Goal: Task Accomplishment & Management: Manage account settings

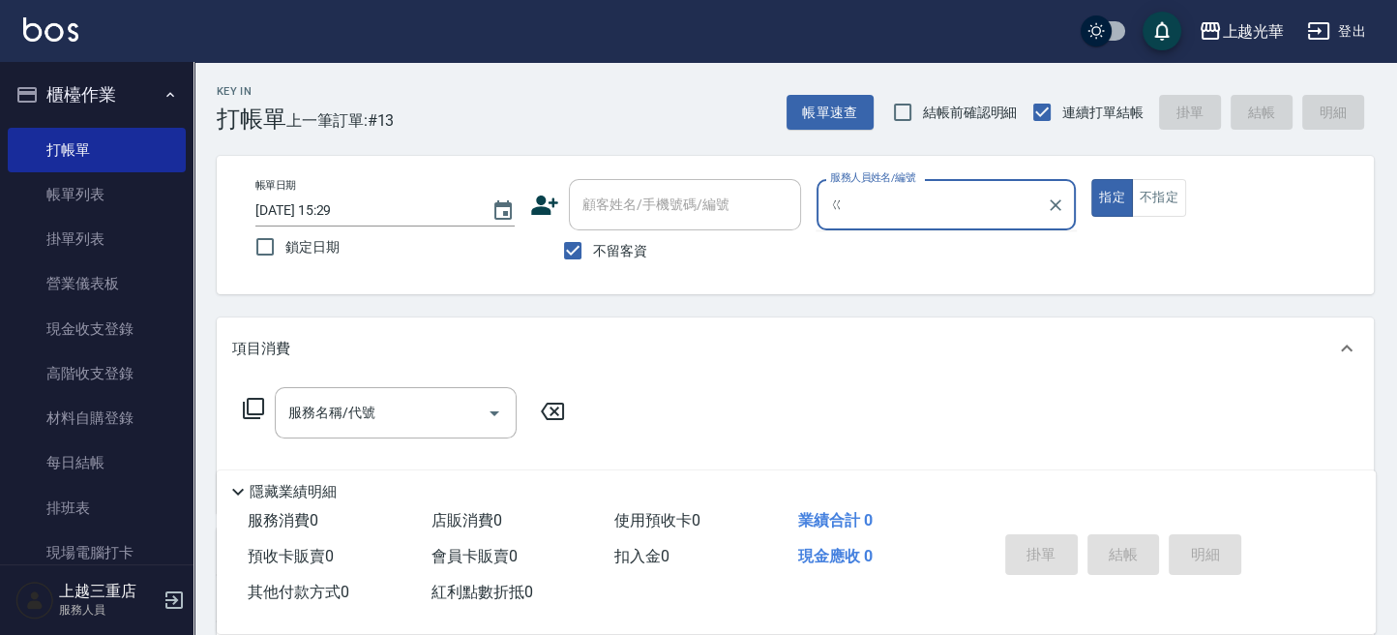
type input "ㄍ"
click at [967, 183] on div "服務人員姓名/編號" at bounding box center [945, 204] width 259 height 51
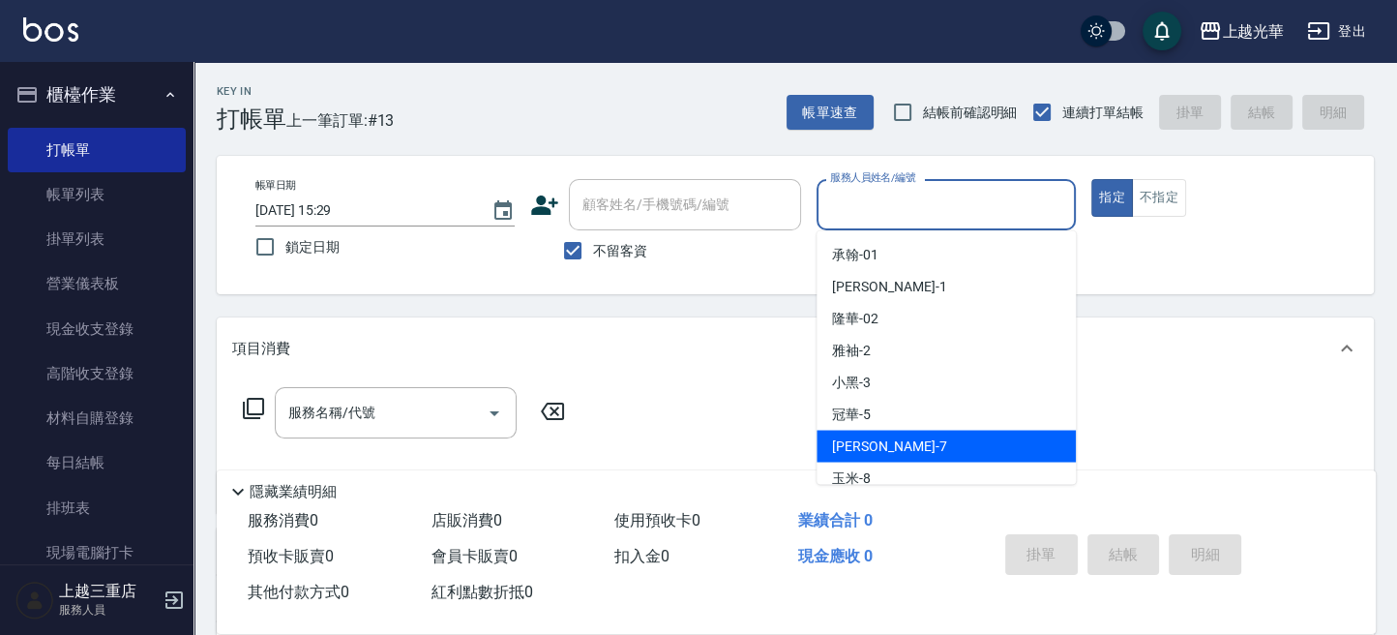
drag, startPoint x: 978, startPoint y: 437, endPoint x: 998, endPoint y: 410, distance: 33.9
click at [988, 425] on ul "承翰 -01 [PERSON_NAME] -1 隆華 -02 雅袖 -2 小黑 -3 冠華 -5 [PERSON_NAME] -7 玉米 -8 喨喨 -9 […" at bounding box center [945, 356] width 259 height 253
drag, startPoint x: 919, startPoint y: 437, endPoint x: 951, endPoint y: 387, distance: 59.6
click at [925, 430] on div "小紫 -7" at bounding box center [945, 445] width 259 height 32
type input "小紫-7"
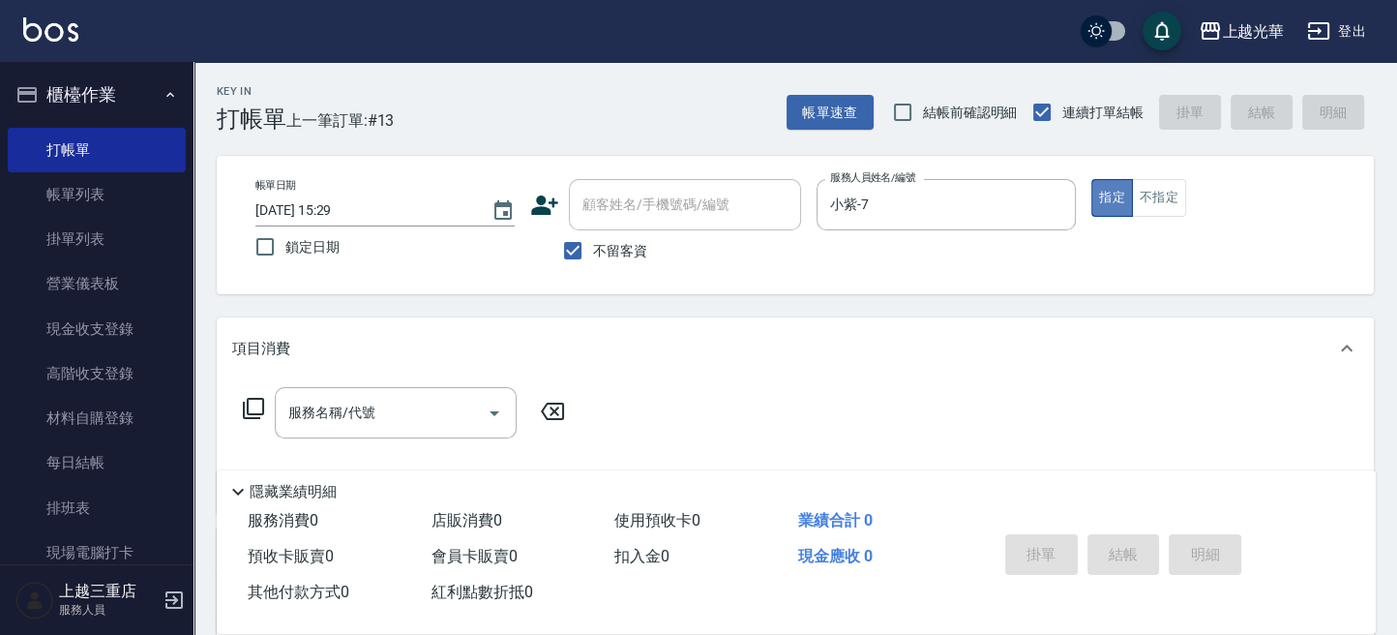
click at [1106, 187] on button "指定" at bounding box center [1112, 198] width 42 height 38
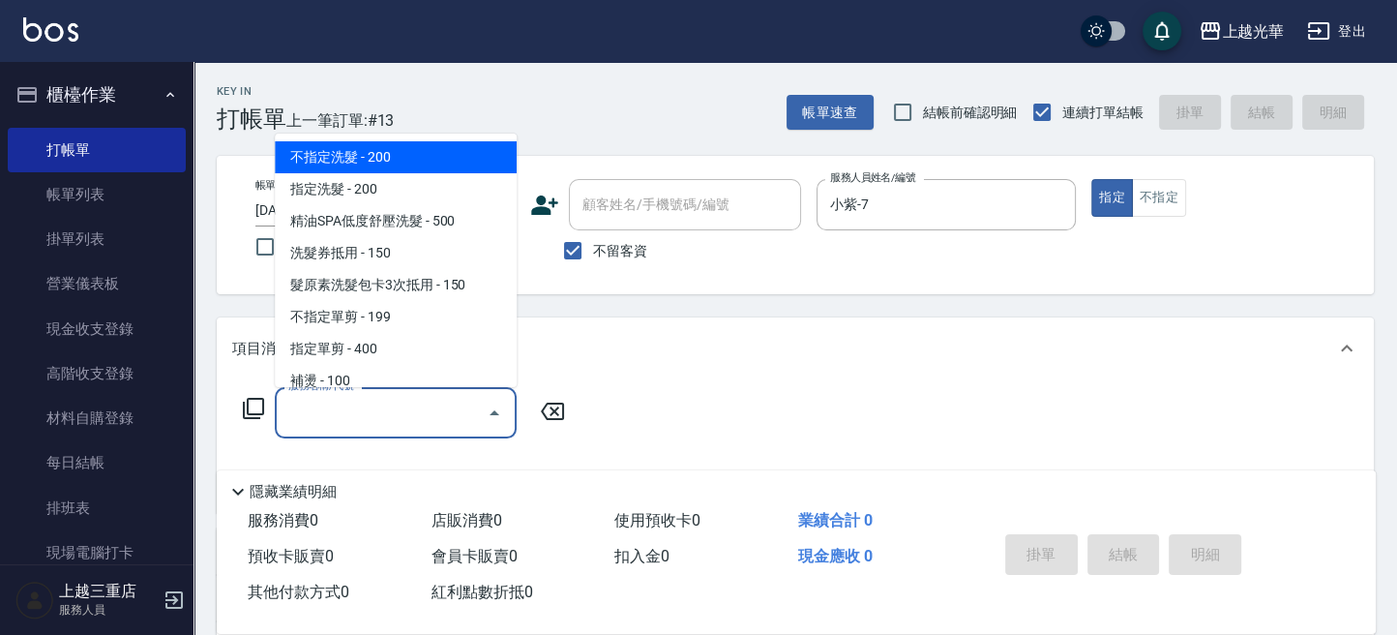
click at [422, 406] on input "服務名稱/代號" at bounding box center [380, 413] width 195 height 34
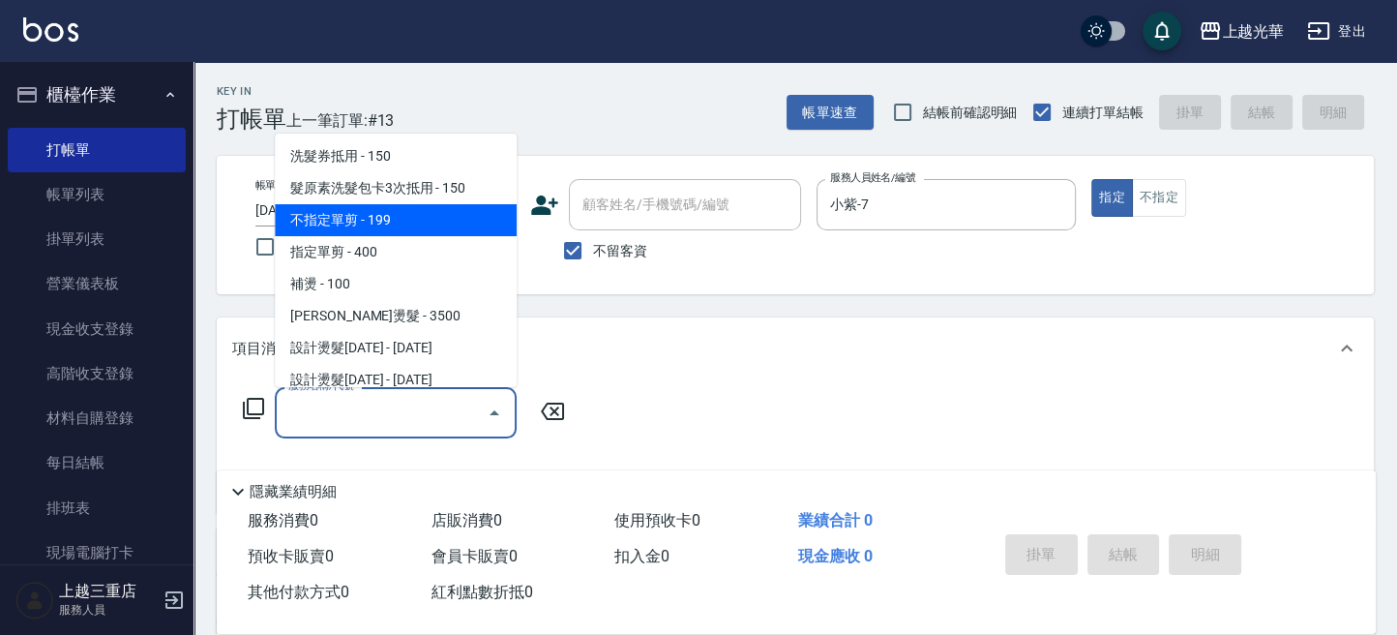
scroll to position [129, 0]
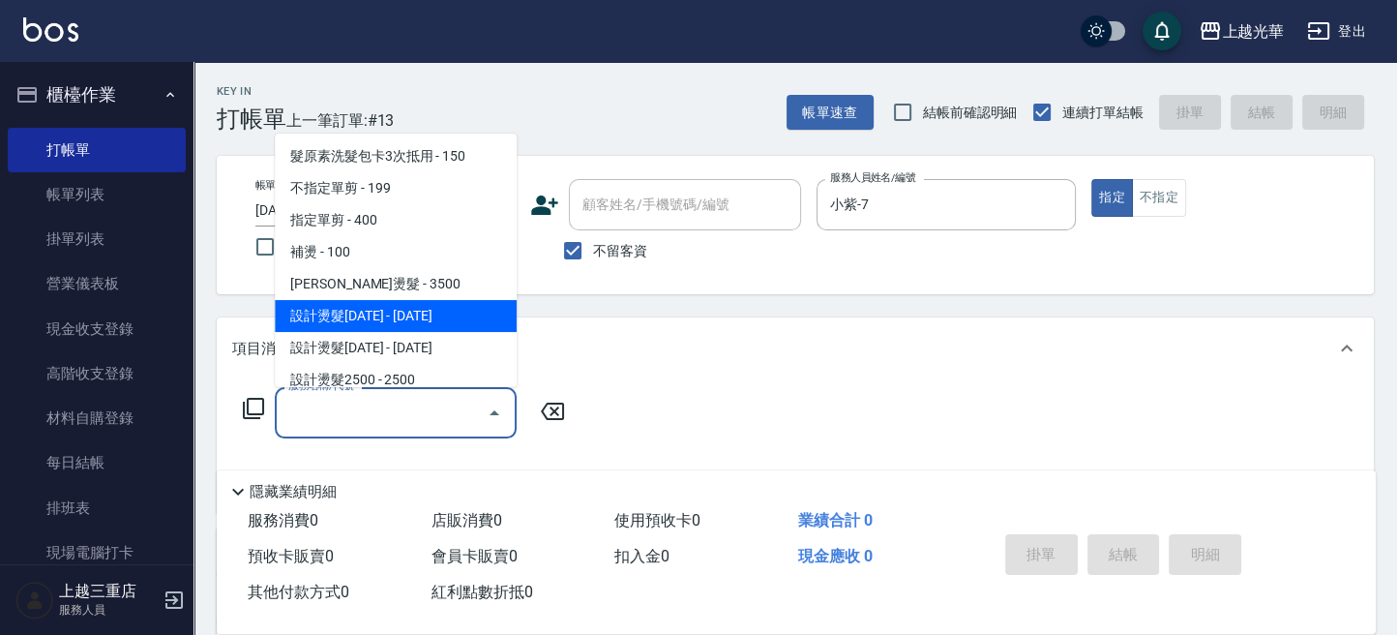
click at [451, 315] on span "設計燙髮[DATE] - [DATE]" at bounding box center [396, 316] width 242 height 32
type input "設計燙髮1500(305)"
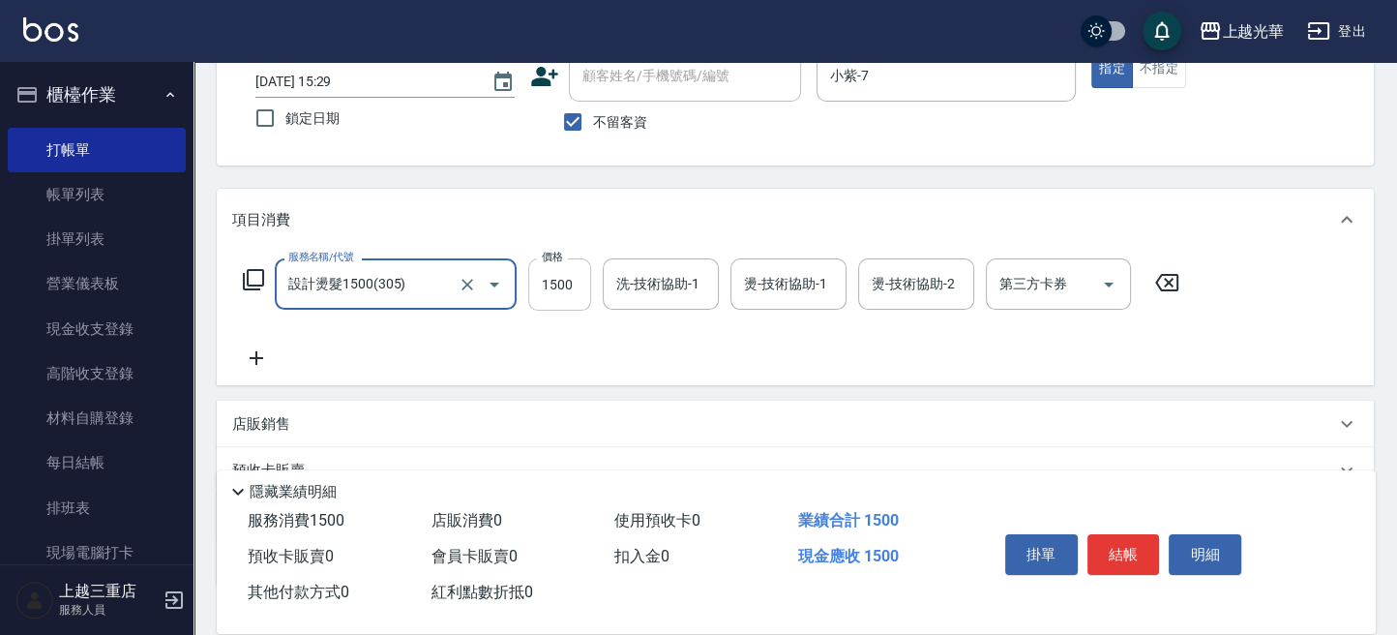
click at [567, 287] on input "1500" at bounding box center [559, 284] width 63 height 52
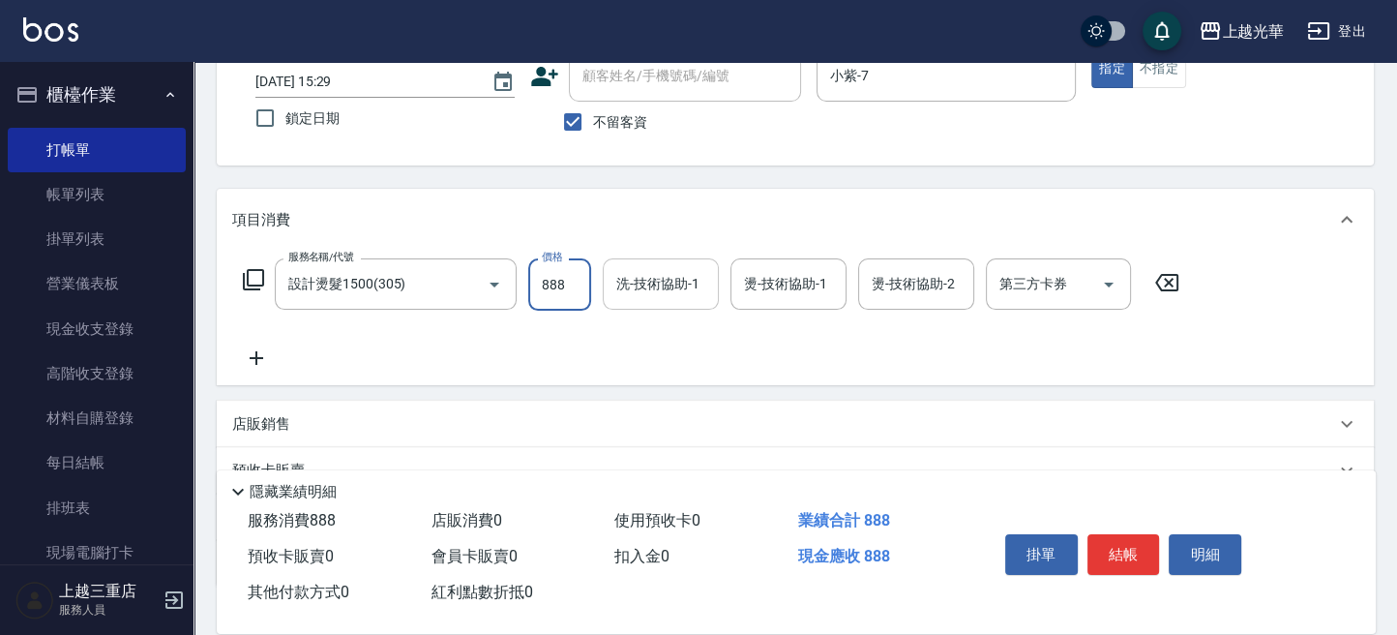
type input "888"
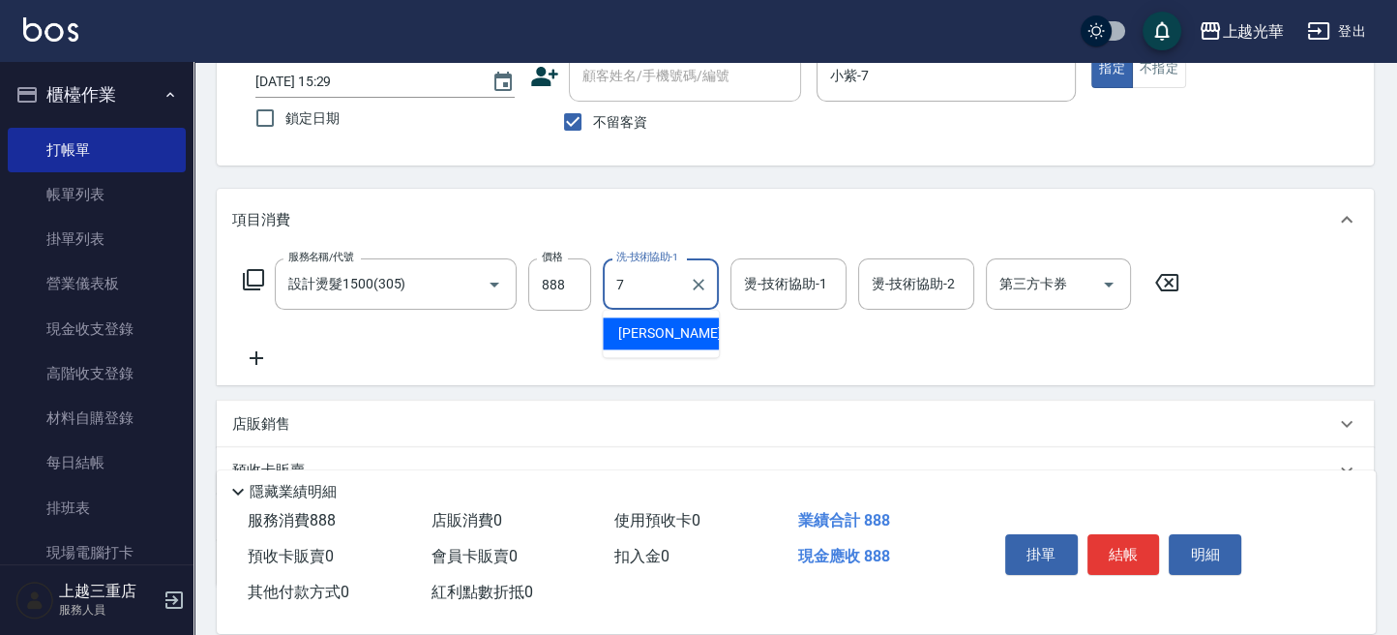
type input "小紫-7"
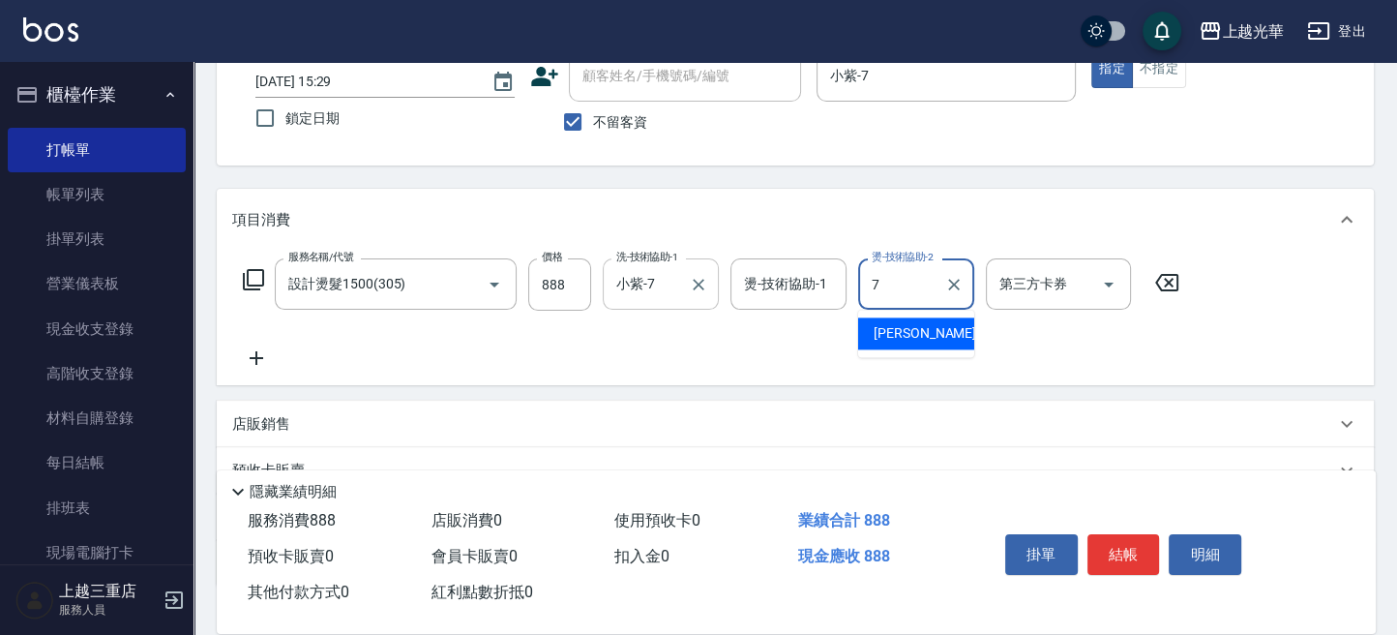
type input "小紫-7"
click at [260, 363] on icon at bounding box center [256, 357] width 48 height 23
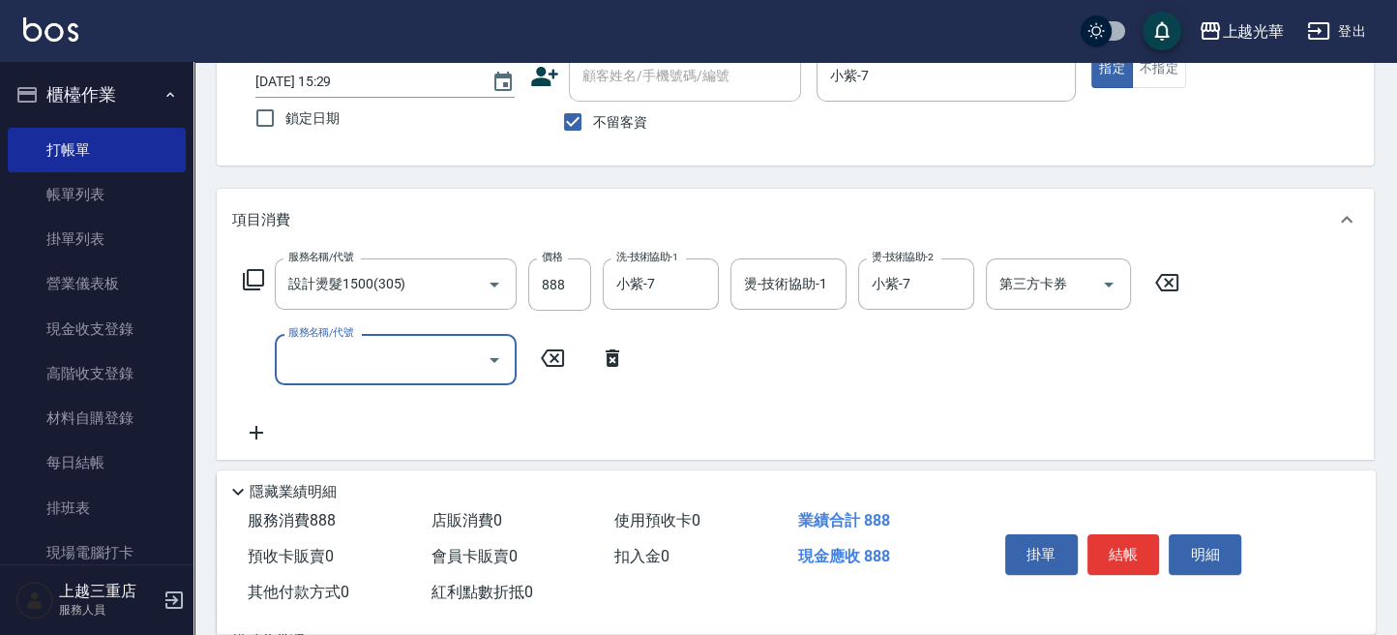
click at [380, 361] on input "服務名稱/代號" at bounding box center [380, 359] width 195 height 34
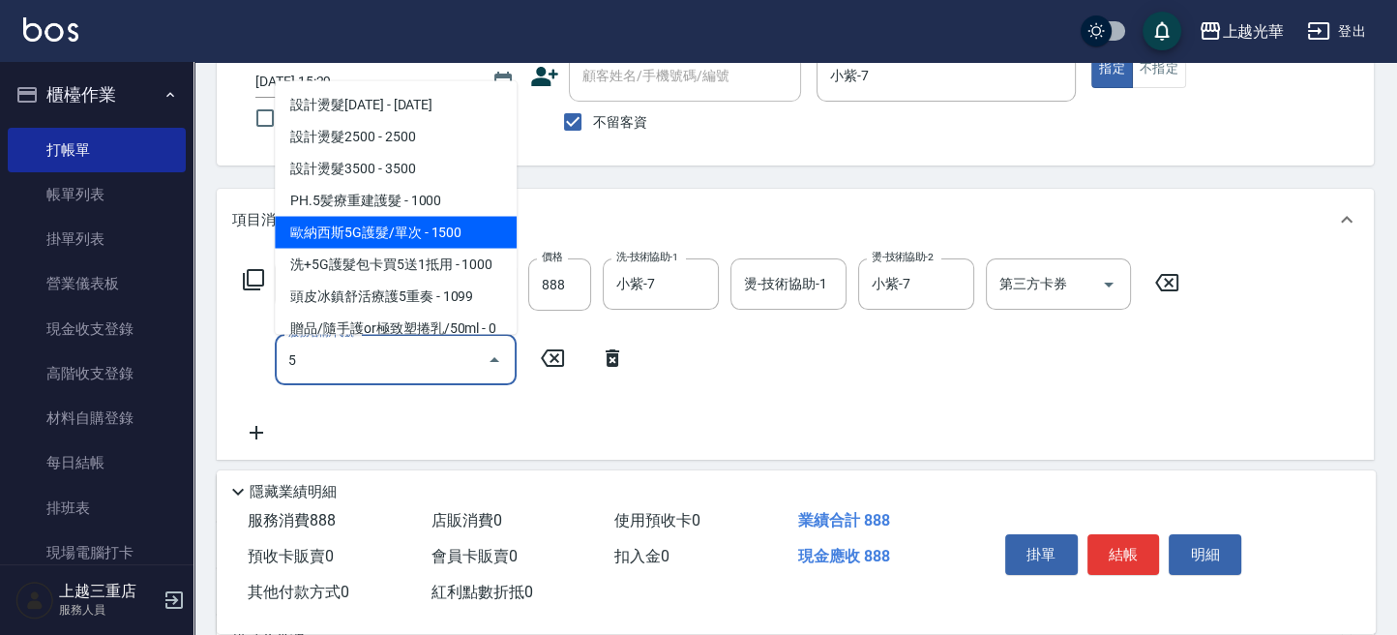
click at [435, 236] on span "歐納西斯5G護髮/單次 - 1500" at bounding box center [396, 232] width 242 height 32
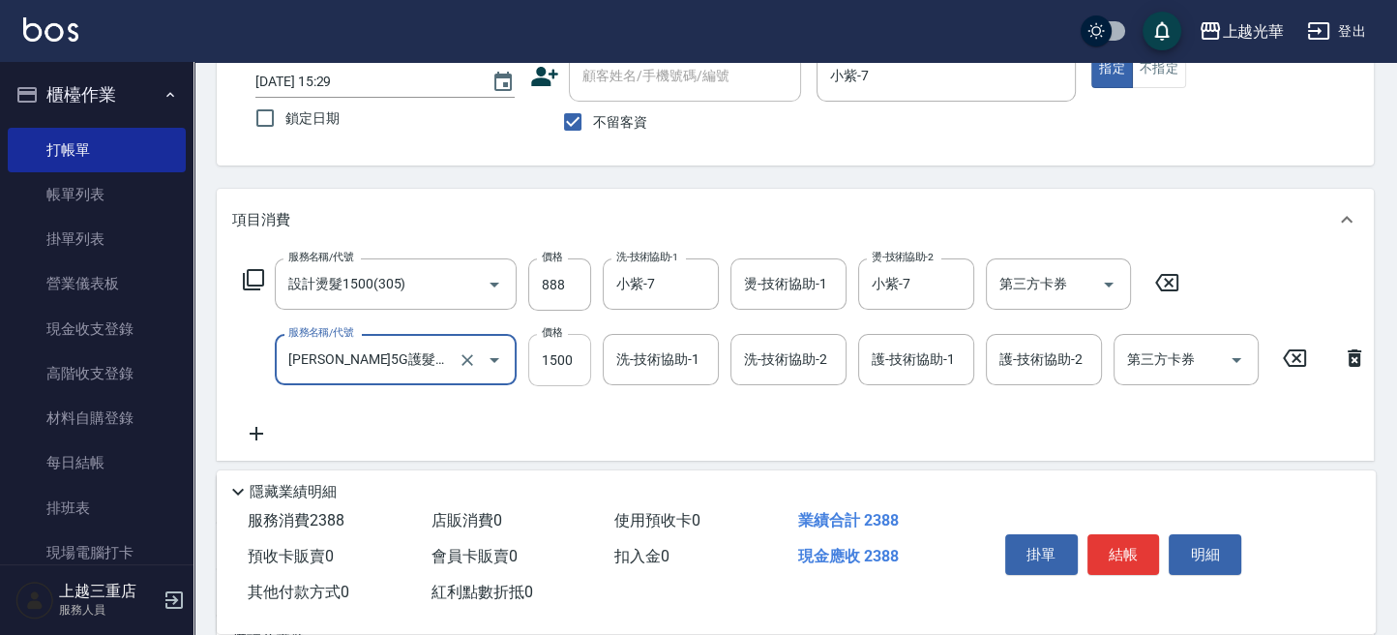
type input "[PERSON_NAME]5G護髮/單次(514)"
click at [566, 366] on input "1500" at bounding box center [559, 360] width 63 height 52
type input "1000"
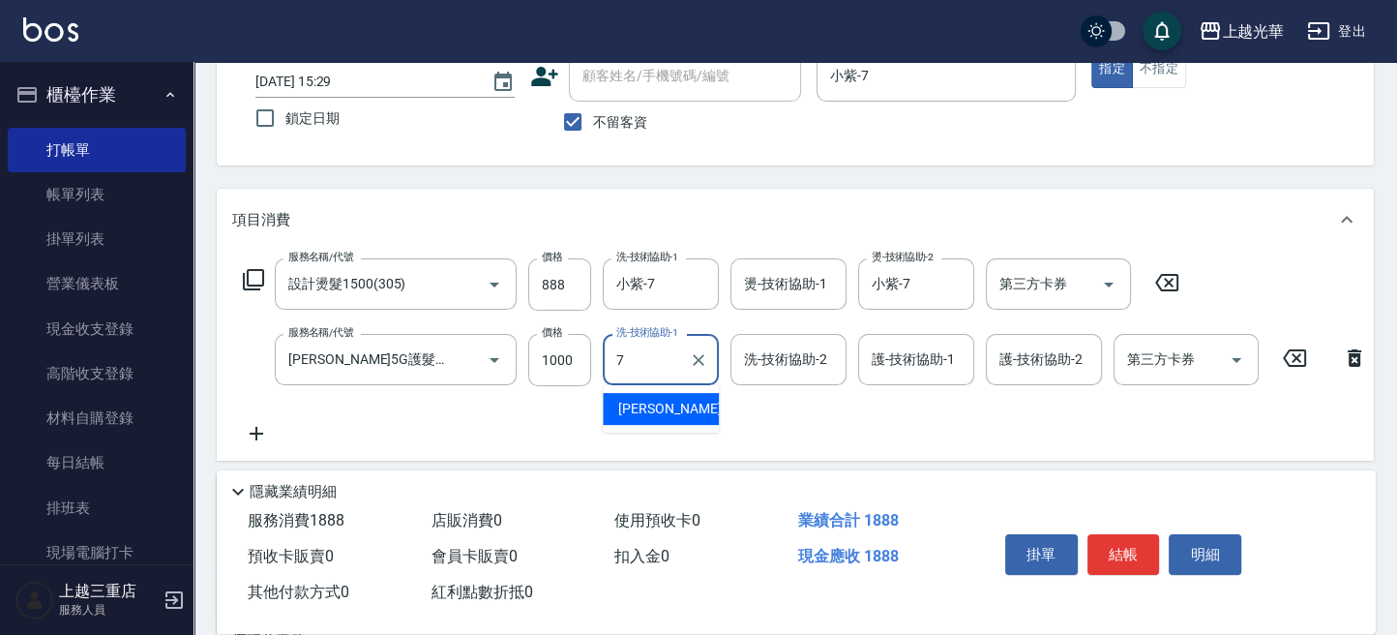
type input "小紫-7"
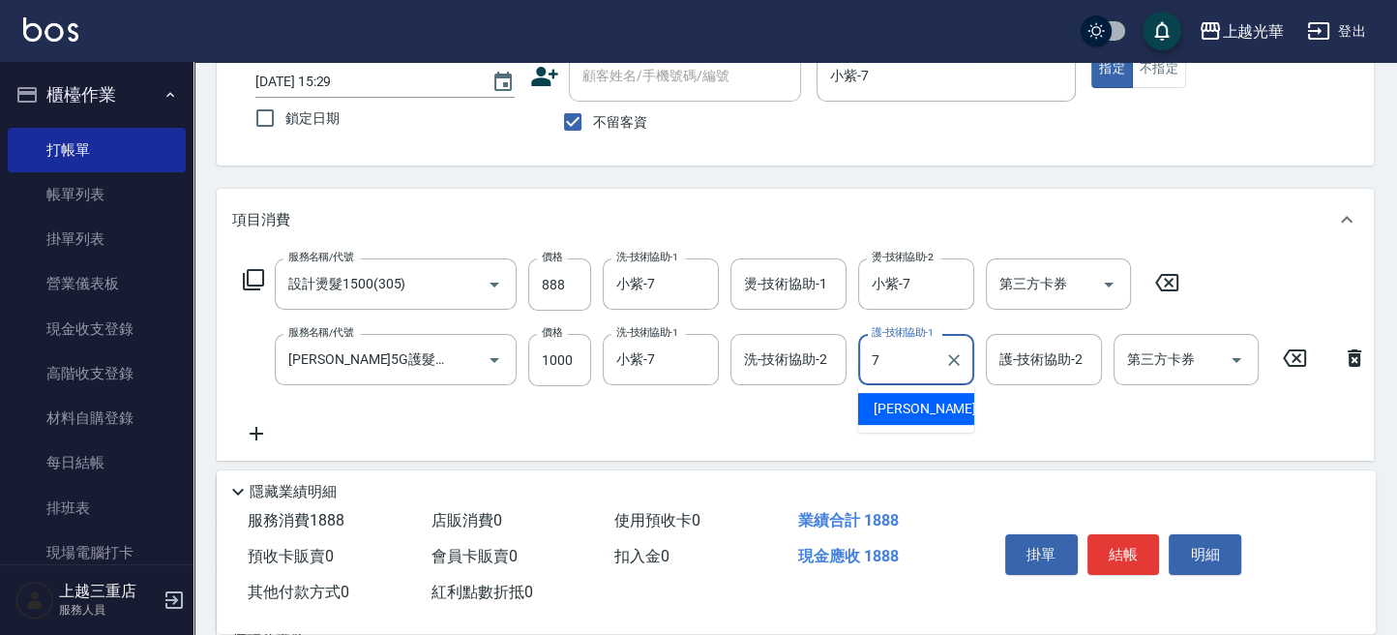
type input "小紫-7"
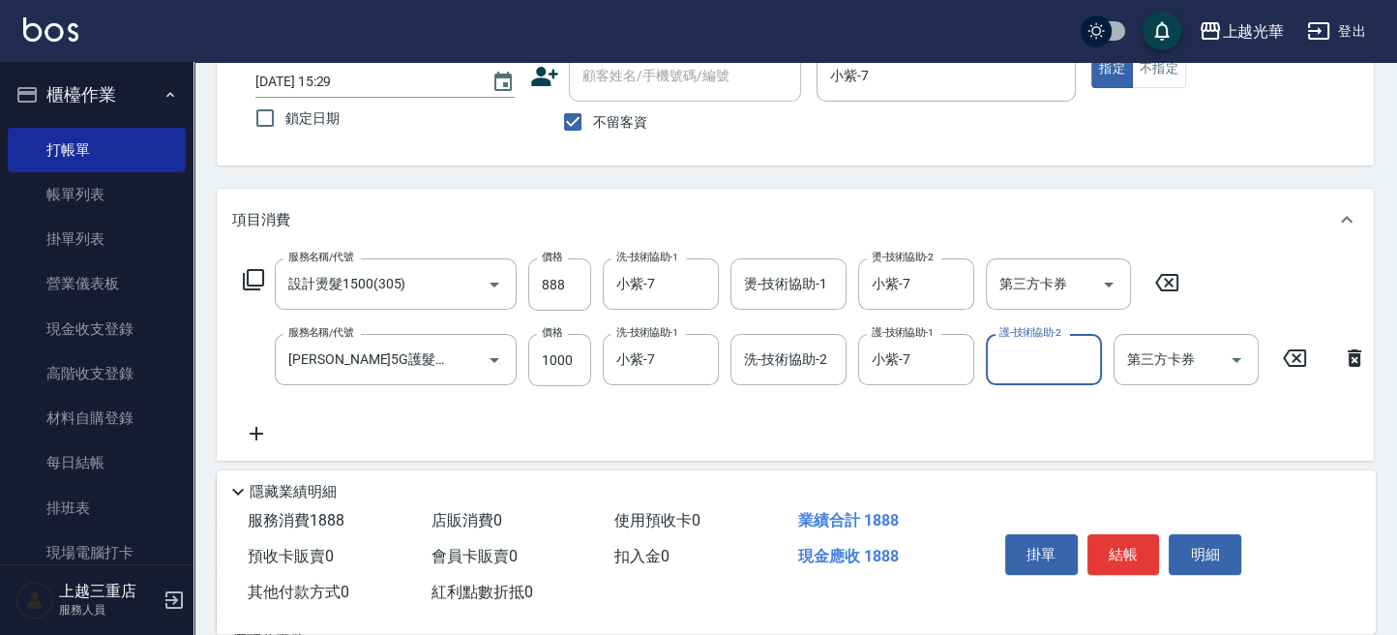
click at [782, 425] on div "服務名稱/代號 設計燙髮1500(305) 服務名稱/代號 價格 888 價格 洗-技術協助-1 小紫-7 洗-技術協助-1 燙-技術協助-1 燙-技術協助-…" at bounding box center [805, 351] width 1146 height 187
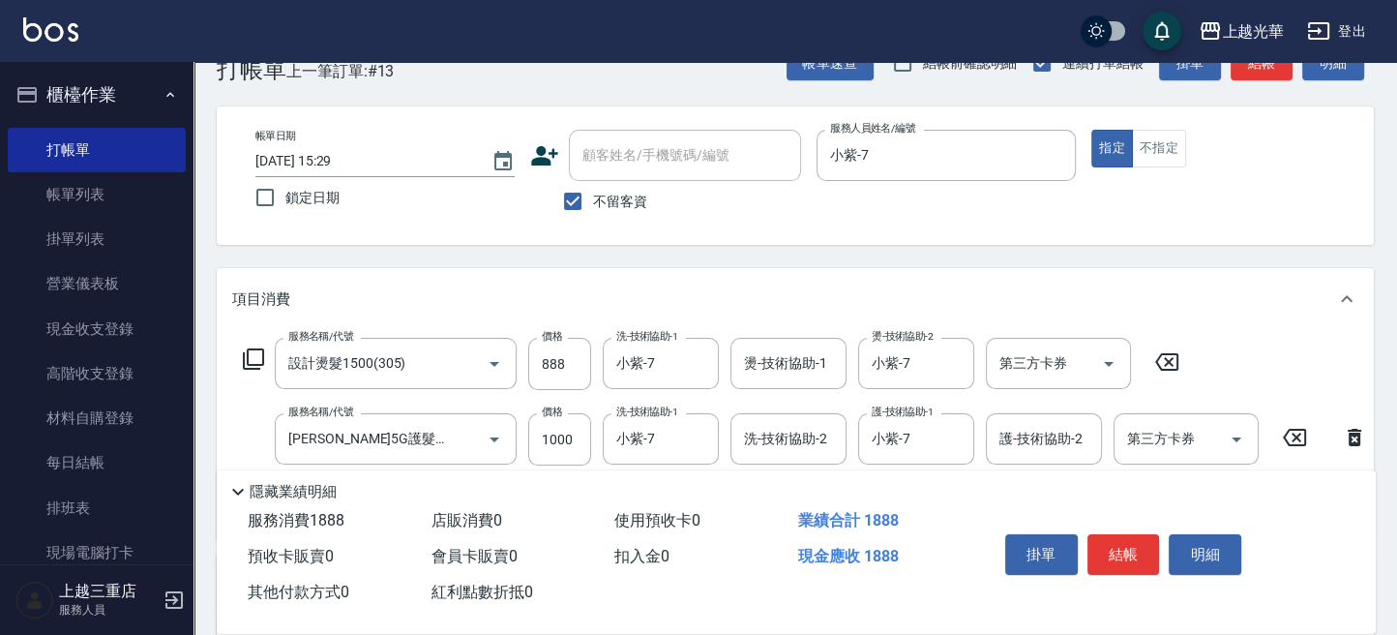
scroll to position [0, 0]
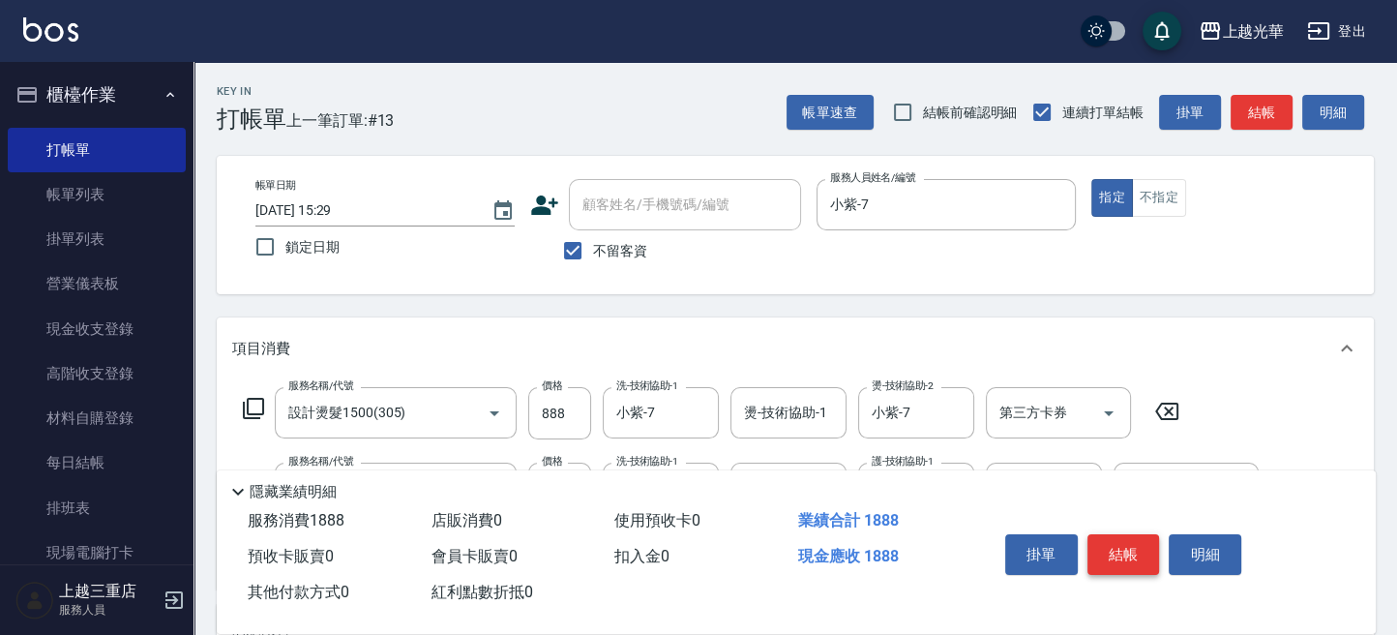
click at [1134, 552] on button "結帳" at bounding box center [1123, 554] width 73 height 41
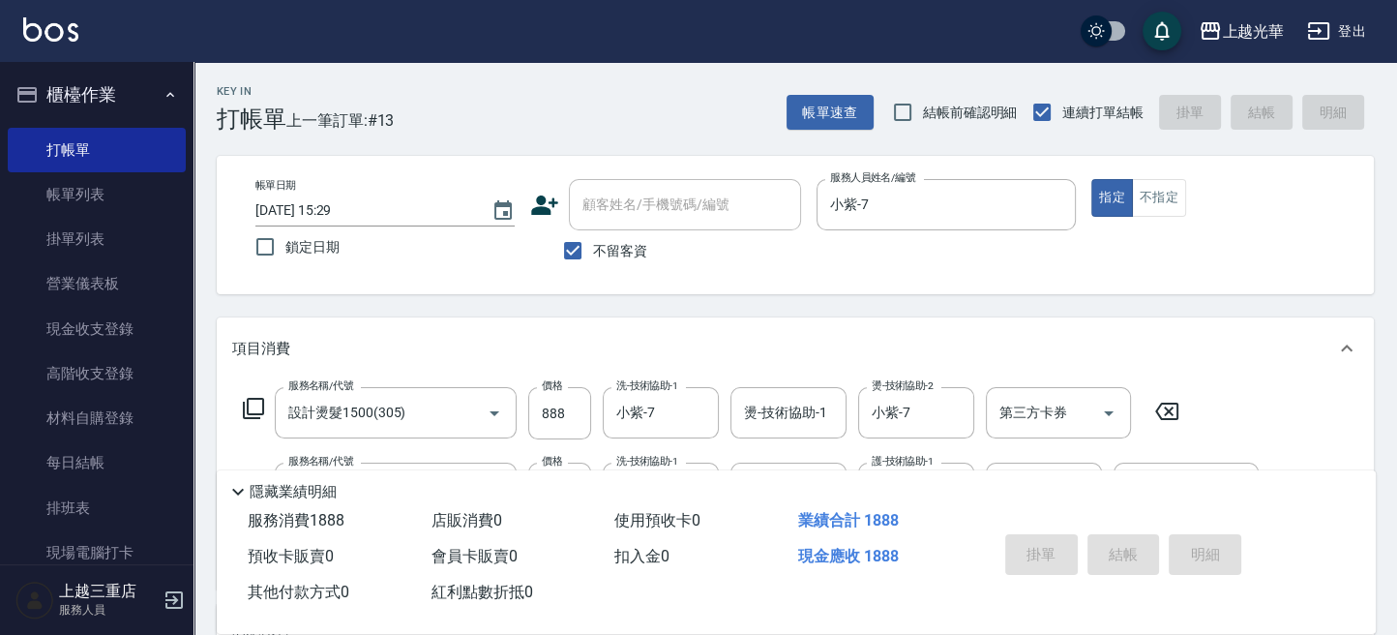
type input "[DATE] 16:35"
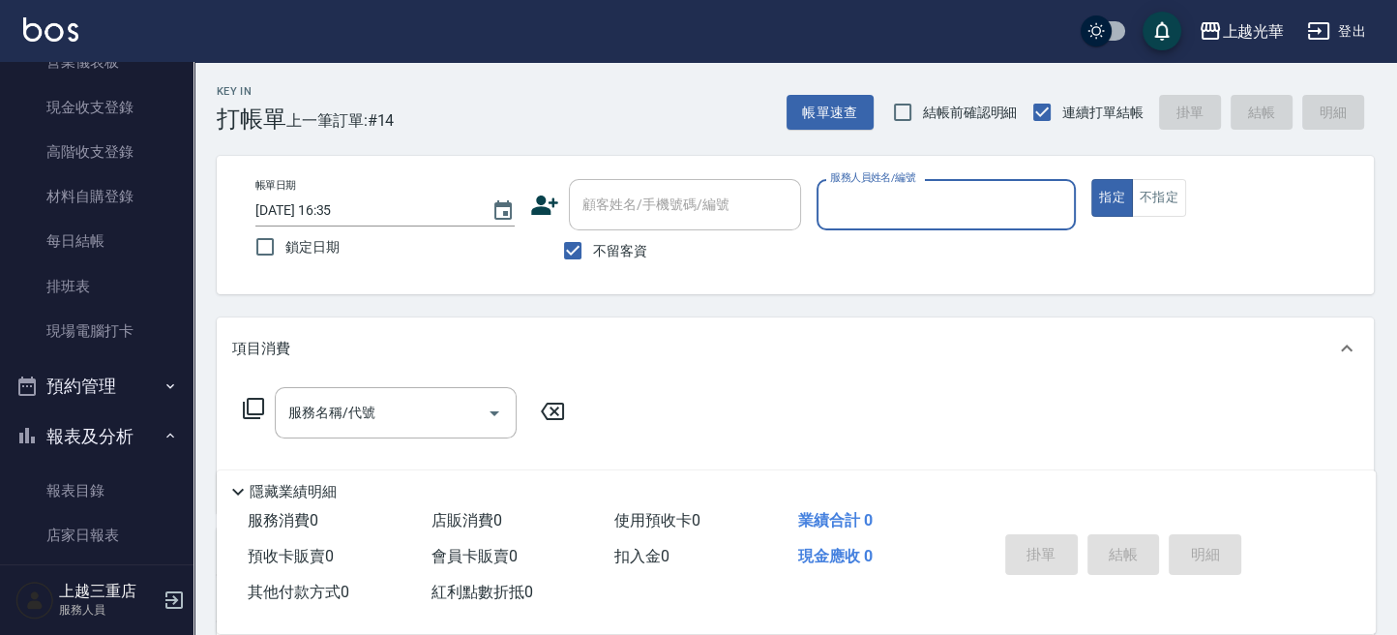
scroll to position [257, 0]
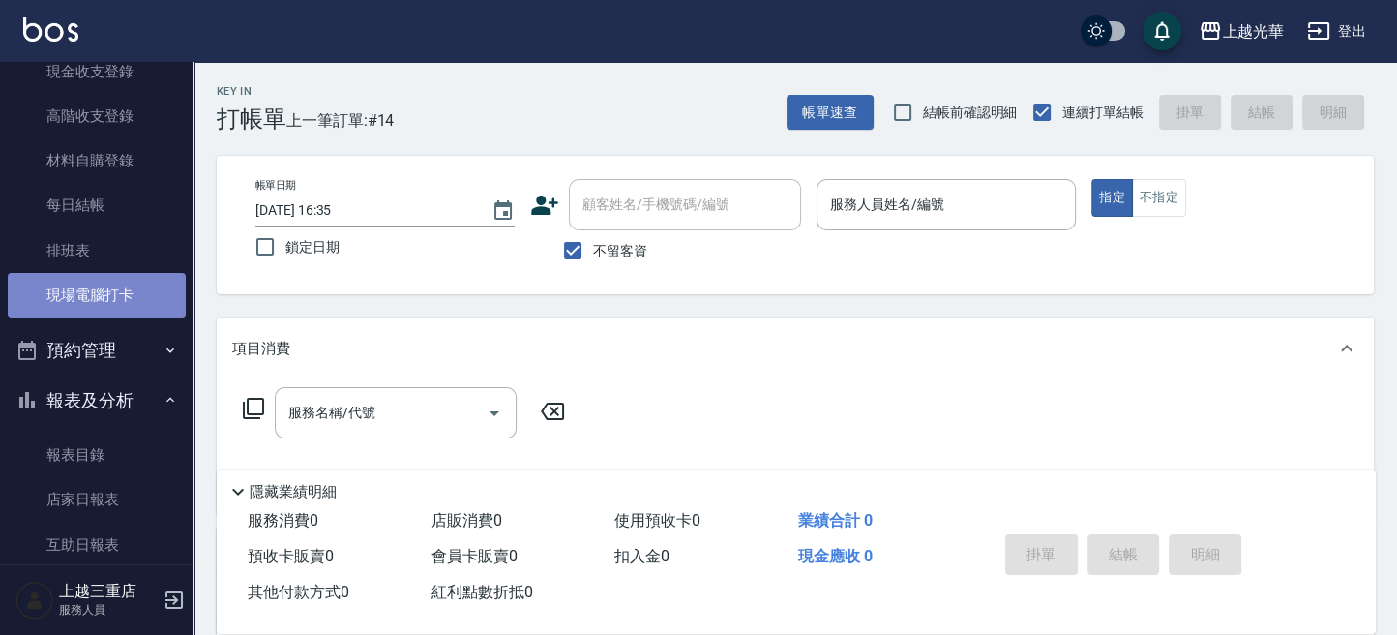
click at [96, 315] on link "現場電腦打卡" at bounding box center [97, 295] width 178 height 44
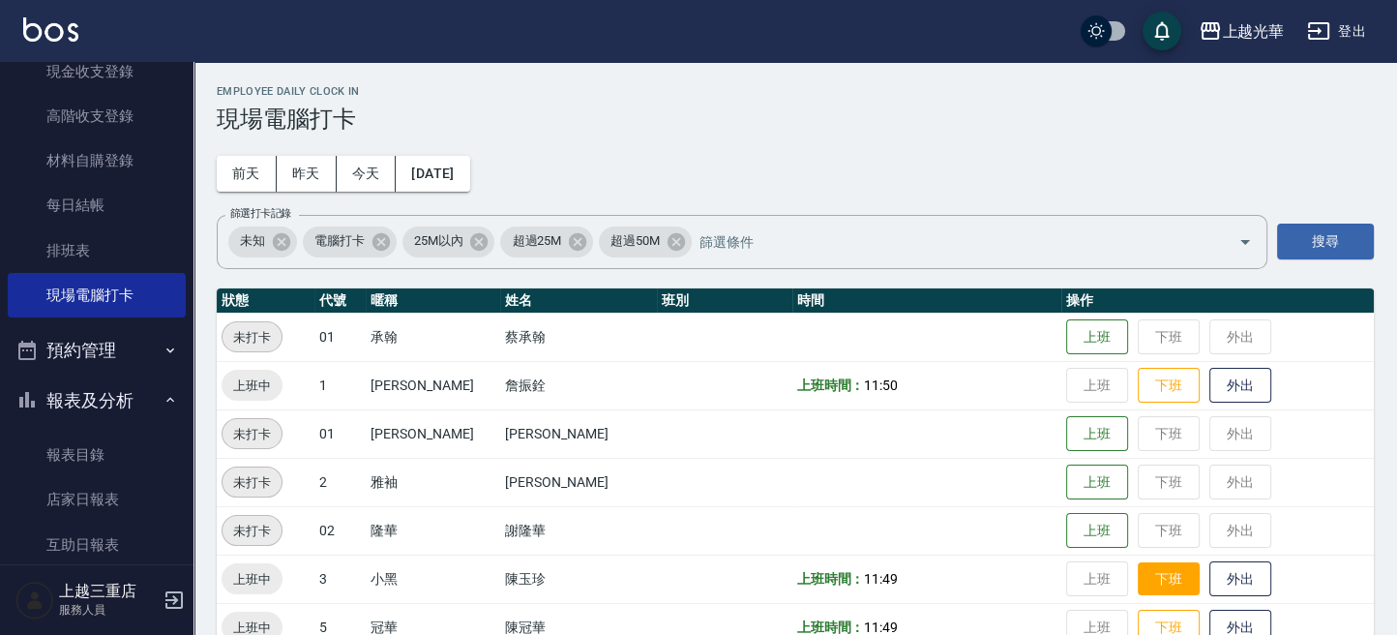
click at [1138, 581] on button "下班" at bounding box center [1169, 579] width 62 height 34
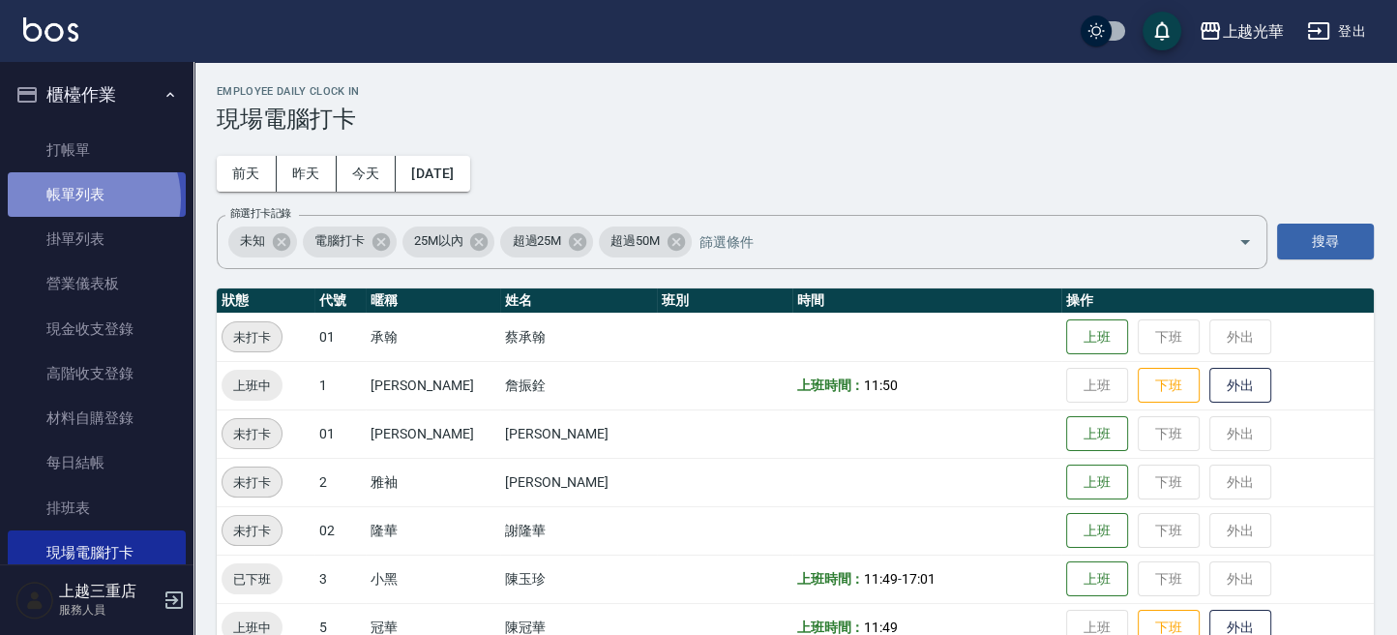
click at [80, 199] on link "帳單列表" at bounding box center [97, 194] width 178 height 44
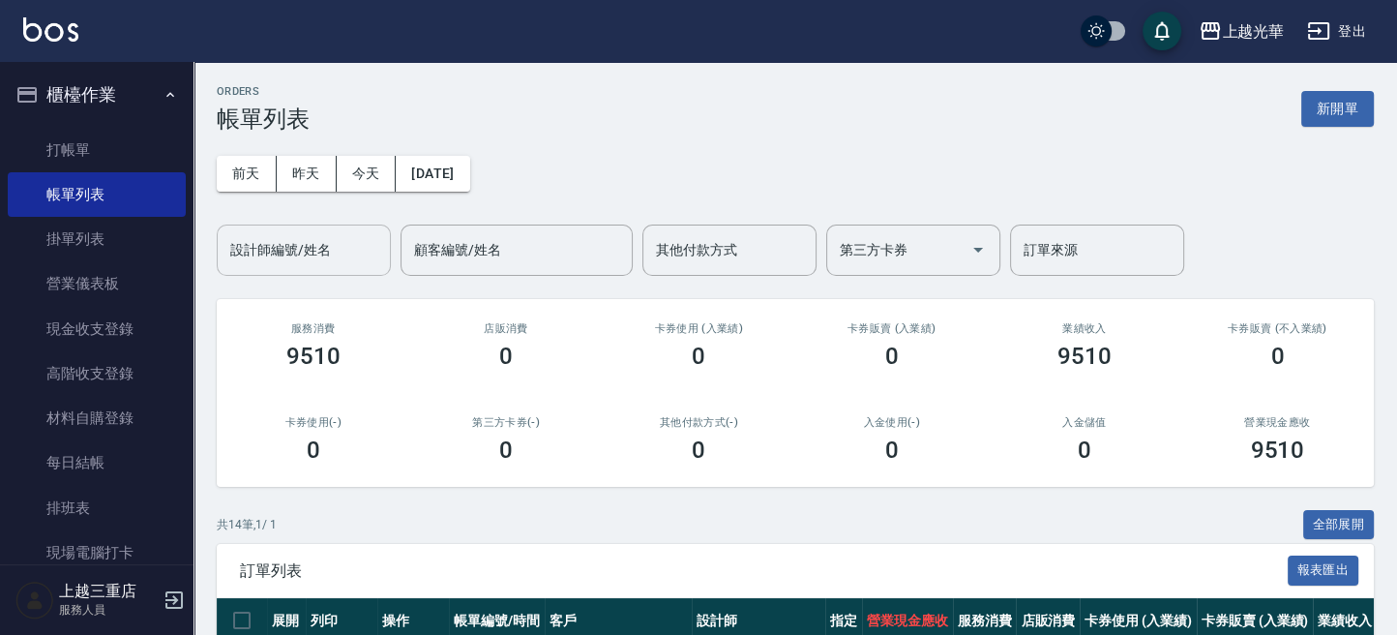
click at [303, 267] on div "設計師編號/姓名" at bounding box center [304, 249] width 174 height 51
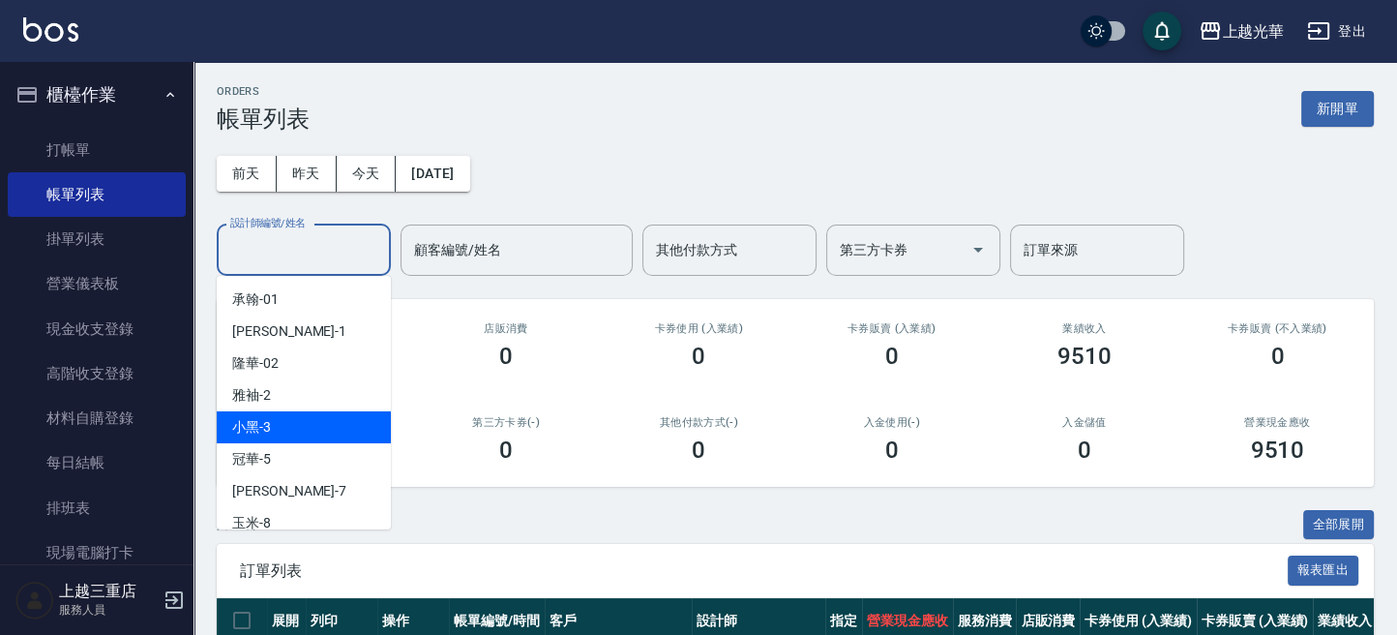
click at [256, 431] on span "小黑 -3" at bounding box center [251, 427] width 39 height 20
type input "小黑-3"
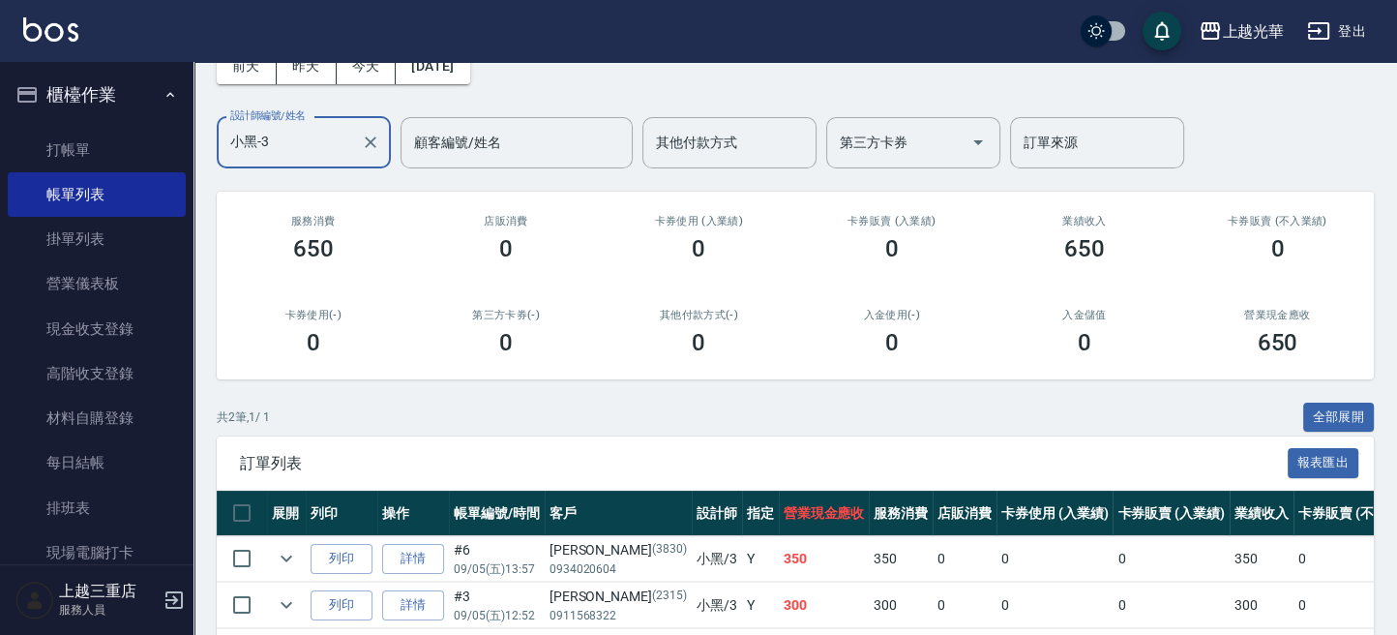
scroll to position [194, 0]
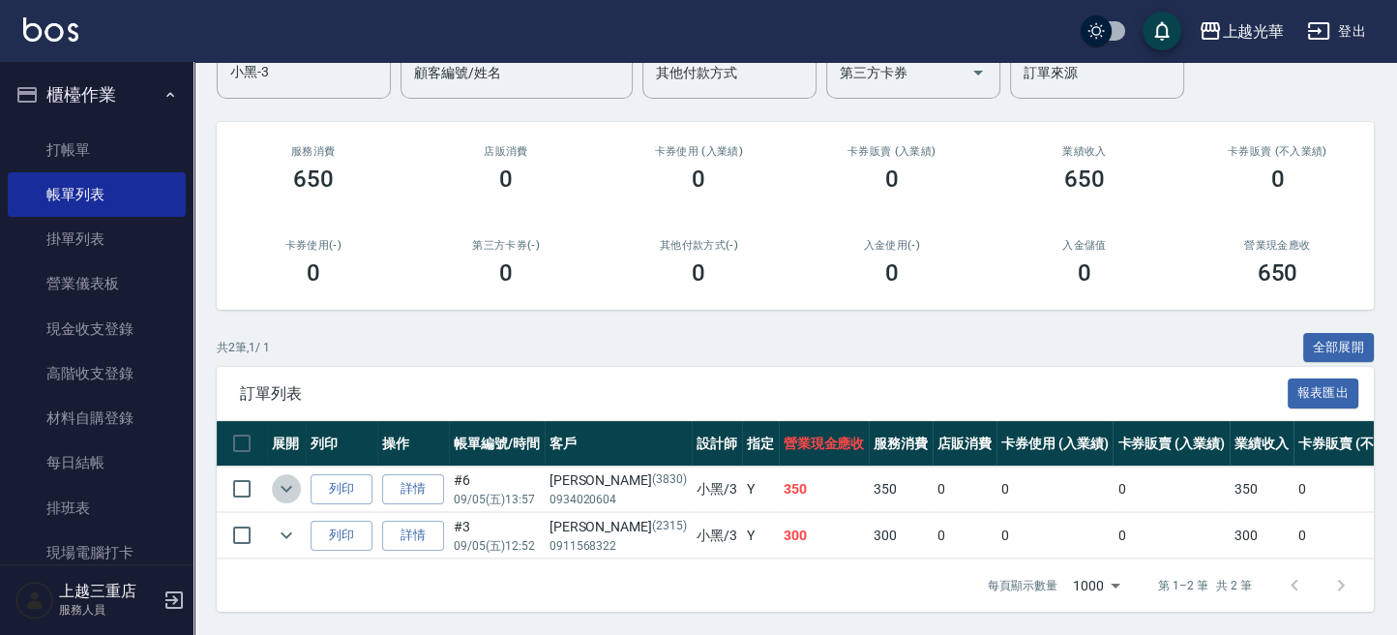
drag, startPoint x: 284, startPoint y: 470, endPoint x: 291, endPoint y: 489, distance: 20.5
click at [285, 477] on icon "expand row" at bounding box center [286, 488] width 23 height 23
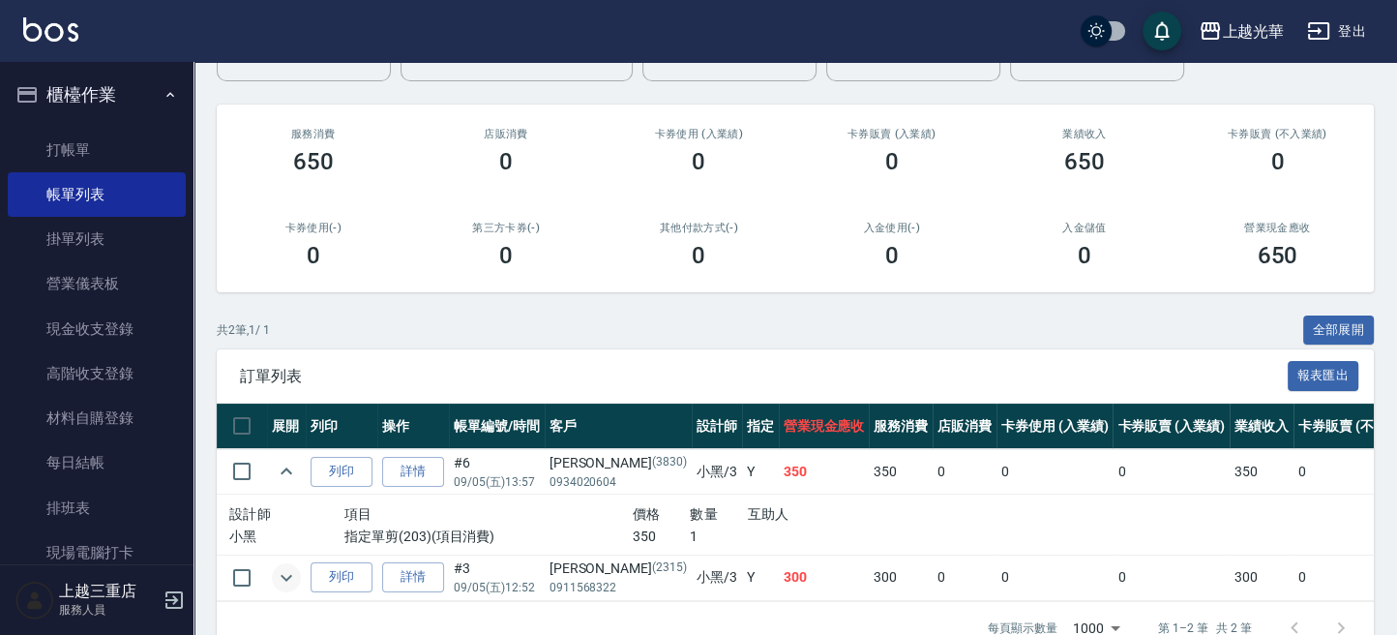
click at [294, 574] on icon "expand row" at bounding box center [286, 577] width 23 height 23
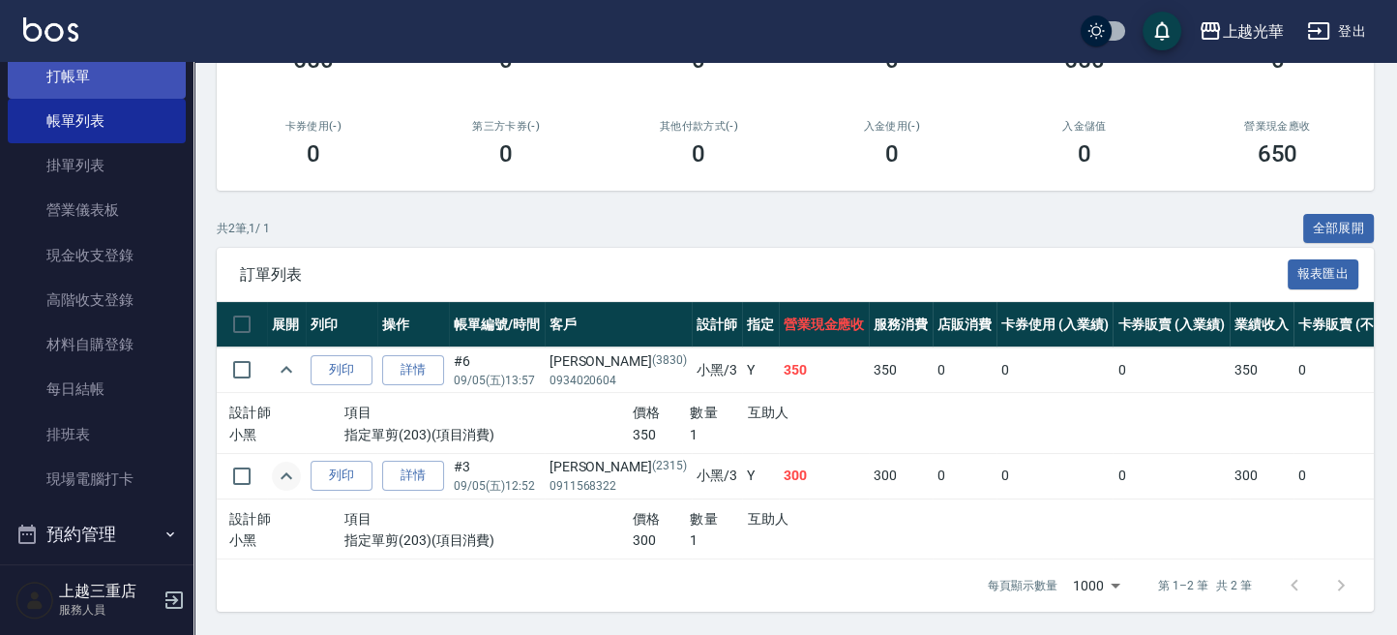
scroll to position [0, 0]
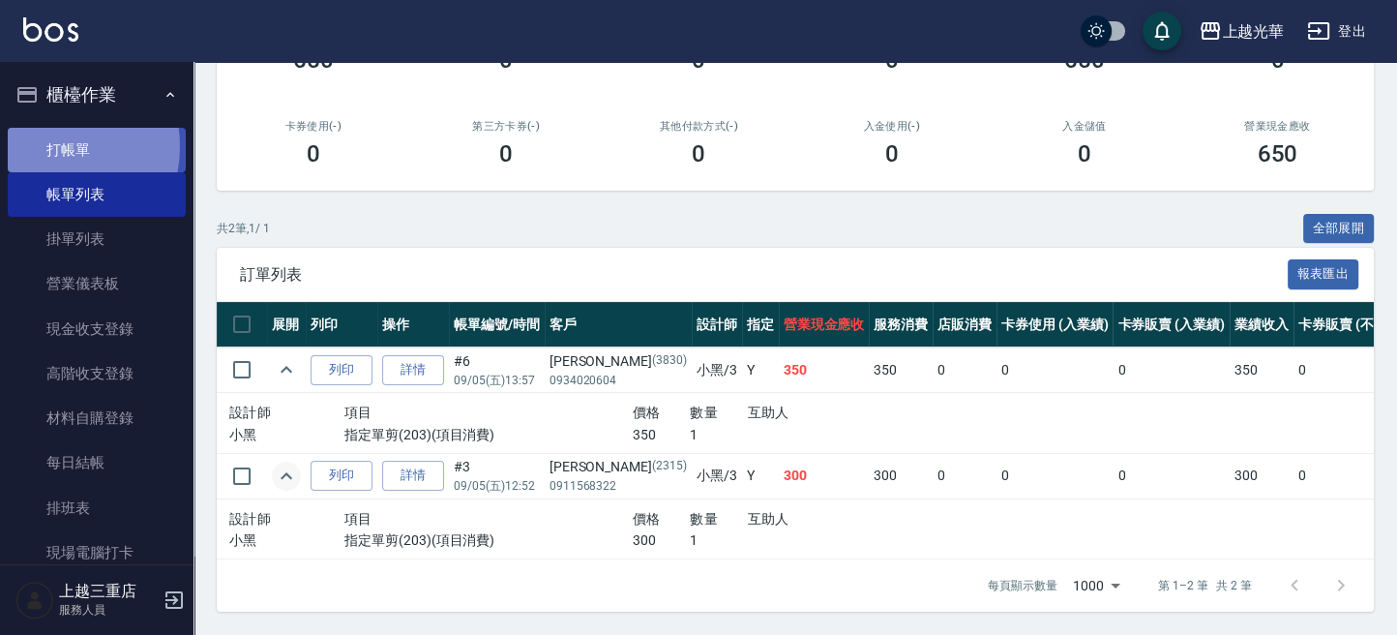
click at [45, 146] on link "打帳單" at bounding box center [97, 150] width 178 height 44
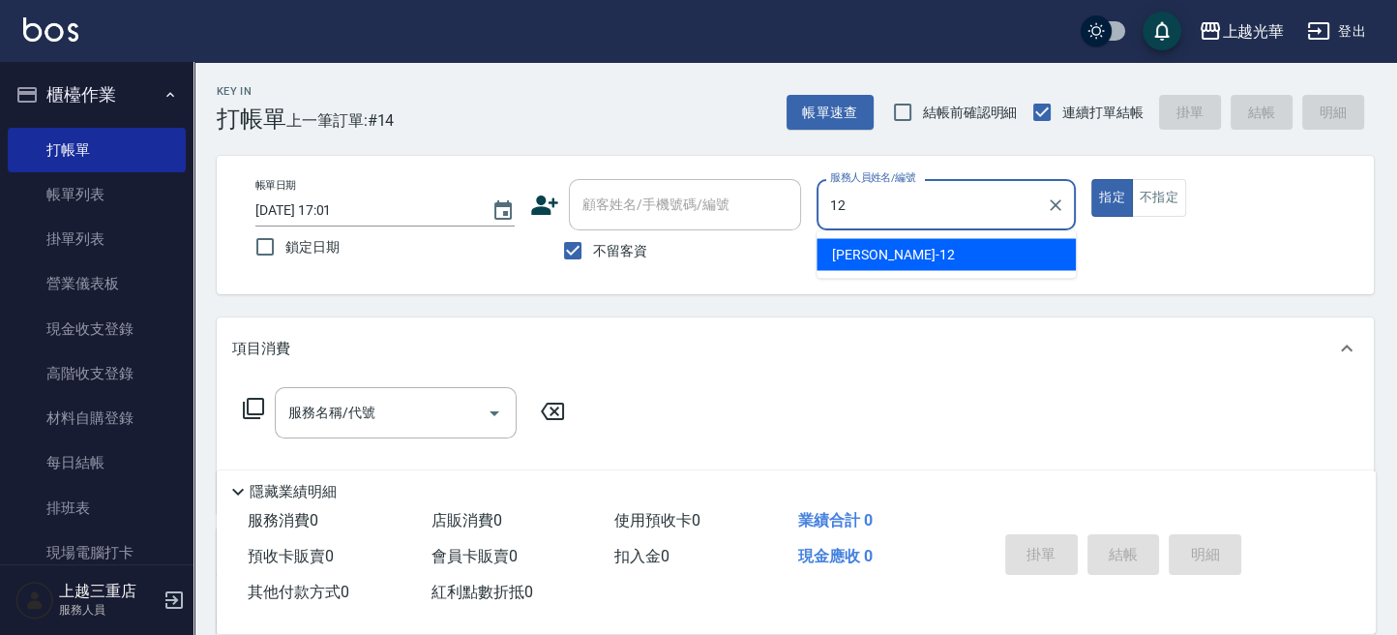
click at [875, 244] on span "[PERSON_NAME] -12" at bounding box center [893, 254] width 122 height 20
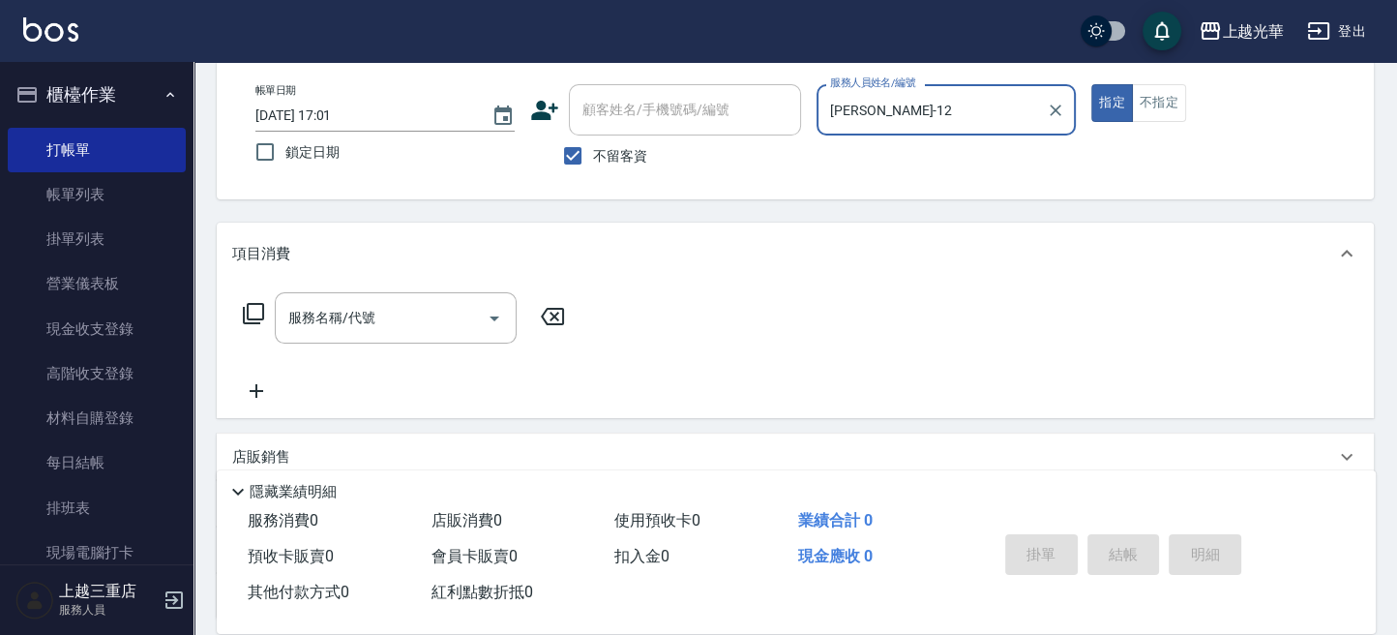
scroll to position [129, 0]
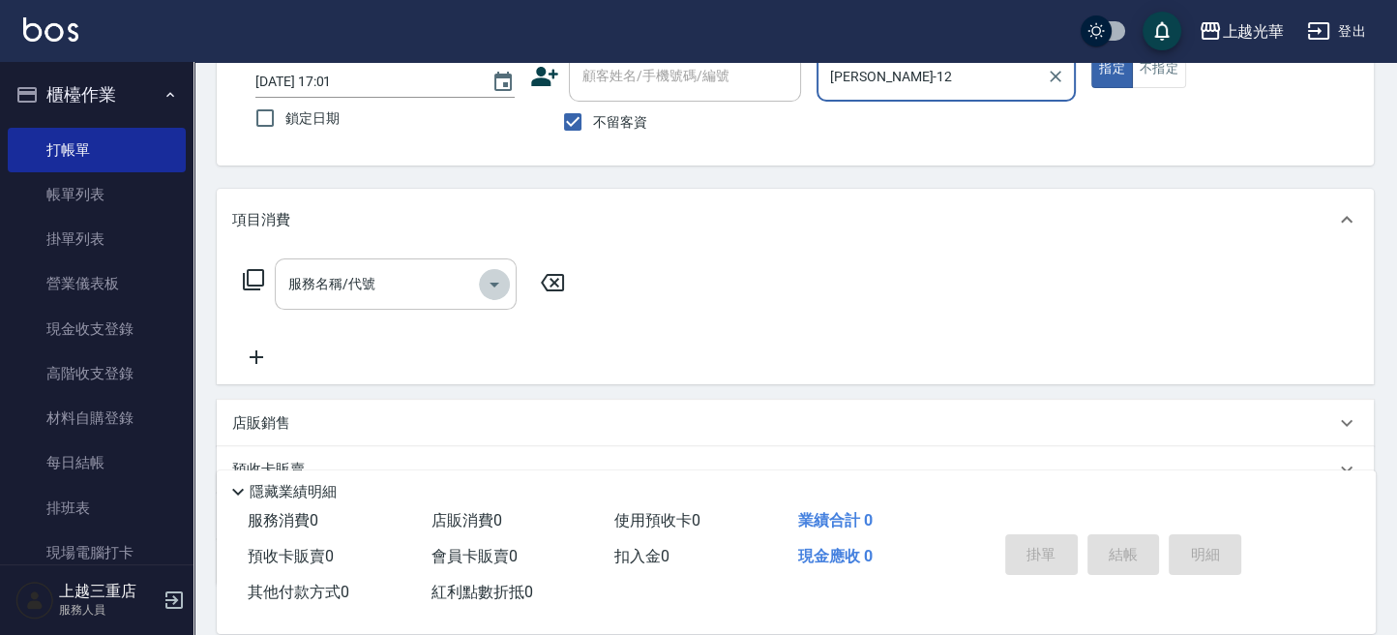
click at [494, 282] on icon "Open" at bounding box center [494, 284] width 10 height 5
type input "[PERSON_NAME]-12"
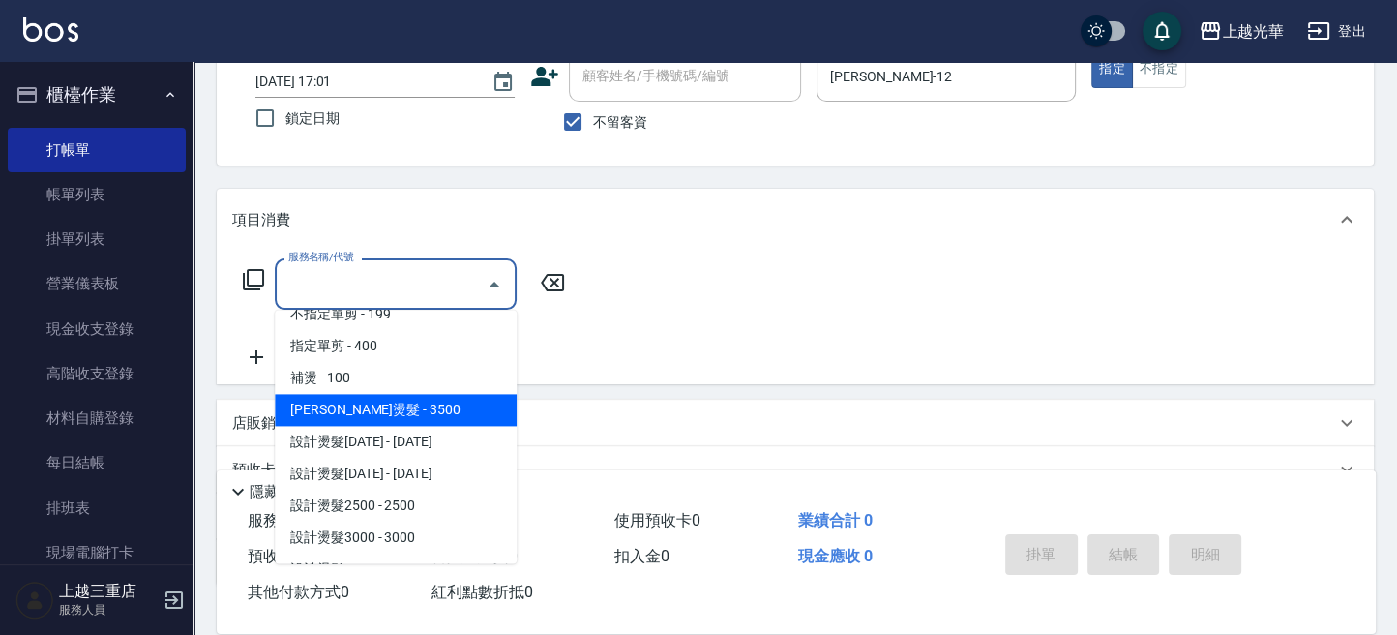
scroll to position [0, 0]
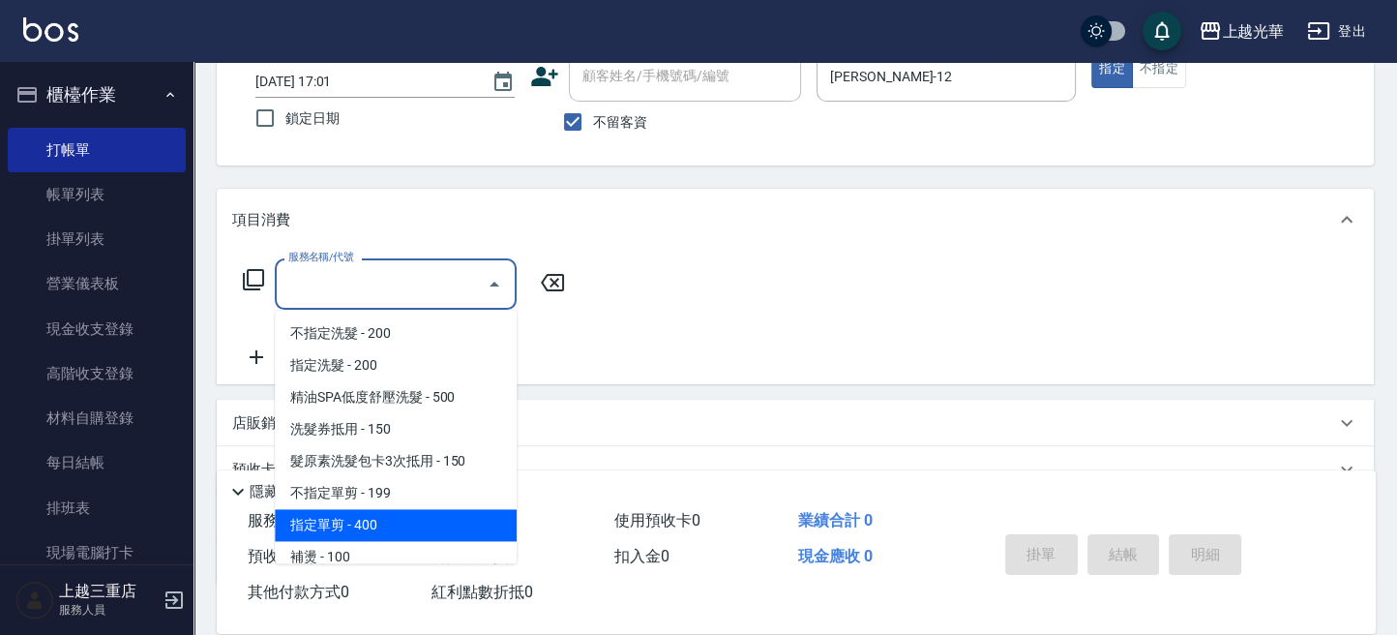
click at [396, 515] on span "指定單剪 - 400" at bounding box center [396, 525] width 242 height 32
type input "指定單剪(203)"
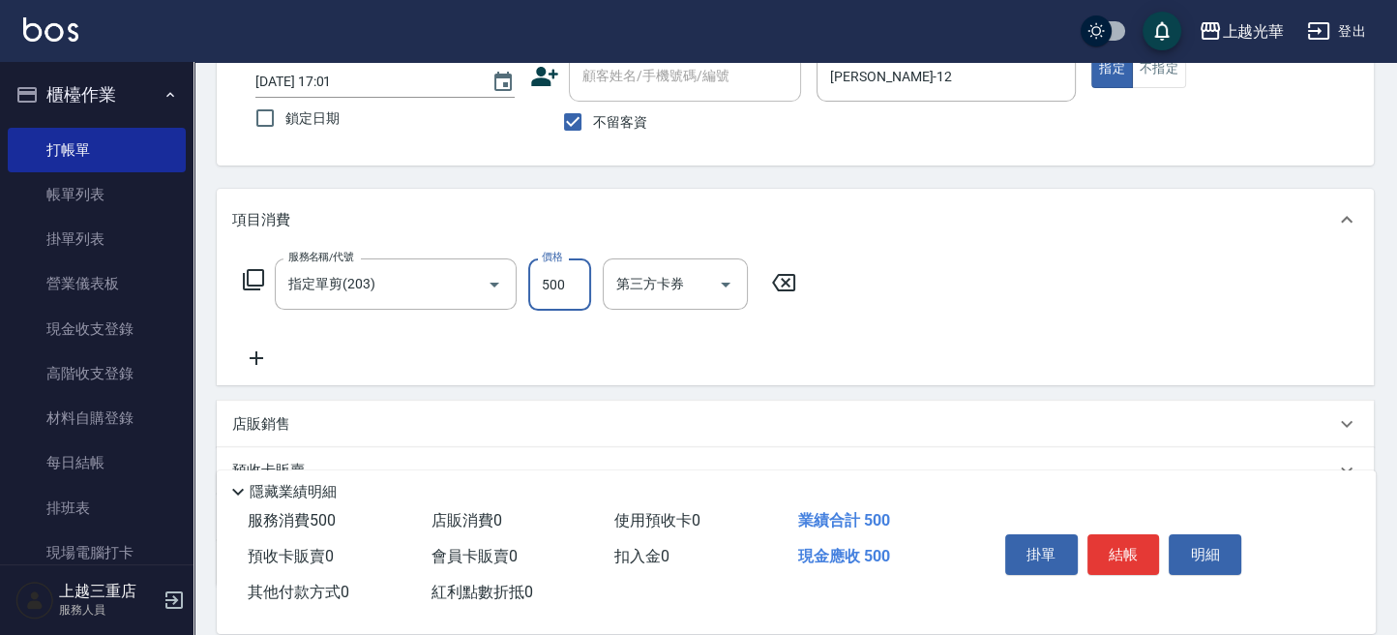
click at [557, 282] on input "500" at bounding box center [559, 284] width 63 height 52
type input "500"
click at [238, 364] on icon at bounding box center [256, 357] width 48 height 23
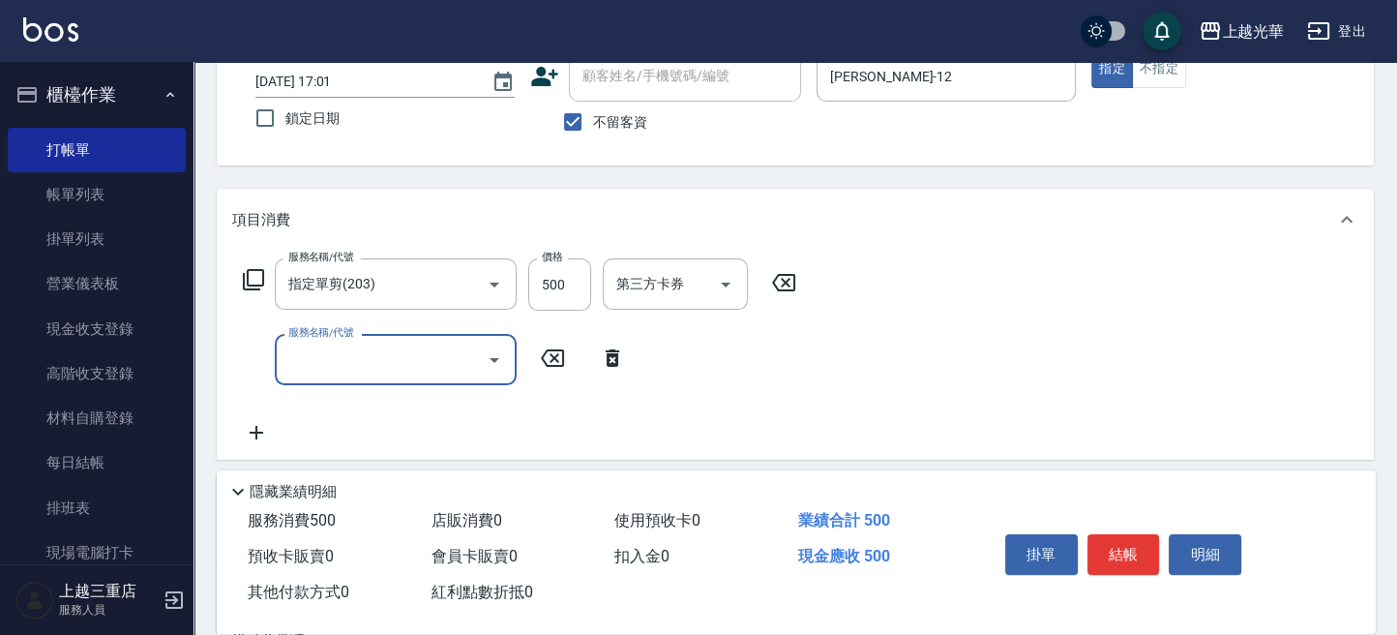
click at [484, 359] on icon "Open" at bounding box center [494, 359] width 23 height 23
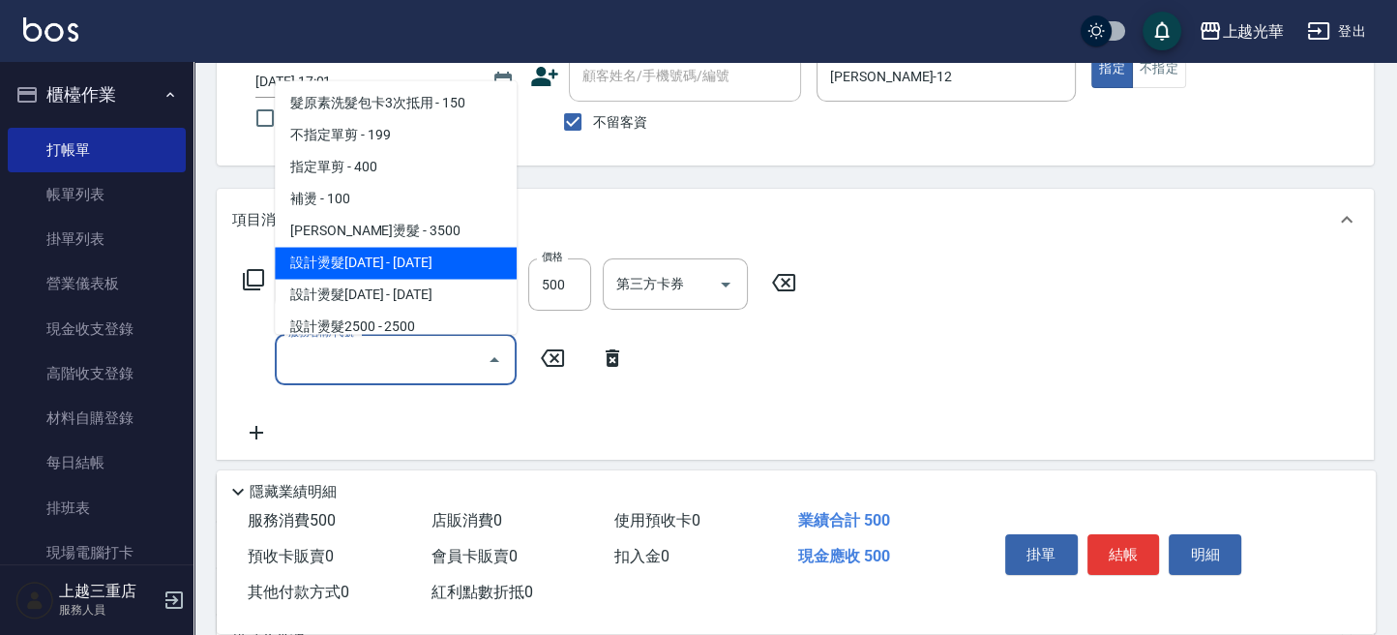
scroll to position [516, 0]
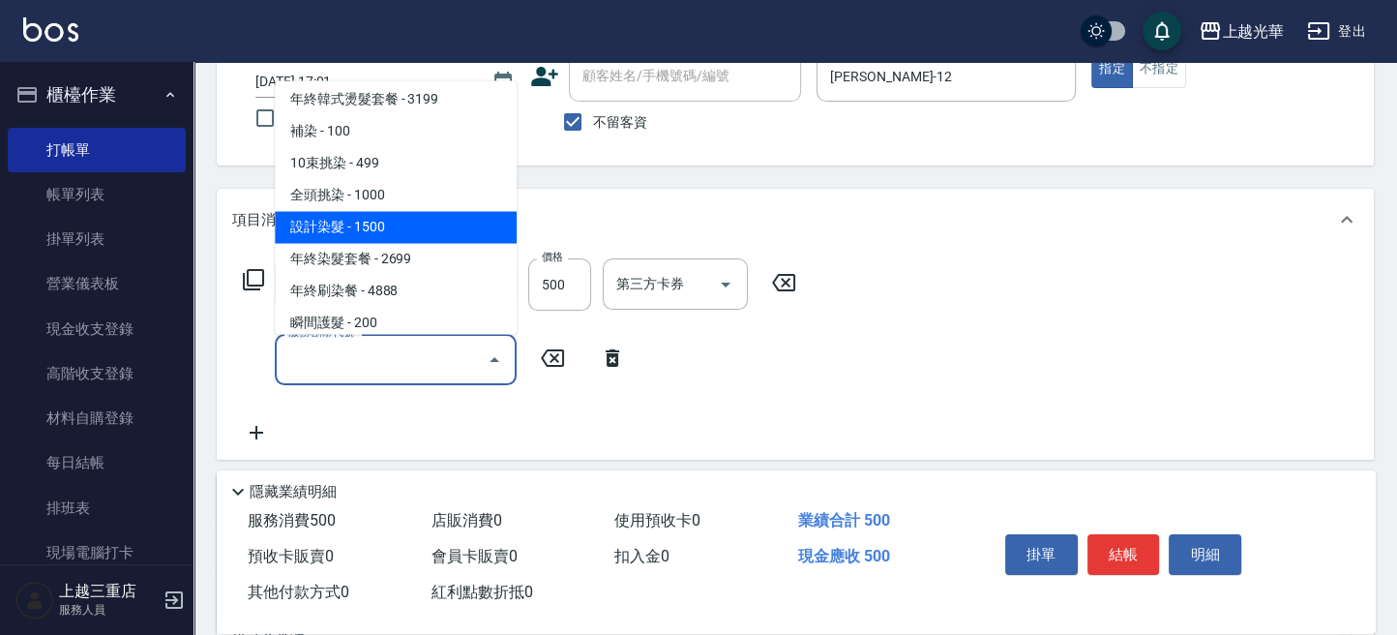
click at [385, 226] on span "設計染髮 - 1500" at bounding box center [396, 227] width 242 height 32
type input "設計染髮(404)"
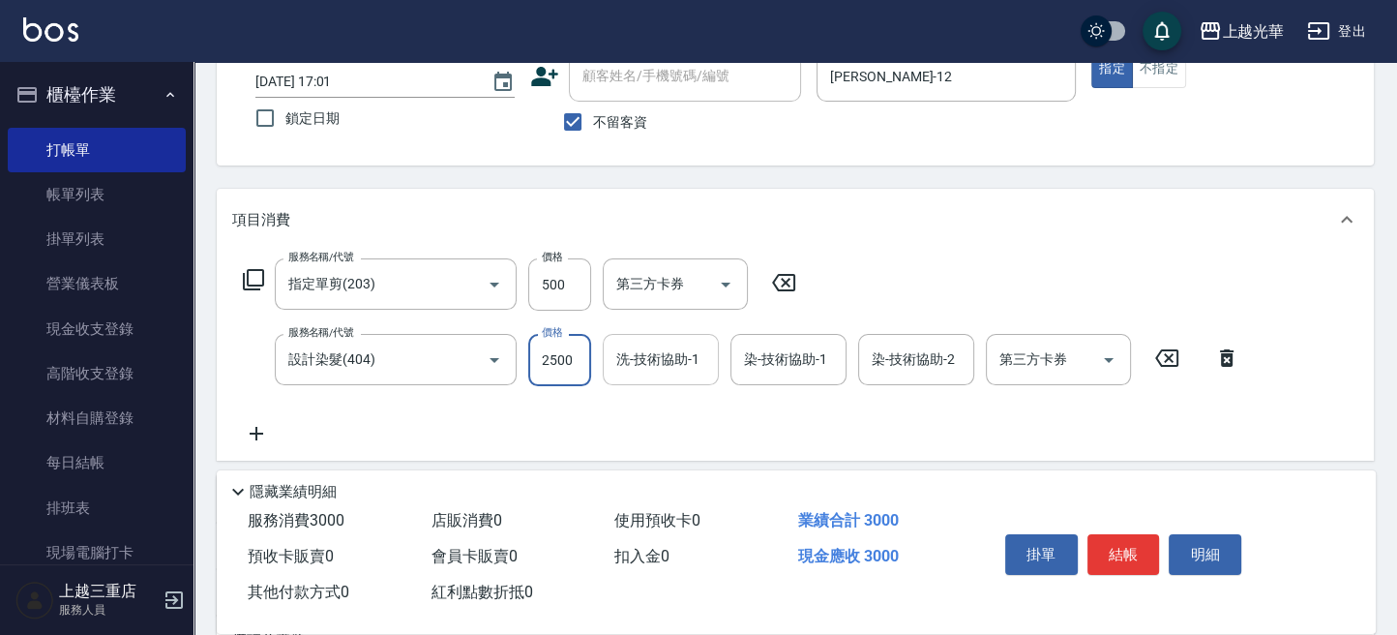
type input "2500"
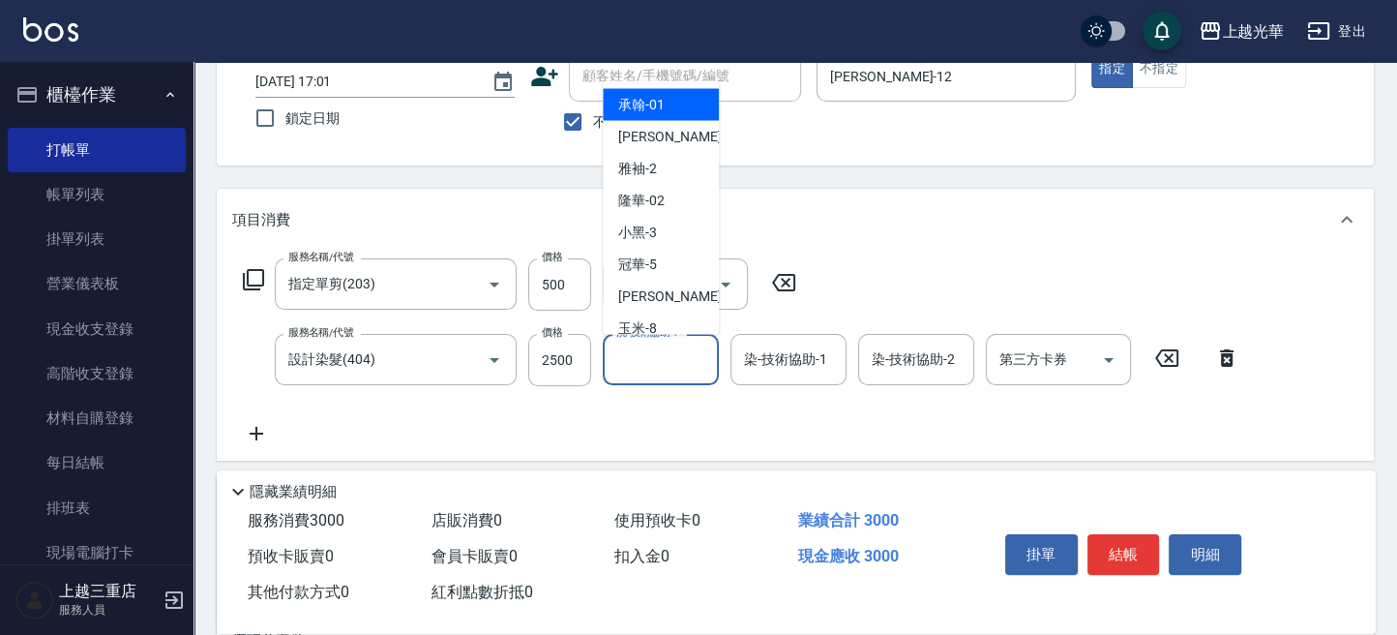
click at [685, 364] on input "洗-技術協助-1" at bounding box center [660, 359] width 99 height 34
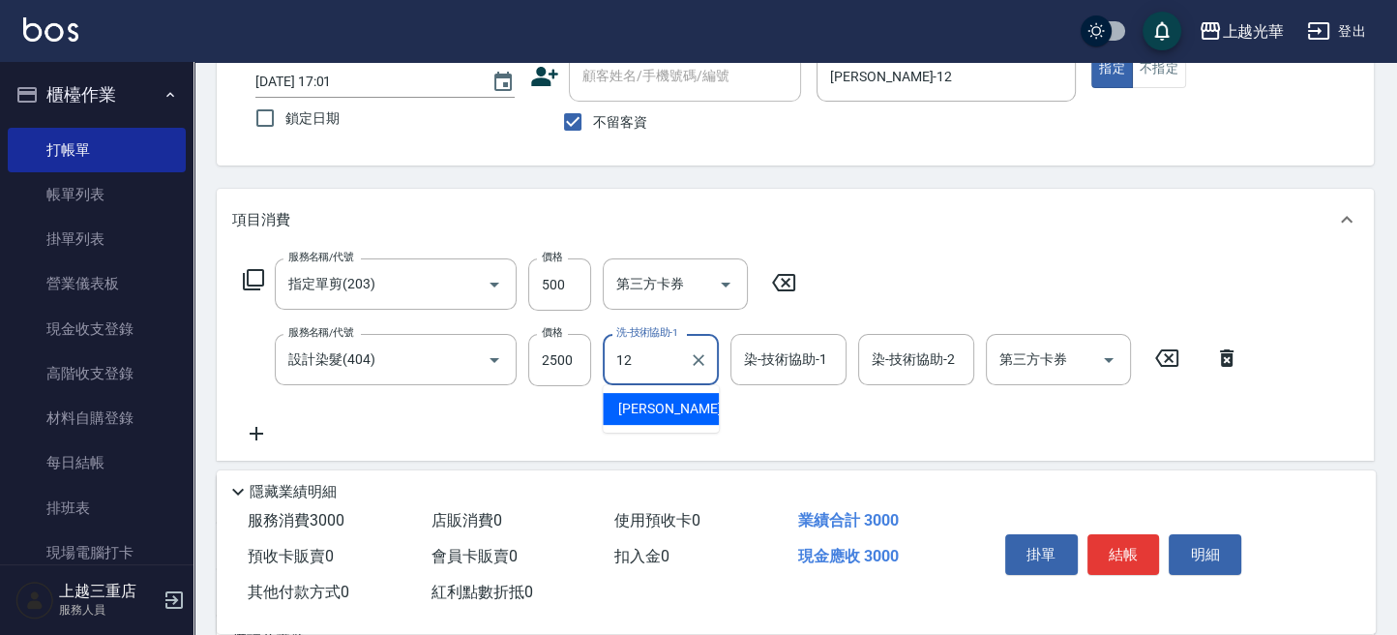
drag, startPoint x: 693, startPoint y: 399, endPoint x: 739, endPoint y: 399, distance: 46.4
click at [698, 399] on div "[PERSON_NAME] -12" at bounding box center [661, 409] width 116 height 32
type input "[PERSON_NAME]-12"
click at [804, 359] on input "染-技術協助-1" at bounding box center [788, 359] width 99 height 34
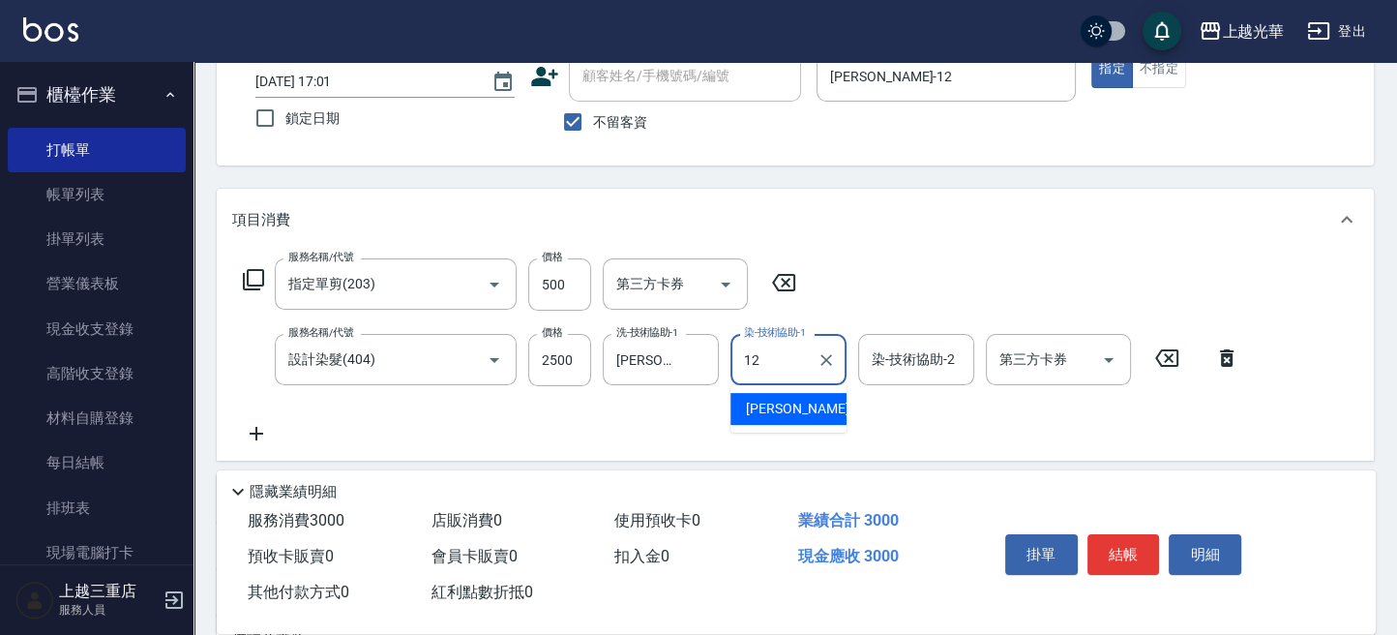
drag, startPoint x: 808, startPoint y: 412, endPoint x: 816, endPoint y: 403, distance: 12.3
click at [811, 410] on div "[PERSON_NAME] -12" at bounding box center [788, 409] width 116 height 32
type input "[PERSON_NAME]-12"
click at [266, 425] on icon at bounding box center [256, 433] width 48 height 23
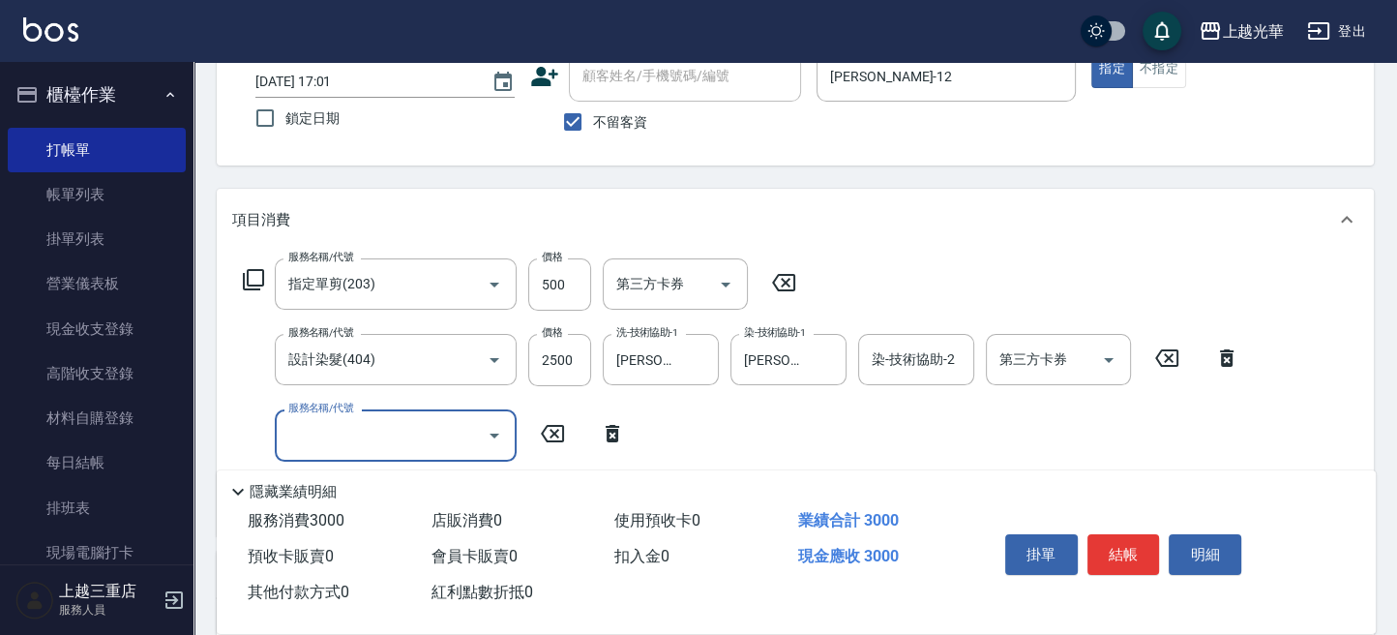
click at [491, 442] on icon "Open" at bounding box center [494, 435] width 23 height 23
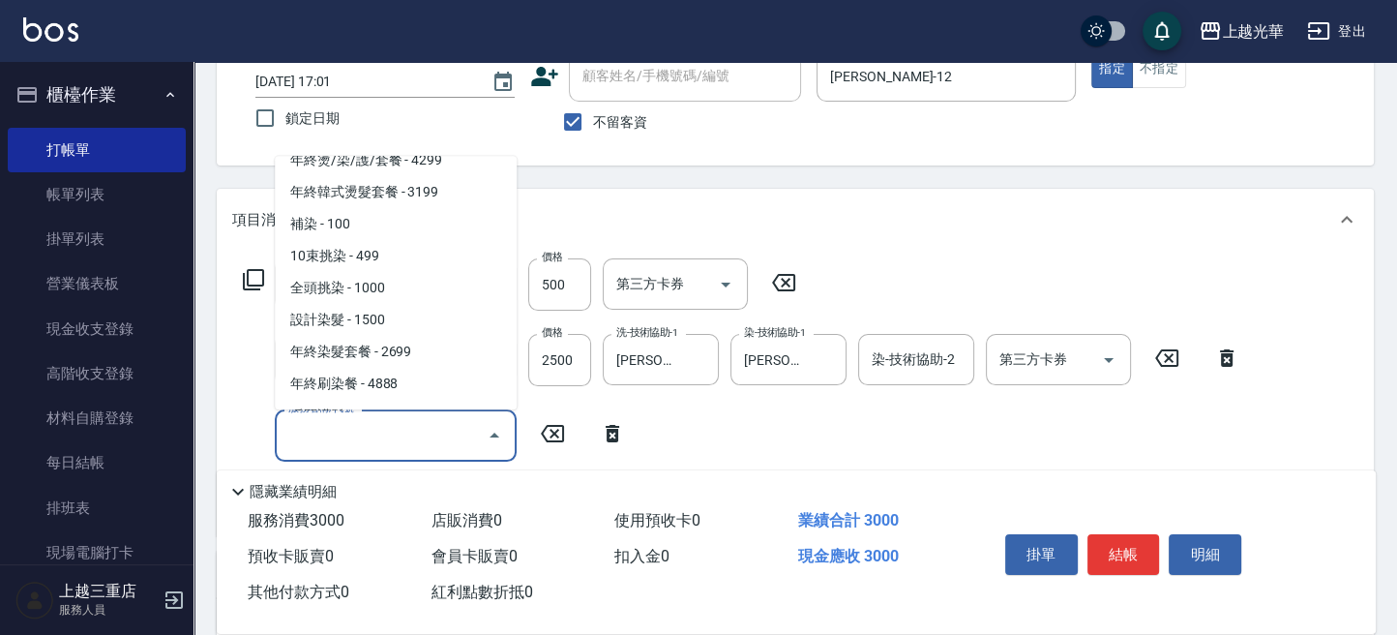
scroll to position [774, 0]
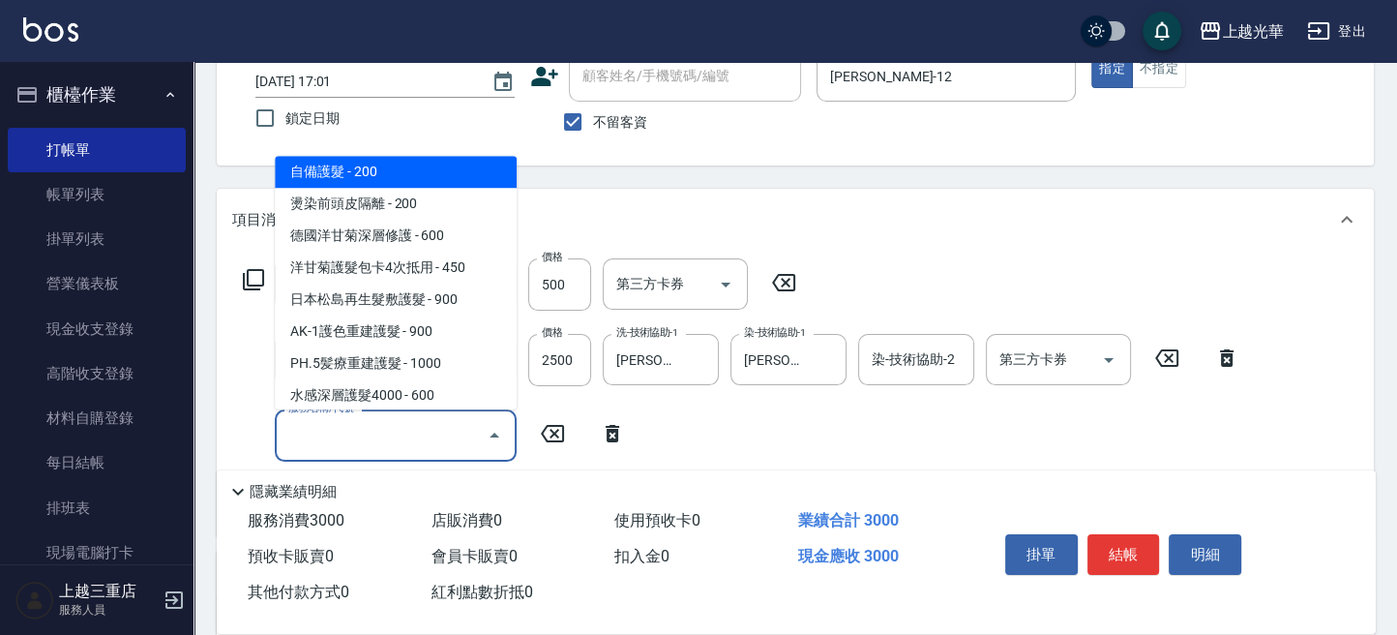
click at [374, 180] on span "自備護髮 - 200" at bounding box center [396, 172] width 242 height 32
type input "自備護髮(502)"
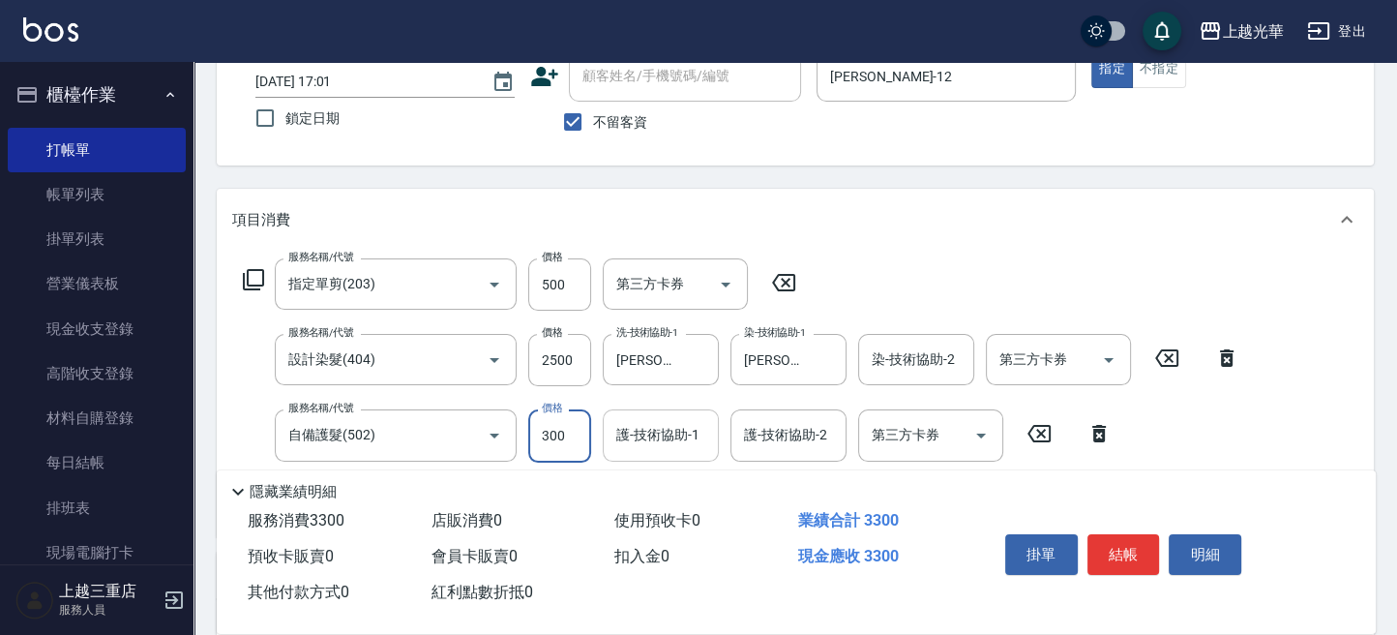
type input "300"
click at [657, 434] on input "護-技術協助-1" at bounding box center [660, 435] width 99 height 34
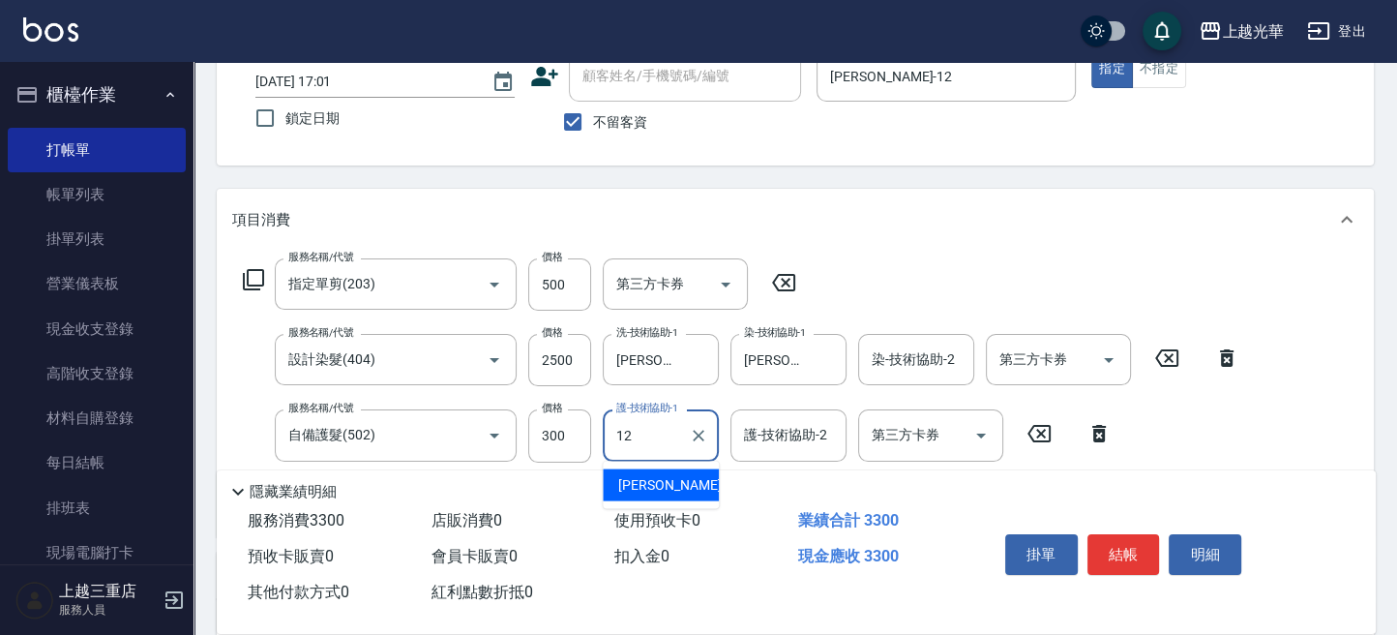
click at [698, 484] on div "[PERSON_NAME] -12" at bounding box center [661, 485] width 116 height 32
type input "[PERSON_NAME]-12"
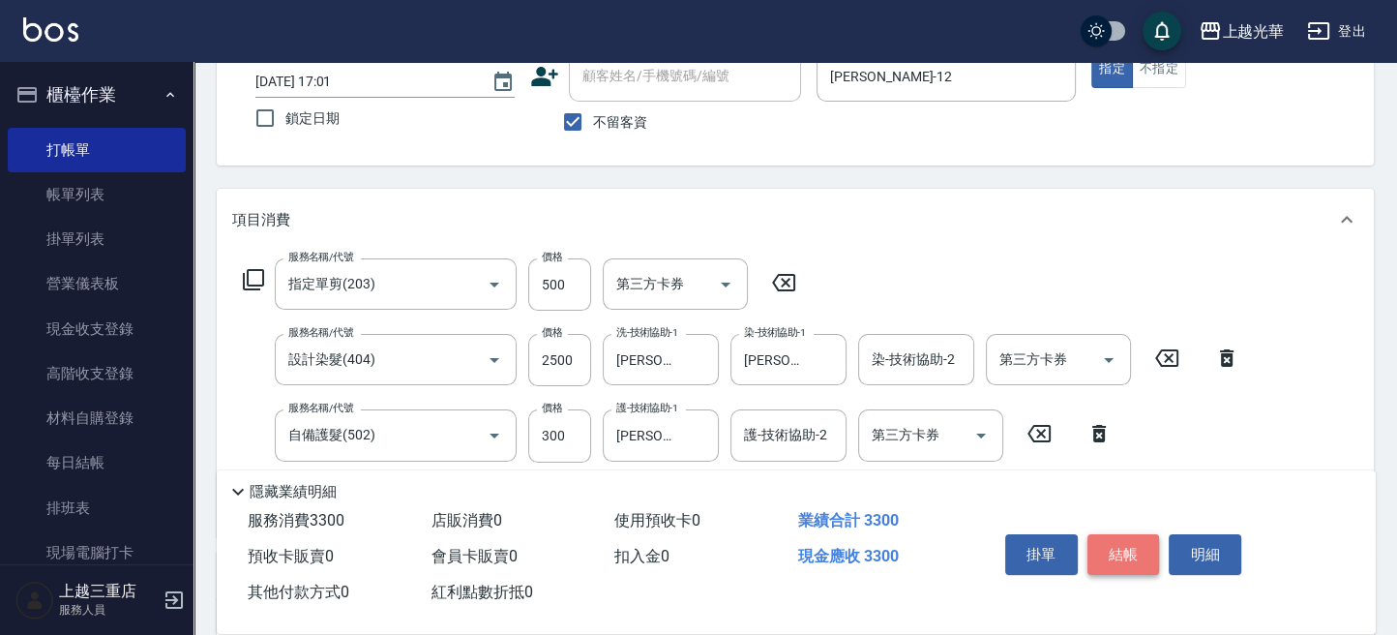
click at [1132, 548] on button "結帳" at bounding box center [1123, 554] width 73 height 41
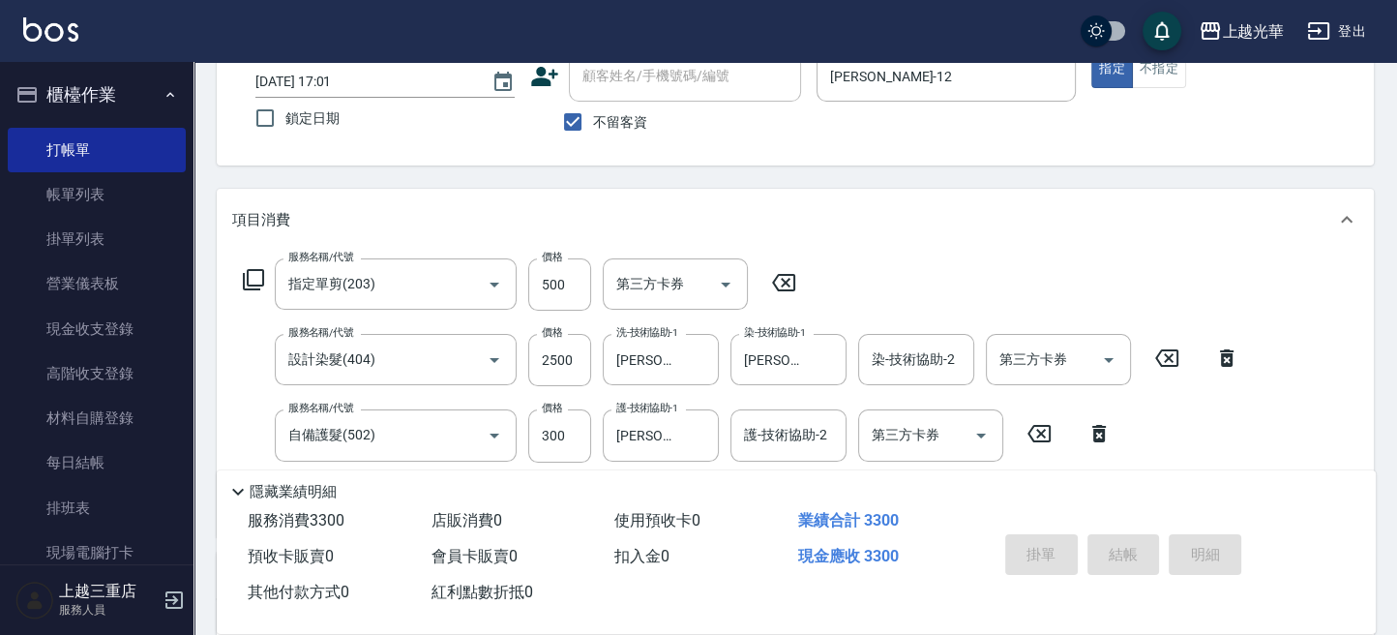
type input "[DATE] 17:09"
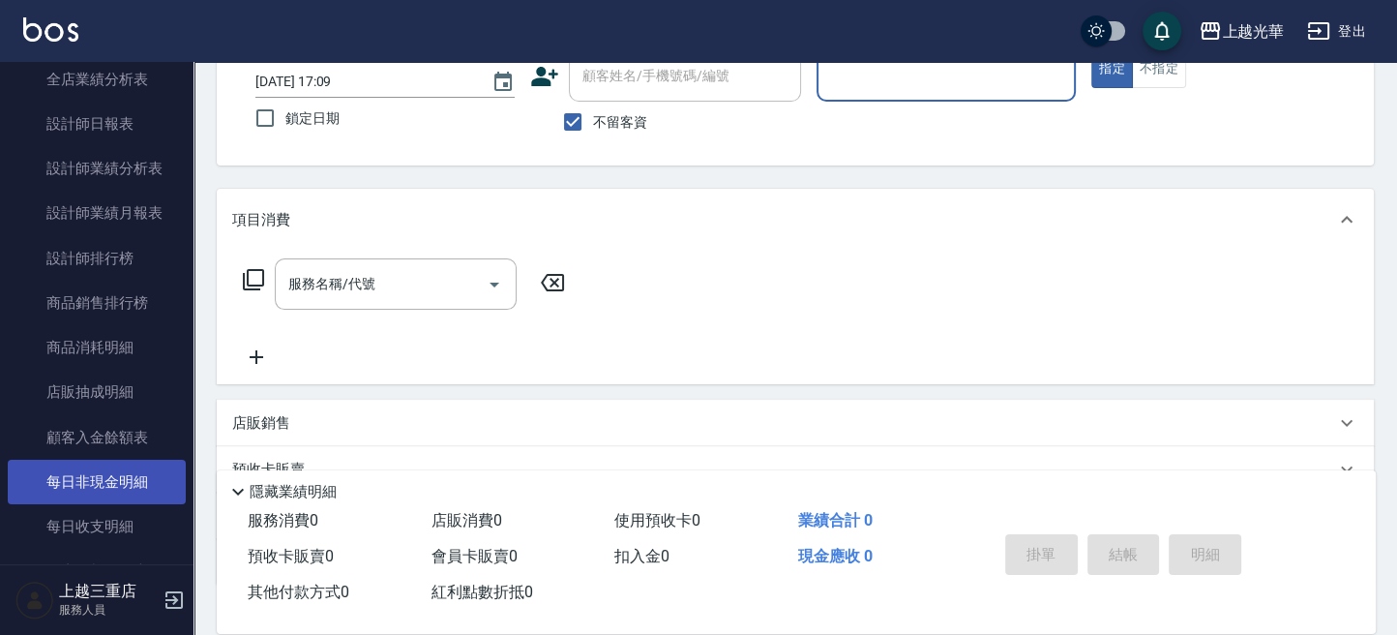
scroll to position [902, 0]
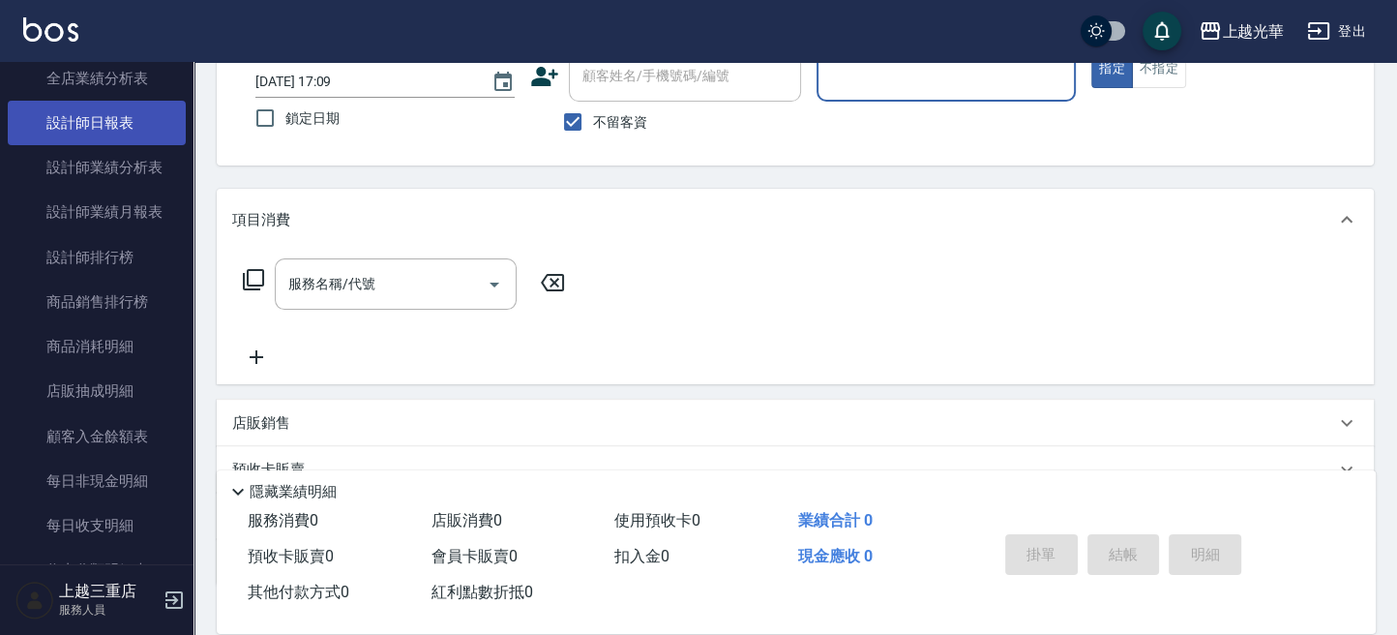
click at [142, 132] on link "設計師日報表" at bounding box center [97, 123] width 178 height 44
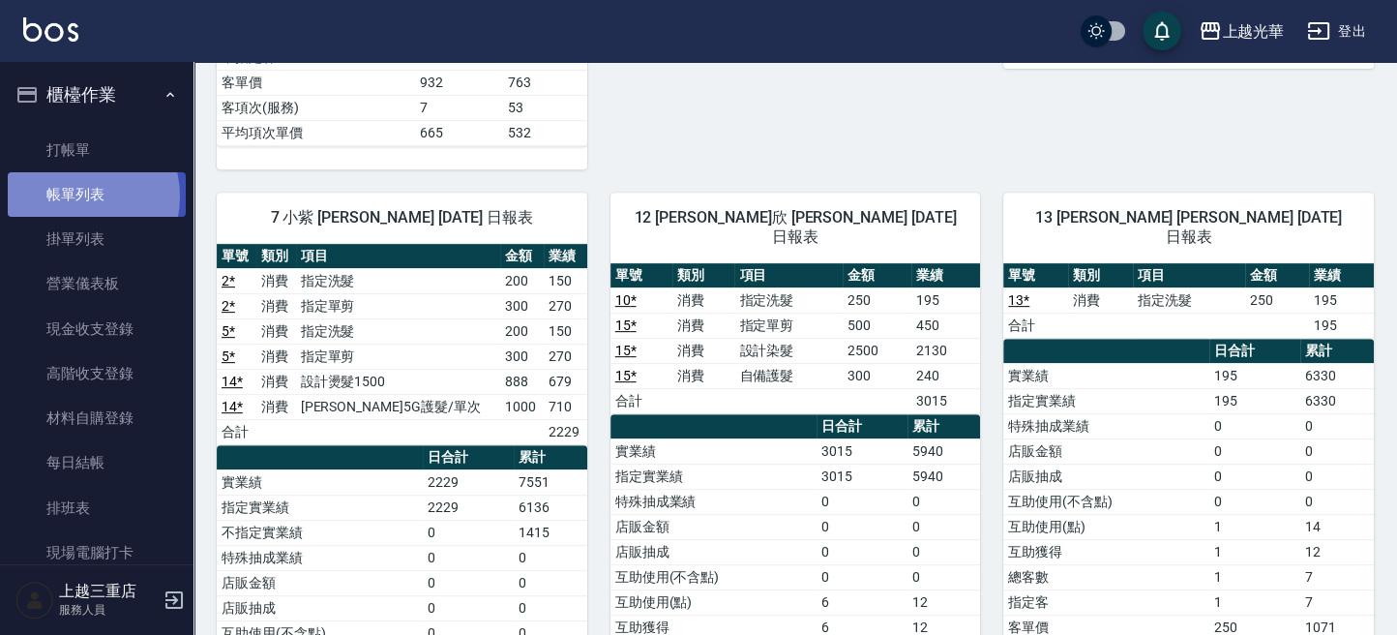
click at [71, 196] on link "帳單列表" at bounding box center [97, 194] width 178 height 44
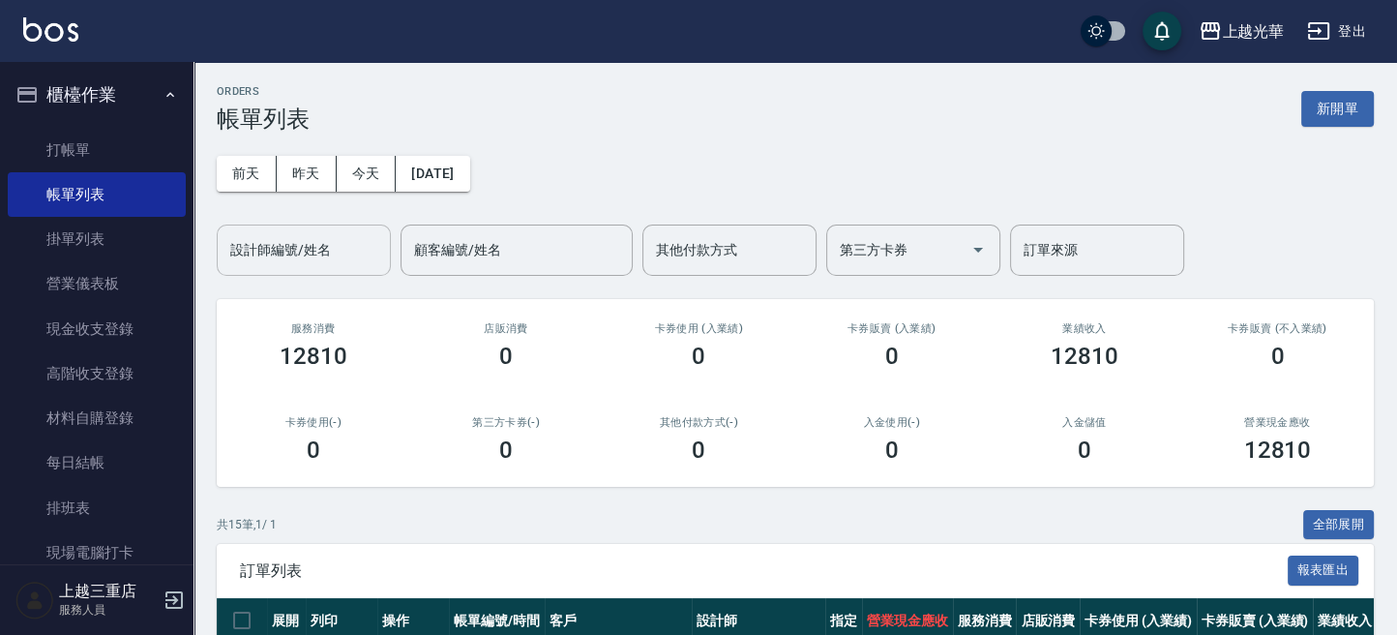
click at [276, 249] on input "設計師編號/姓名" at bounding box center [303, 250] width 157 height 34
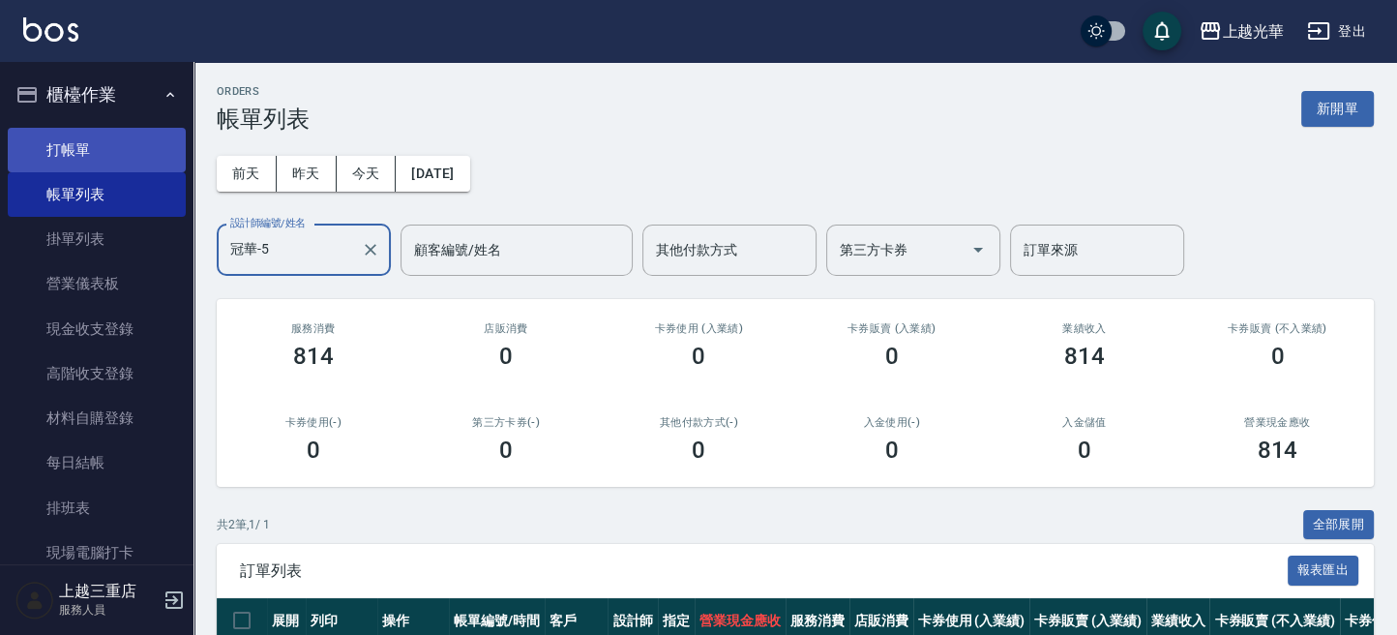
type input "冠華-5"
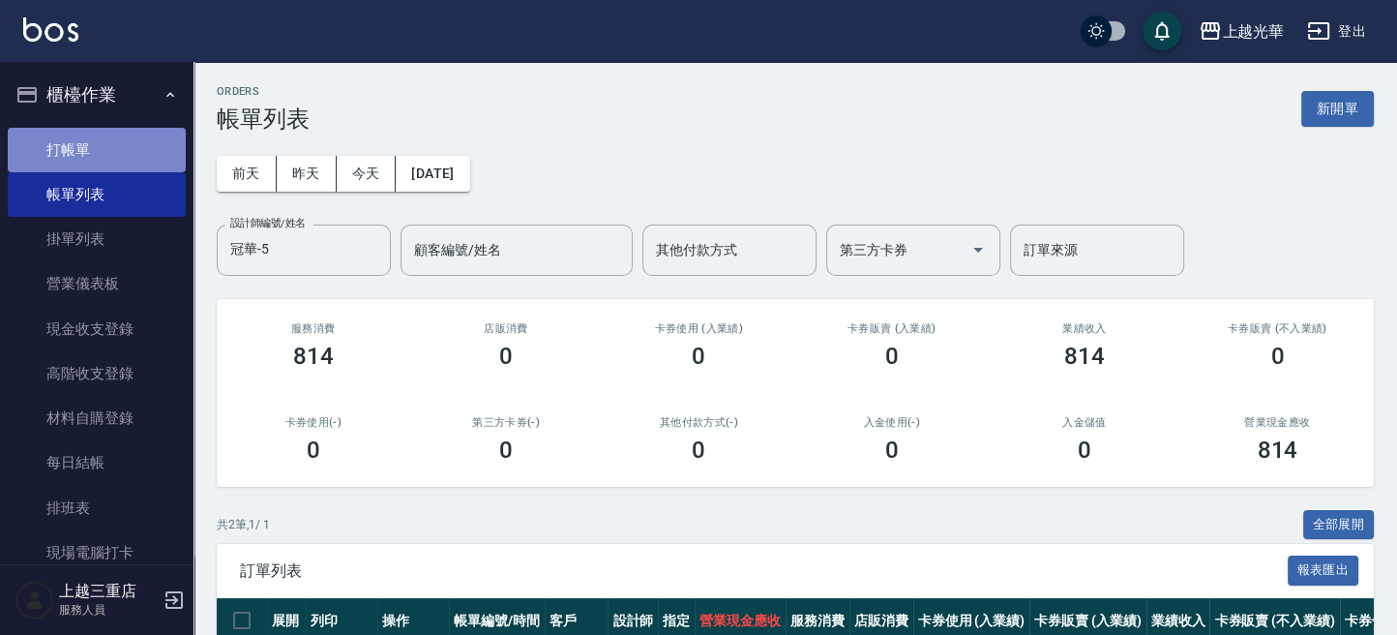
click at [151, 145] on link "打帳單" at bounding box center [97, 150] width 178 height 44
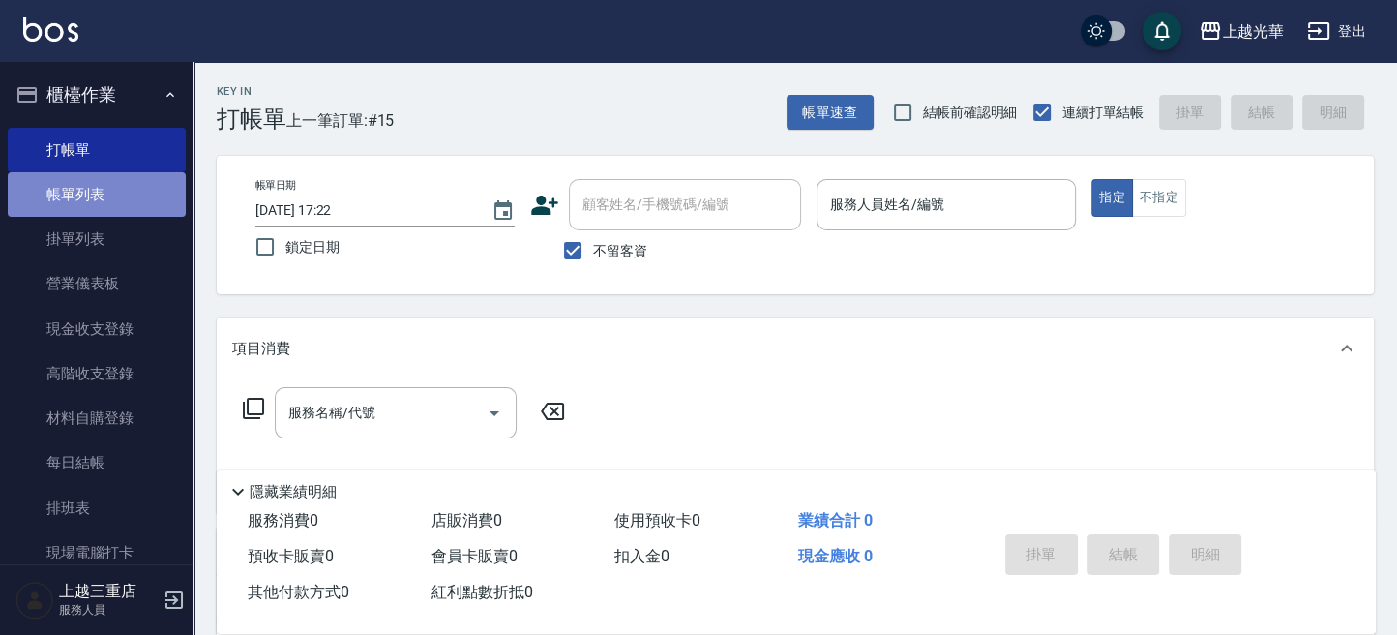
click at [105, 192] on link "帳單列表" at bounding box center [97, 194] width 178 height 44
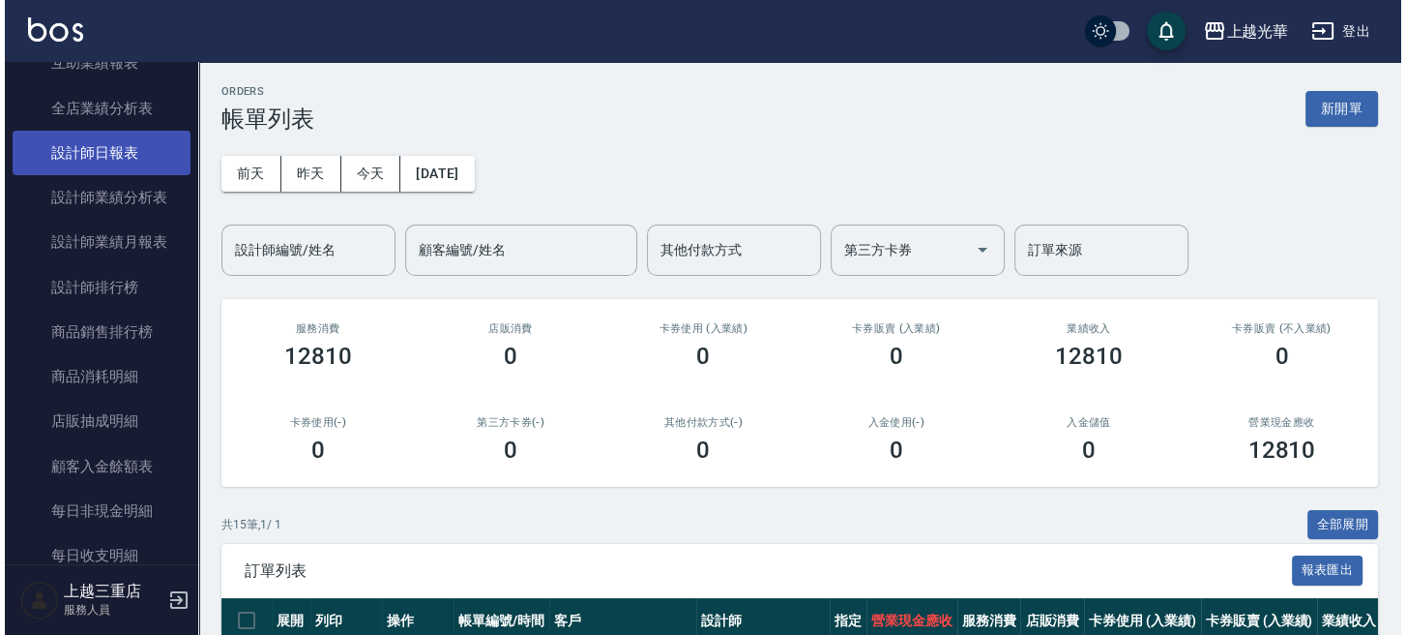
scroll to position [774, 0]
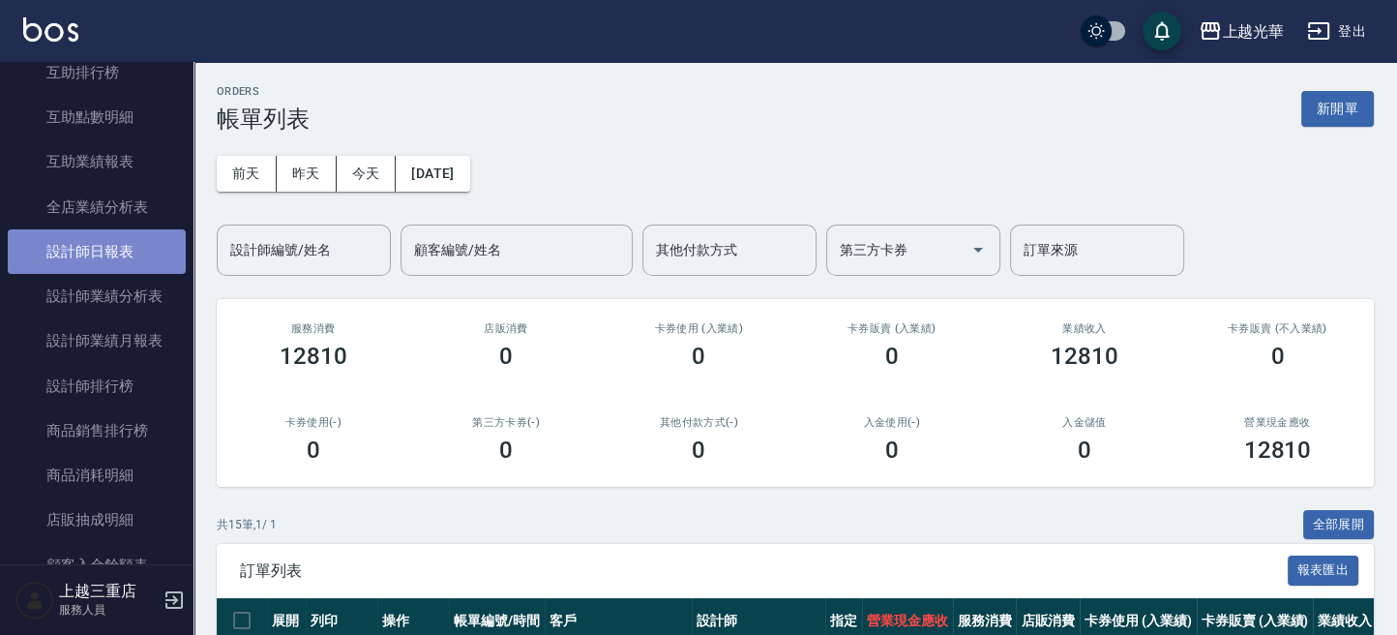
click at [112, 255] on link "設計師日報表" at bounding box center [97, 251] width 178 height 44
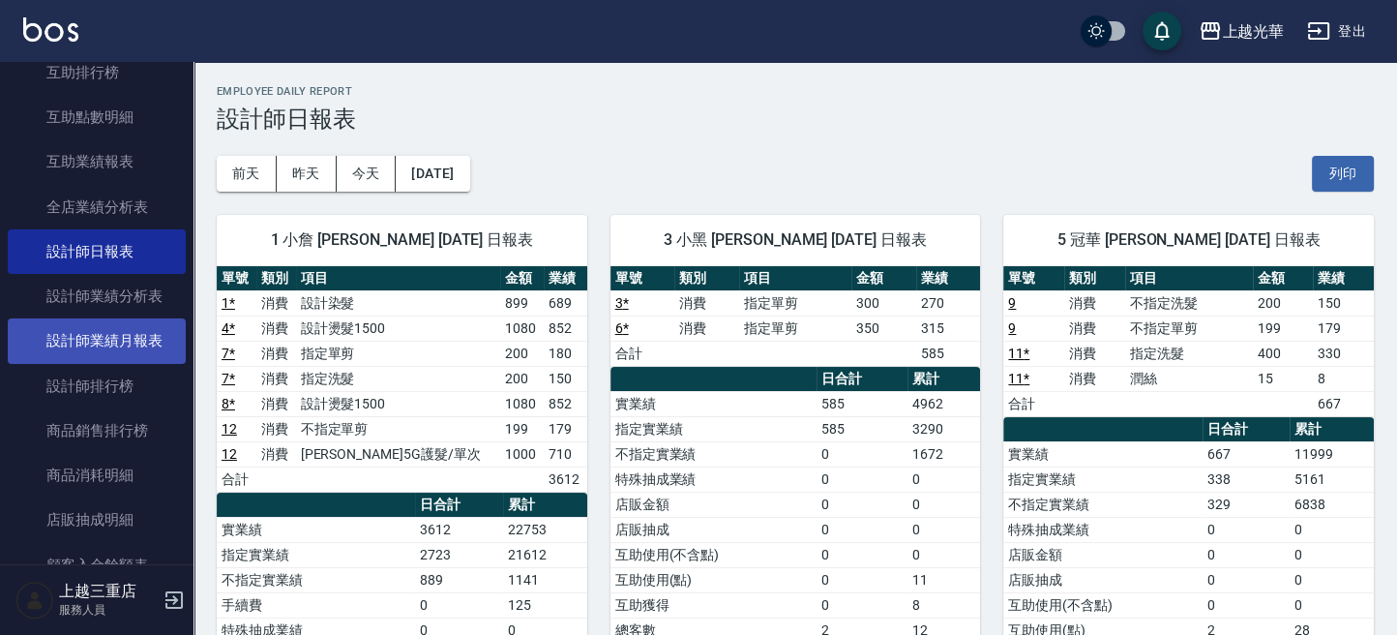
click at [146, 353] on link "設計師業績月報表" at bounding box center [97, 340] width 178 height 44
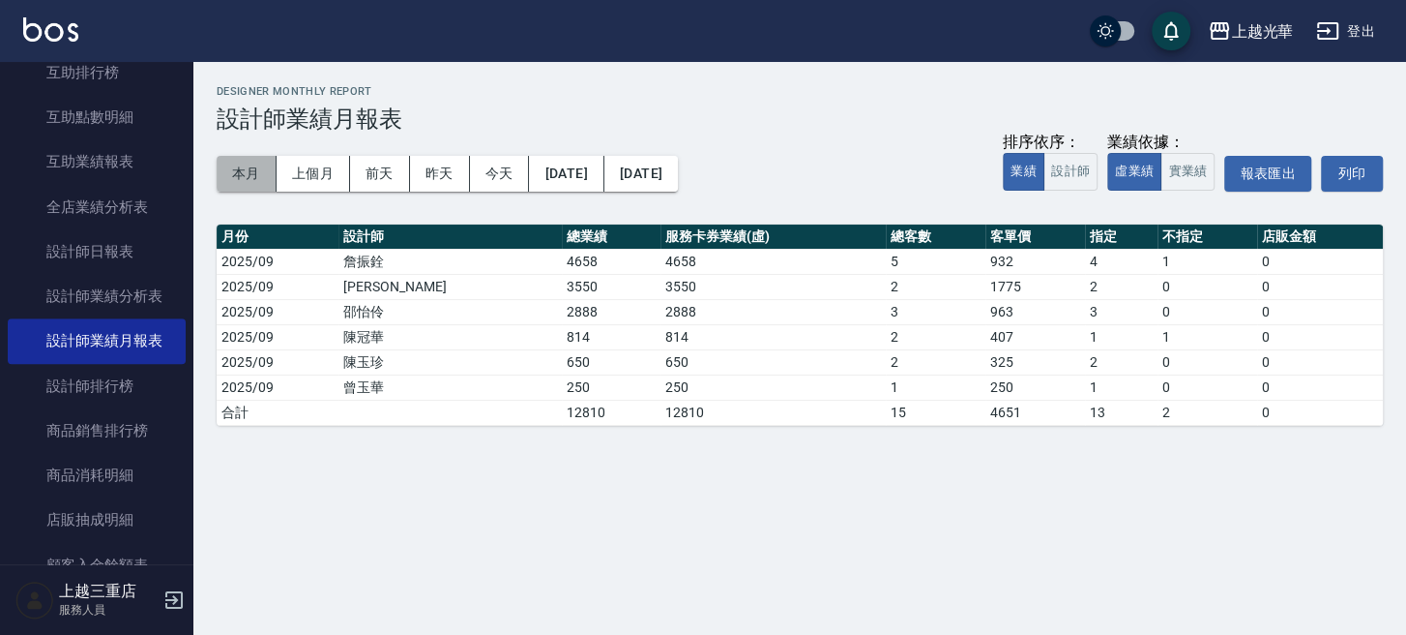
click at [224, 176] on button "本月" at bounding box center [247, 174] width 60 height 36
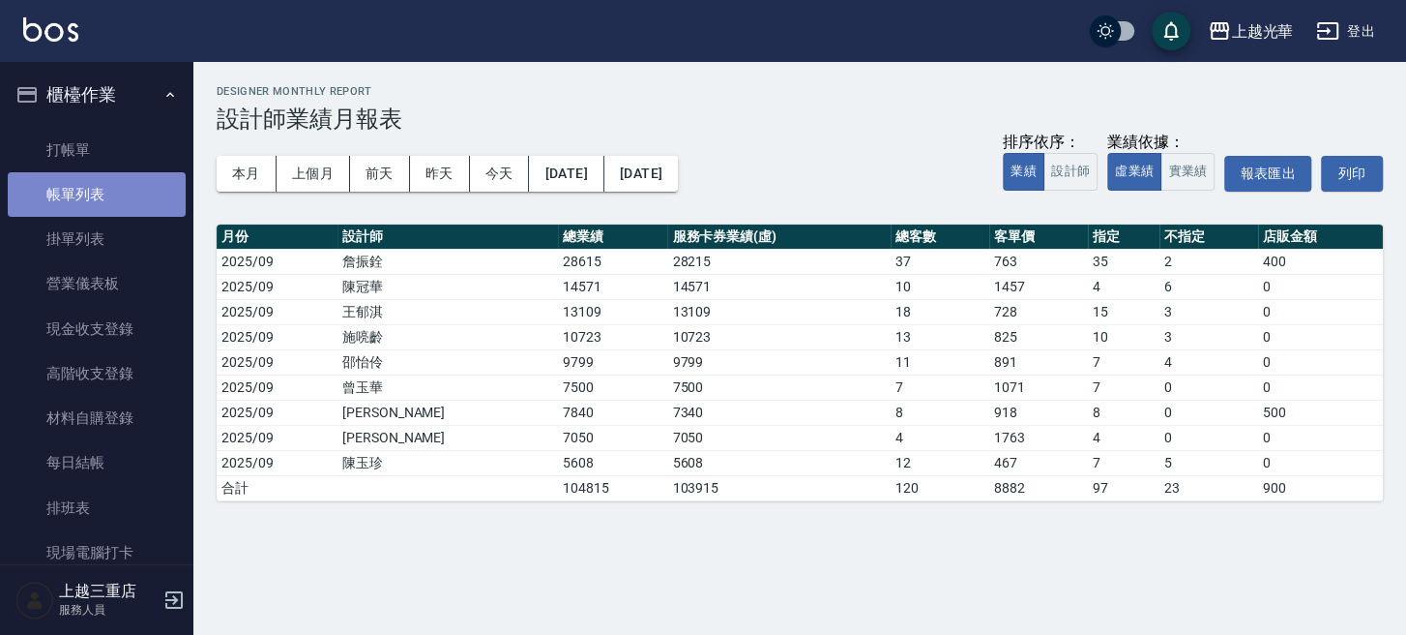
click at [97, 177] on link "帳單列表" at bounding box center [97, 194] width 178 height 44
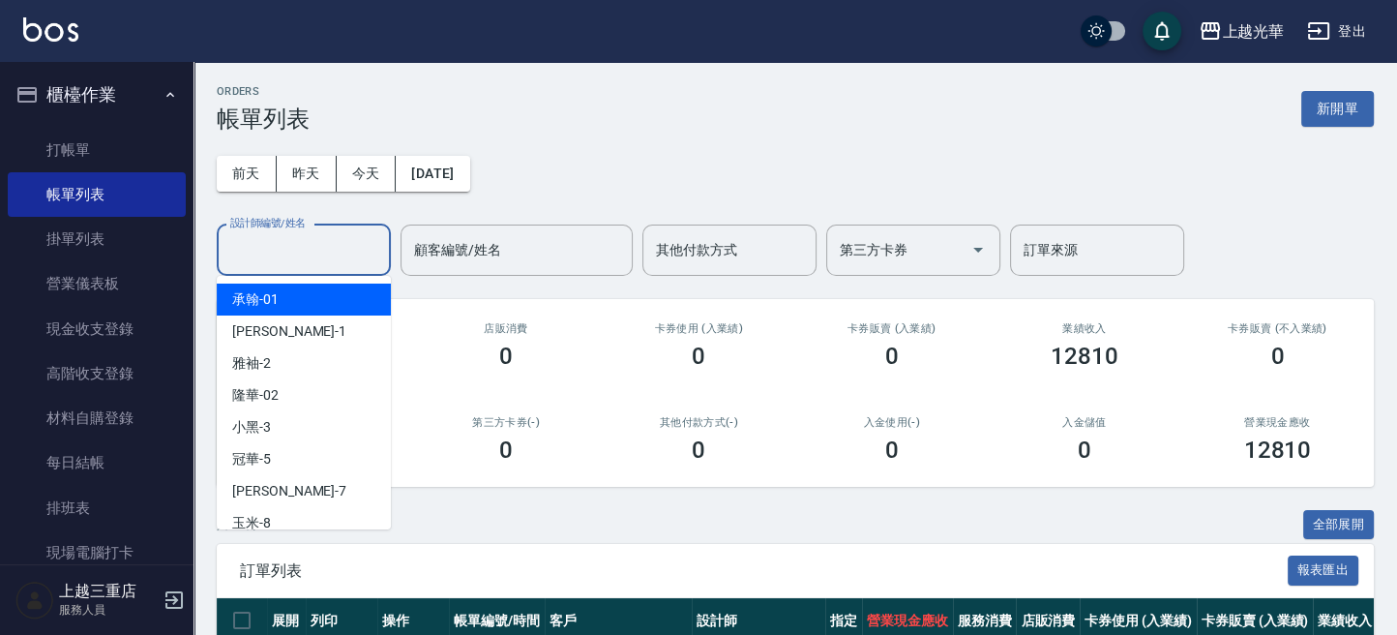
click at [301, 243] on input "設計師編號/姓名" at bounding box center [303, 250] width 157 height 34
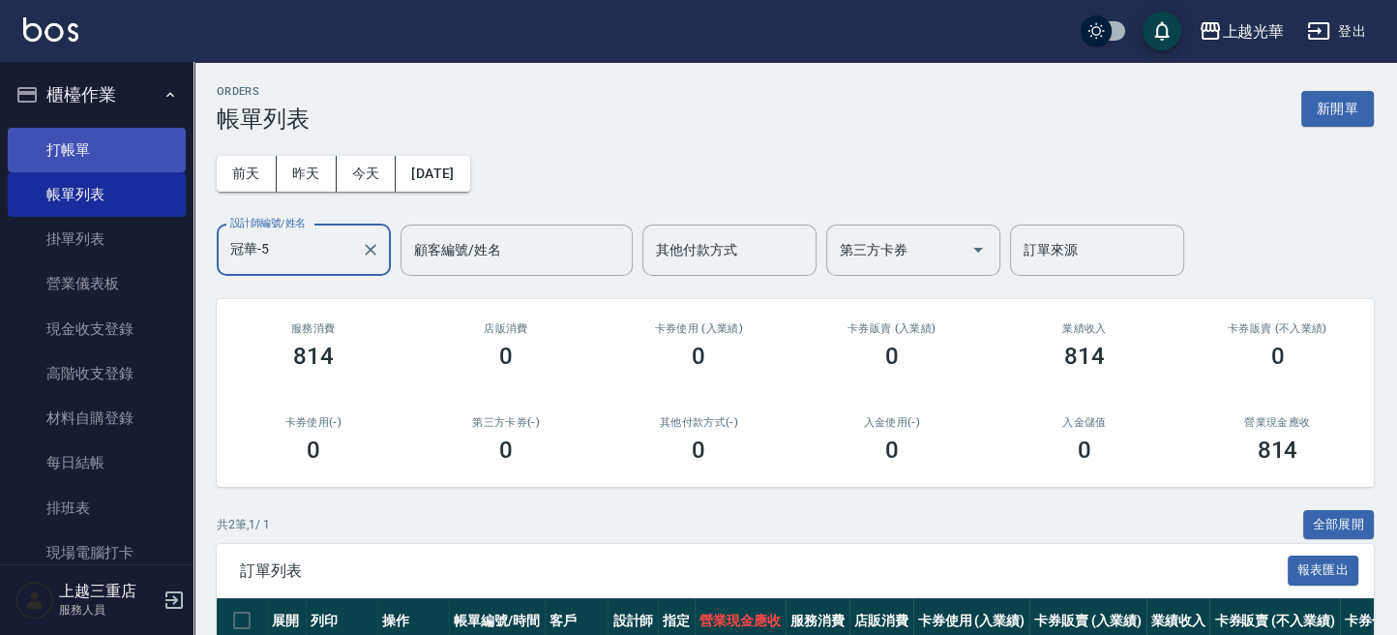
type input "冠華-5"
click at [124, 134] on link "打帳單" at bounding box center [97, 150] width 178 height 44
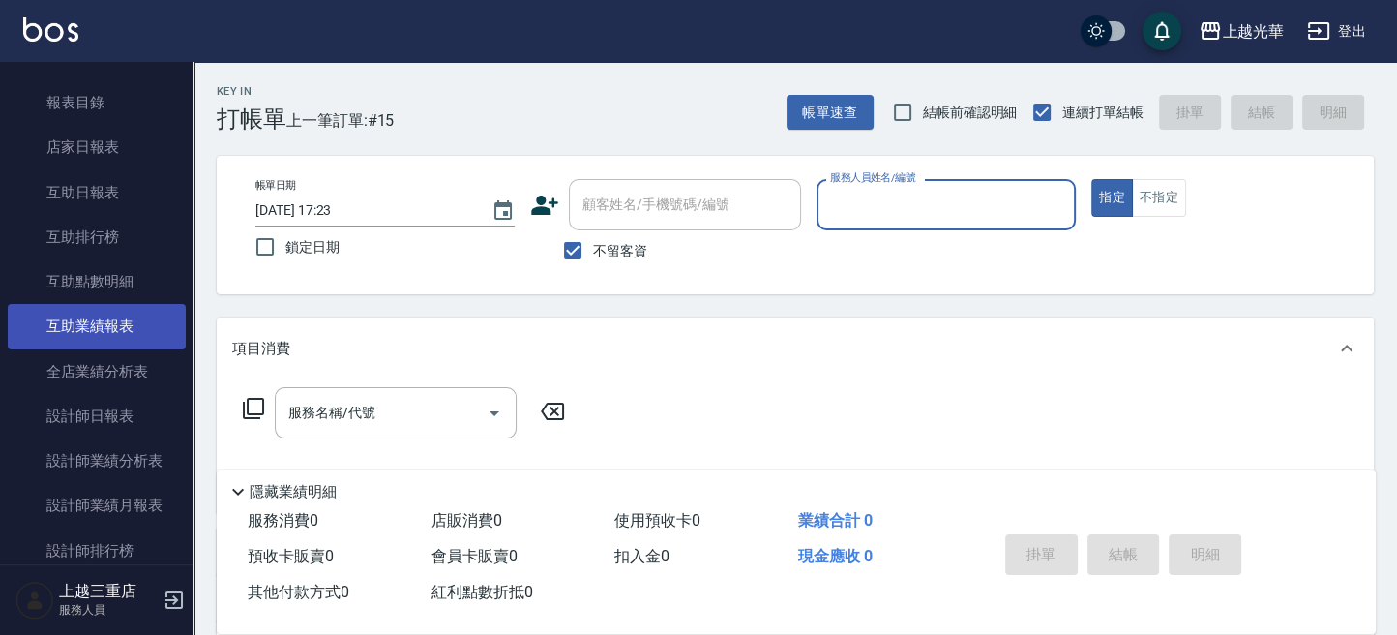
scroll to position [644, 0]
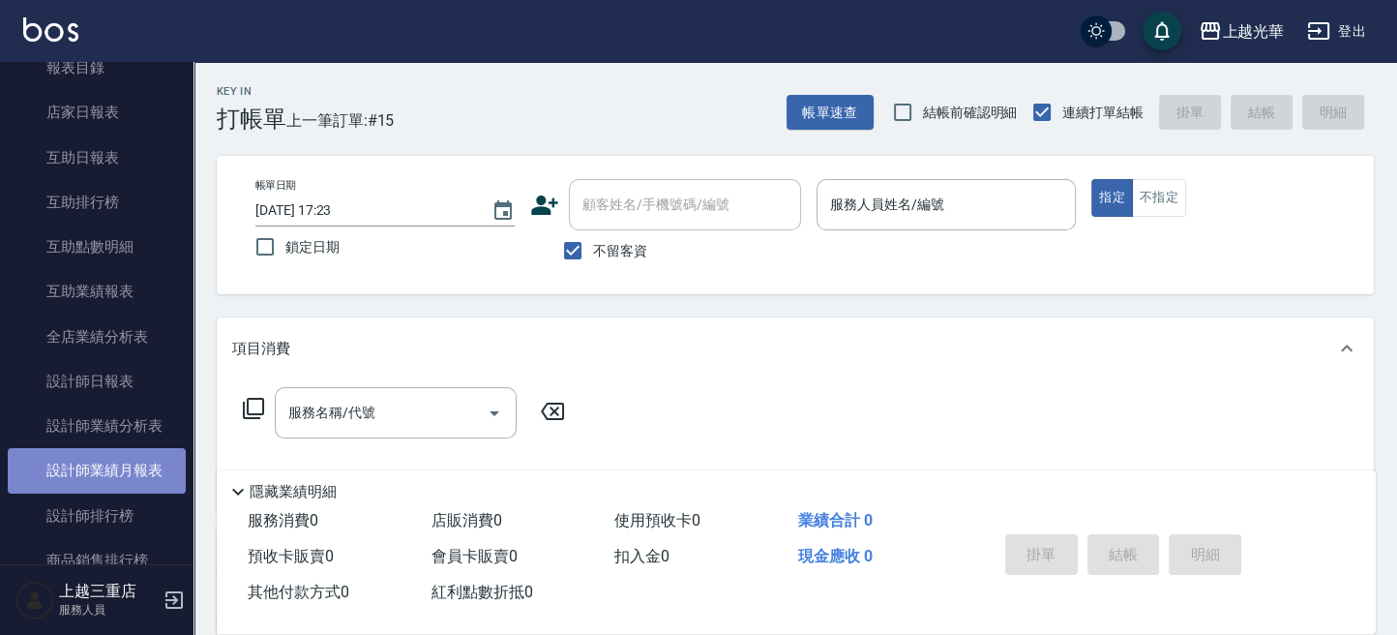
click at [110, 461] on link "設計師業績月報表" at bounding box center [97, 470] width 178 height 44
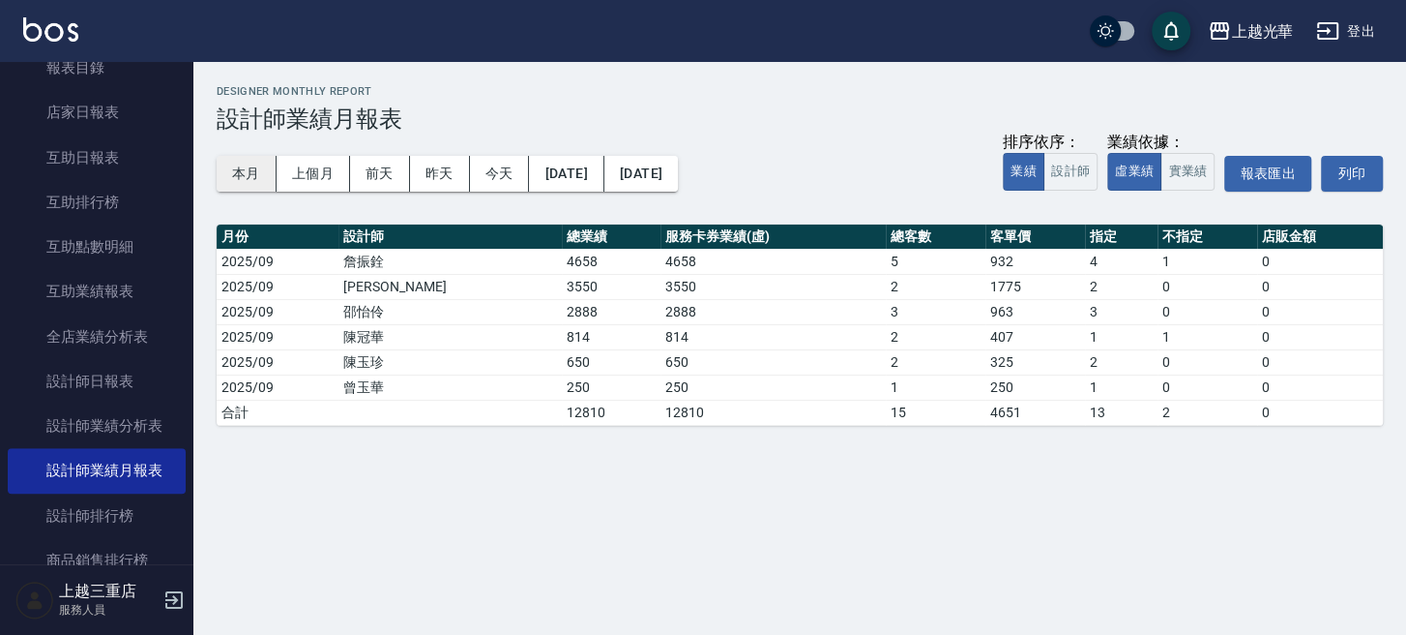
click at [253, 168] on button "本月" at bounding box center [247, 174] width 60 height 36
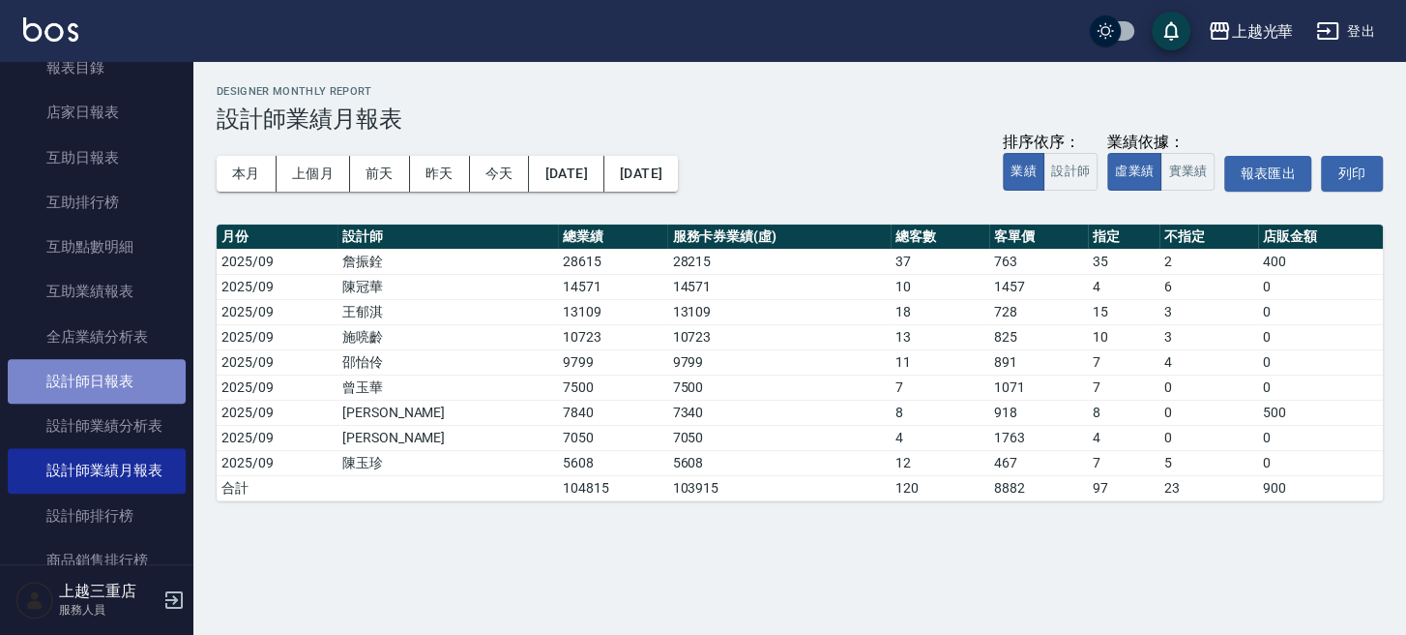
click at [127, 378] on link "設計師日報表" at bounding box center [97, 381] width 178 height 44
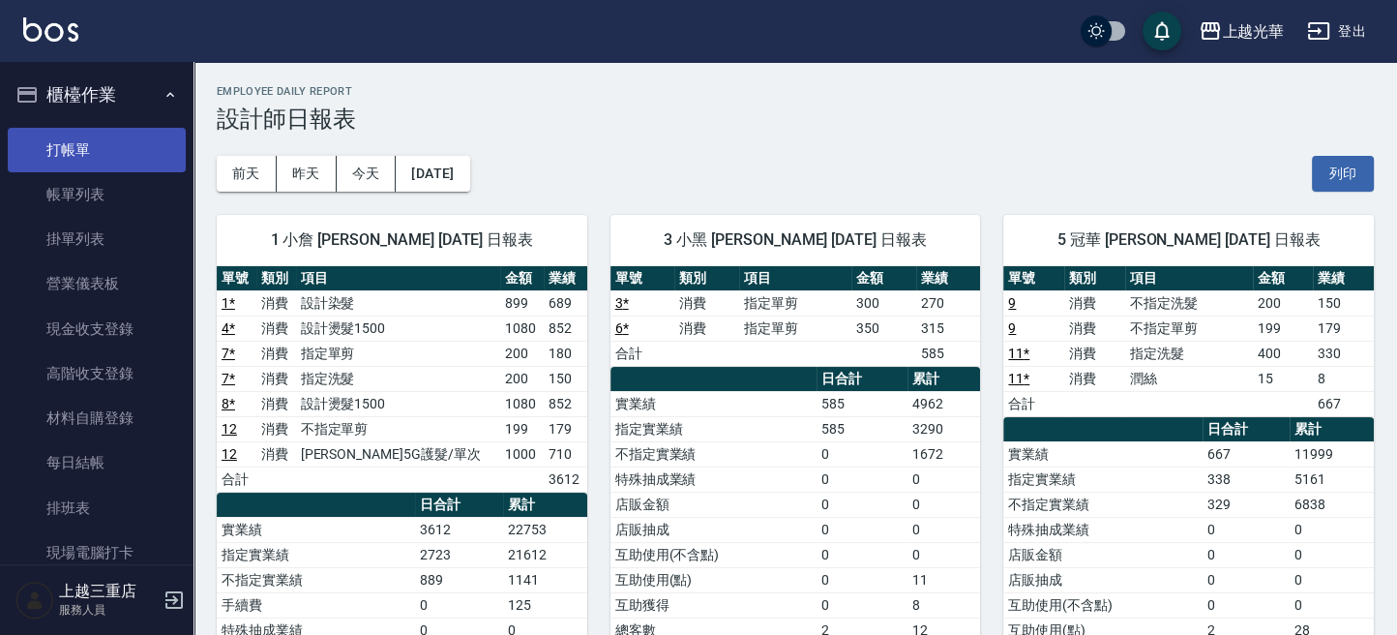
click at [102, 163] on link "打帳單" at bounding box center [97, 150] width 178 height 44
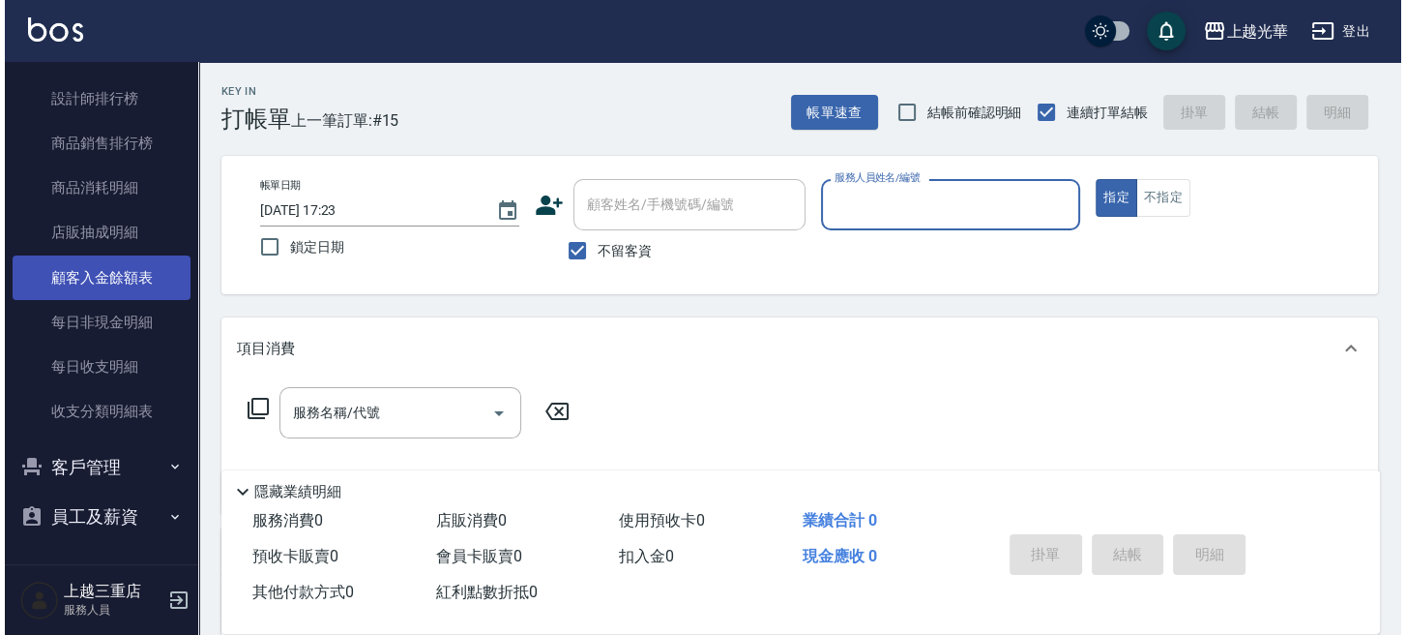
scroll to position [803, 0]
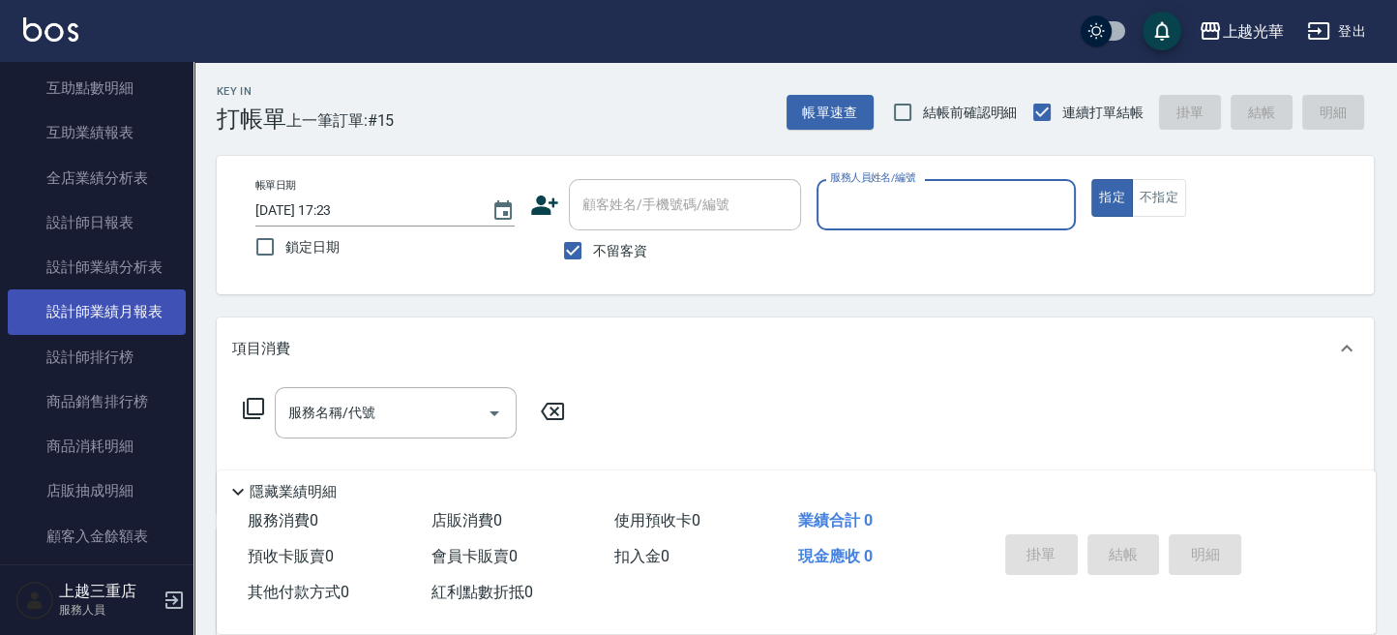
click at [93, 298] on link "設計師業績月報表" at bounding box center [97, 311] width 178 height 44
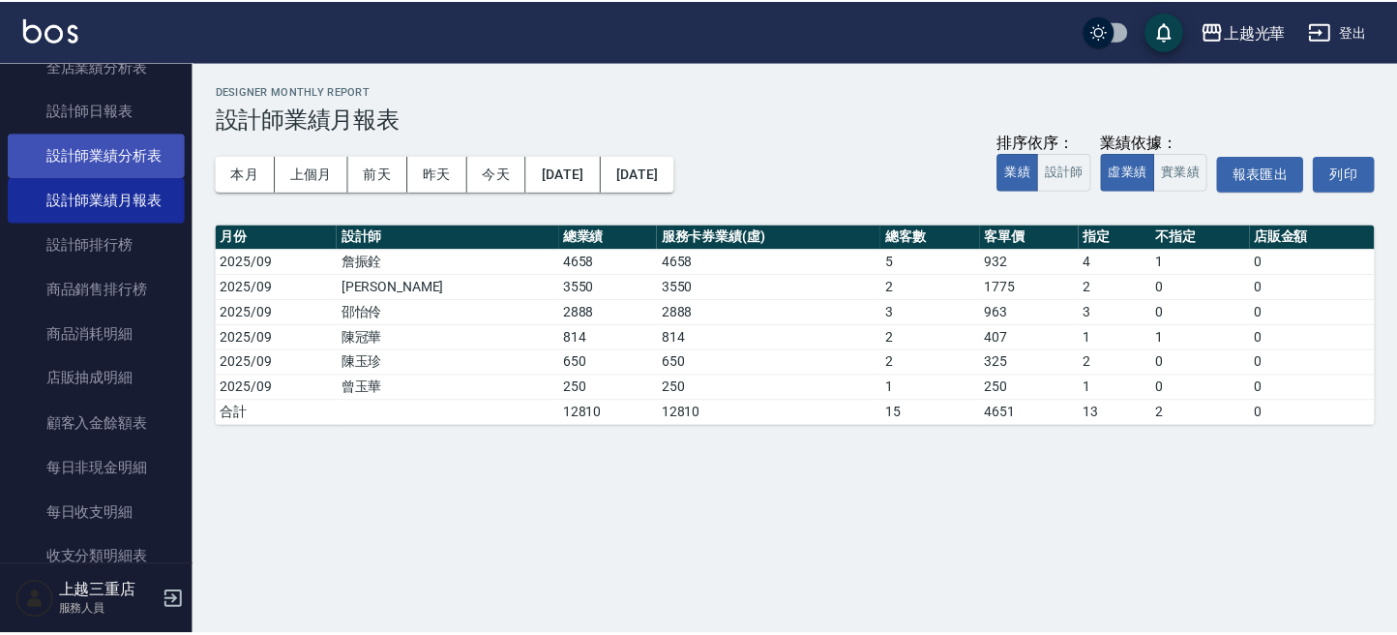
scroll to position [803, 0]
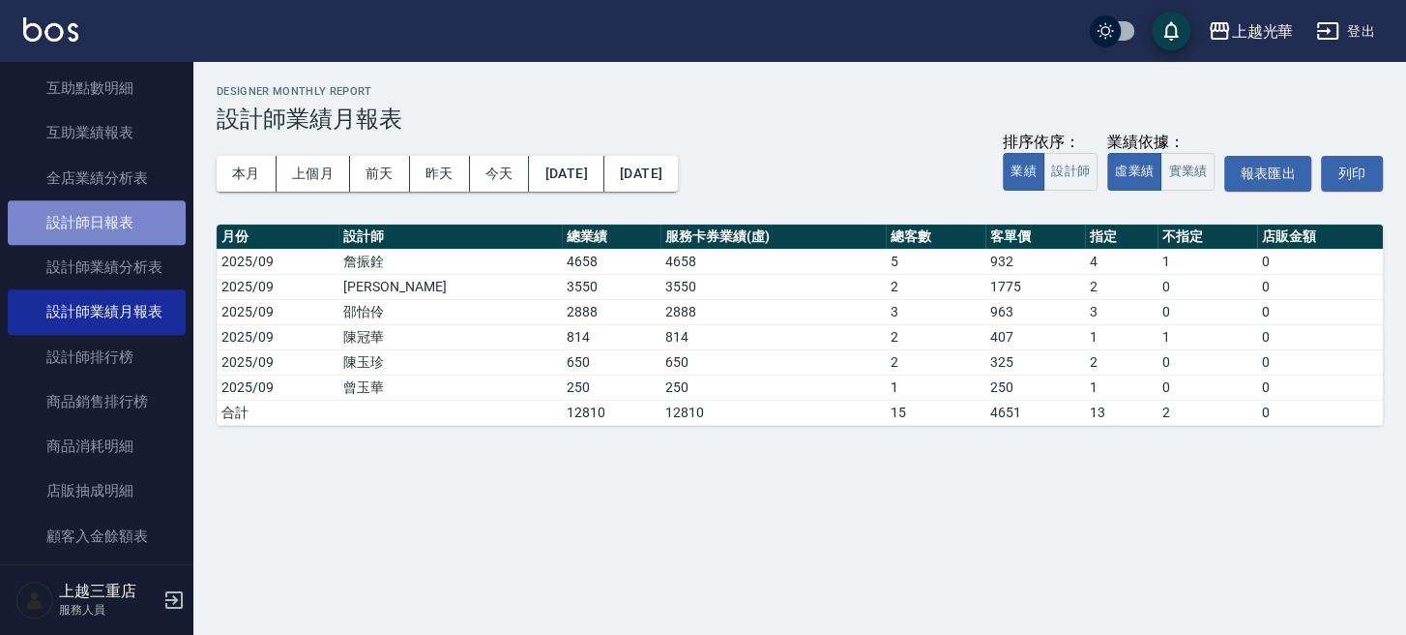
click at [114, 215] on link "設計師日報表" at bounding box center [97, 222] width 178 height 44
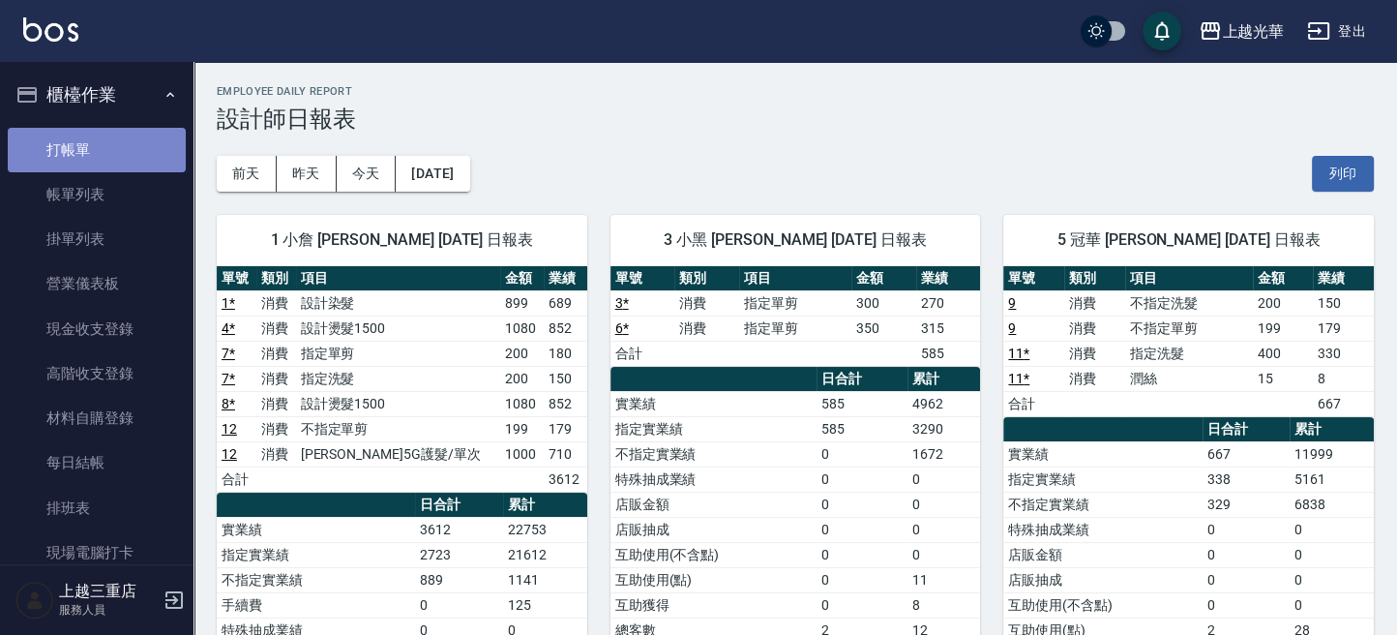
click at [117, 141] on link "打帳單" at bounding box center [97, 150] width 178 height 44
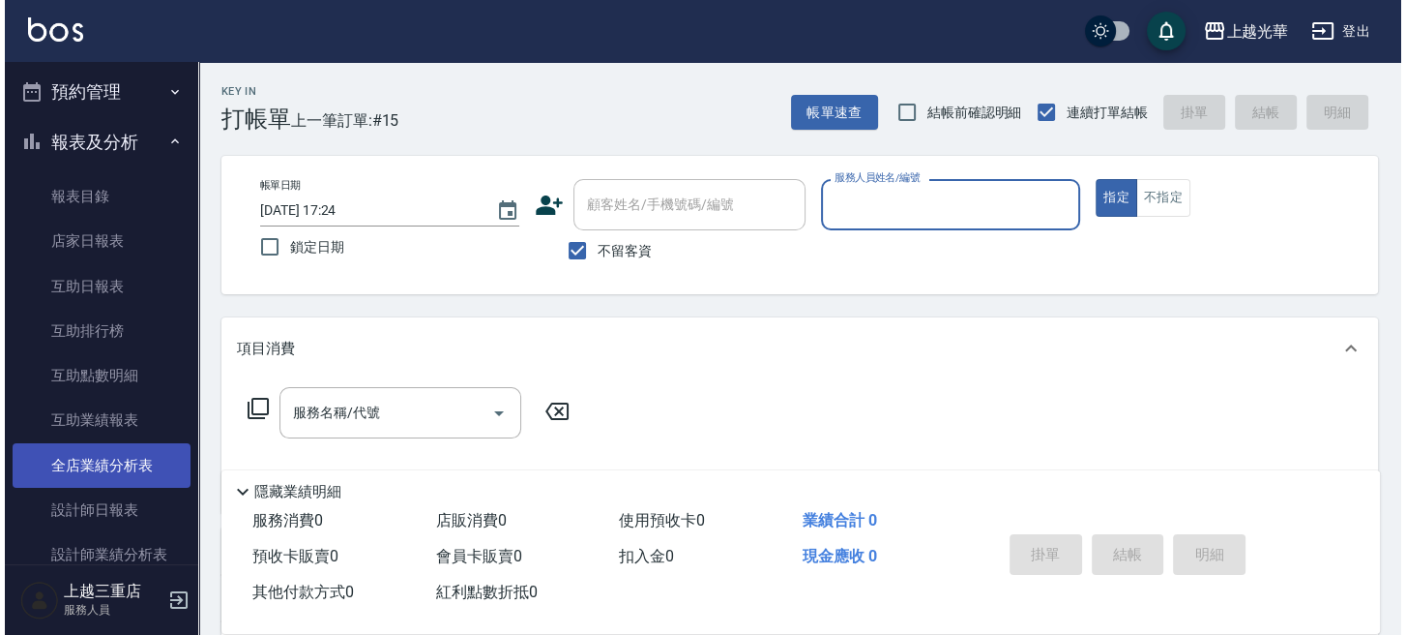
scroll to position [902, 0]
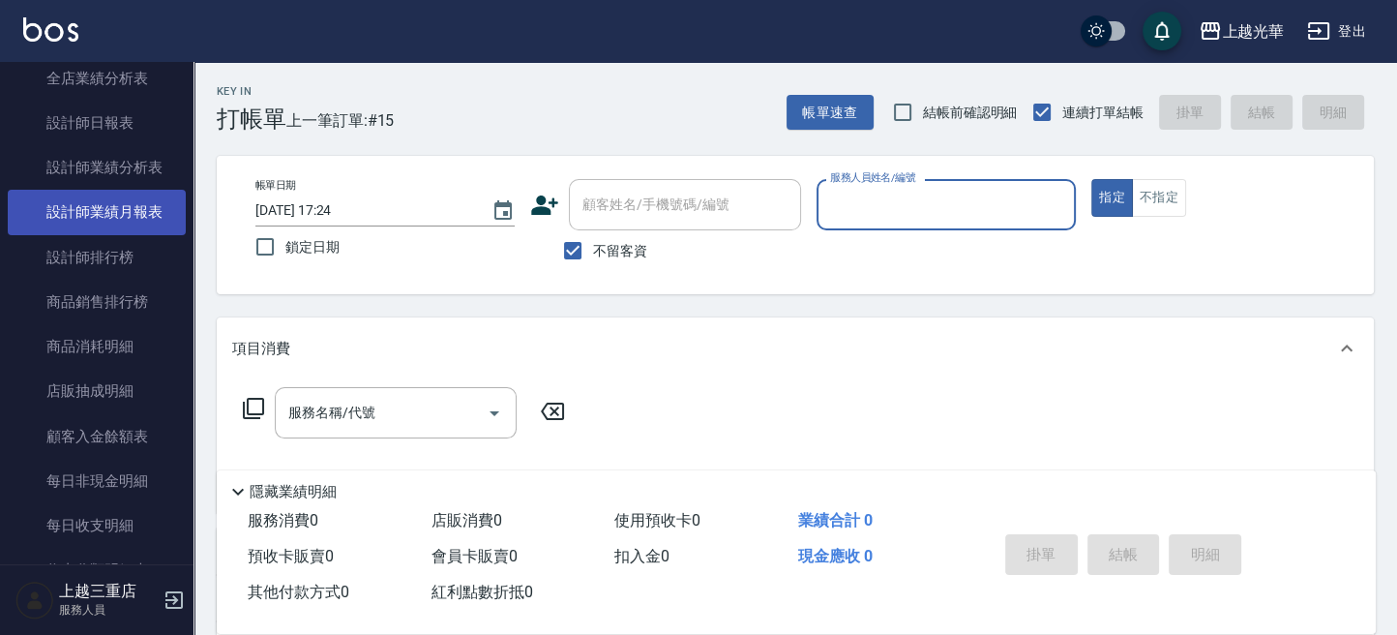
click at [127, 194] on link "設計師業績月報表" at bounding box center [97, 212] width 178 height 44
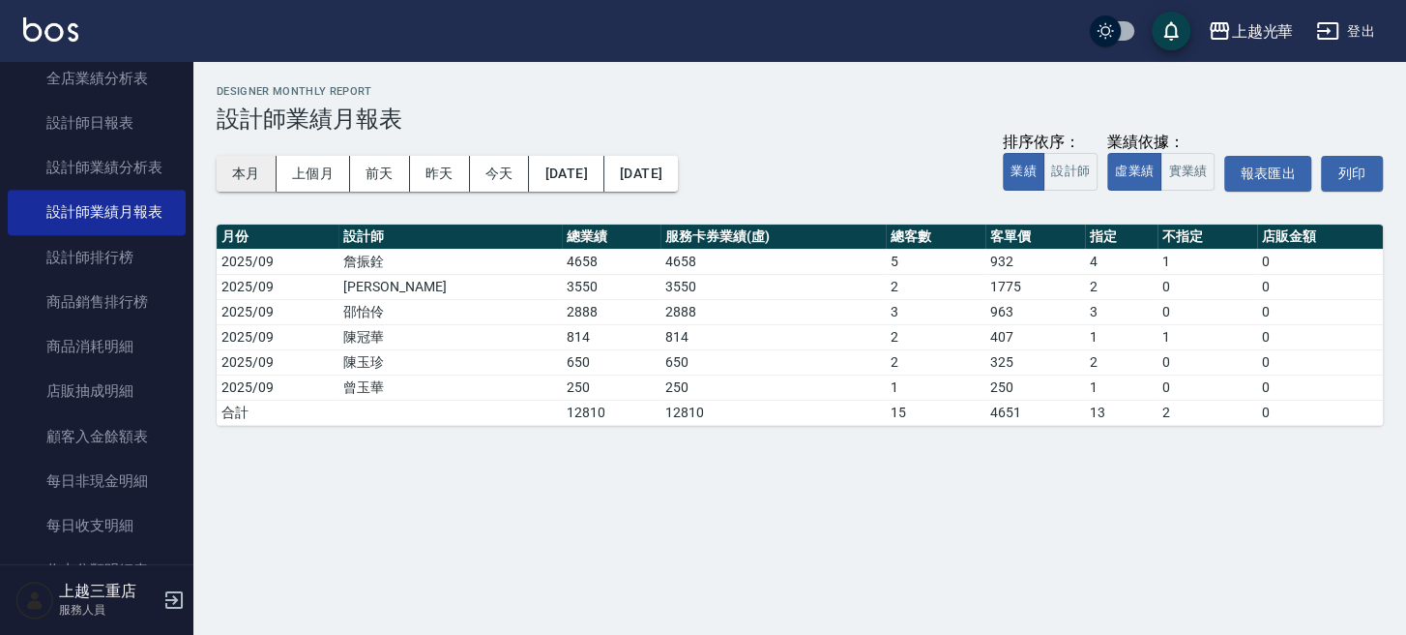
click at [237, 159] on button "本月" at bounding box center [247, 174] width 60 height 36
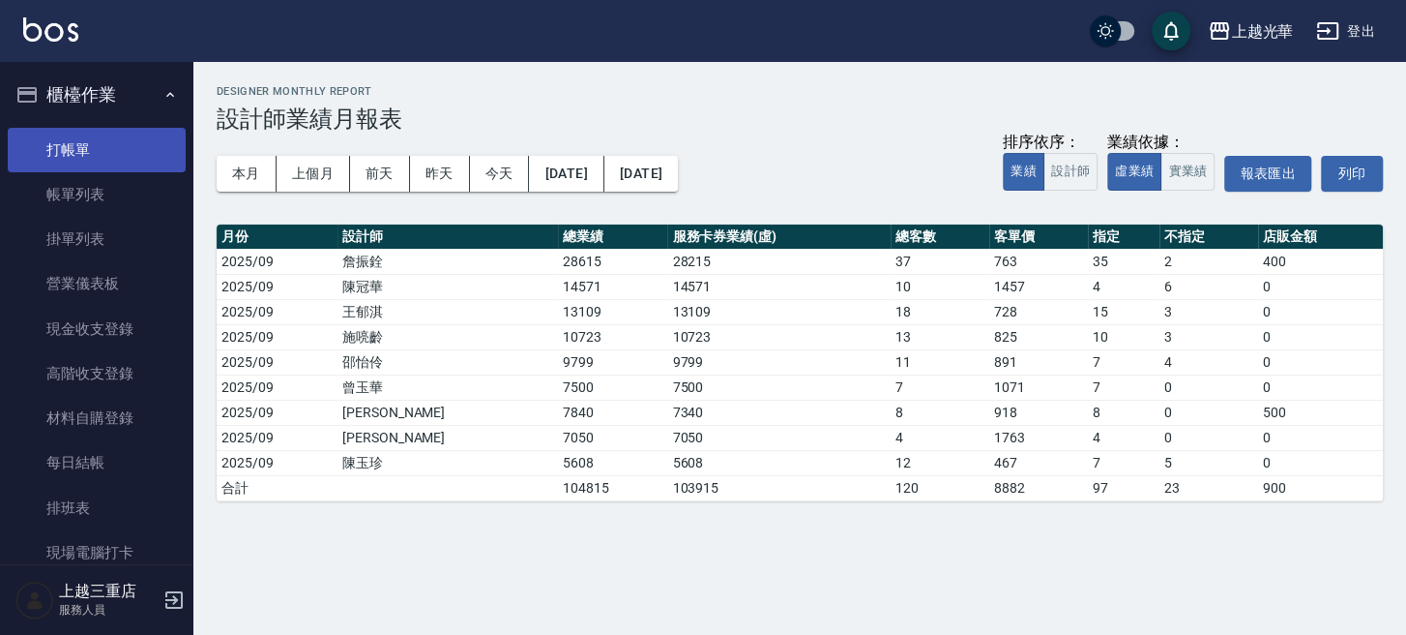
click at [102, 146] on link "打帳單" at bounding box center [97, 150] width 178 height 44
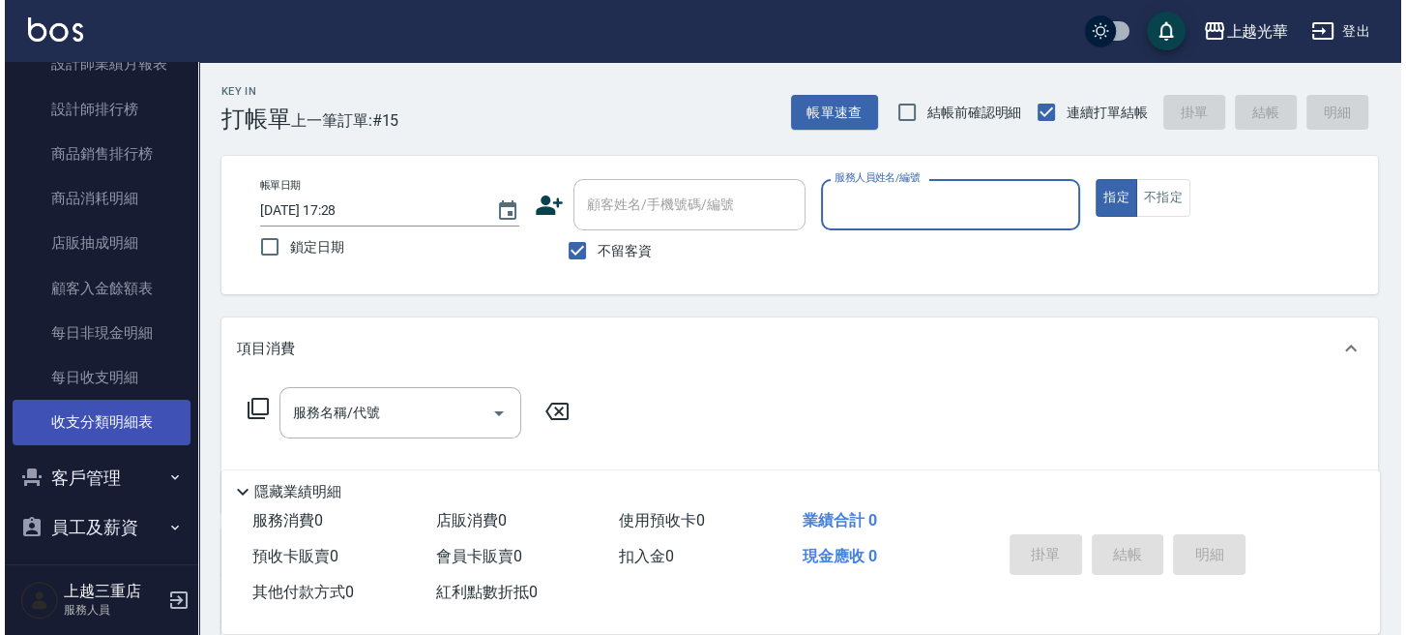
scroll to position [1061, 0]
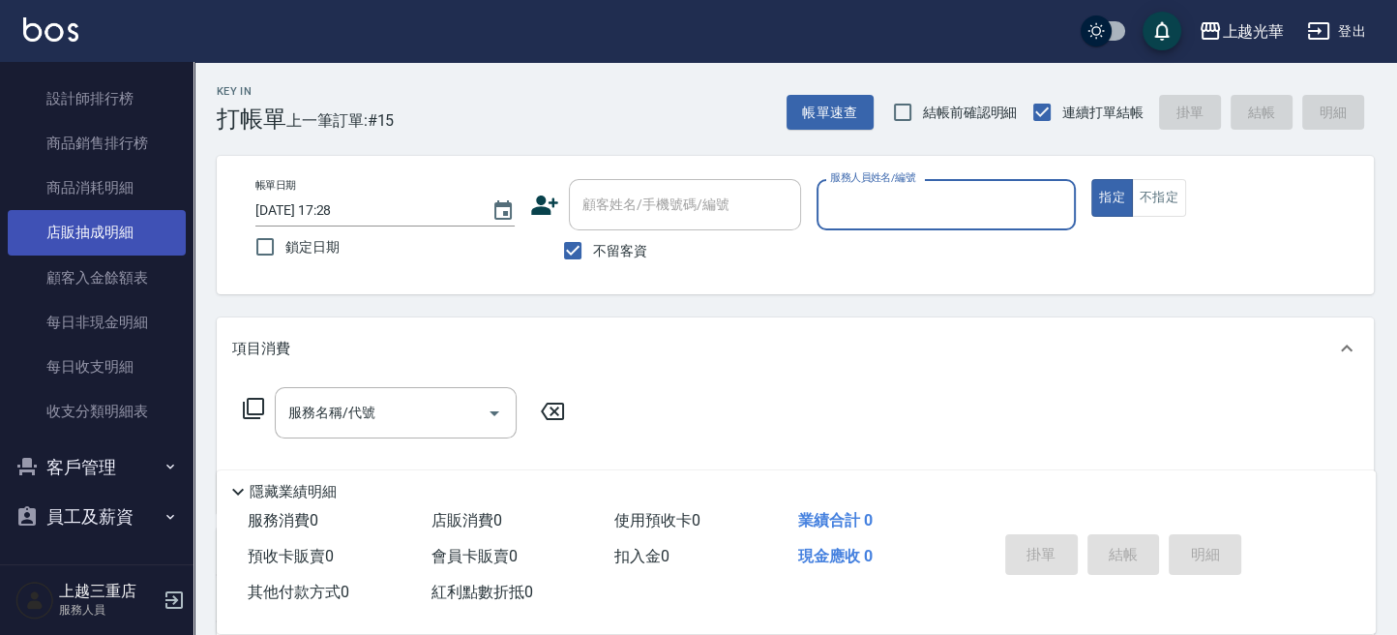
click at [120, 233] on link "店販抽成明細" at bounding box center [97, 232] width 178 height 44
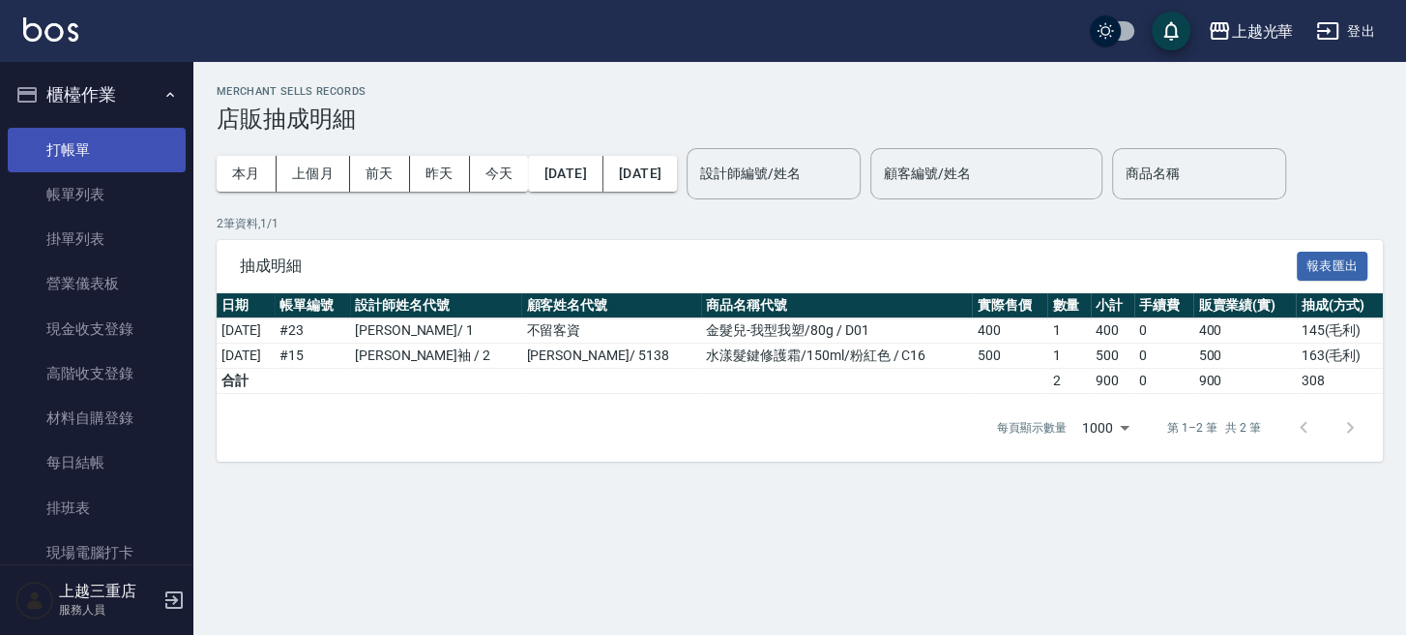
click at [80, 150] on link "打帳單" at bounding box center [97, 150] width 178 height 44
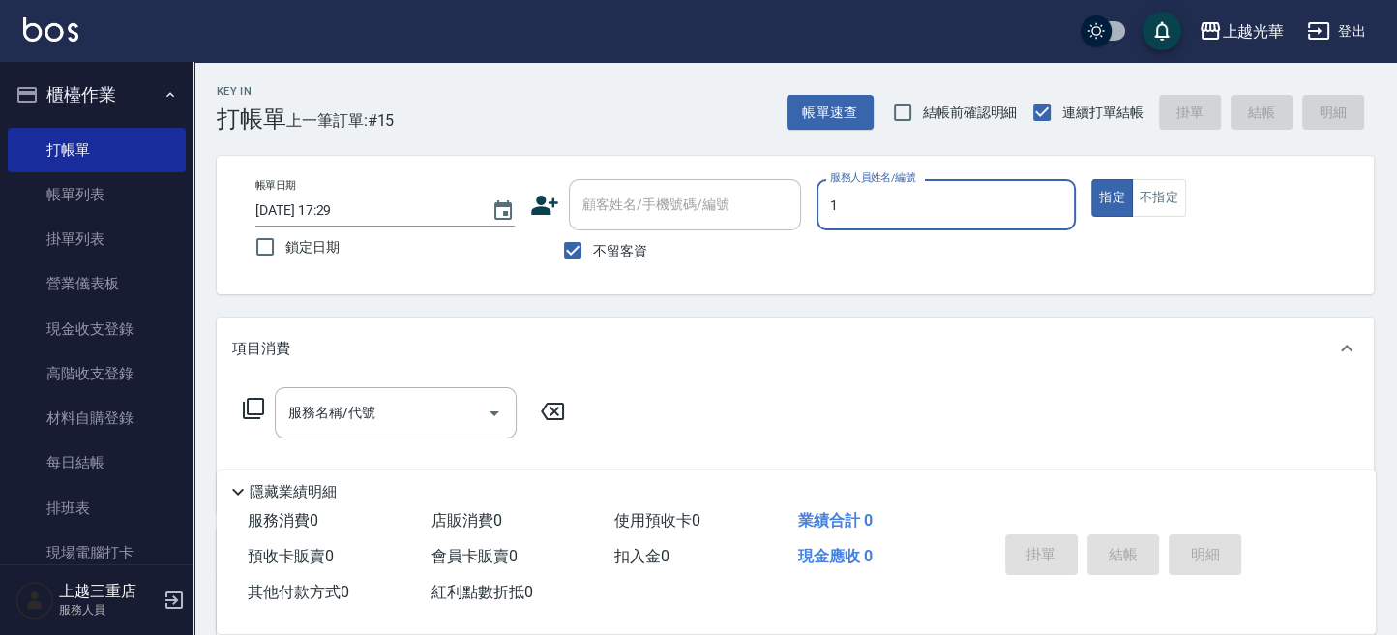
type input "1"
type button "true"
type input "小[PERSON_NAME]-1"
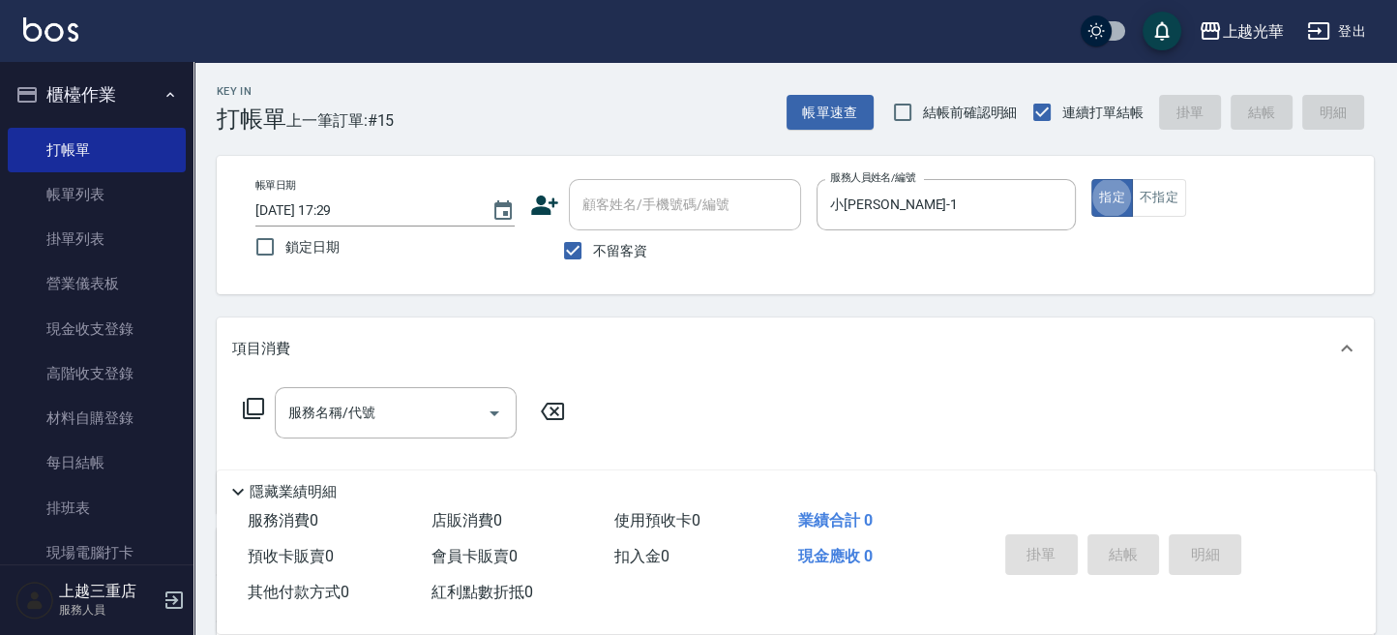
click at [356, 409] on input "服務名稱/代號" at bounding box center [380, 413] width 195 height 34
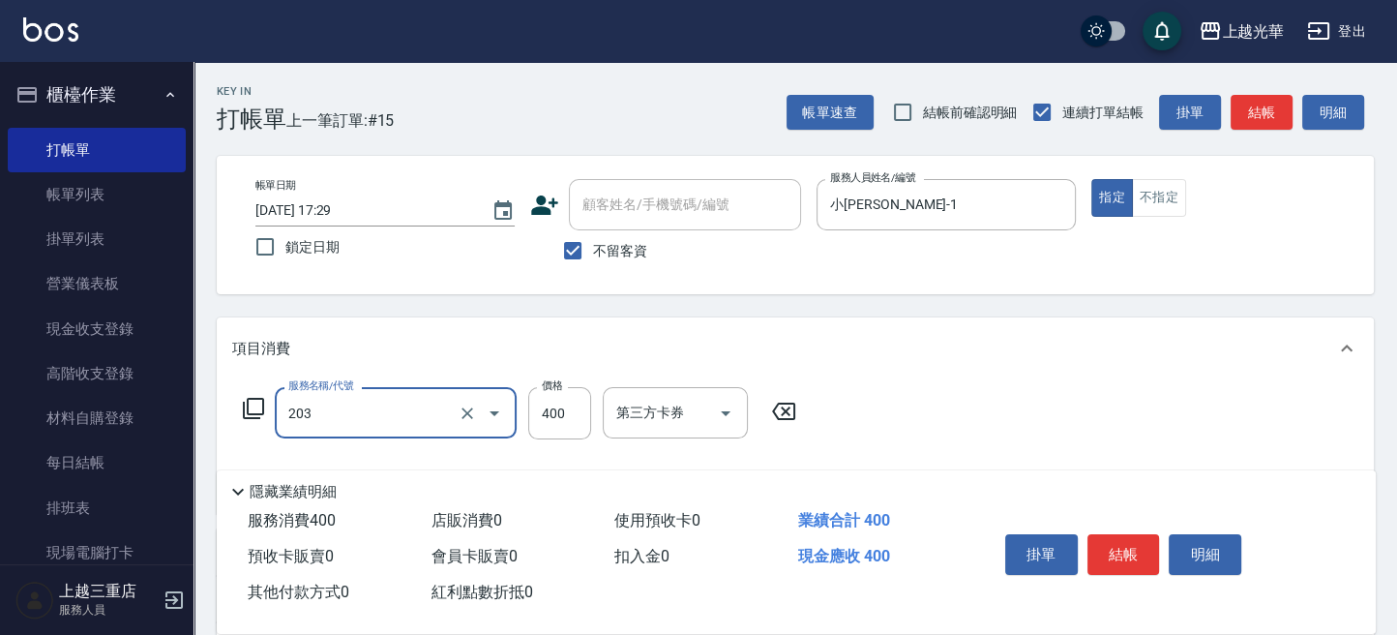
type input "指定單剪(203)"
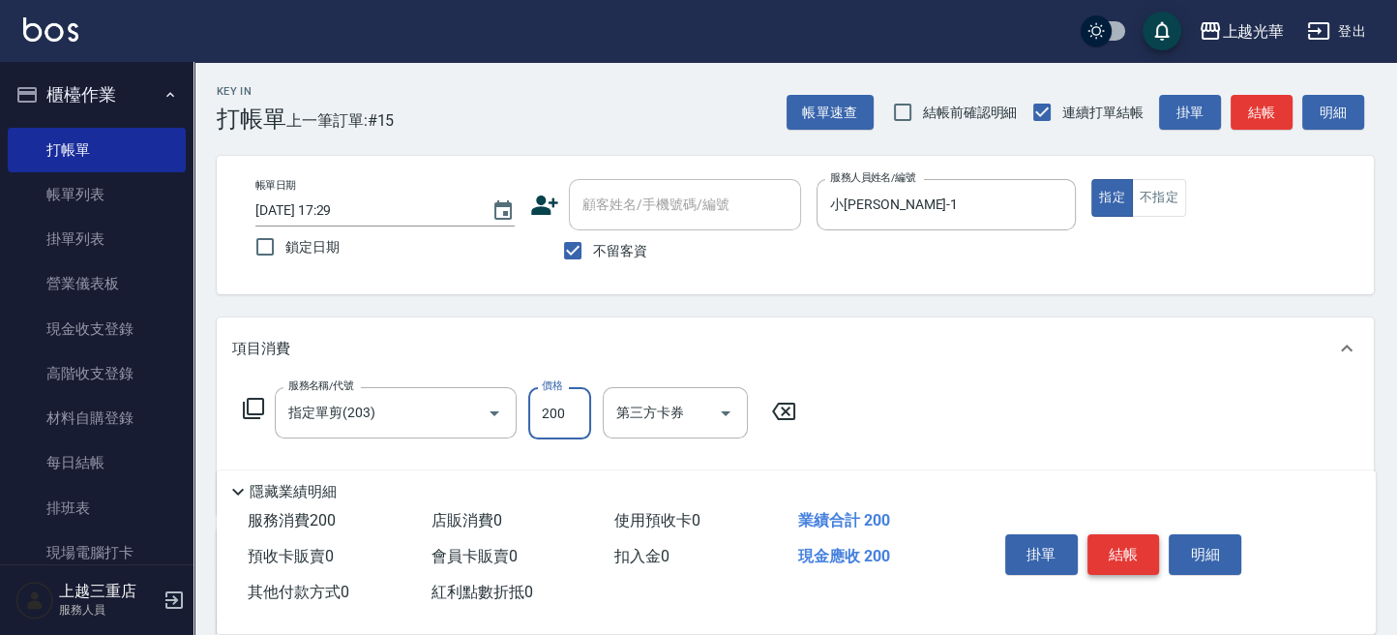
type input "200"
click at [1111, 549] on button "結帳" at bounding box center [1123, 554] width 73 height 41
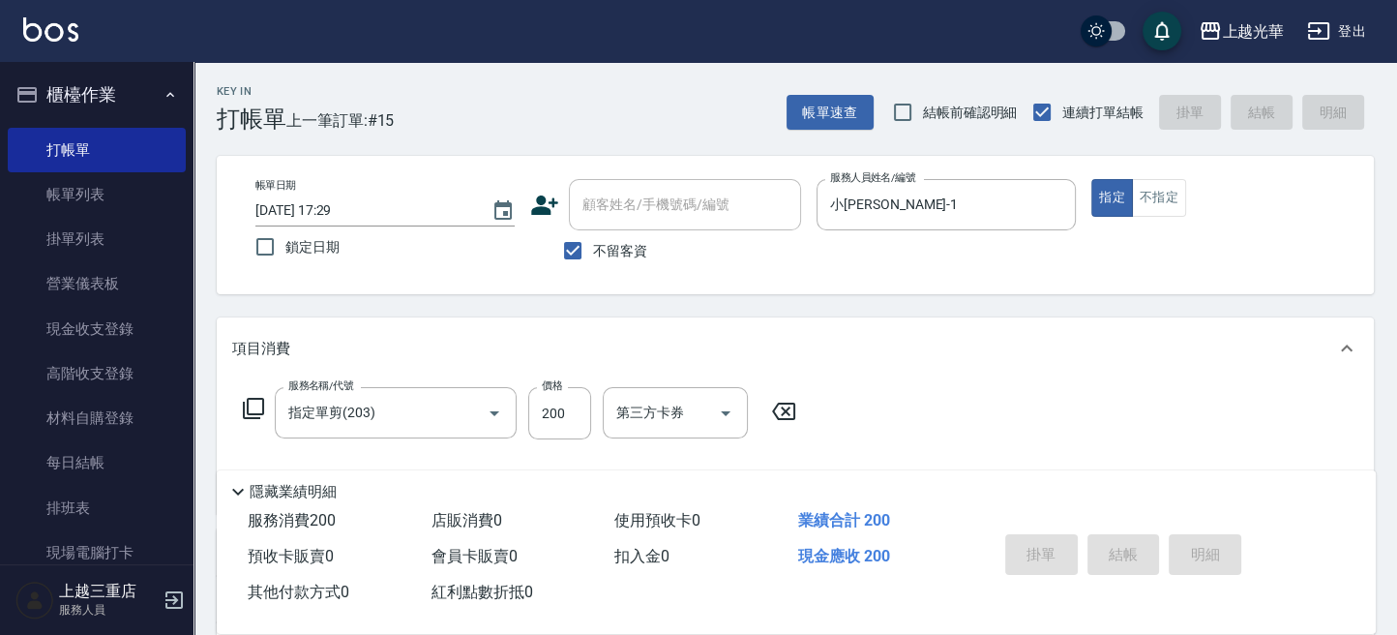
type input "[DATE] 17:40"
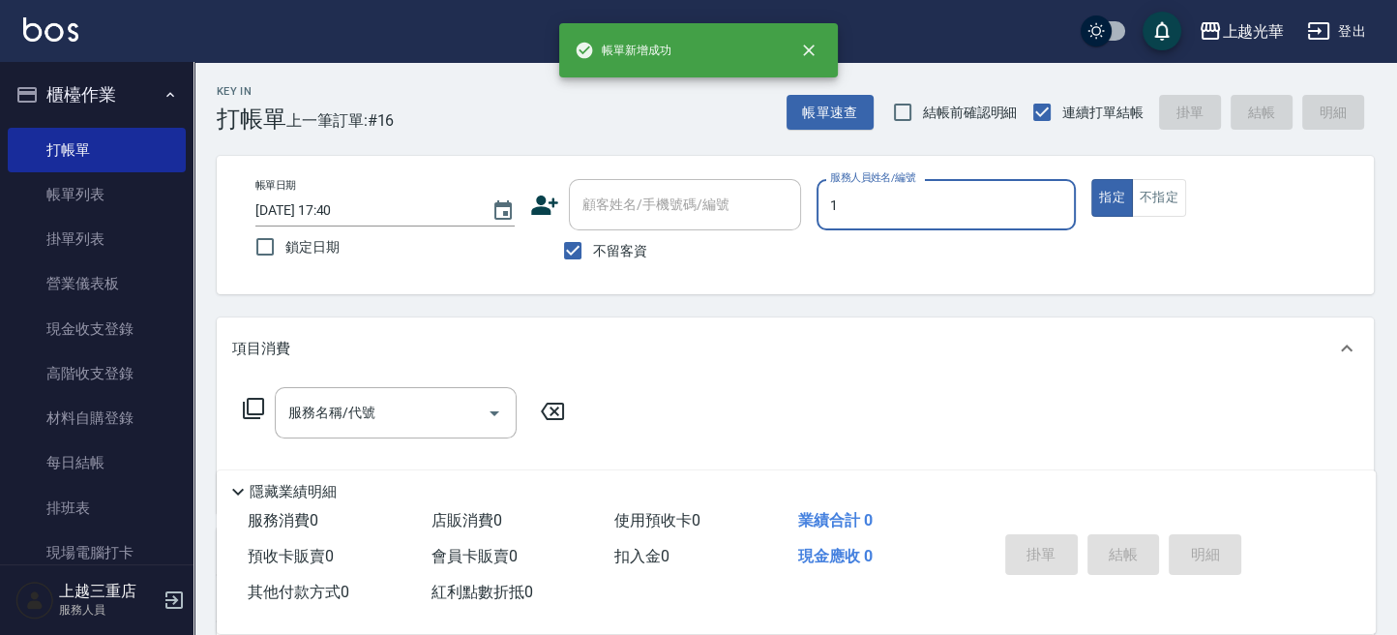
type input "小[PERSON_NAME]-1"
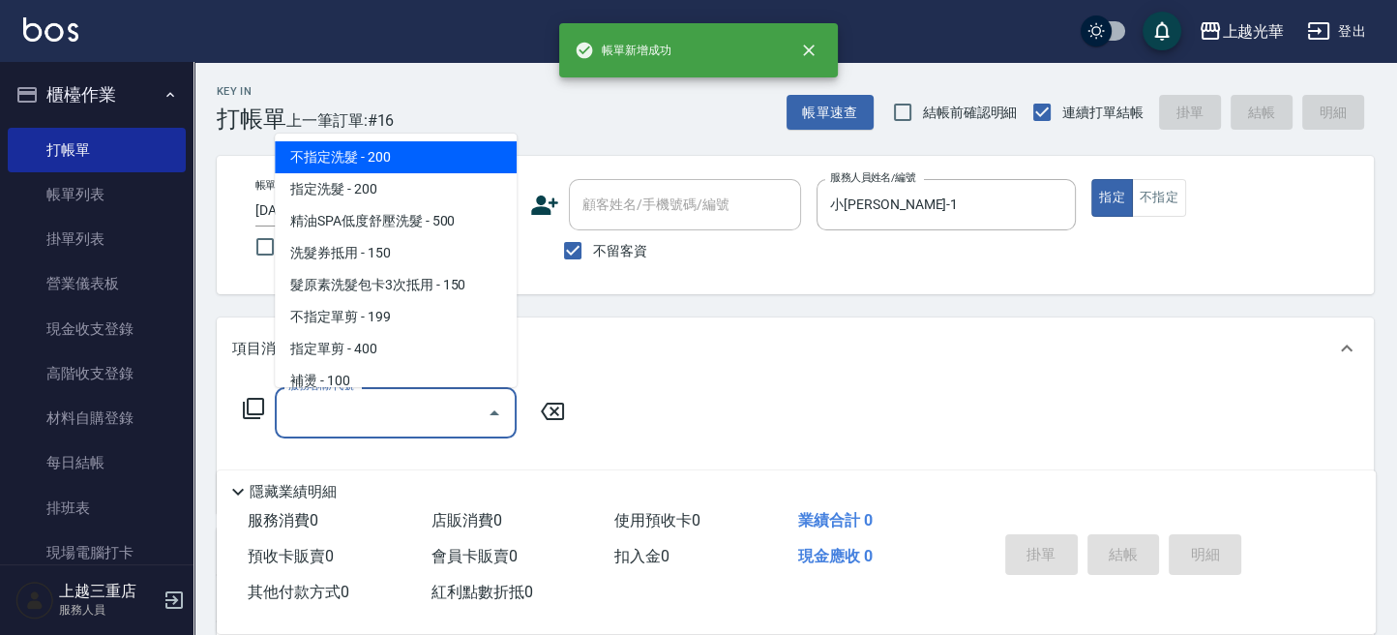
click at [449, 412] on input "服務名稱/代號" at bounding box center [380, 413] width 195 height 34
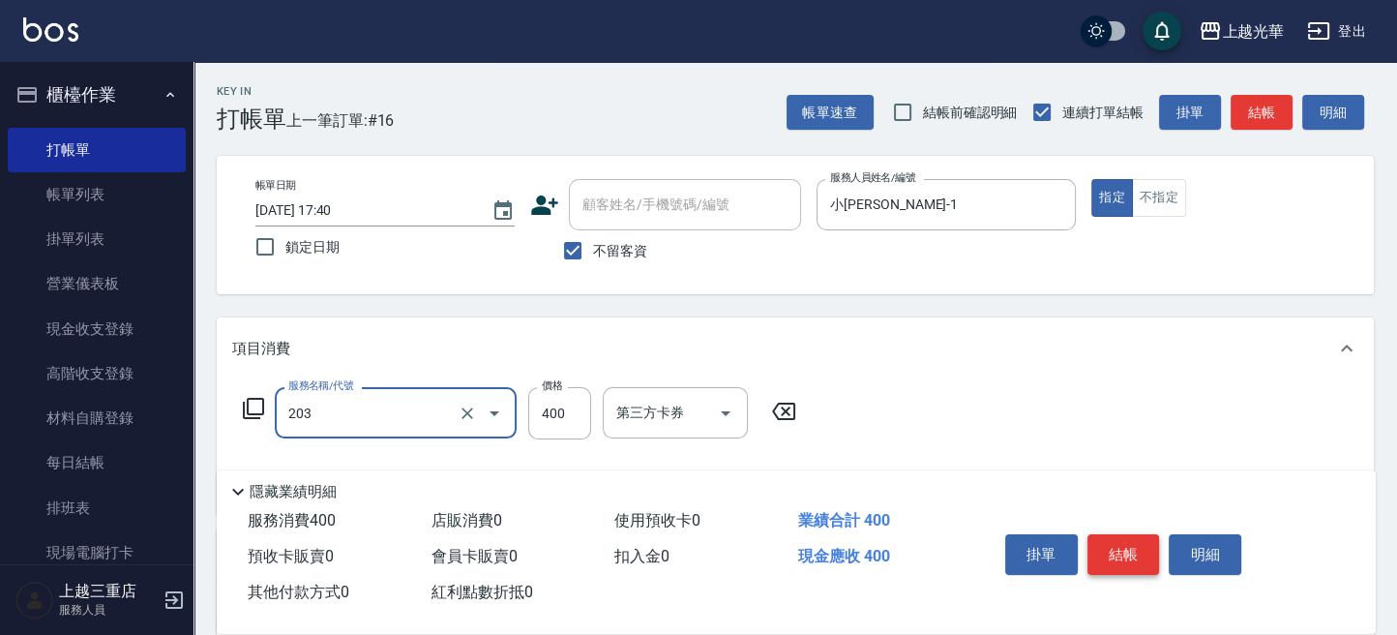
type input "指定單剪(203)"
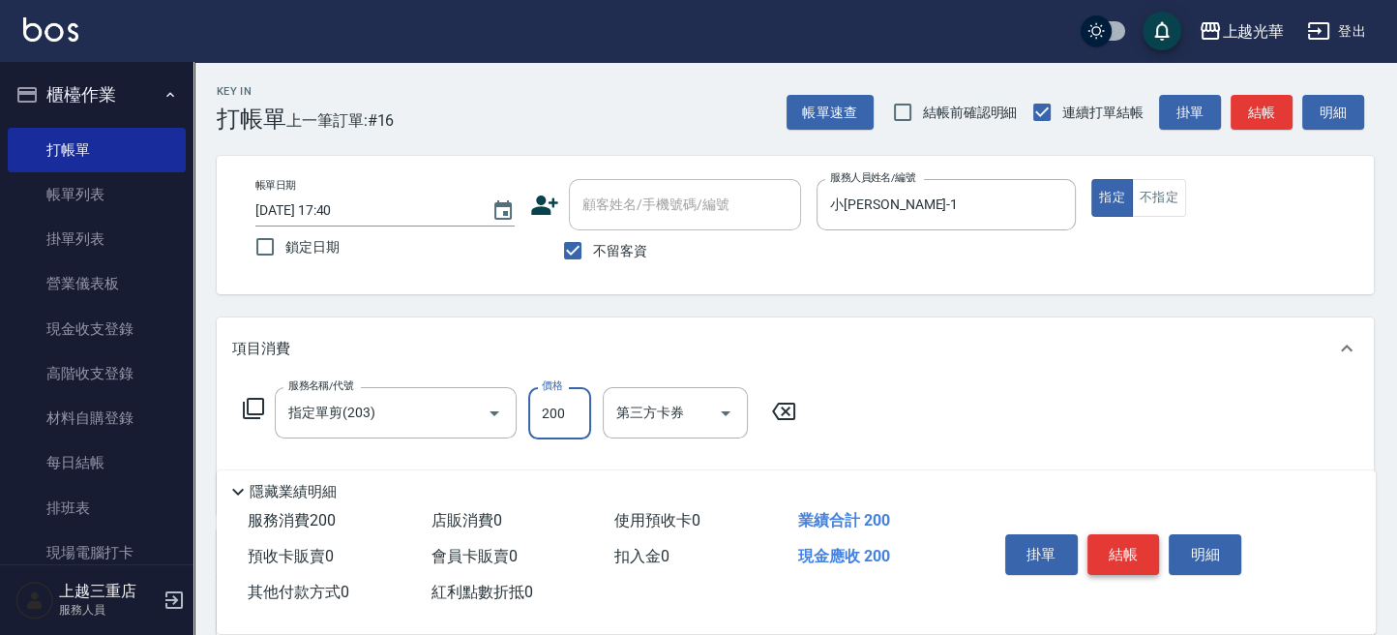
type input "200"
click at [1147, 555] on button "結帳" at bounding box center [1123, 554] width 73 height 41
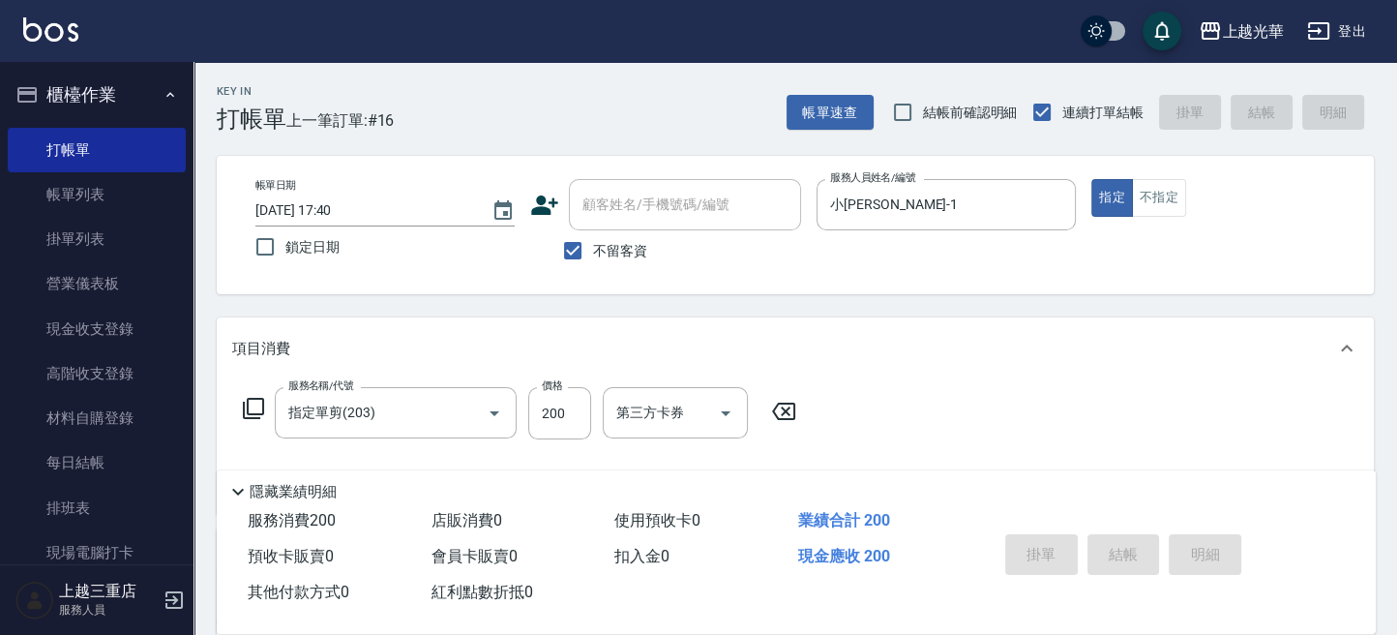
type input "[DATE] 17:41"
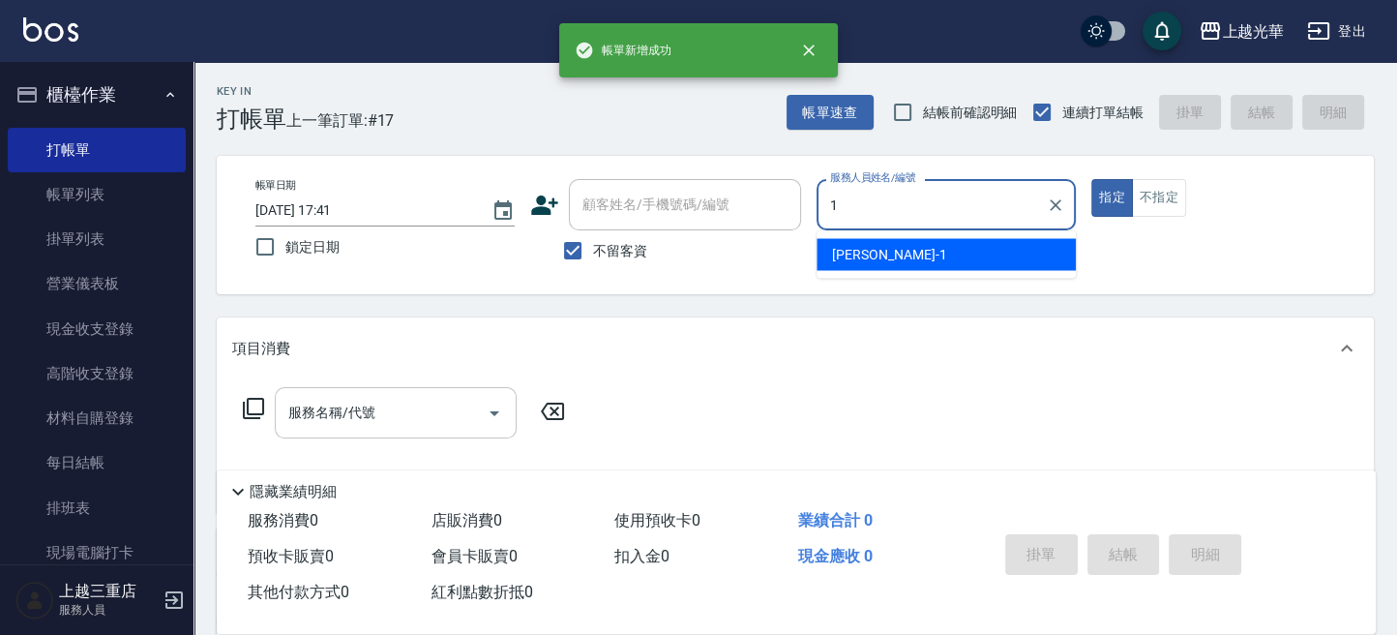
type input "小[PERSON_NAME]-1"
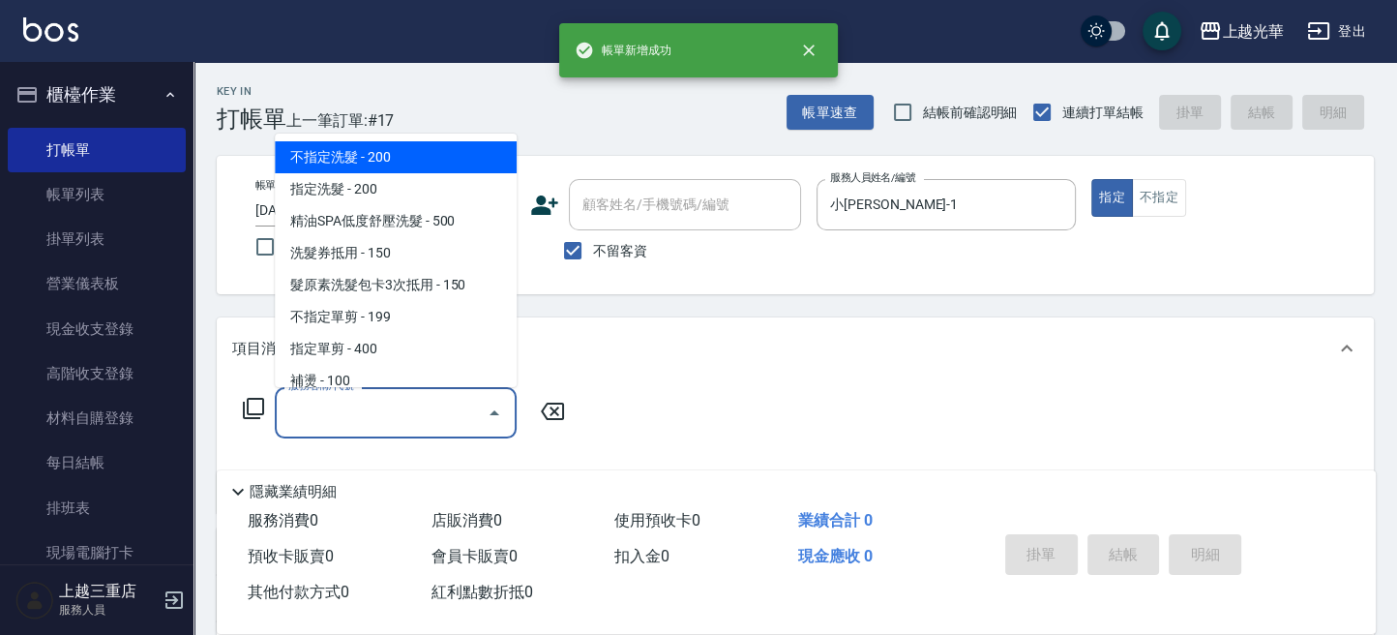
drag, startPoint x: 408, startPoint y: 412, endPoint x: 1046, endPoint y: 512, distance: 645.2
click at [411, 412] on input "服務名稱/代號" at bounding box center [380, 413] width 195 height 34
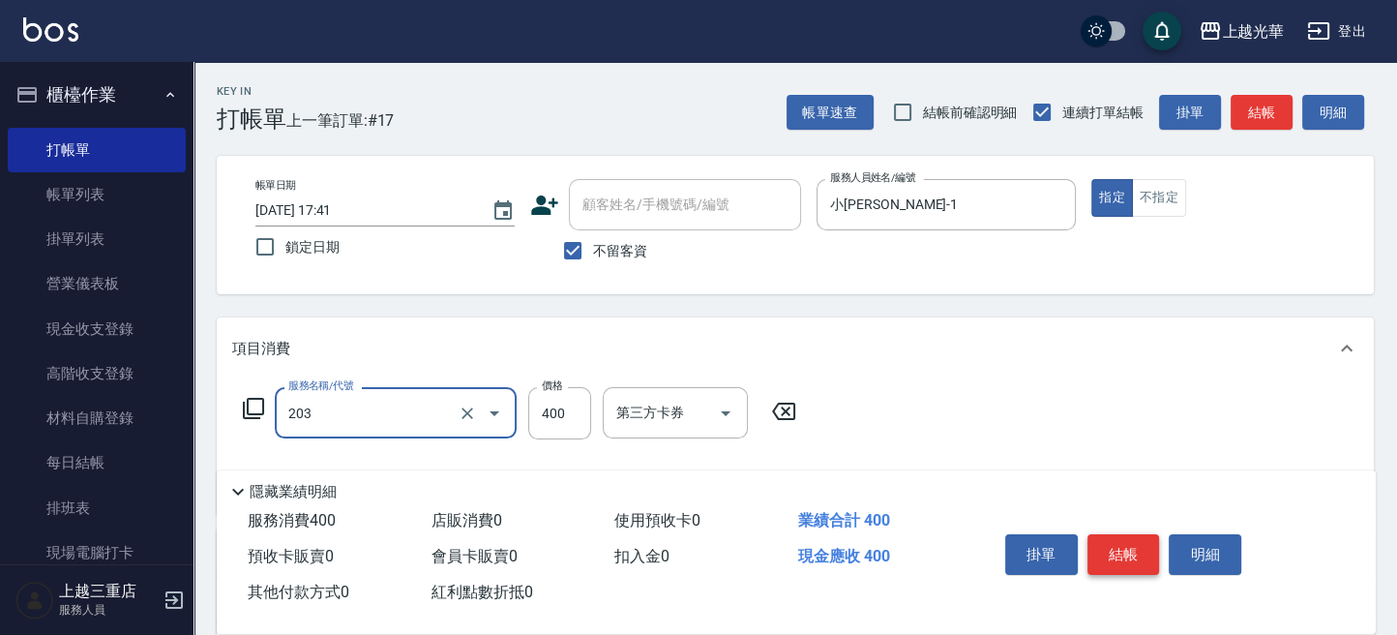
type input "指定單剪(203)"
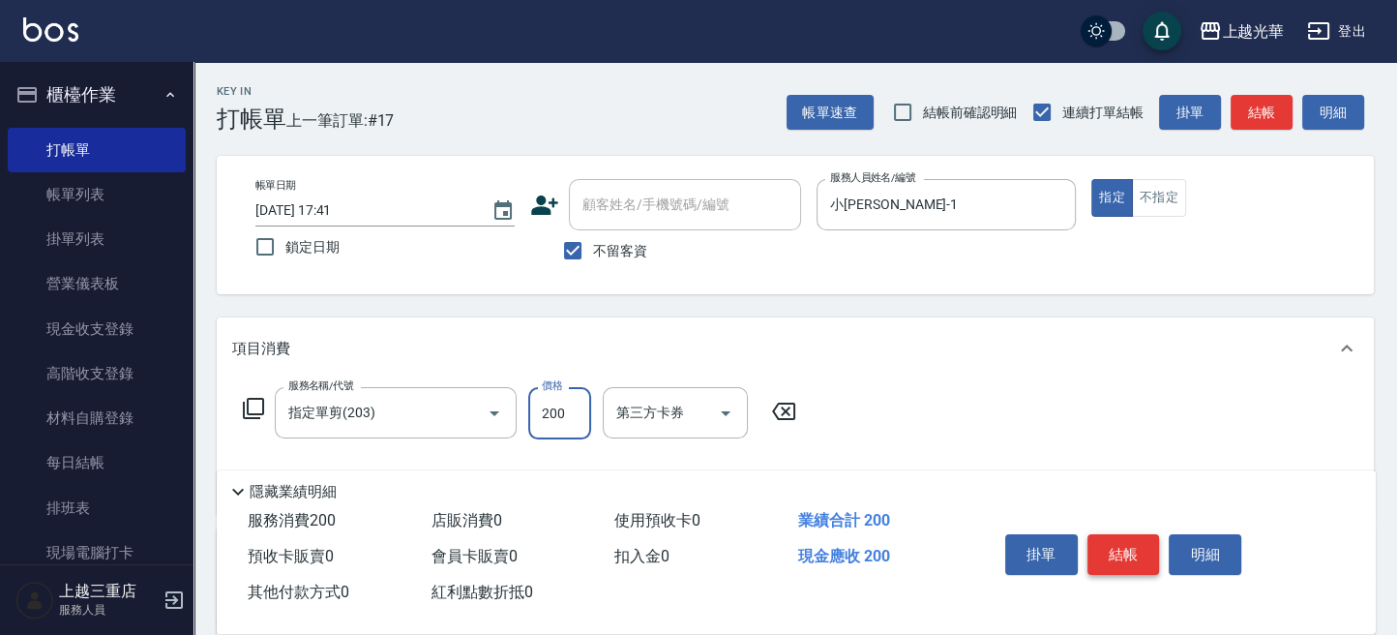
type input "200"
click at [1133, 548] on button "結帳" at bounding box center [1123, 554] width 73 height 41
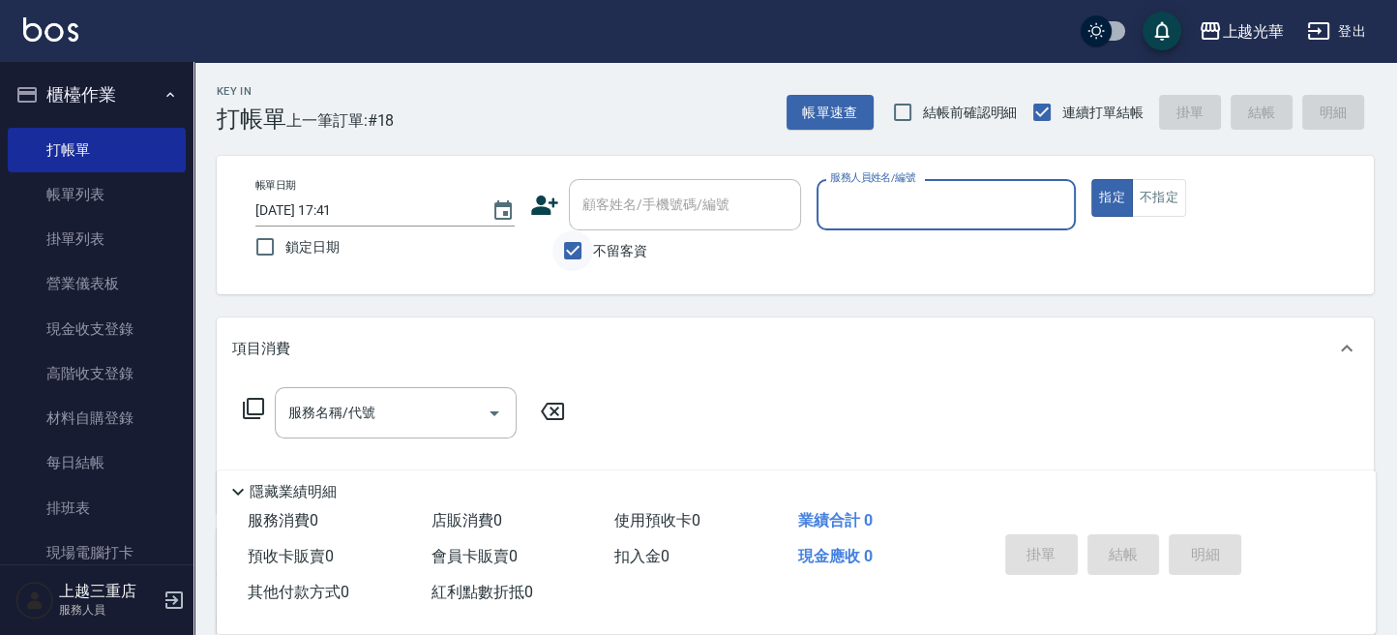
click at [578, 252] on input "不留客資" at bounding box center [572, 250] width 41 height 41
checkbox input "false"
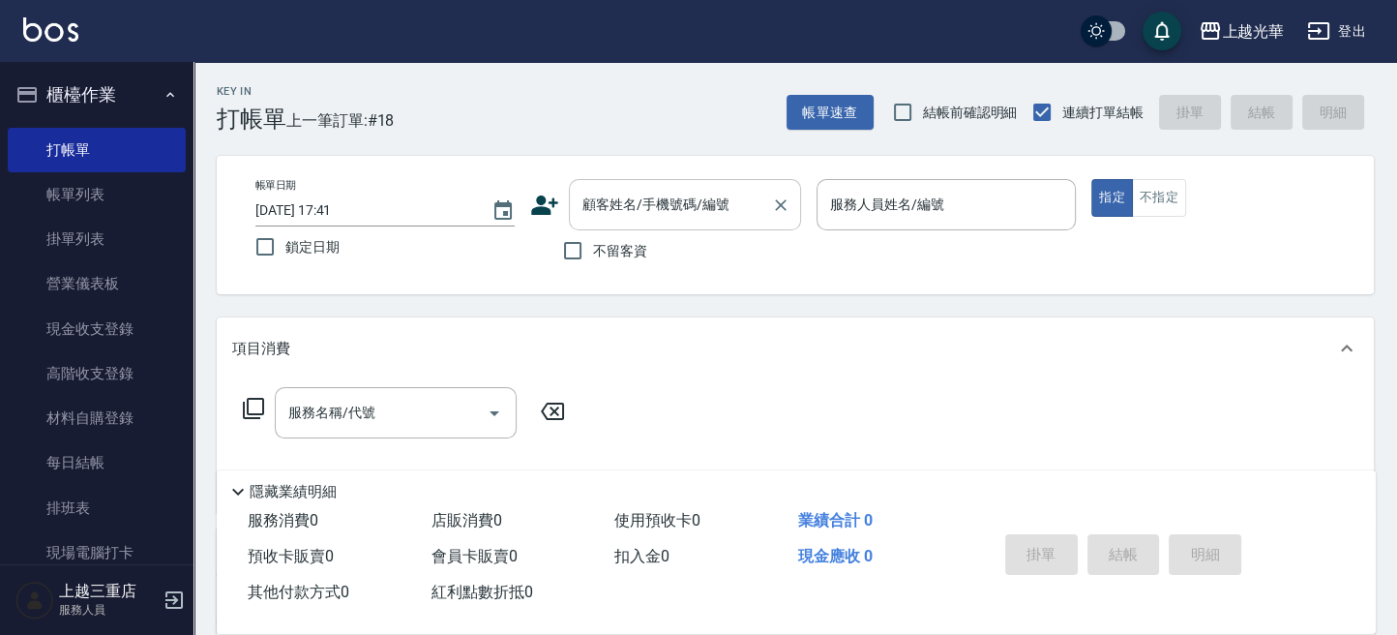
click at [601, 218] on input "顧客姓名/手機號碼/編號" at bounding box center [670, 205] width 186 height 34
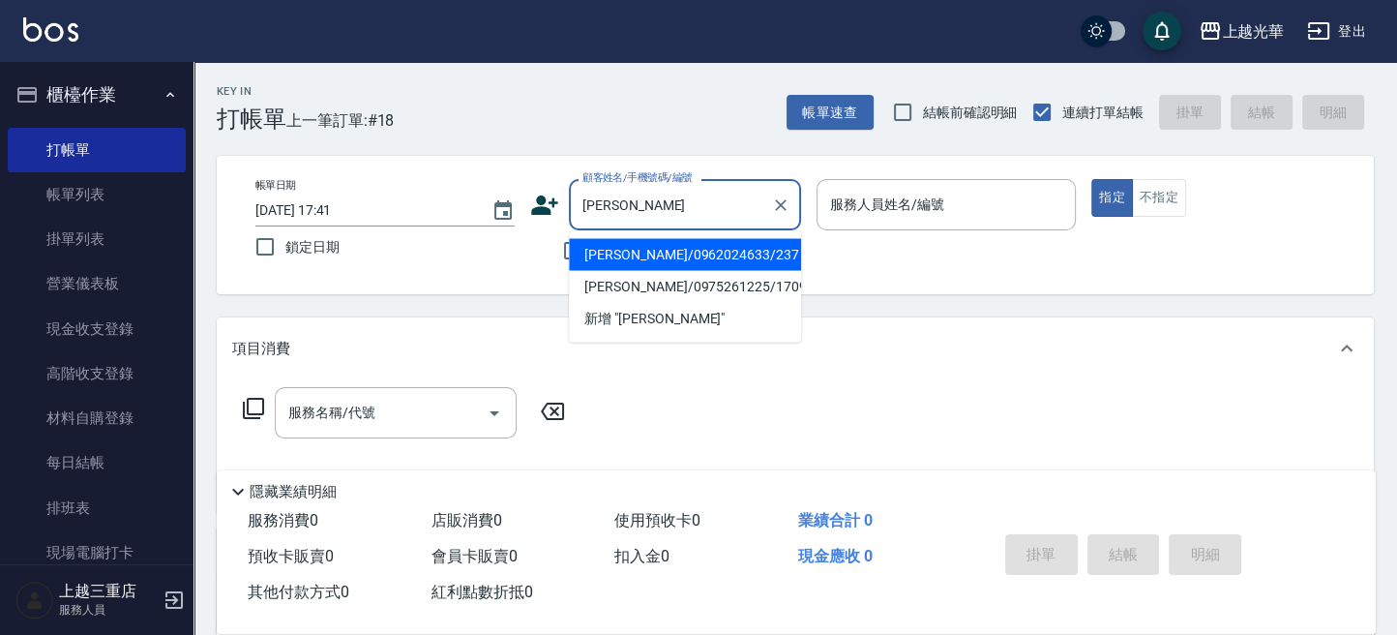
drag, startPoint x: 736, startPoint y: 264, endPoint x: 725, endPoint y: 264, distance: 10.6
click at [733, 264] on li "[PERSON_NAME]/0962024633/237" at bounding box center [685, 254] width 232 height 32
type input "[PERSON_NAME]/0962024633/237"
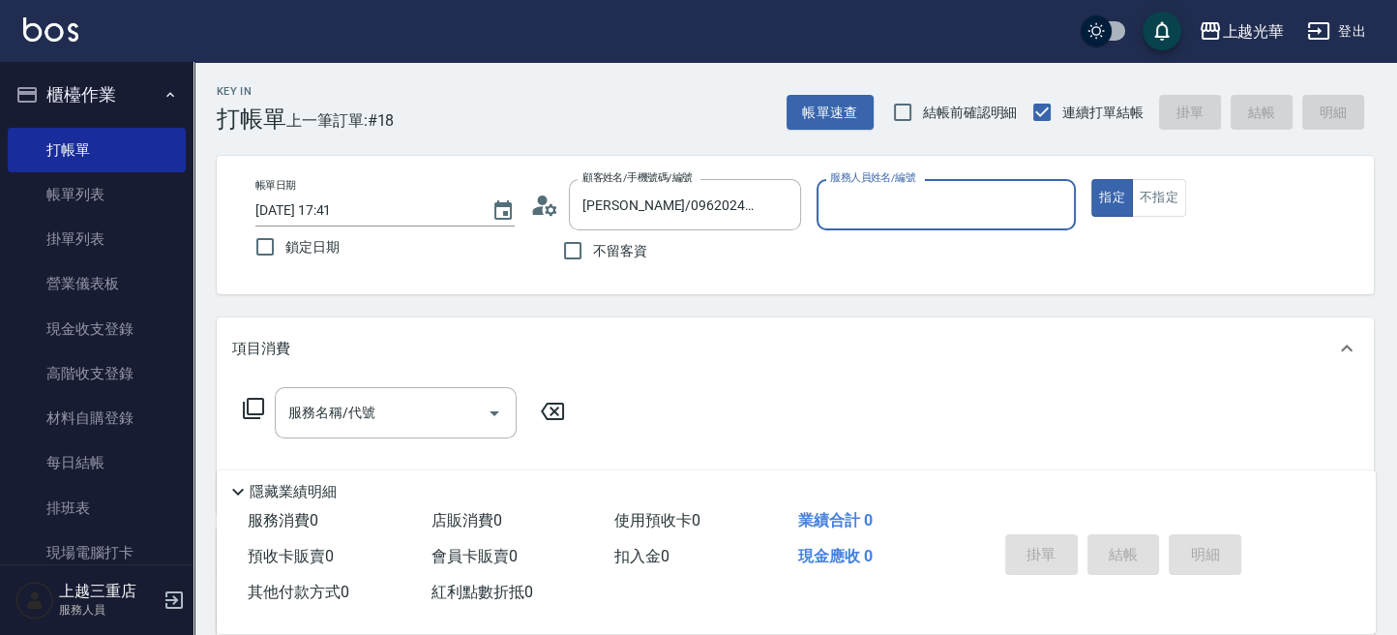
type input "喨喨-9"
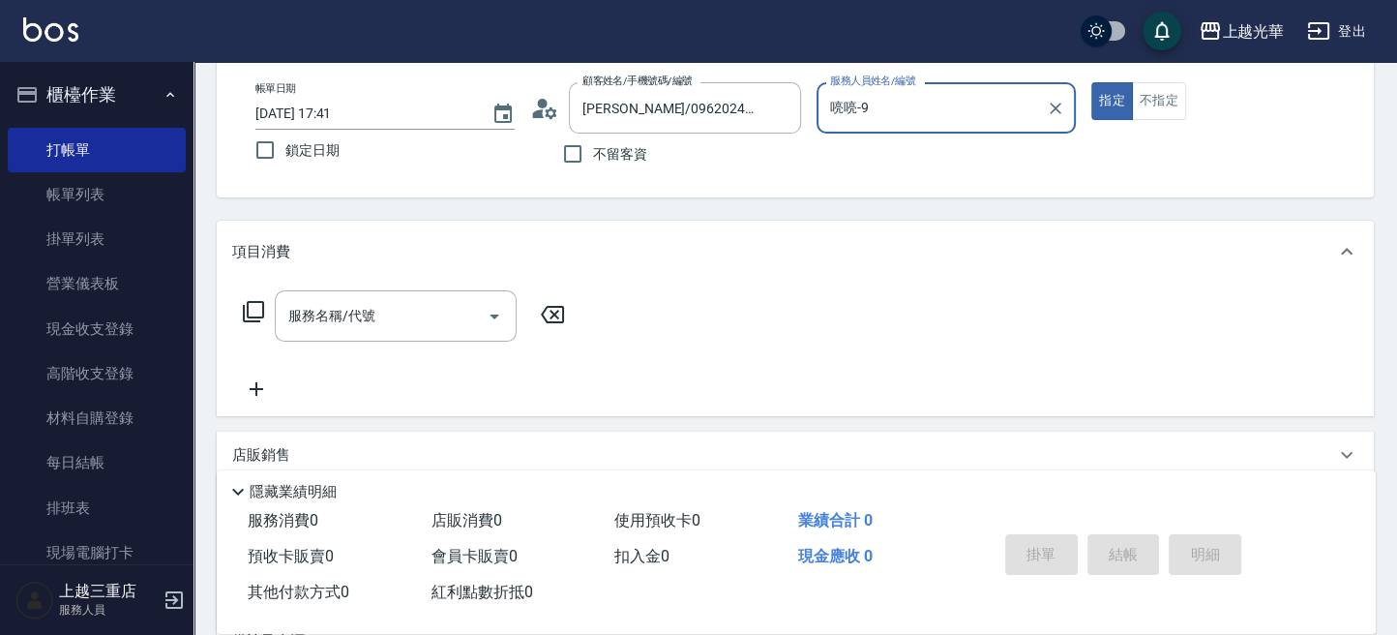
scroll to position [129, 0]
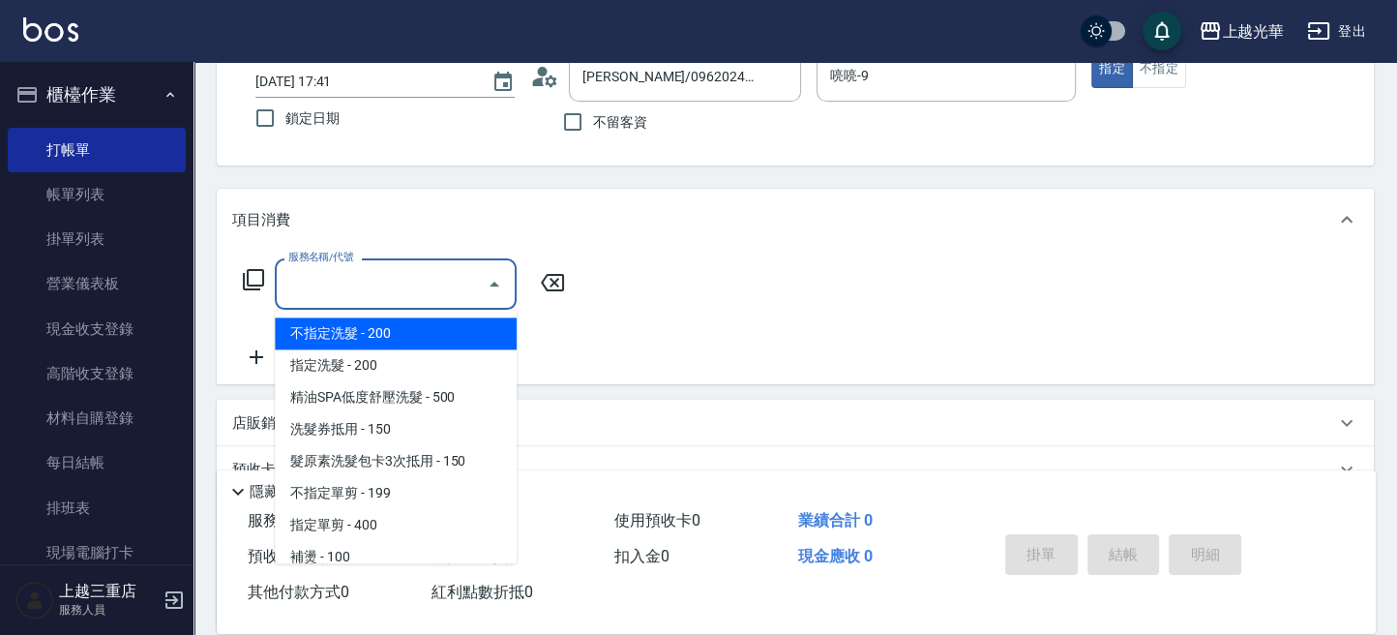
drag, startPoint x: 364, startPoint y: 278, endPoint x: 0, endPoint y: 460, distance: 407.1
click at [361, 279] on input "服務名稱/代號" at bounding box center [380, 284] width 195 height 34
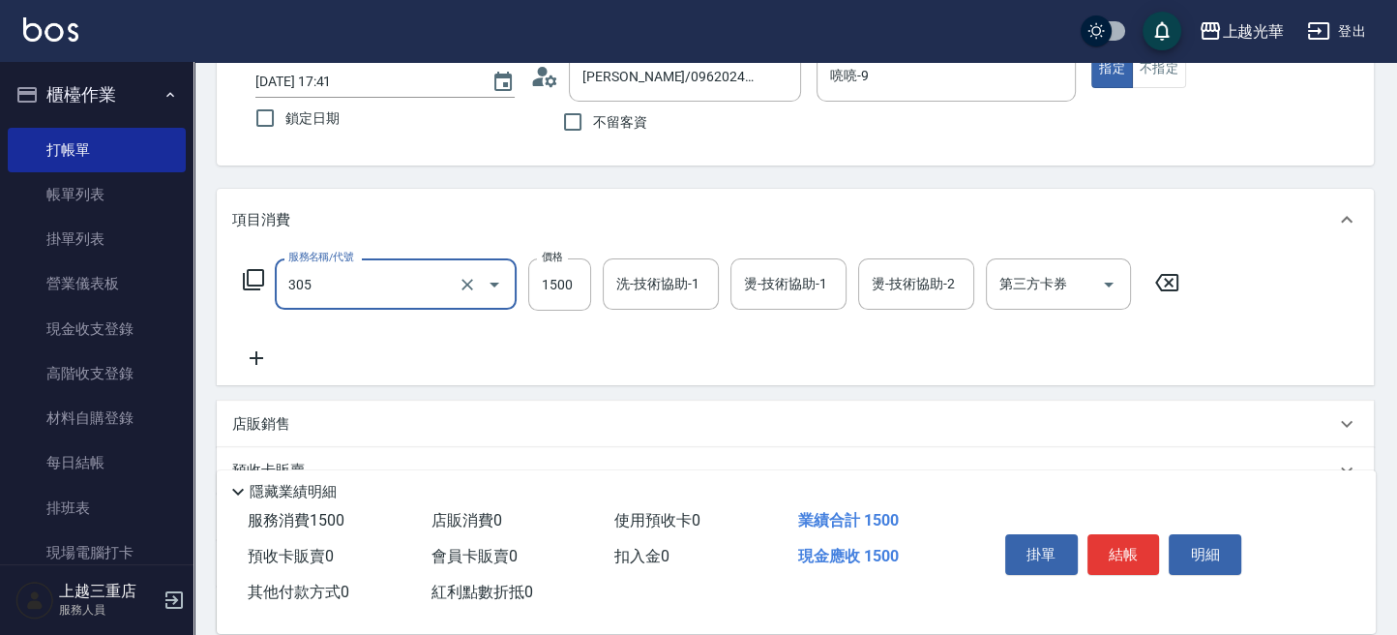
type input "設計燙髮1500(305)"
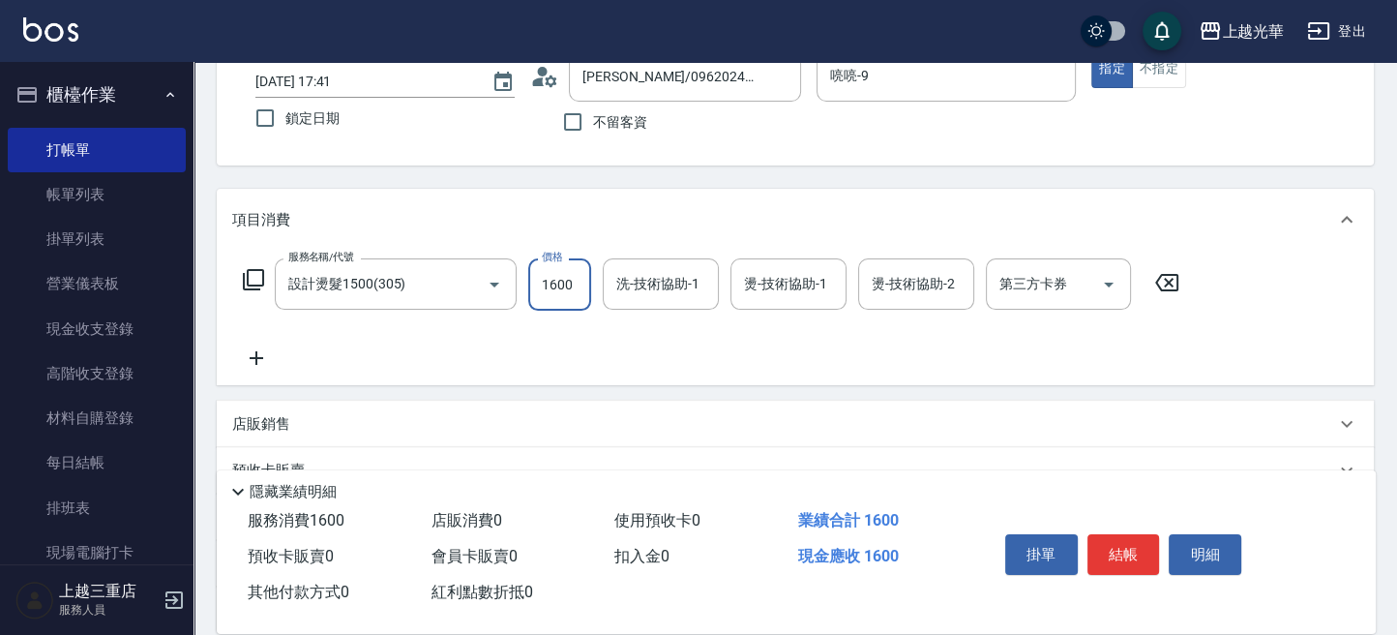
type input "1600"
type input "1"
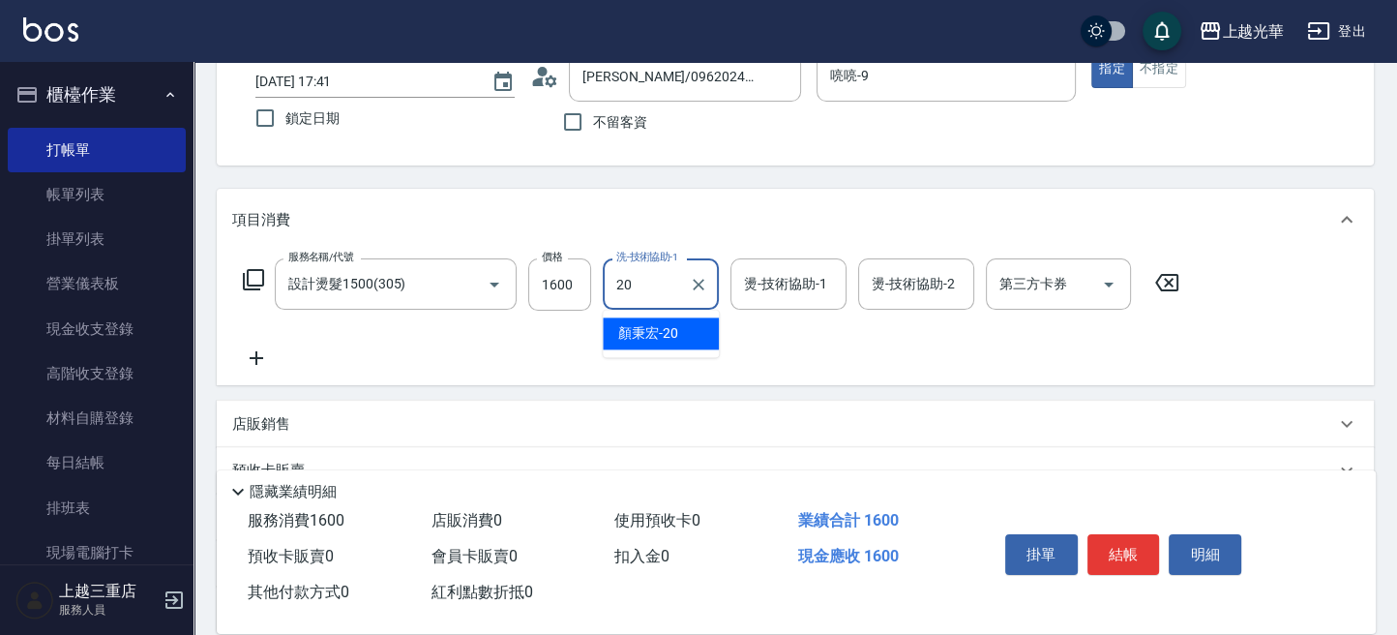
type input "[PERSON_NAME]-20"
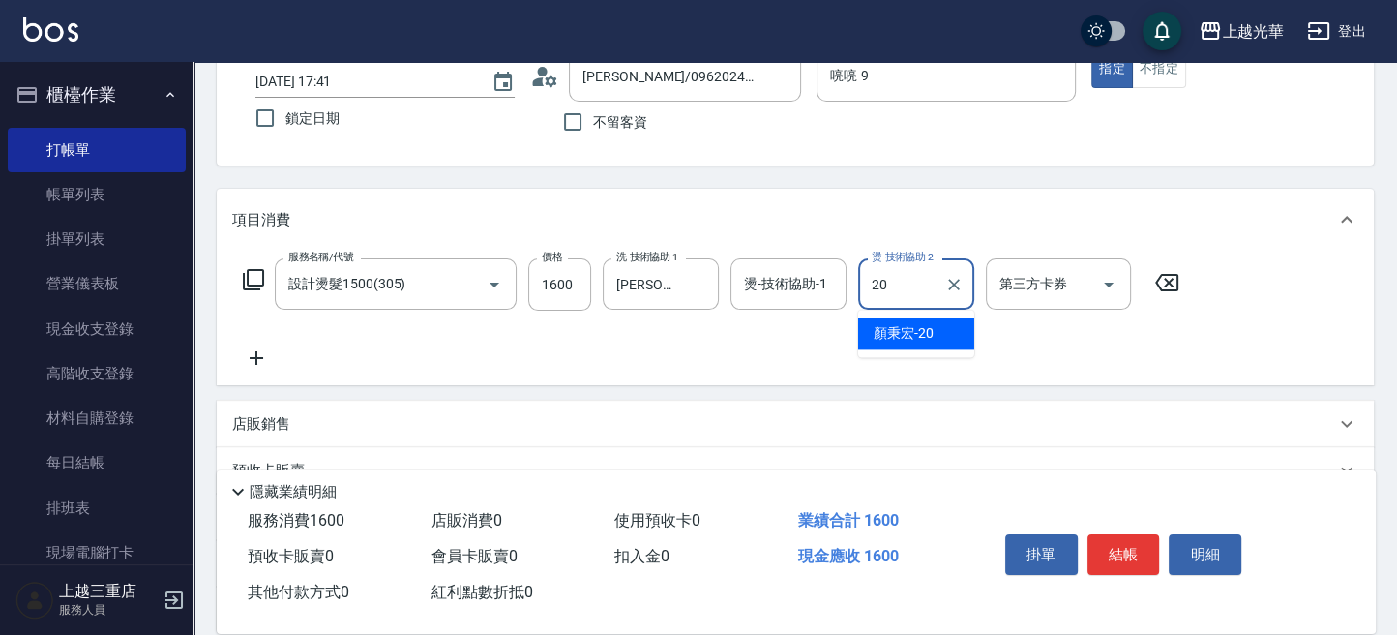
type input "[PERSON_NAME]-20"
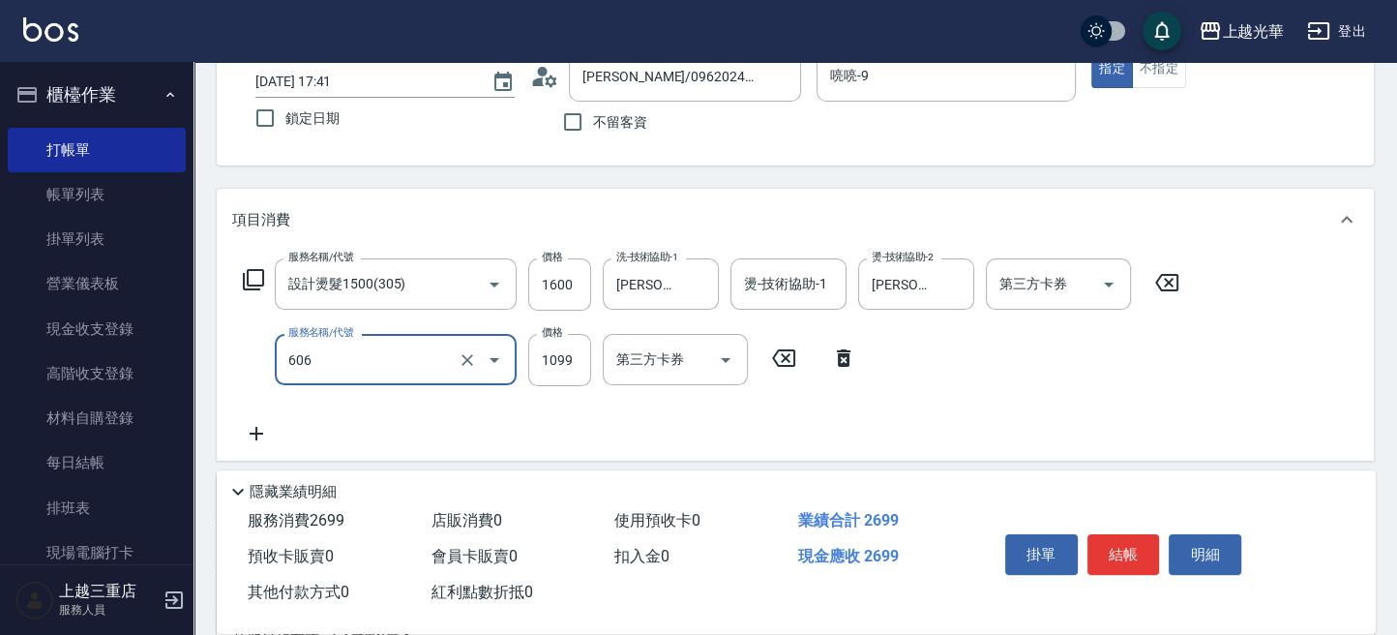
type input "頭皮冰鎮舒活療護5重奏(606)"
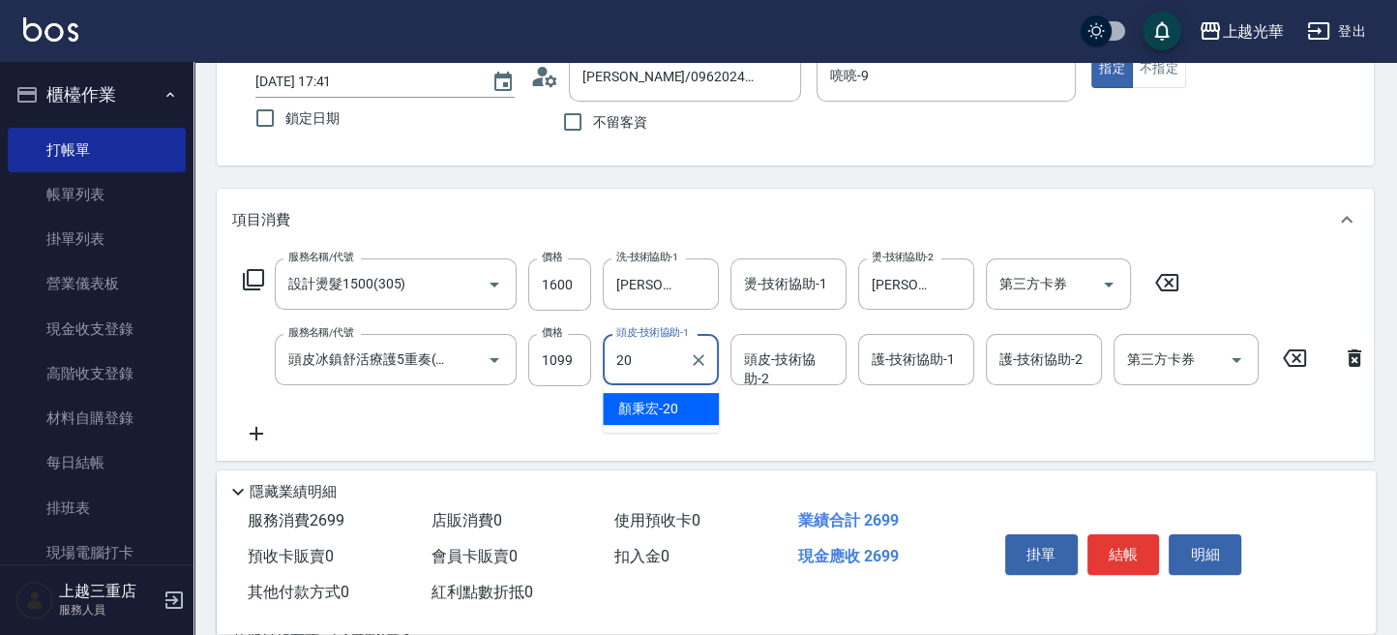
type input "[PERSON_NAME]-20"
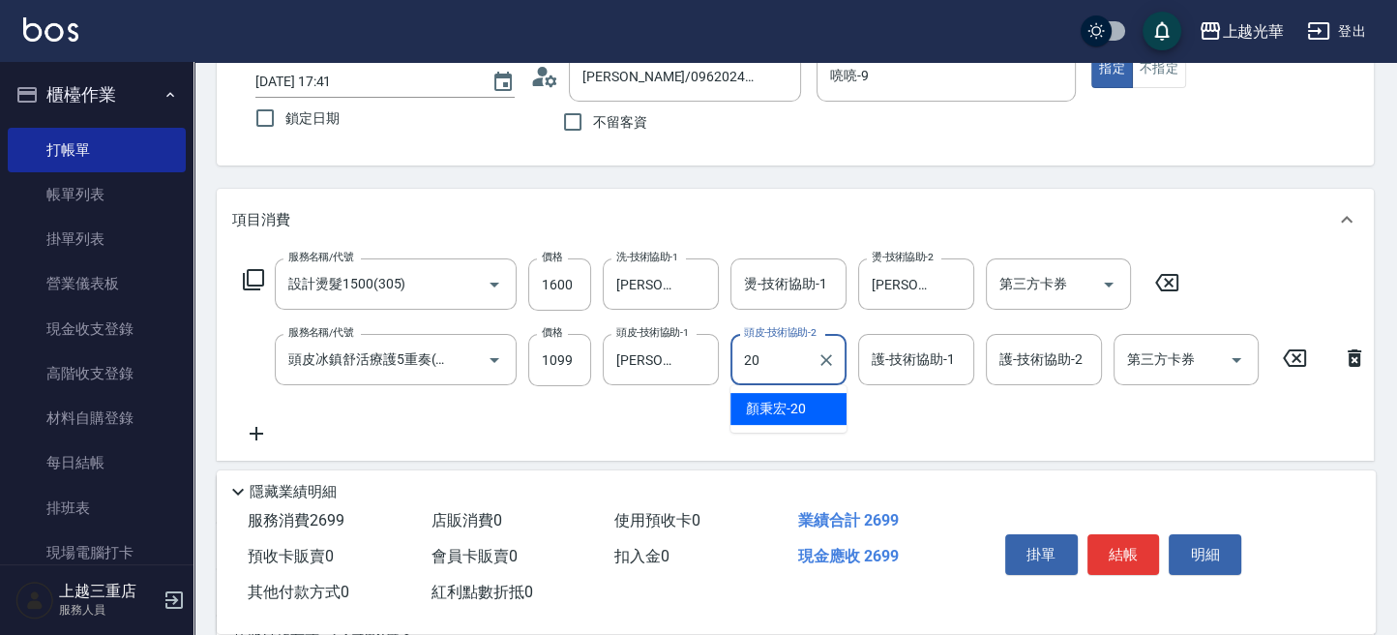
type input "[PERSON_NAME]-20"
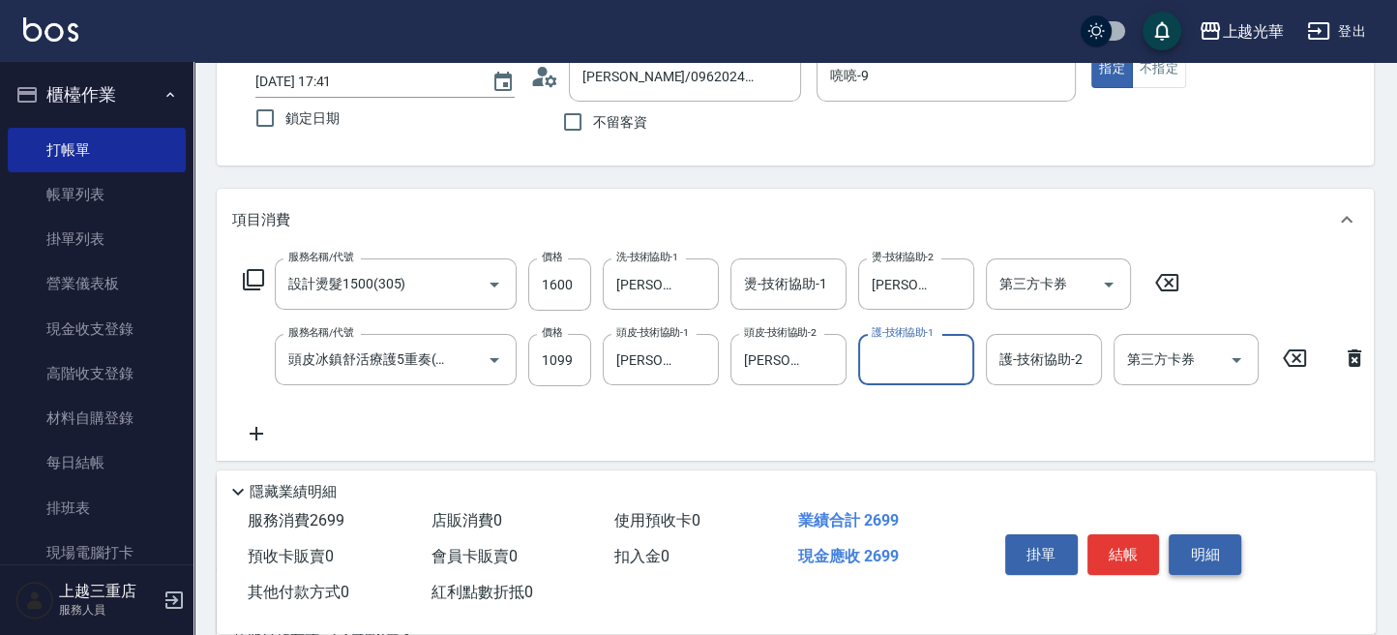
click at [1169, 549] on button "明細" at bounding box center [1205, 554] width 73 height 41
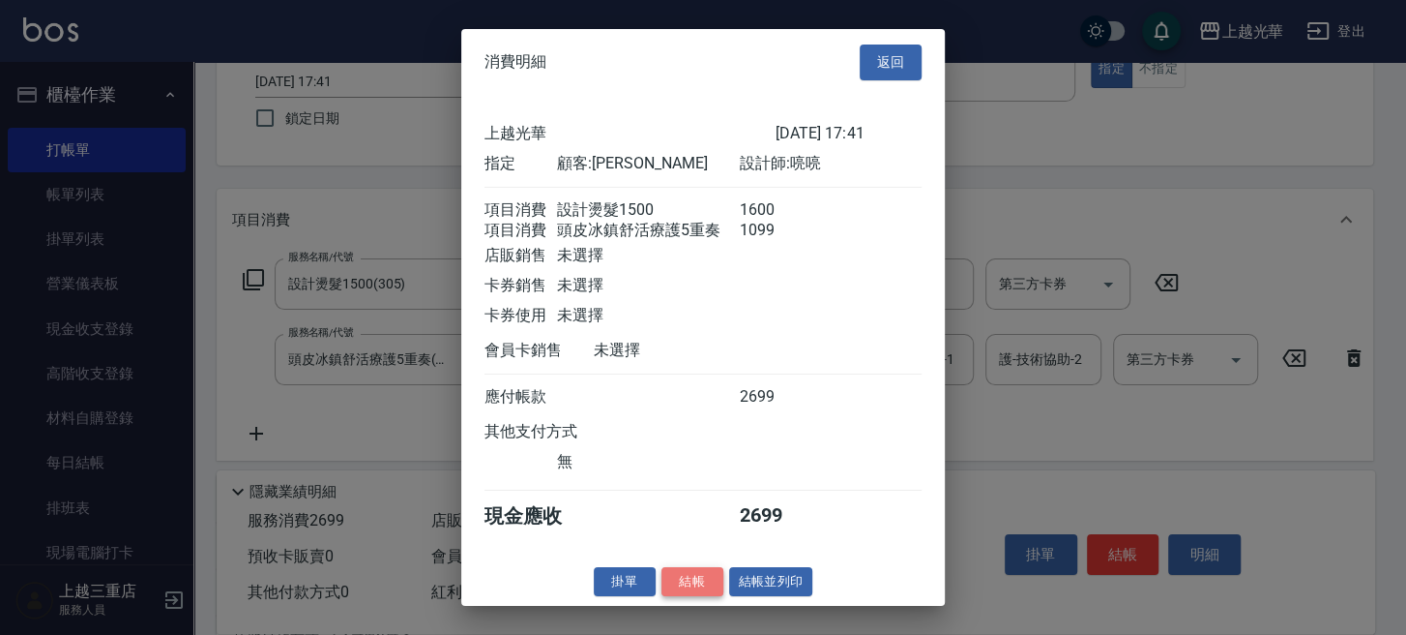
click at [672, 591] on button "結帳" at bounding box center [693, 581] width 62 height 30
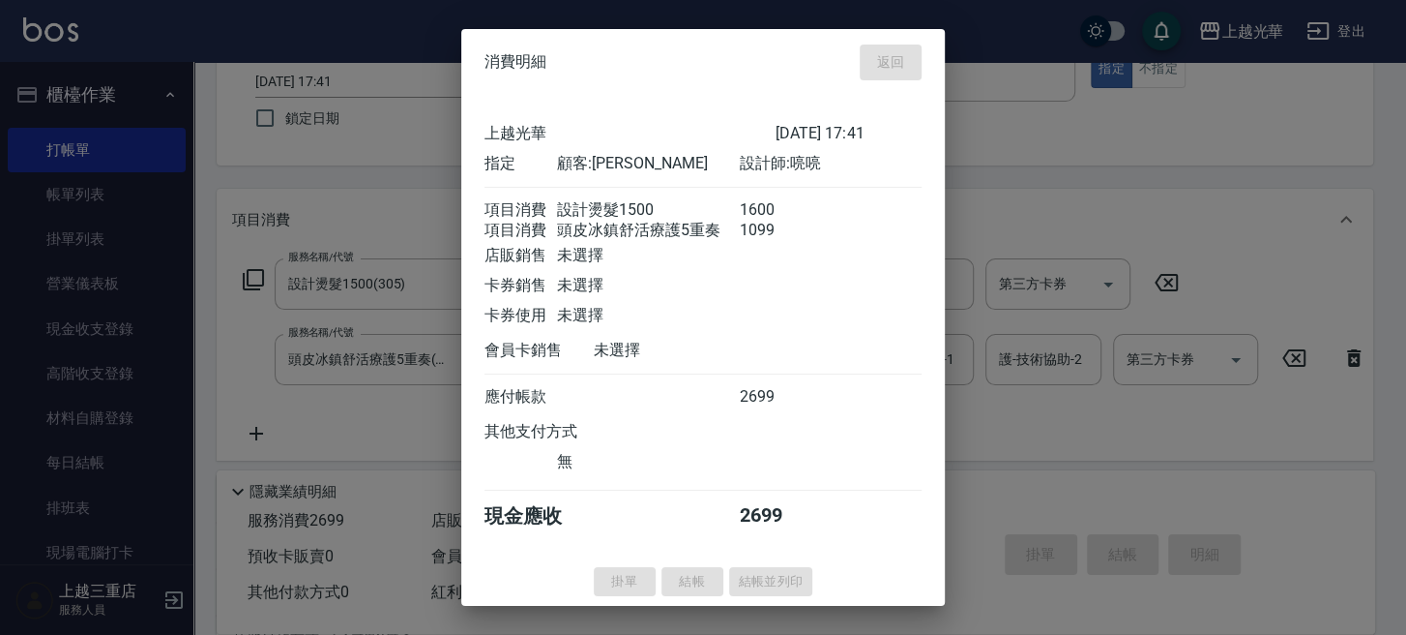
type input "[DATE] 17:45"
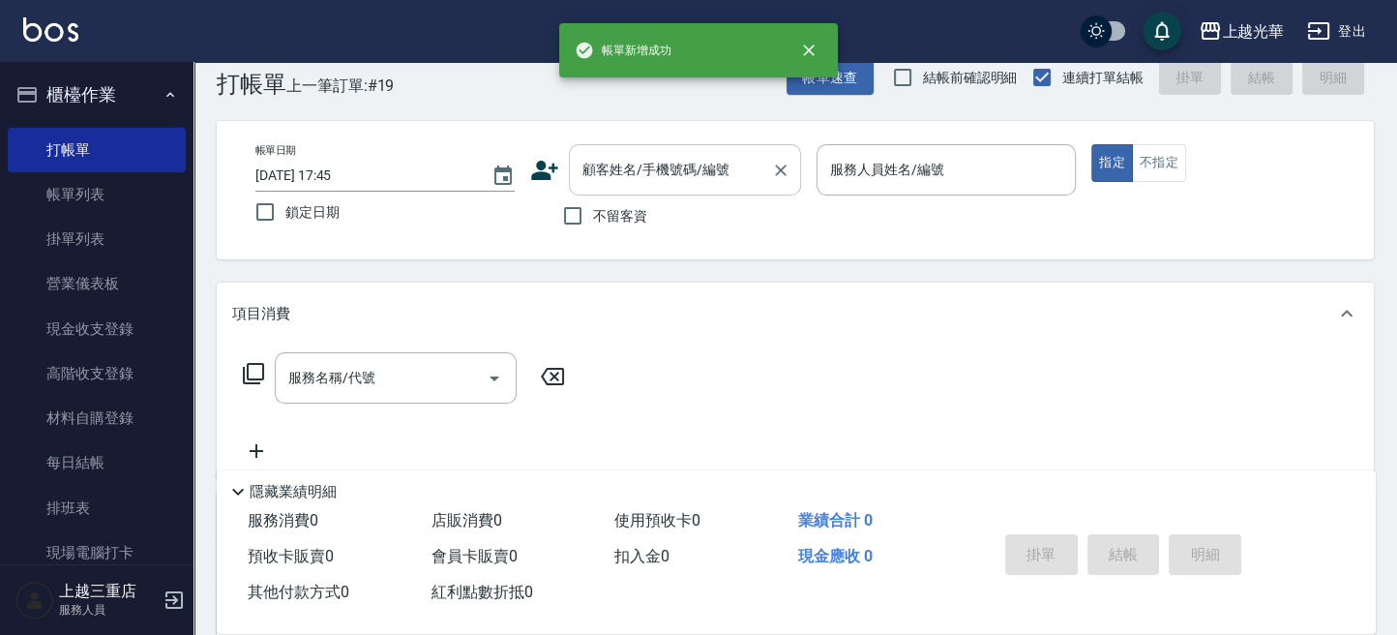
scroll to position [0, 0]
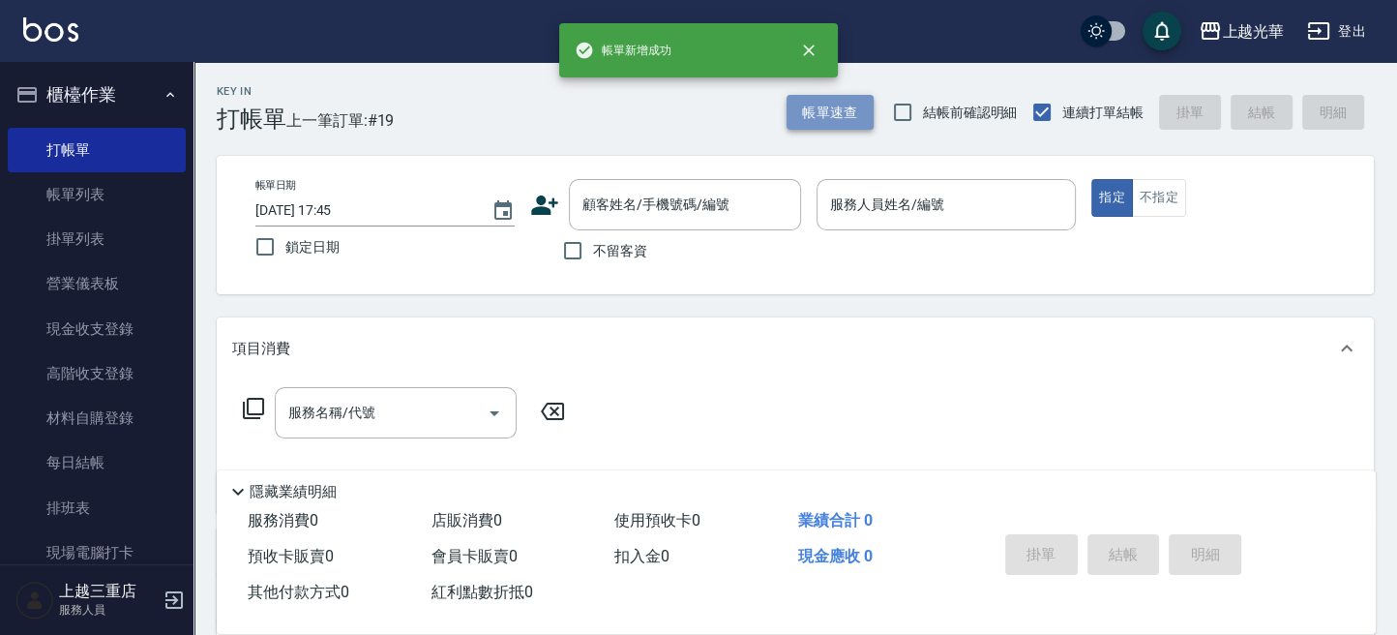
click at [814, 100] on button "帳單速查" at bounding box center [829, 113] width 87 height 36
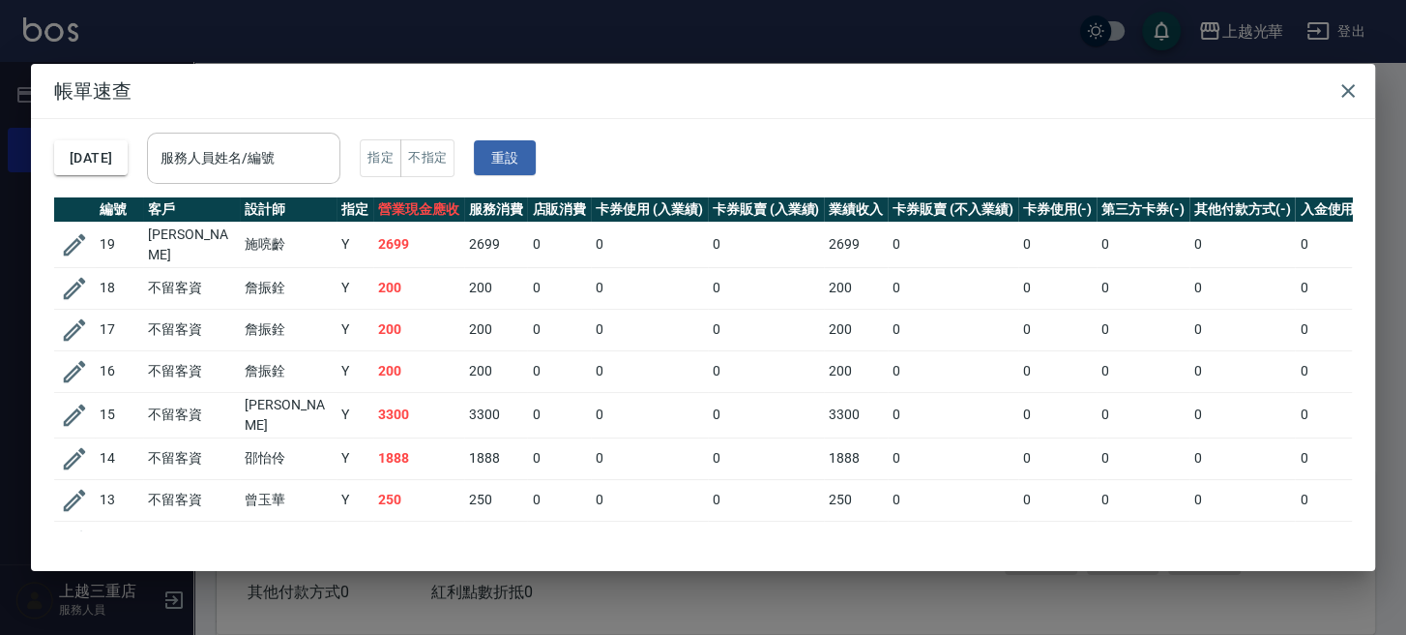
click at [291, 159] on input "服務人員姓名/編號" at bounding box center [244, 158] width 176 height 34
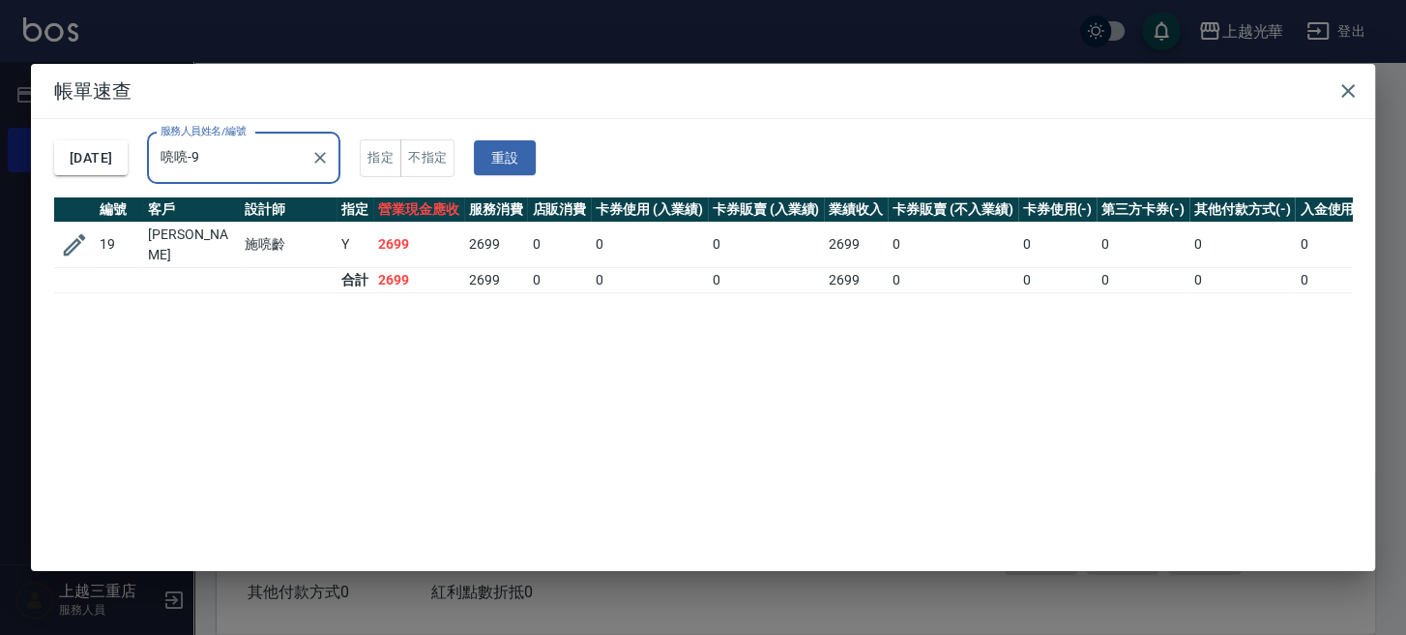
type input "喨喨-9"
click at [1345, 97] on icon "button" at bounding box center [1348, 90] width 23 height 23
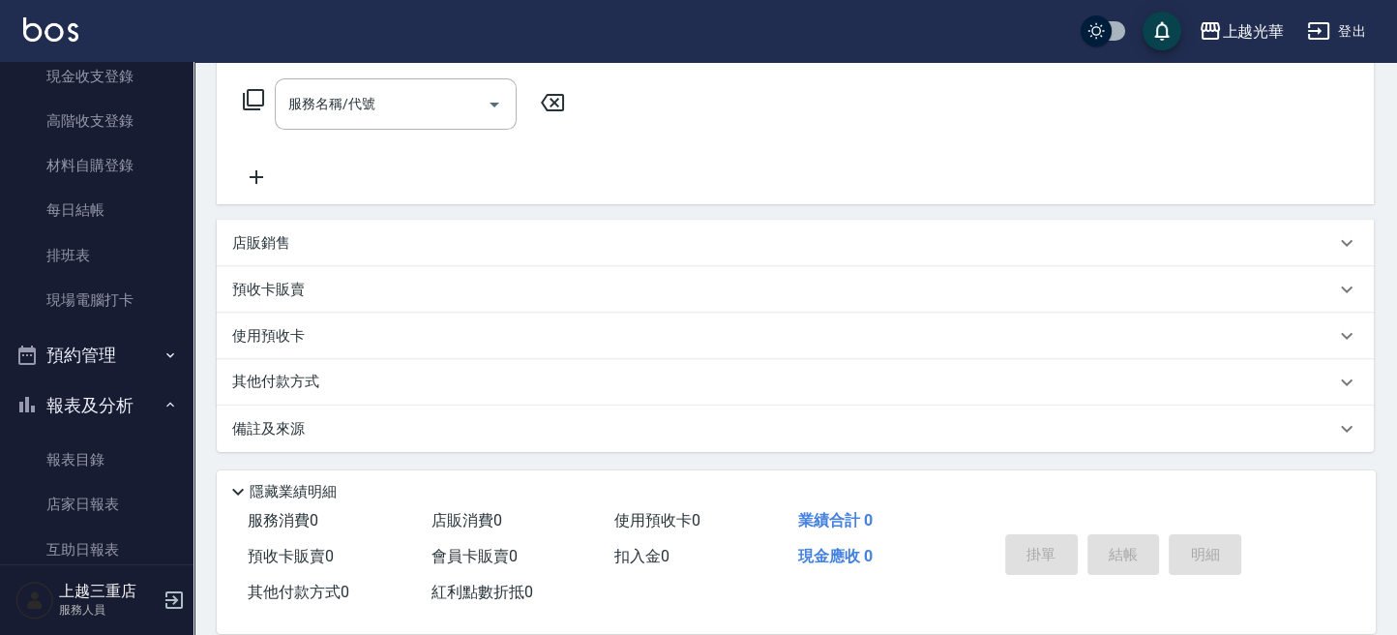
scroll to position [516, 0]
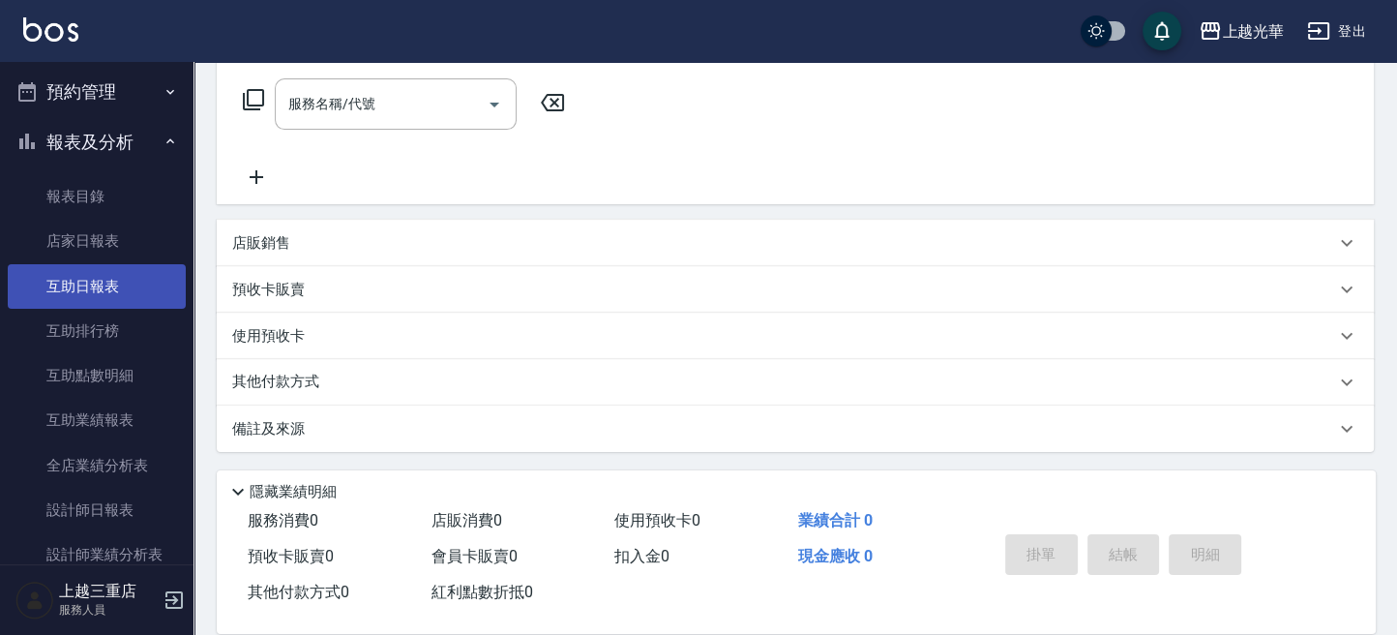
click at [95, 293] on link "互助日報表" at bounding box center [97, 286] width 178 height 44
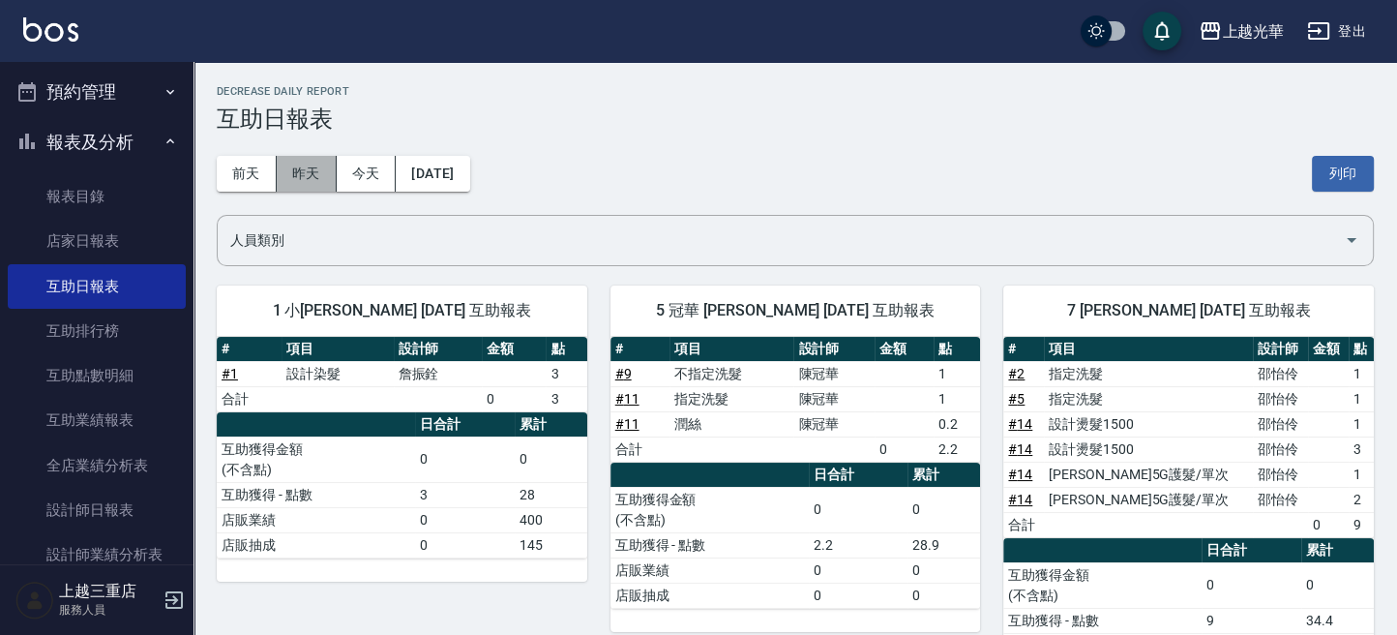
click at [311, 159] on button "昨天" at bounding box center [307, 174] width 60 height 36
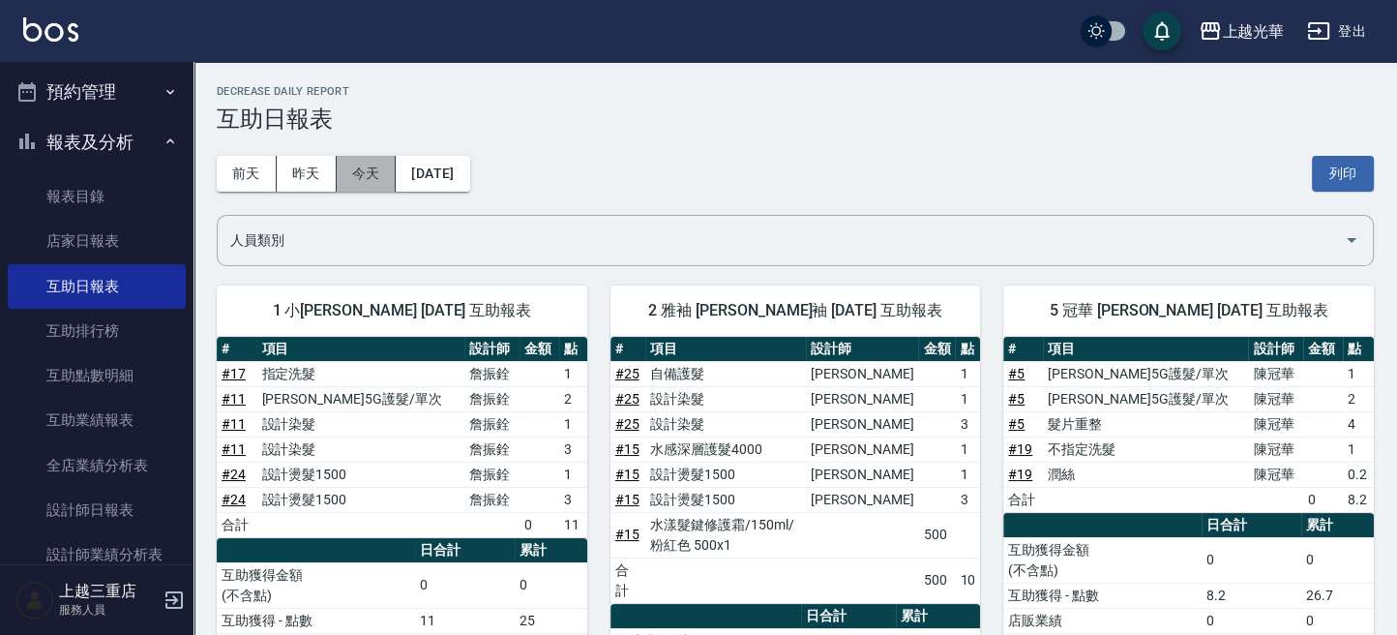
click at [371, 176] on button "今天" at bounding box center [367, 174] width 60 height 36
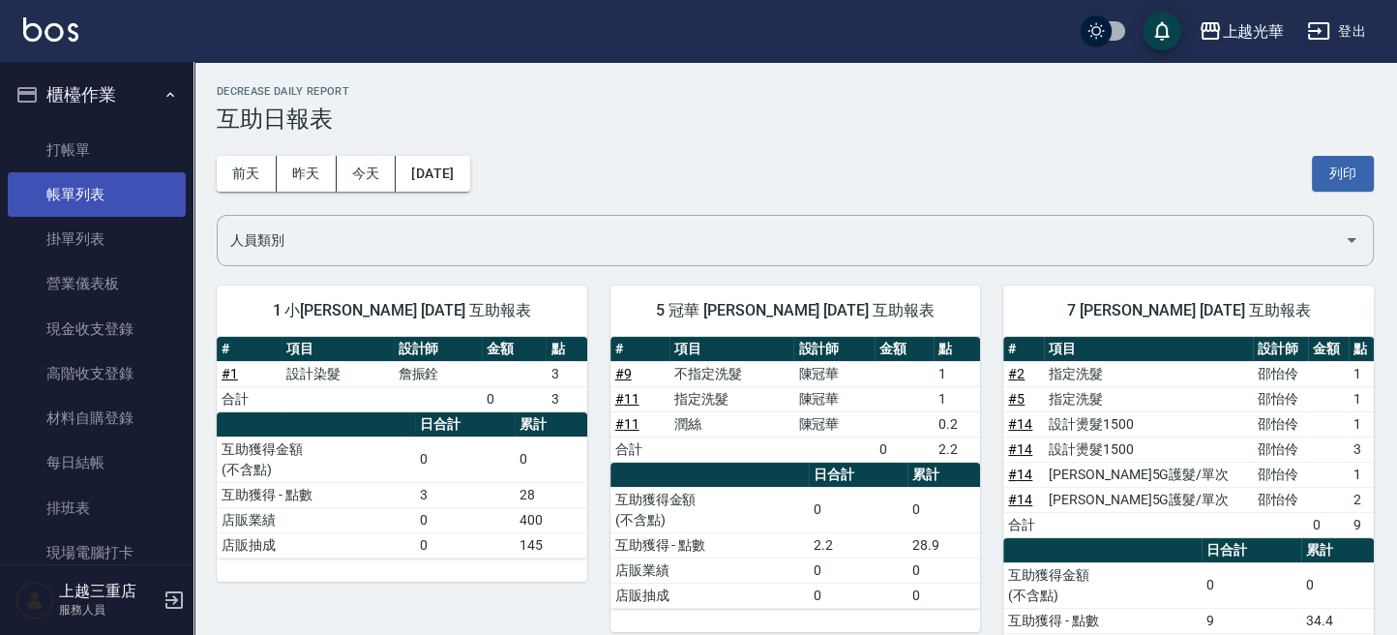
click at [97, 209] on link "帳單列表" at bounding box center [97, 194] width 178 height 44
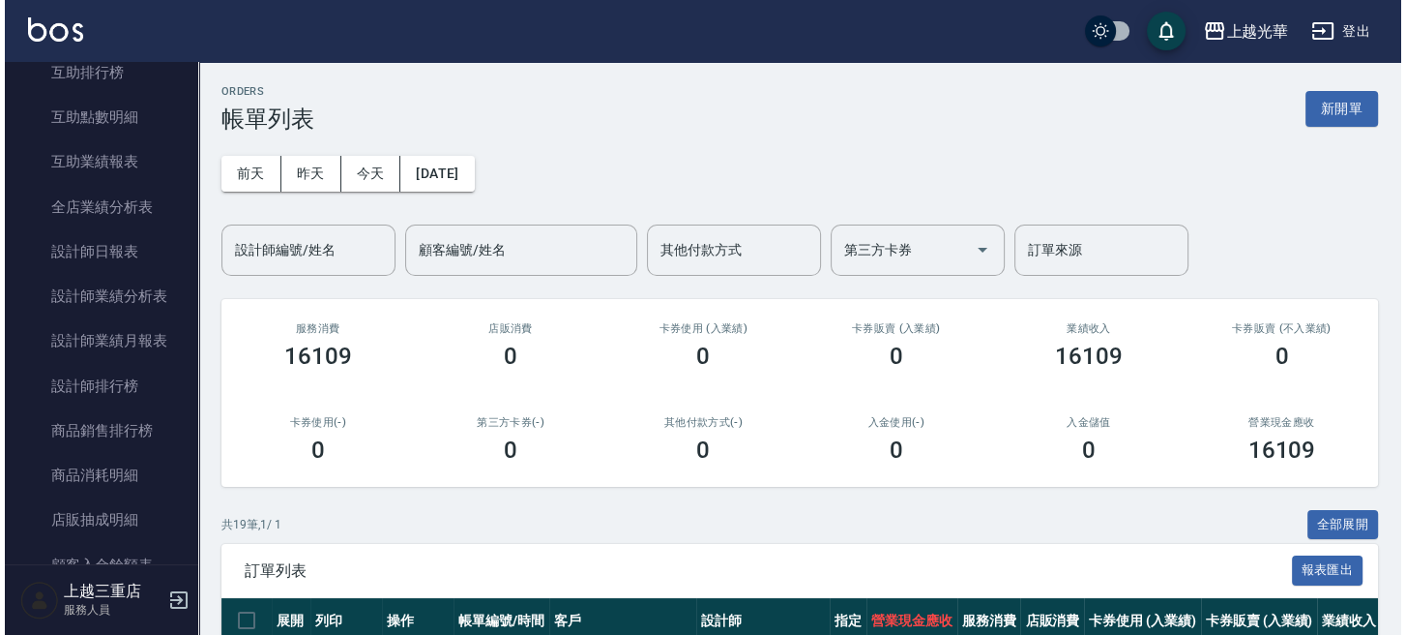
scroll to position [644, 0]
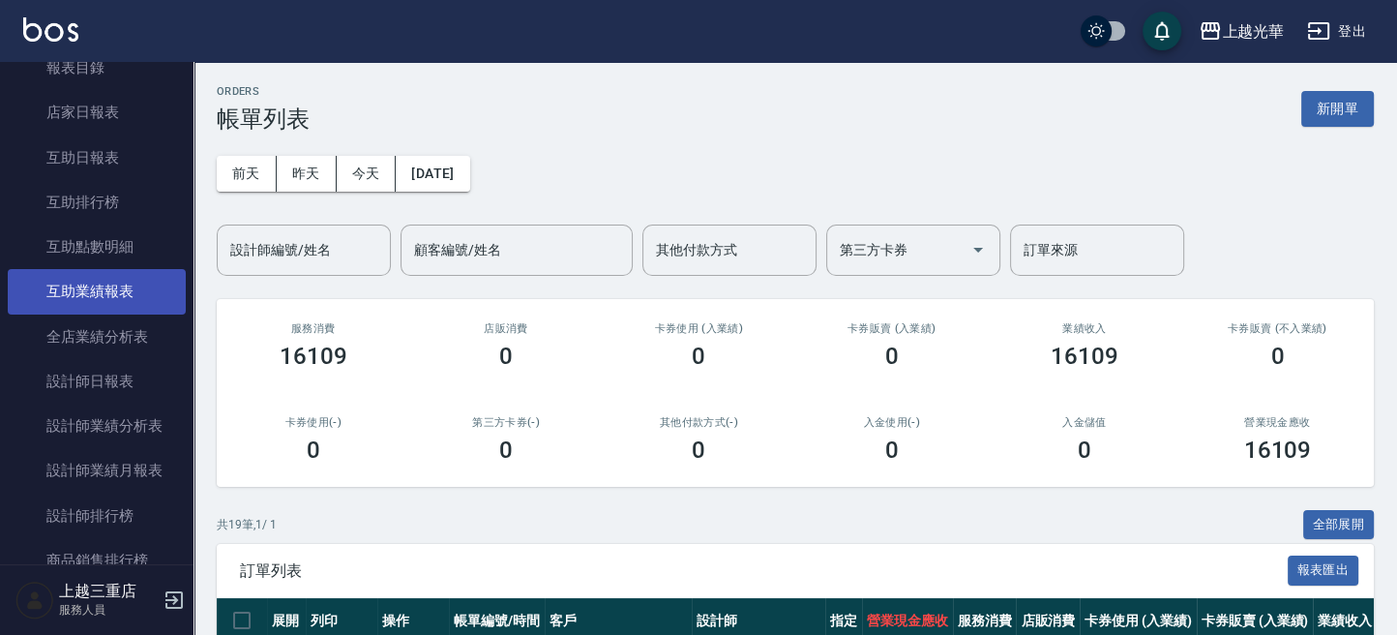
click at [122, 301] on link "互助業績報表" at bounding box center [97, 291] width 178 height 44
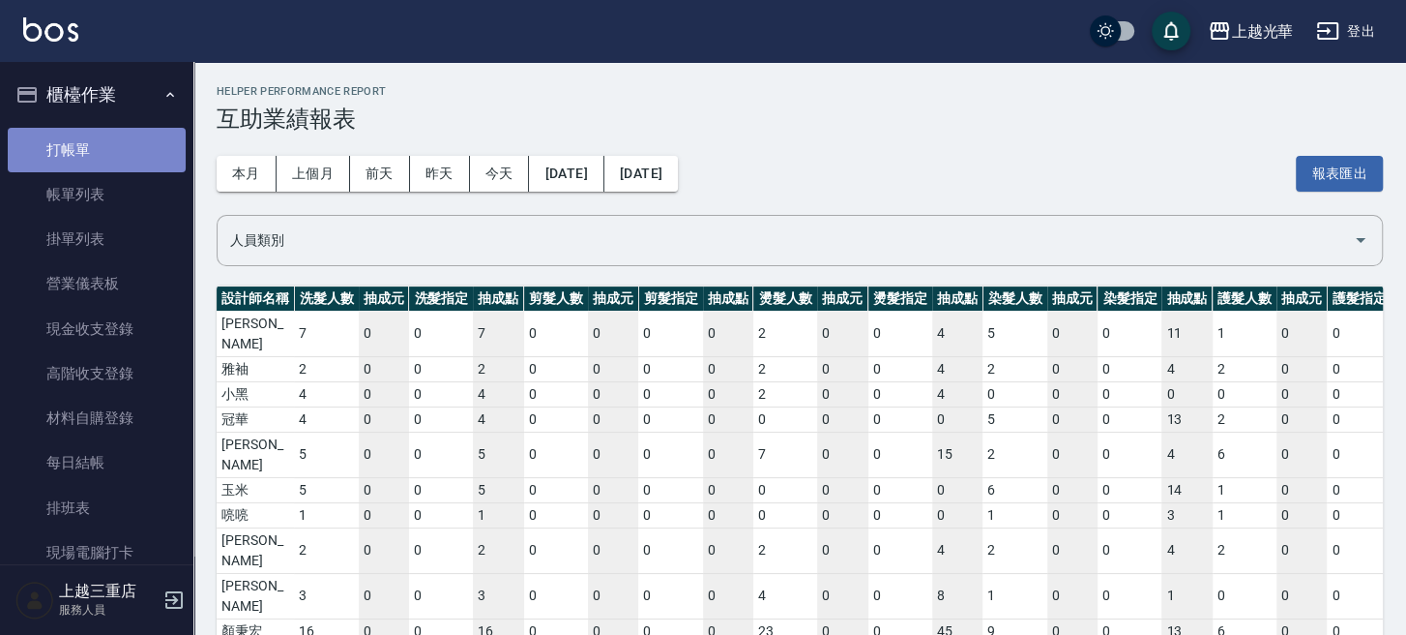
click at [133, 137] on link "打帳單" at bounding box center [97, 150] width 178 height 44
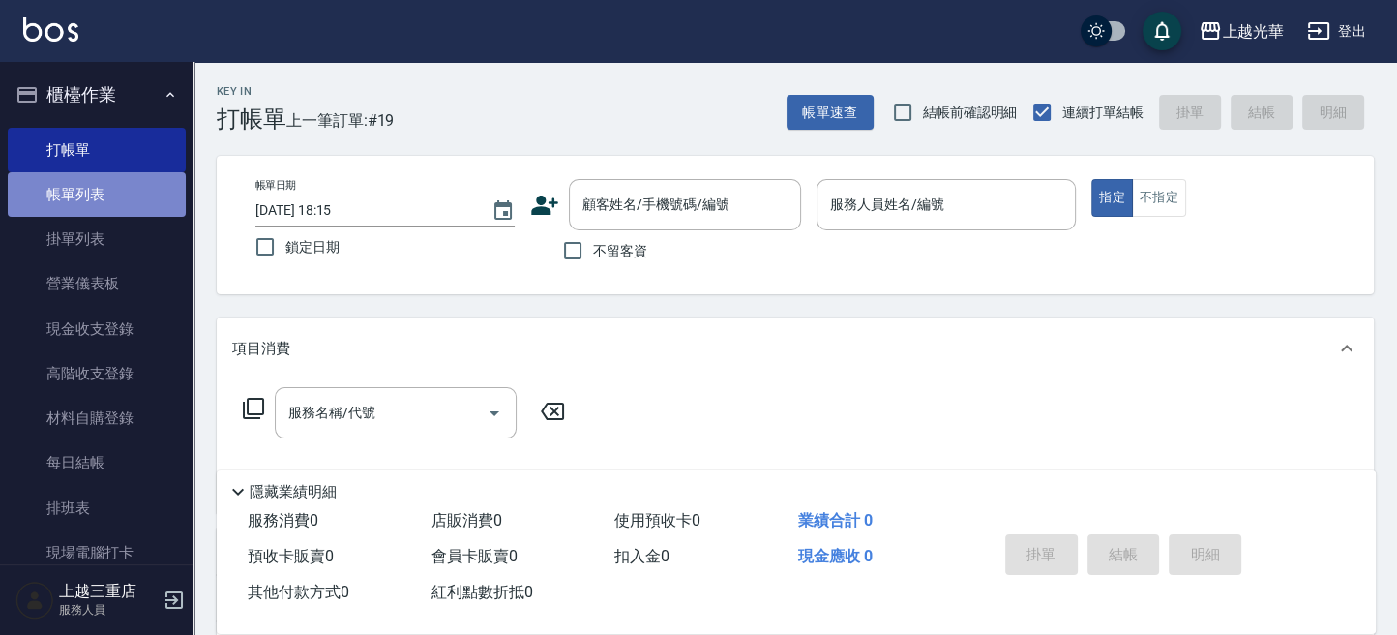
click at [118, 174] on link "帳單列表" at bounding box center [97, 194] width 178 height 44
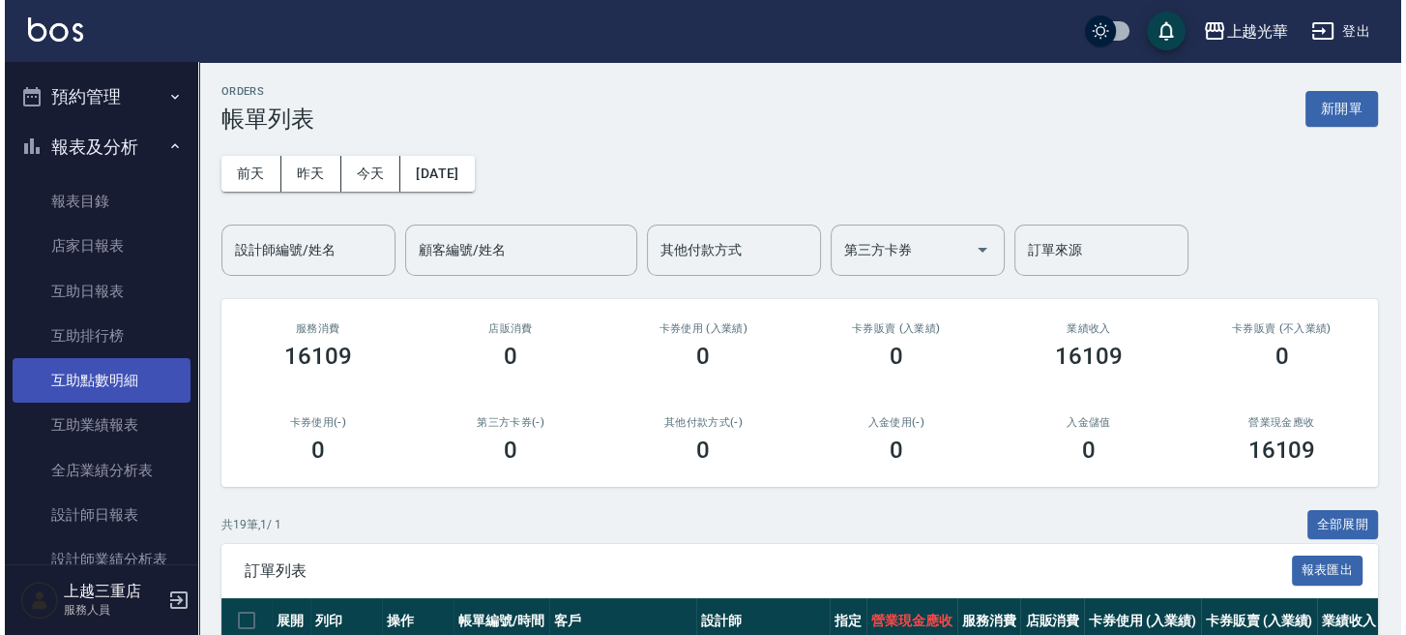
scroll to position [516, 0]
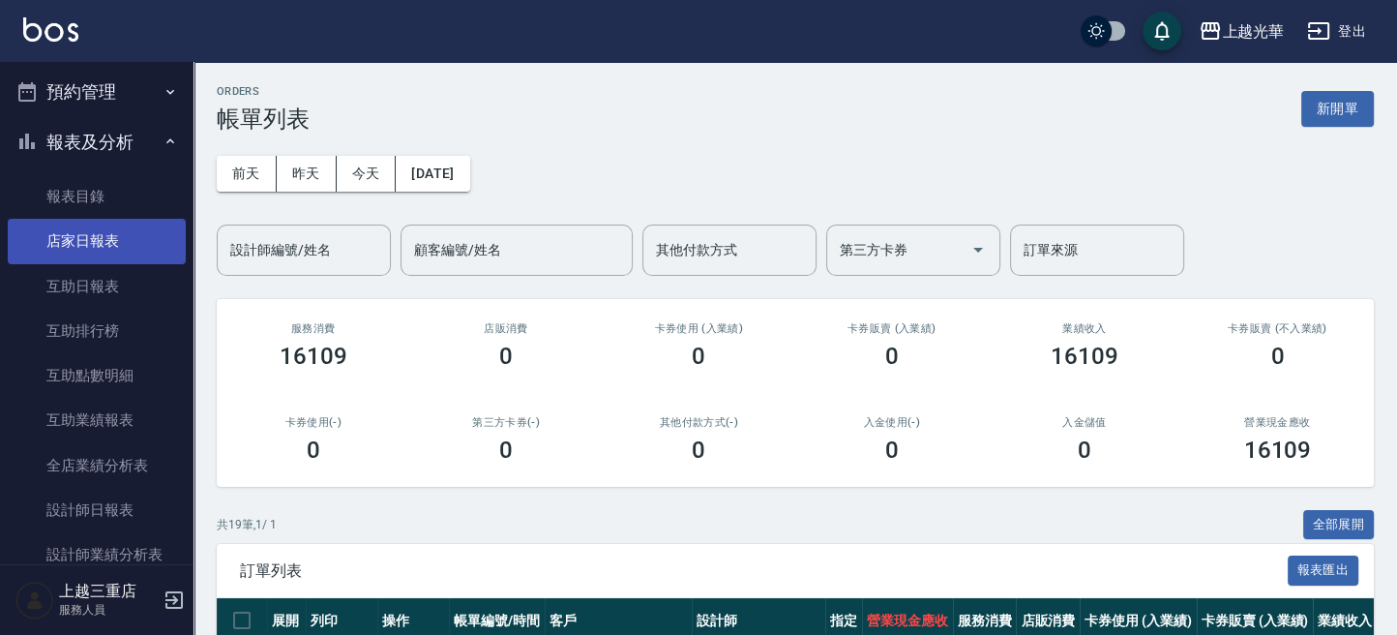
click at [92, 237] on link "店家日報表" at bounding box center [97, 241] width 178 height 44
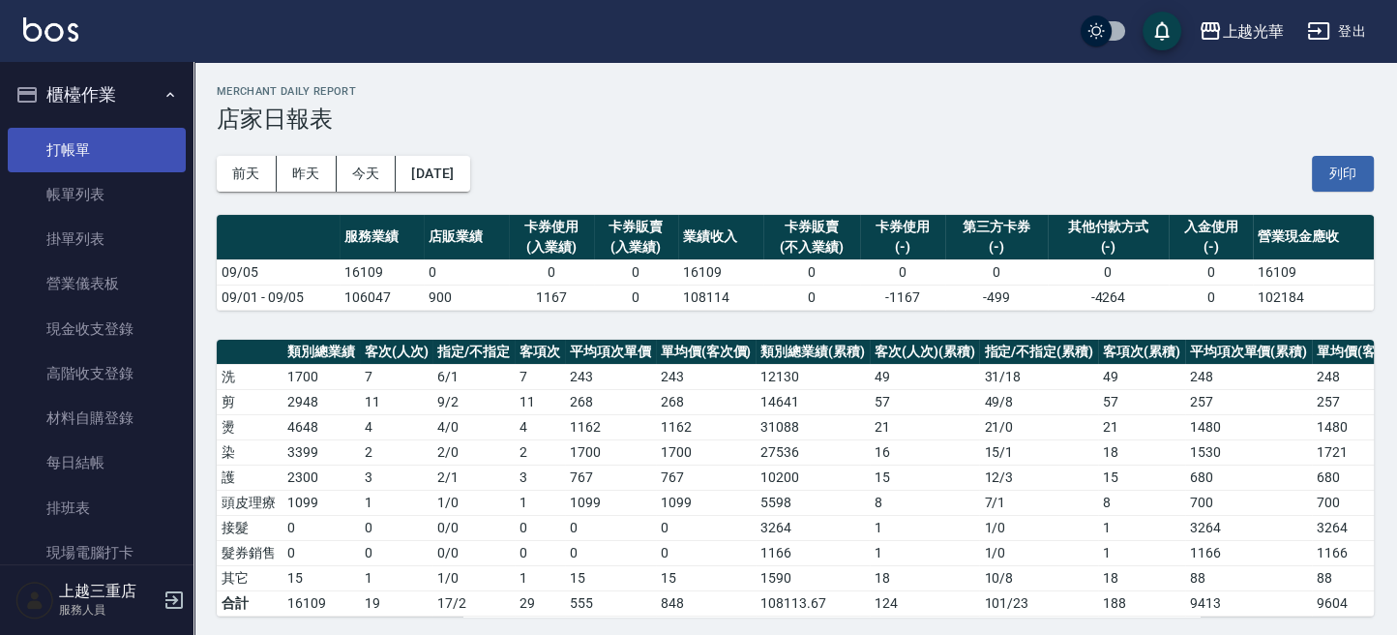
click at [117, 145] on link "打帳單" at bounding box center [97, 150] width 178 height 44
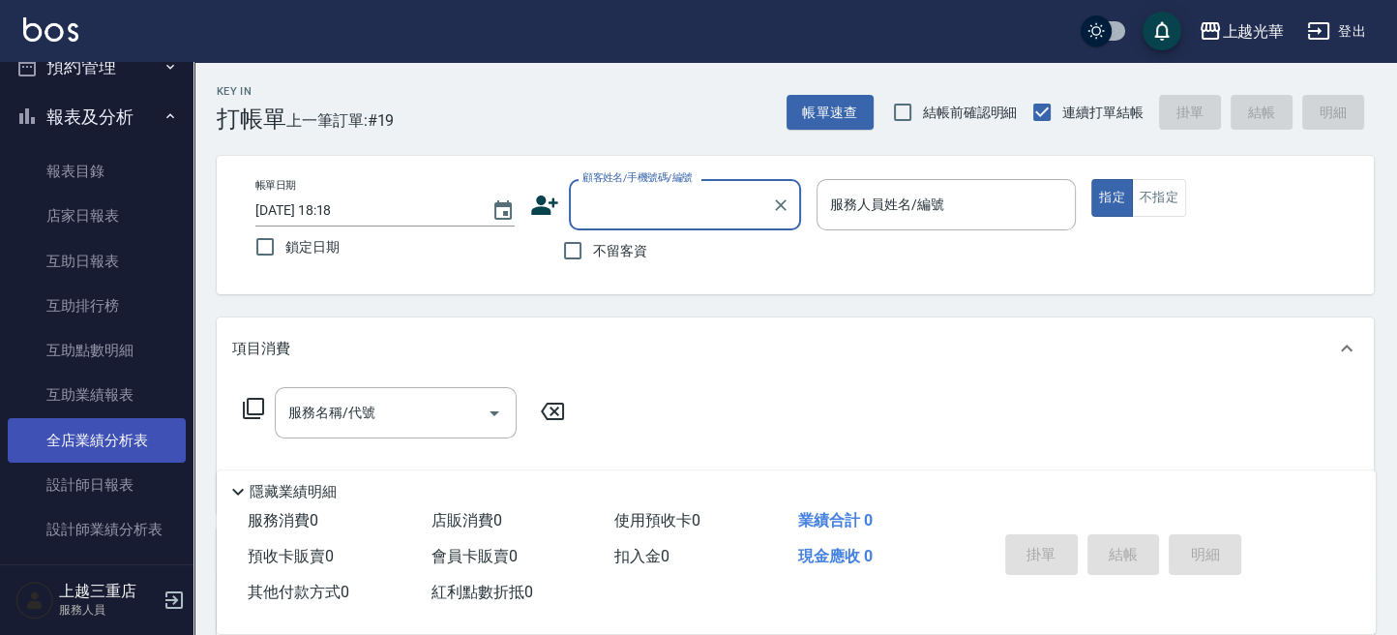
scroll to position [644, 0]
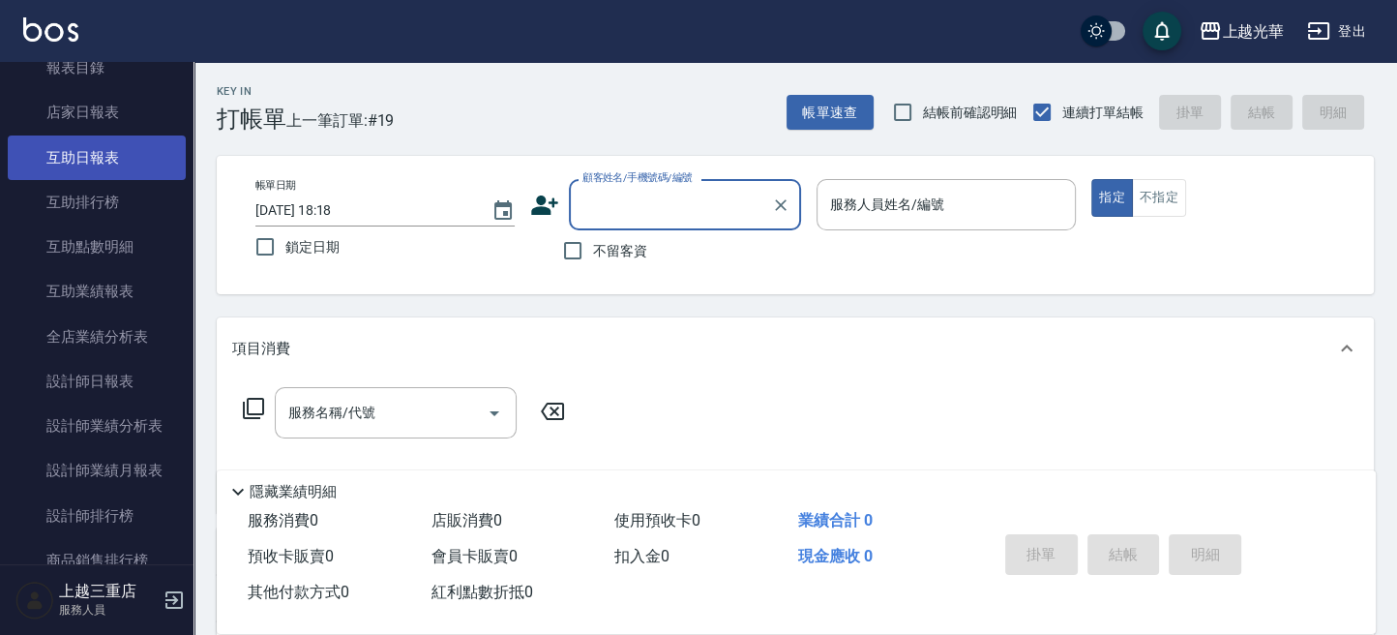
click at [70, 154] on link "互助日報表" at bounding box center [97, 157] width 178 height 44
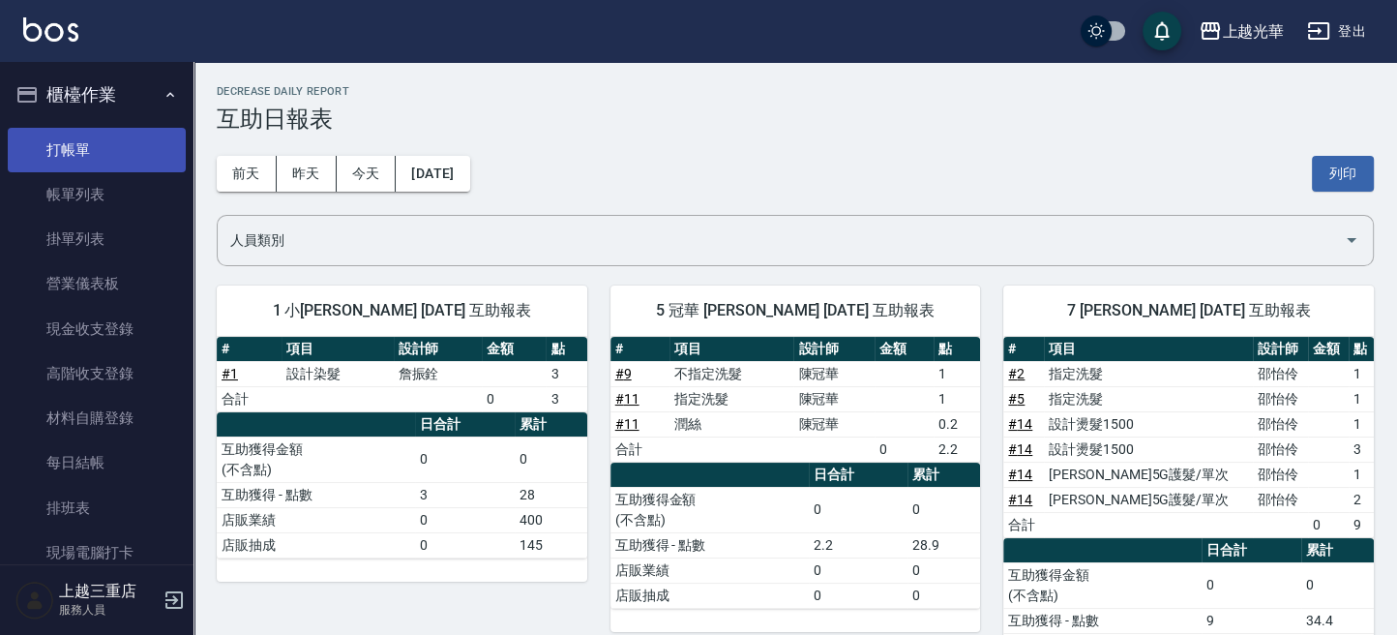
click at [114, 145] on link "打帳單" at bounding box center [97, 150] width 178 height 44
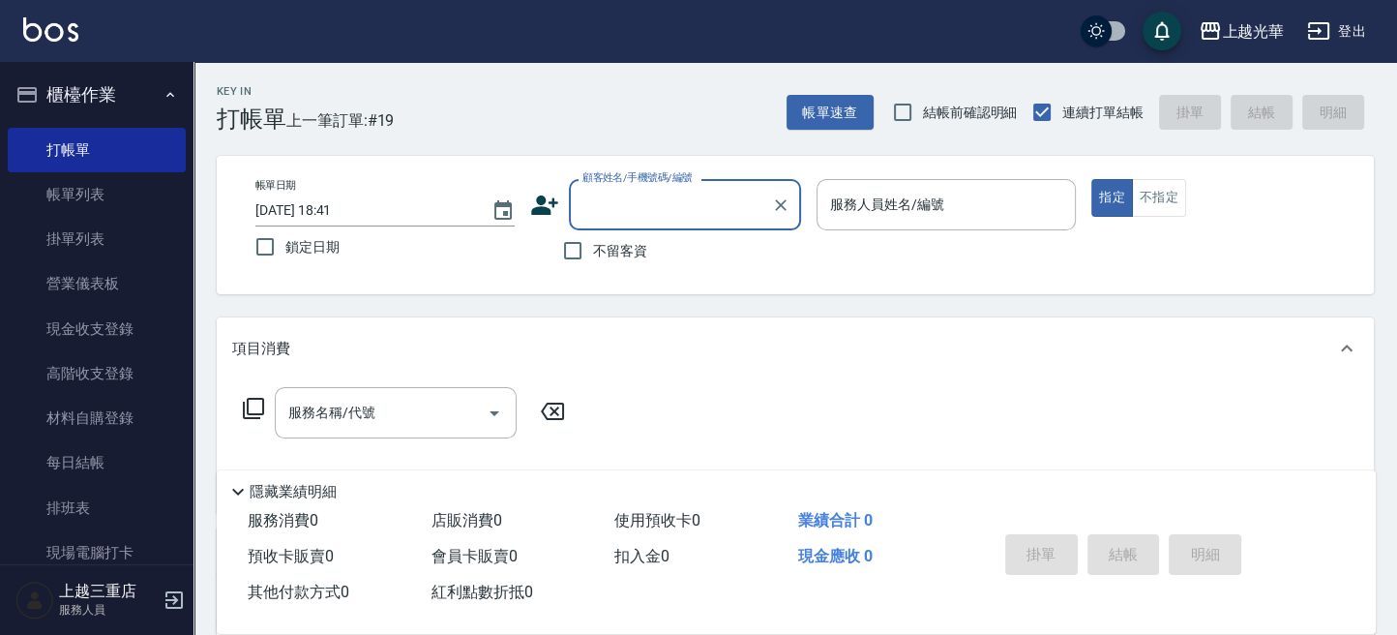
drag, startPoint x: 573, startPoint y: 249, endPoint x: 538, endPoint y: 244, distance: 35.2
click at [566, 247] on input "不留客資" at bounding box center [572, 250] width 41 height 41
checkbox input "true"
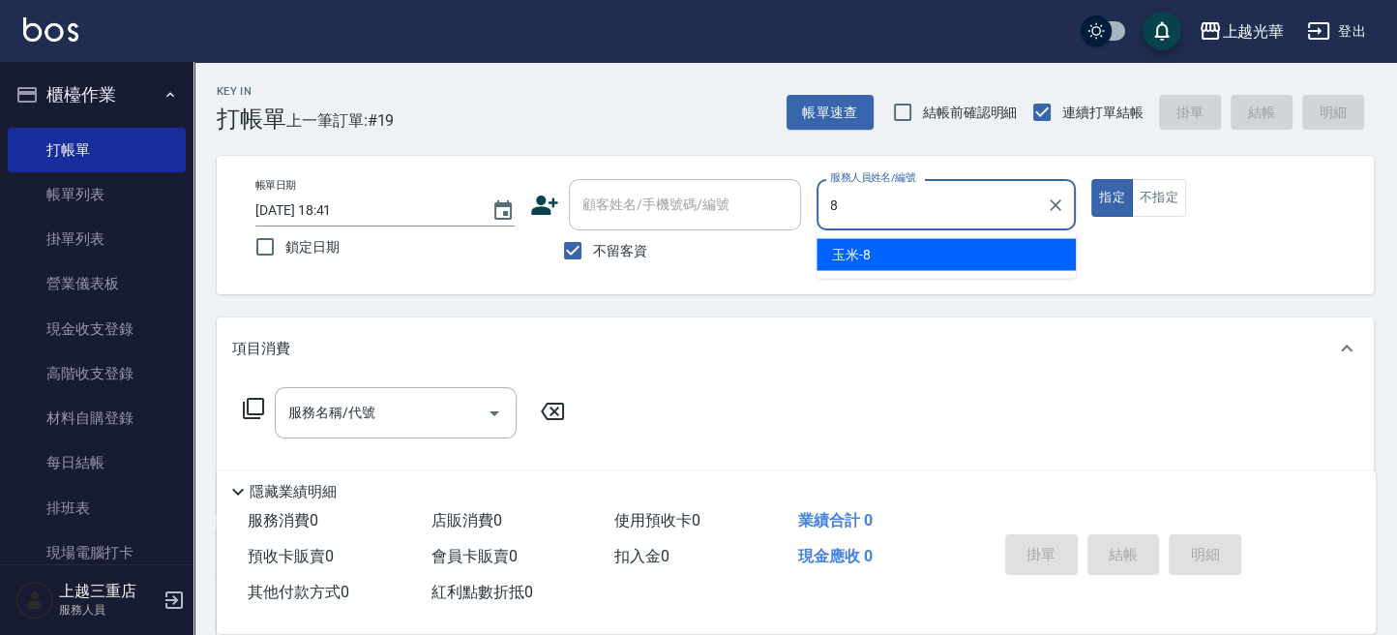
type input "玉米-8"
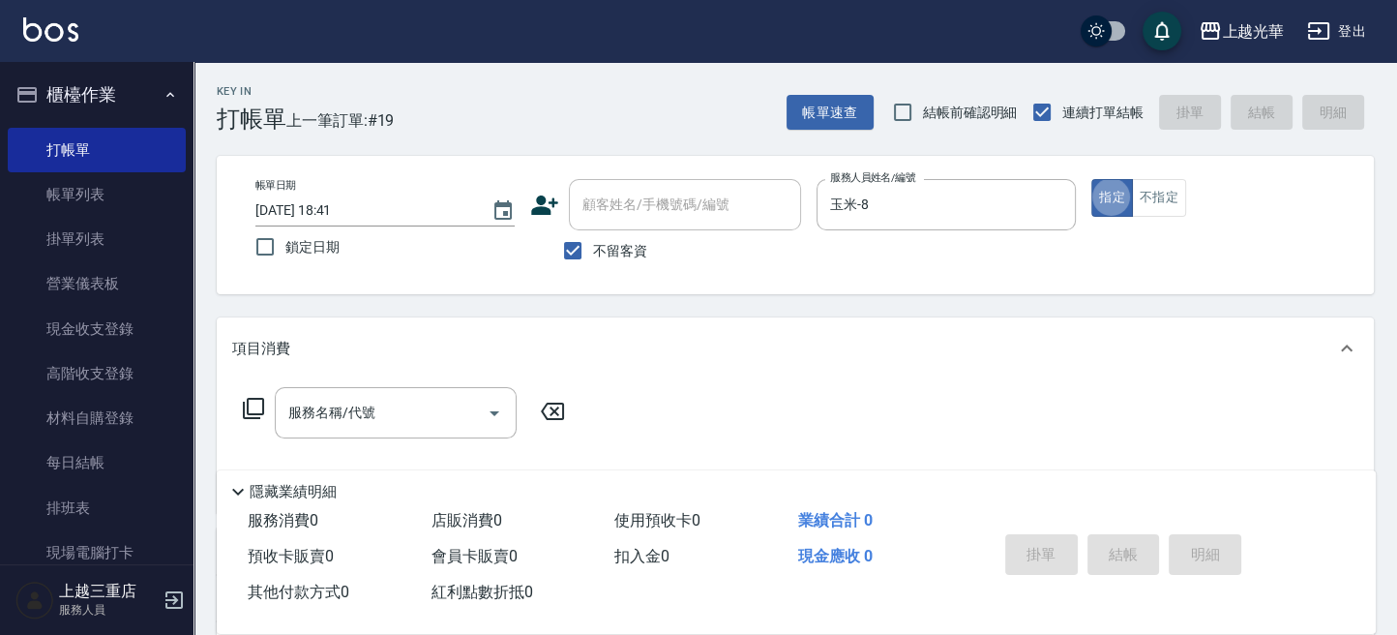
type button "true"
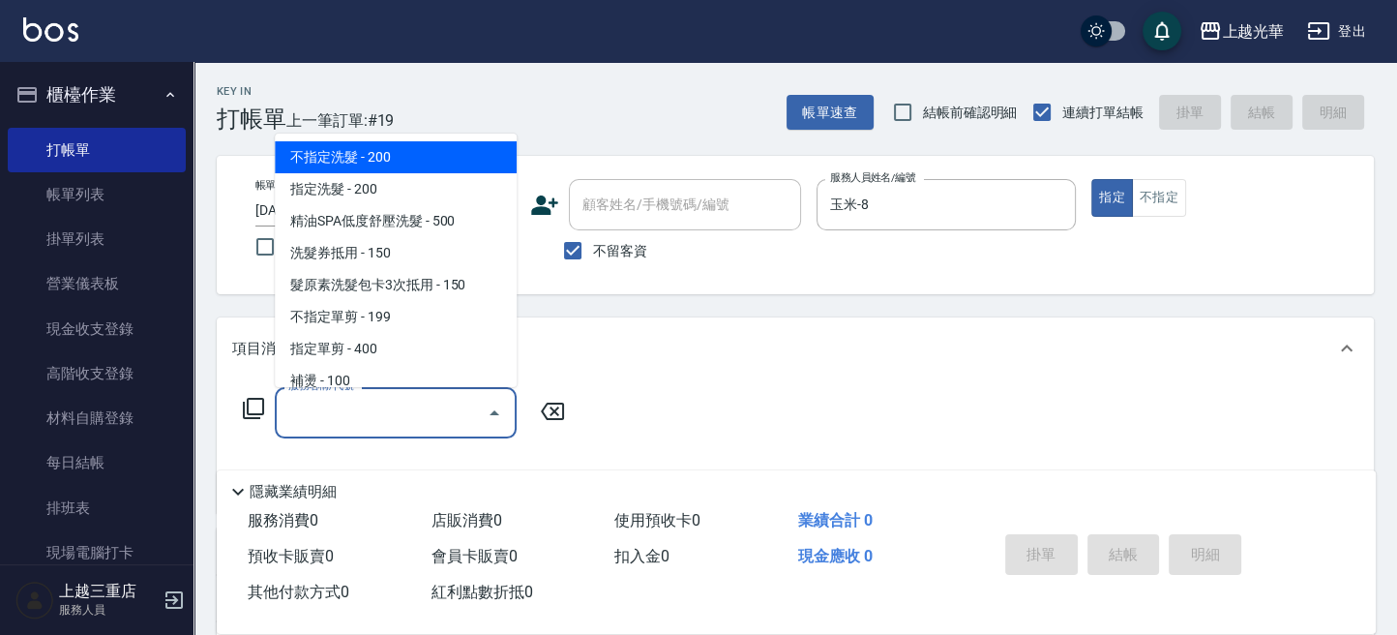
click at [427, 419] on input "服務名稱/代號" at bounding box center [380, 413] width 195 height 34
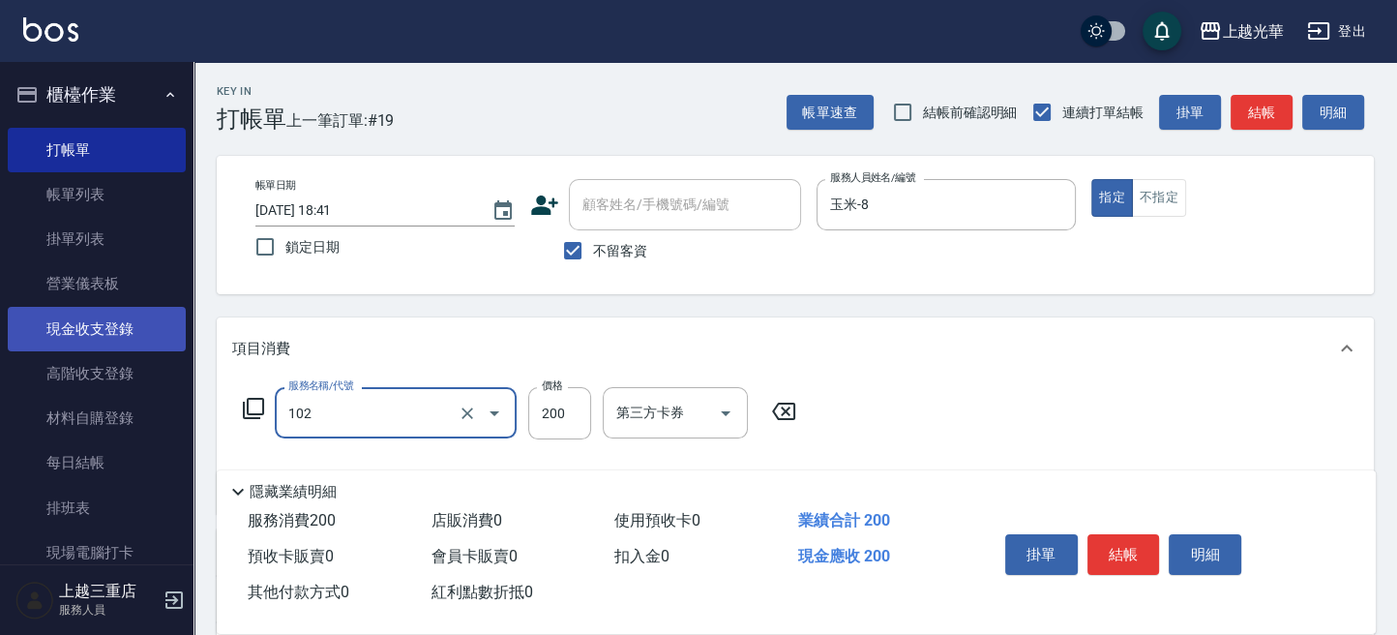
type input "指定洗髮(102)"
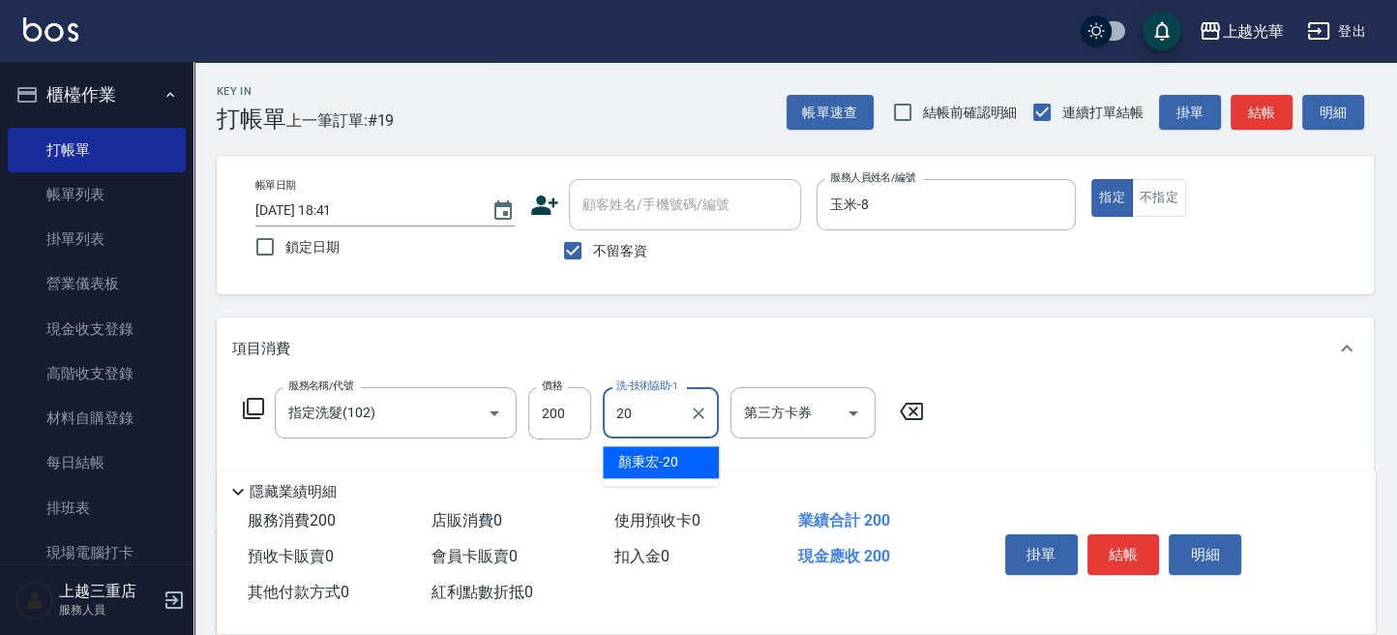
type input "[PERSON_NAME]-20"
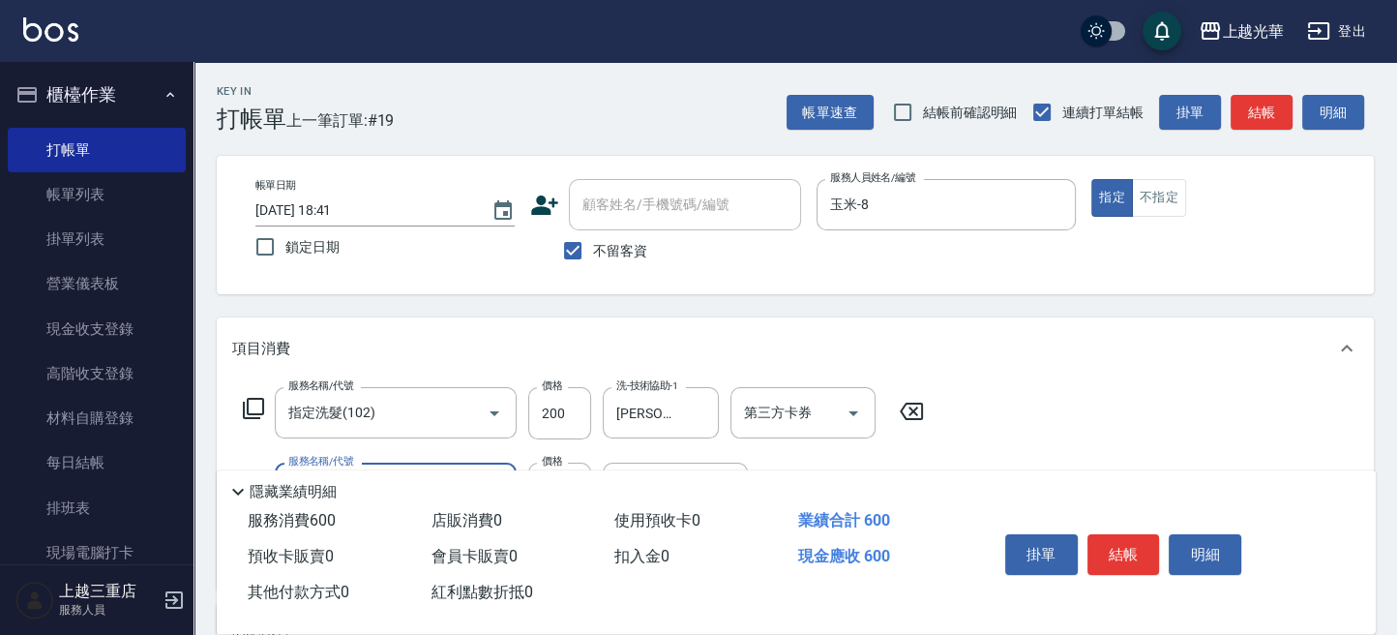
type input "指定單剪(203)"
type input "200"
click at [1257, 101] on button "結帳" at bounding box center [1261, 113] width 62 height 36
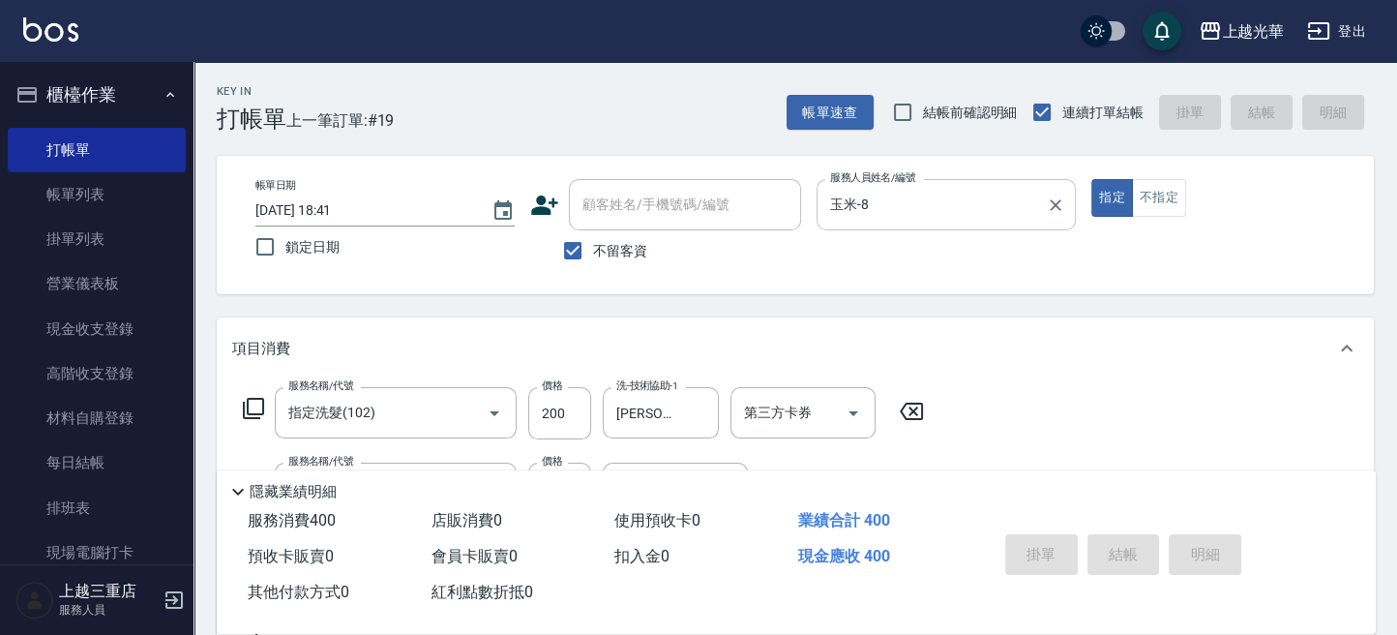
type input "[DATE] 18:55"
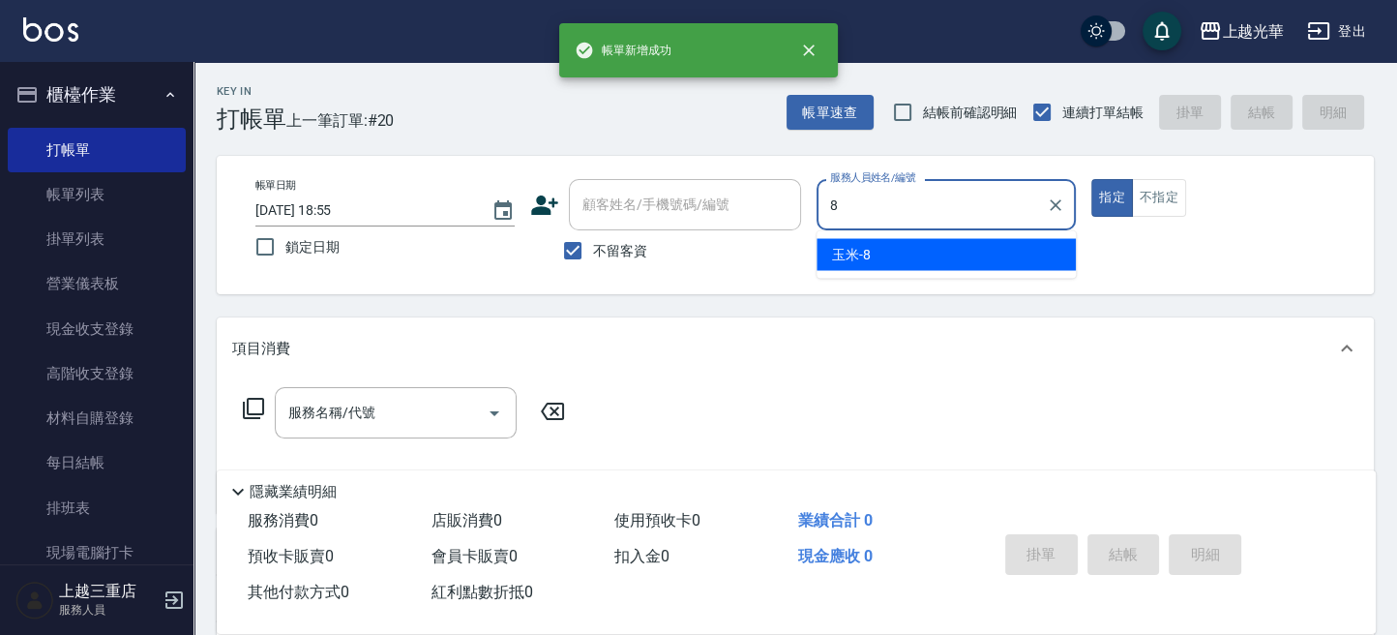
type input "玉米-8"
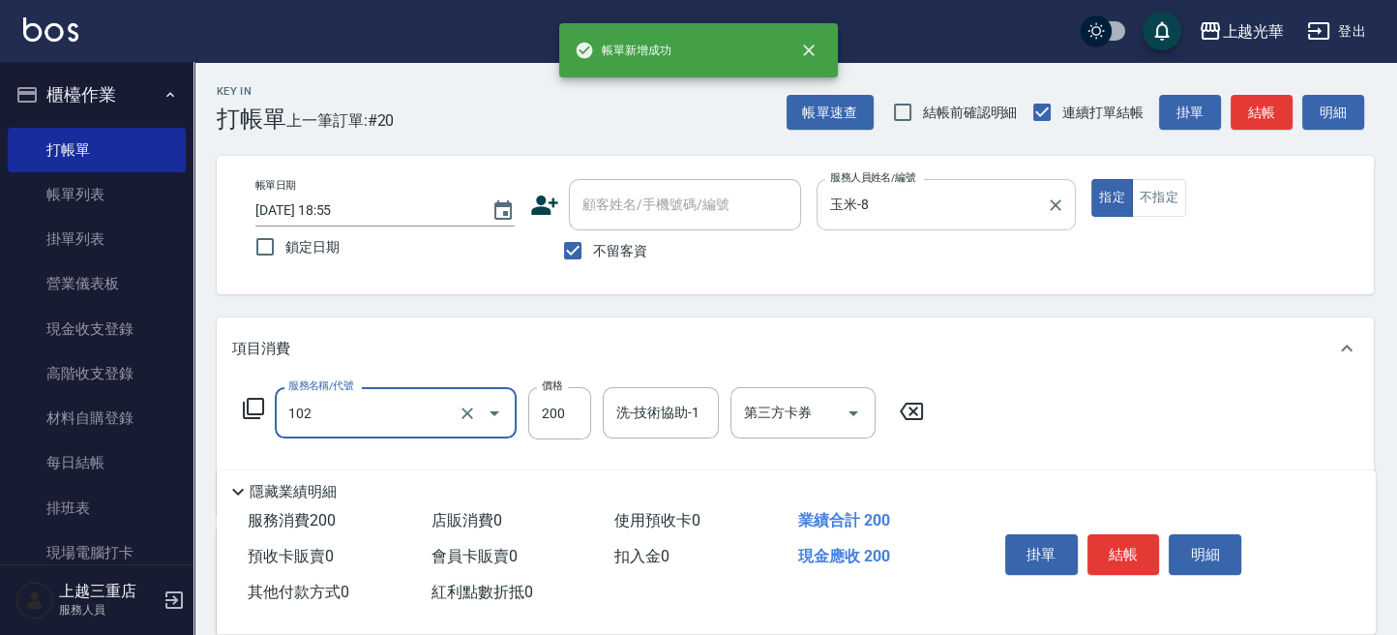
type input "指定洗髮(102)"
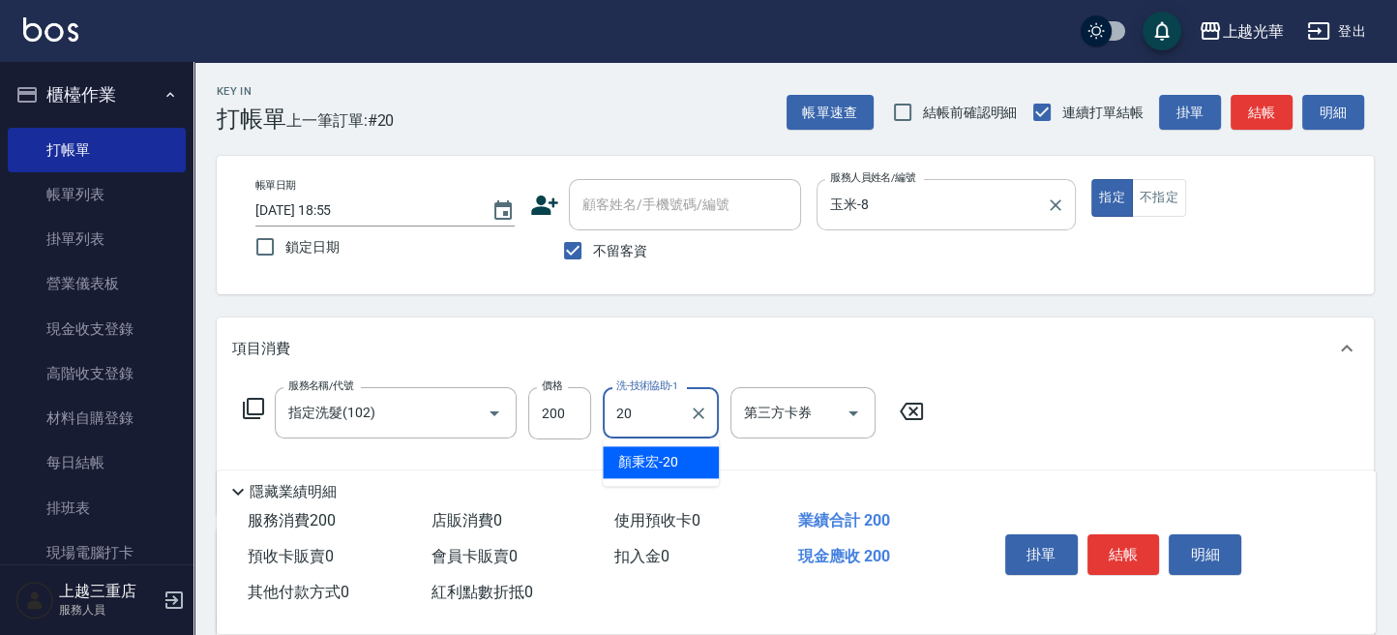
type input "[PERSON_NAME]-20"
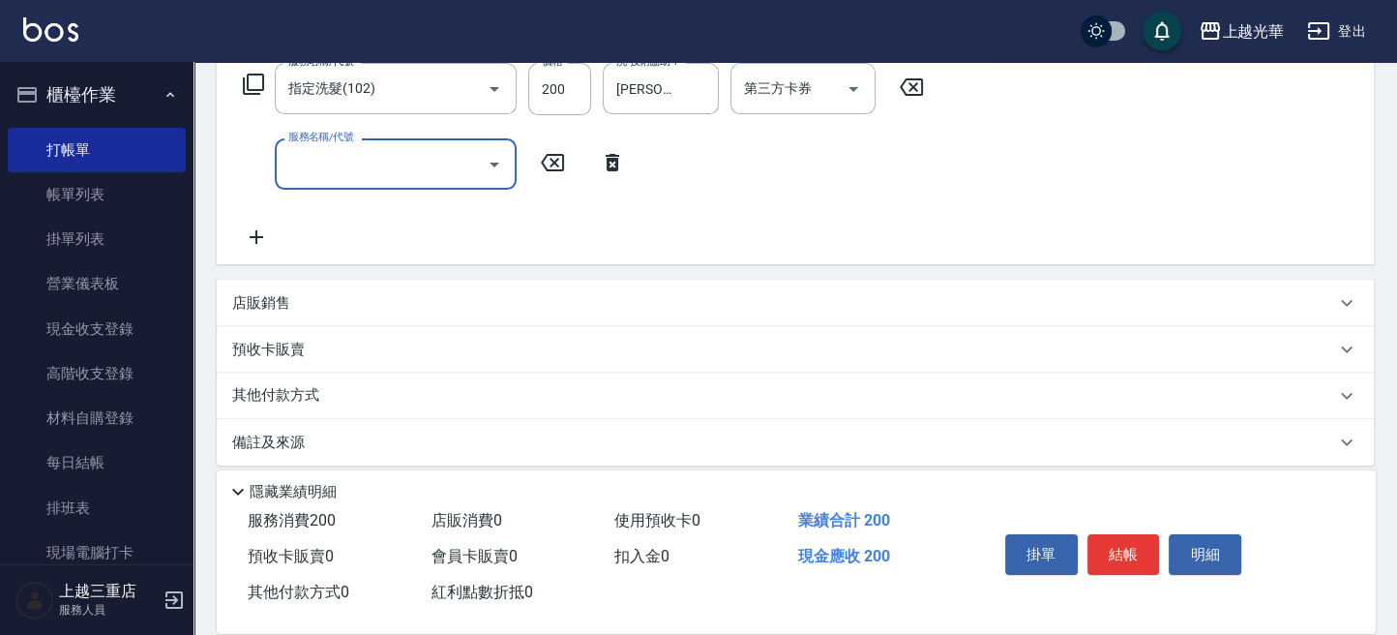
scroll to position [338, 0]
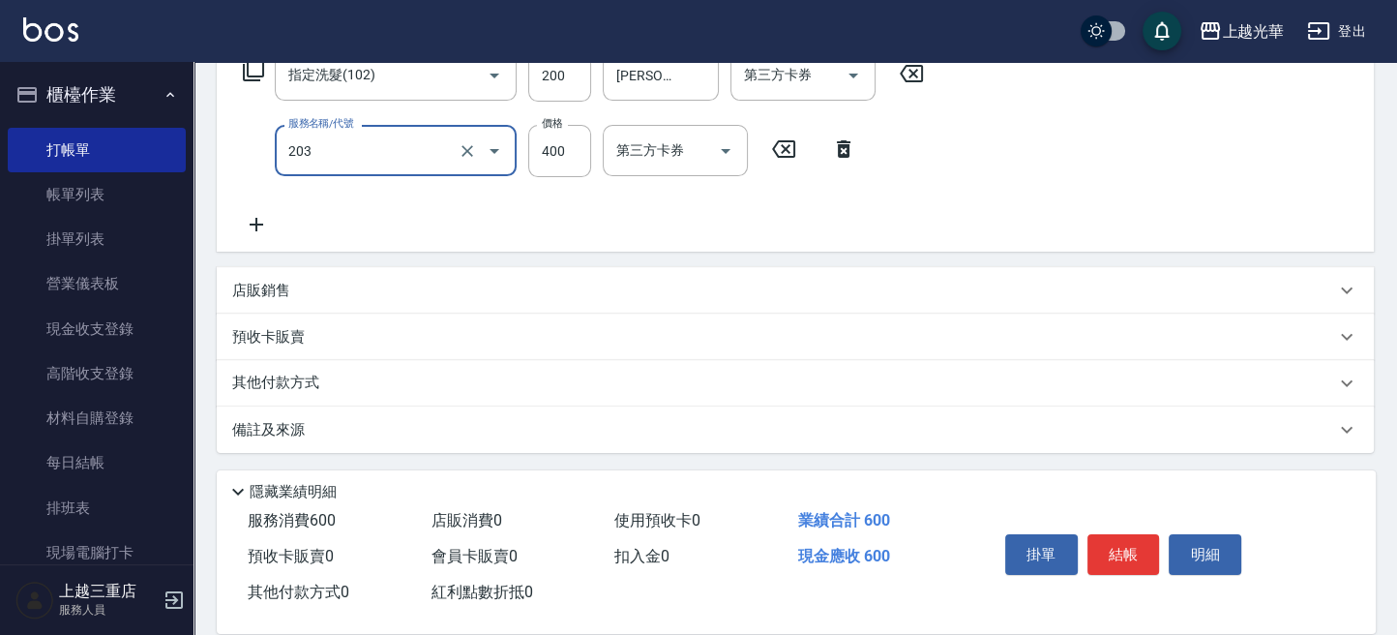
type input "指定單剪(203)"
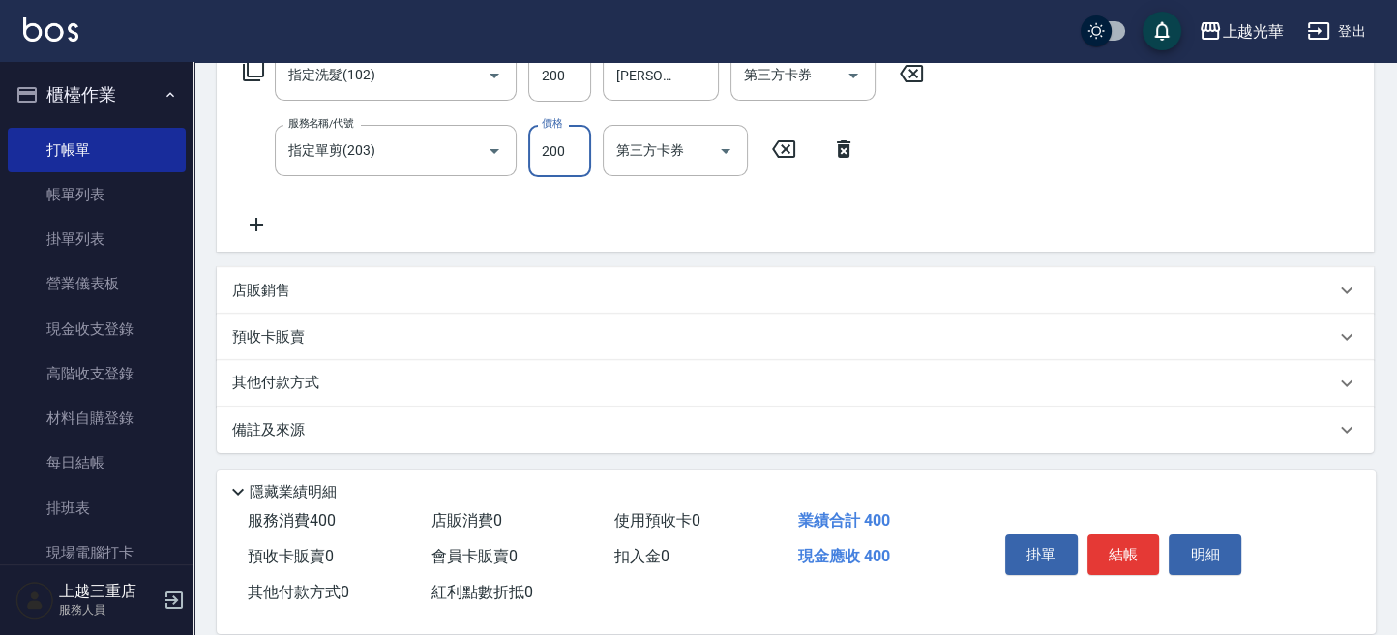
type input "200"
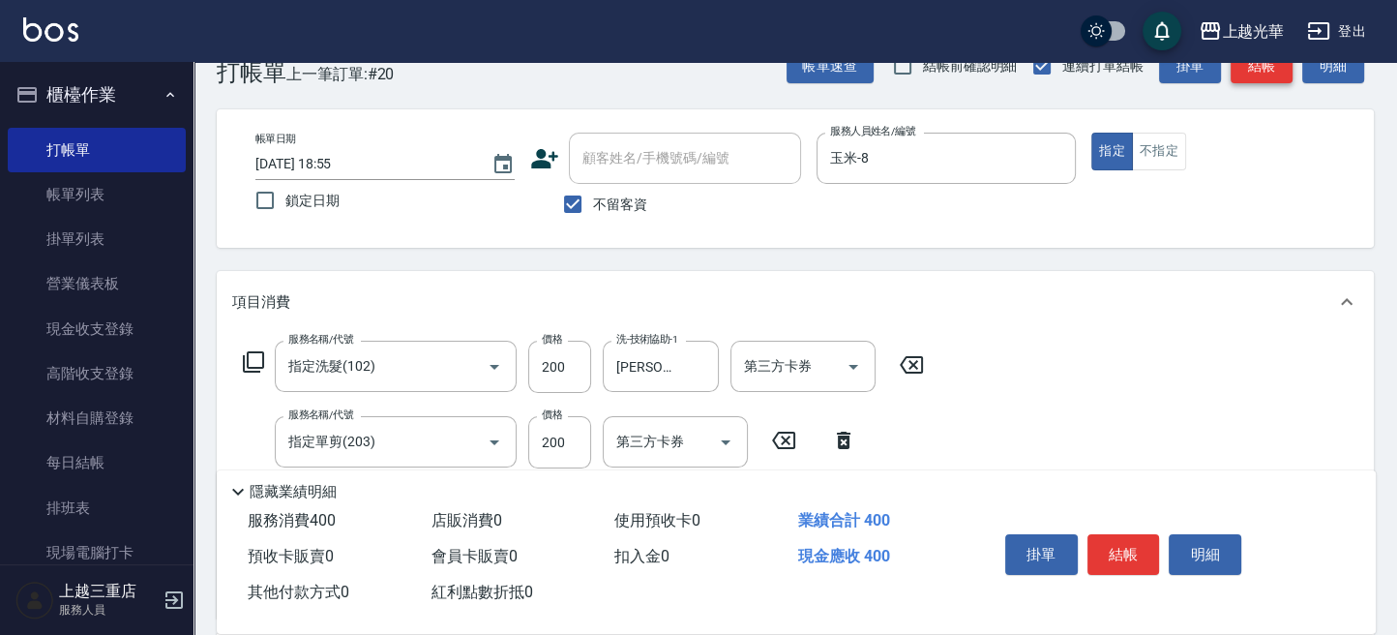
scroll to position [0, 0]
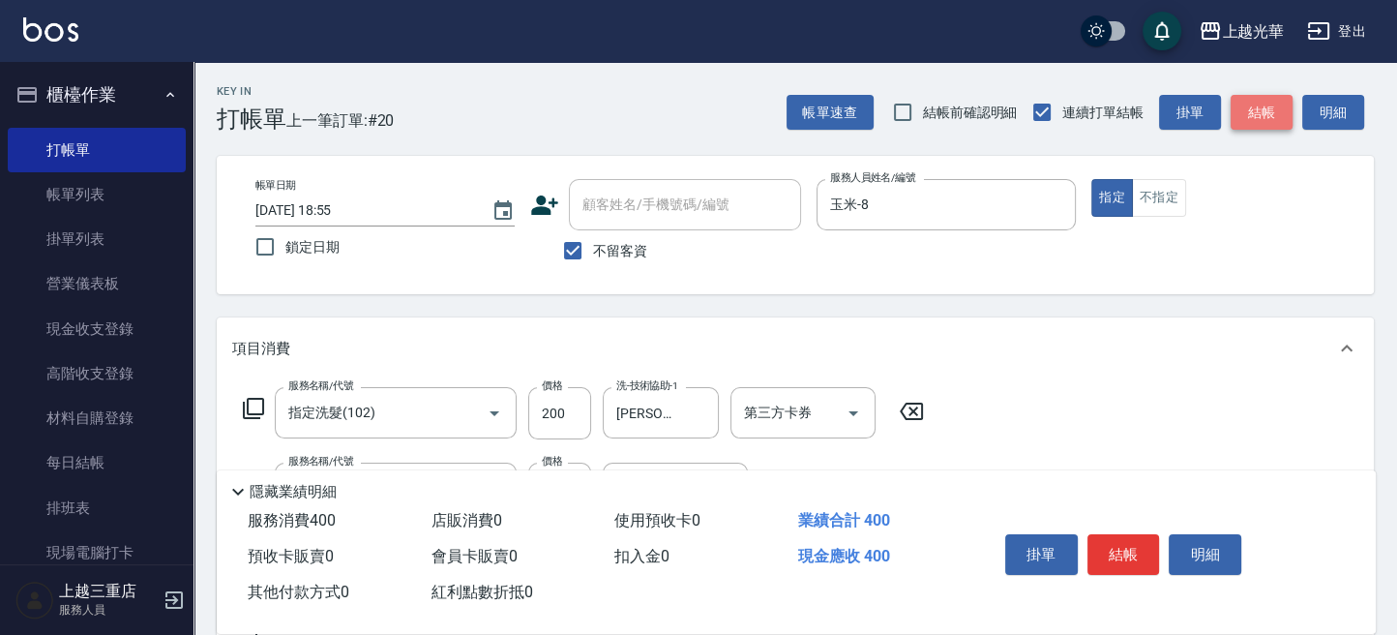
click at [1256, 97] on button "結帳" at bounding box center [1261, 113] width 62 height 36
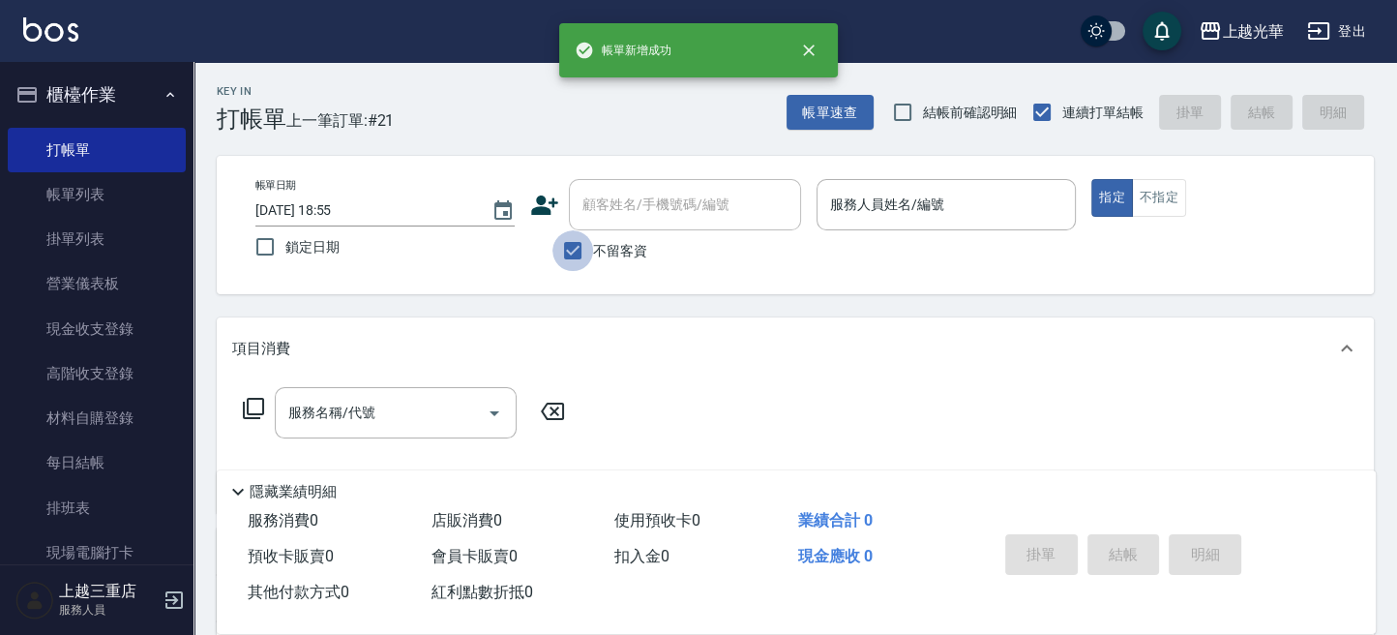
click at [584, 255] on input "不留客資" at bounding box center [572, 250] width 41 height 41
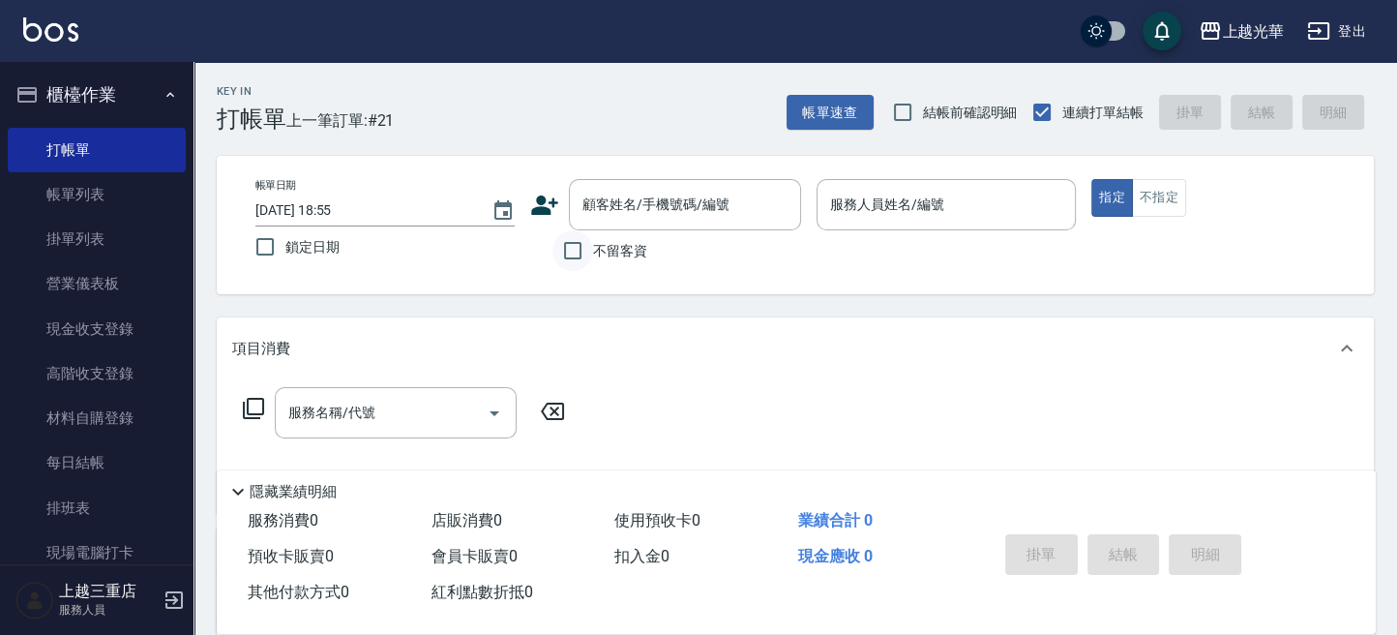
click at [581, 252] on input "不留客資" at bounding box center [572, 250] width 41 height 41
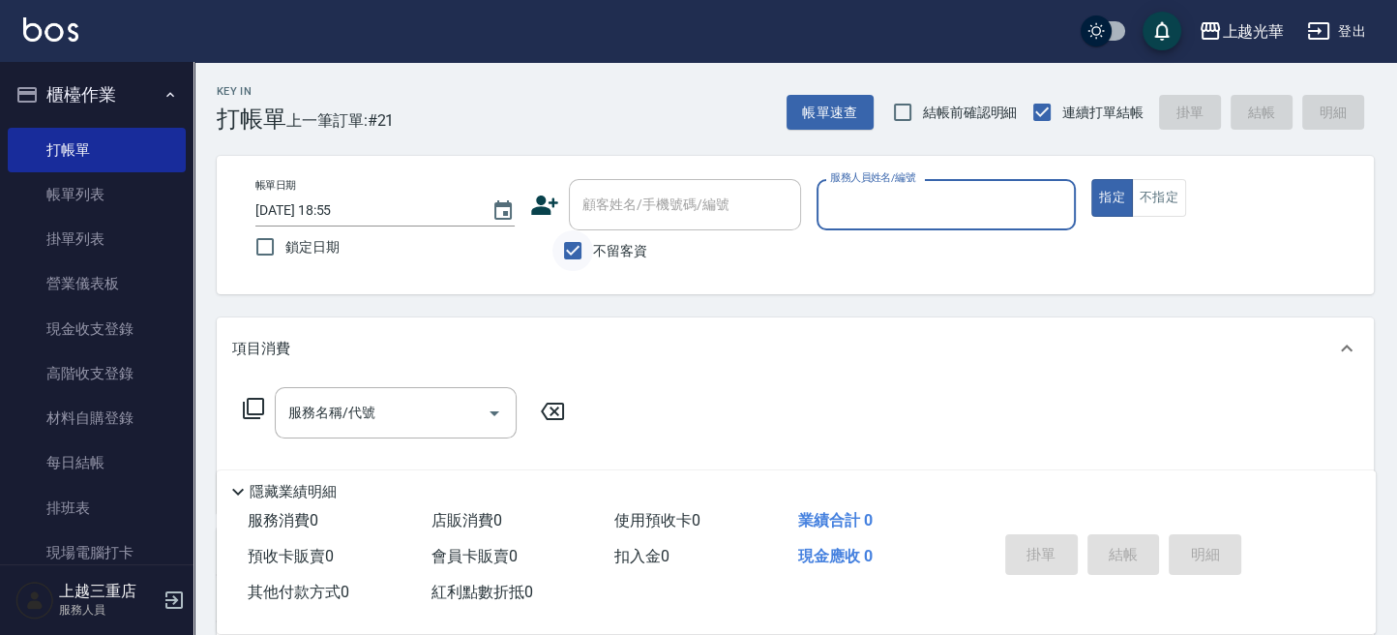
click at [591, 243] on input "不留客資" at bounding box center [572, 250] width 41 height 41
checkbox input "false"
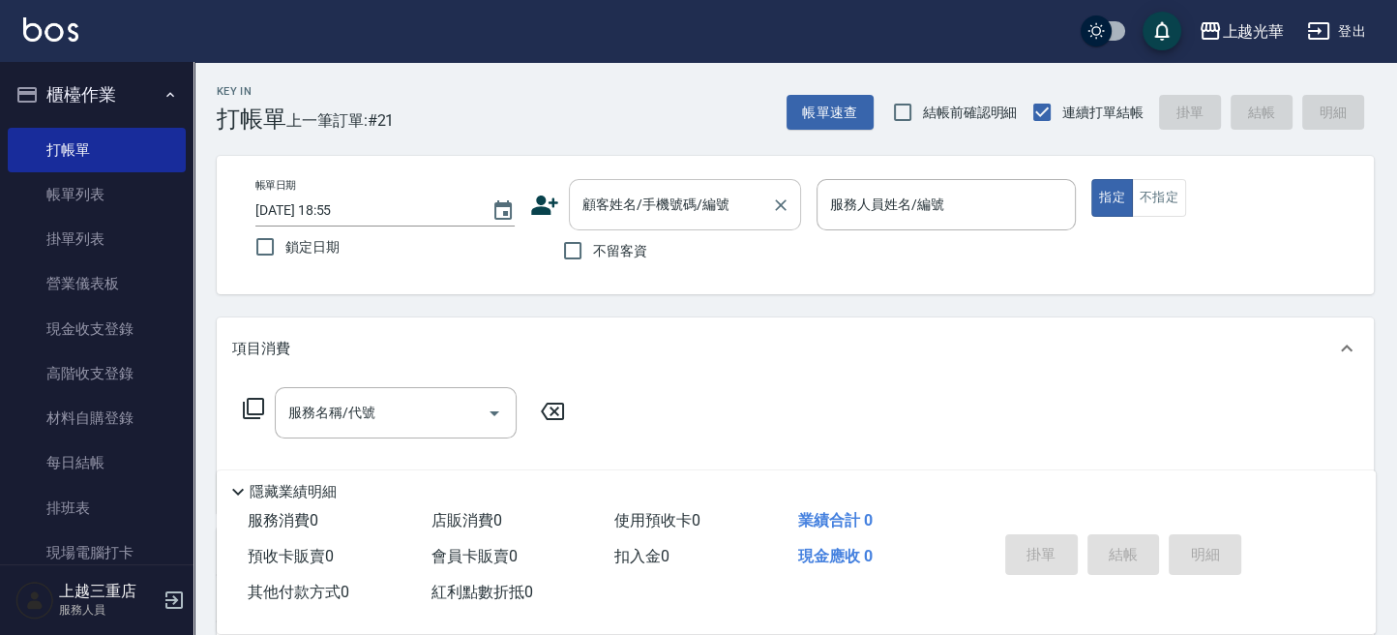
click at [607, 224] on div "顧客姓名/手機號碼/編號" at bounding box center [685, 204] width 232 height 51
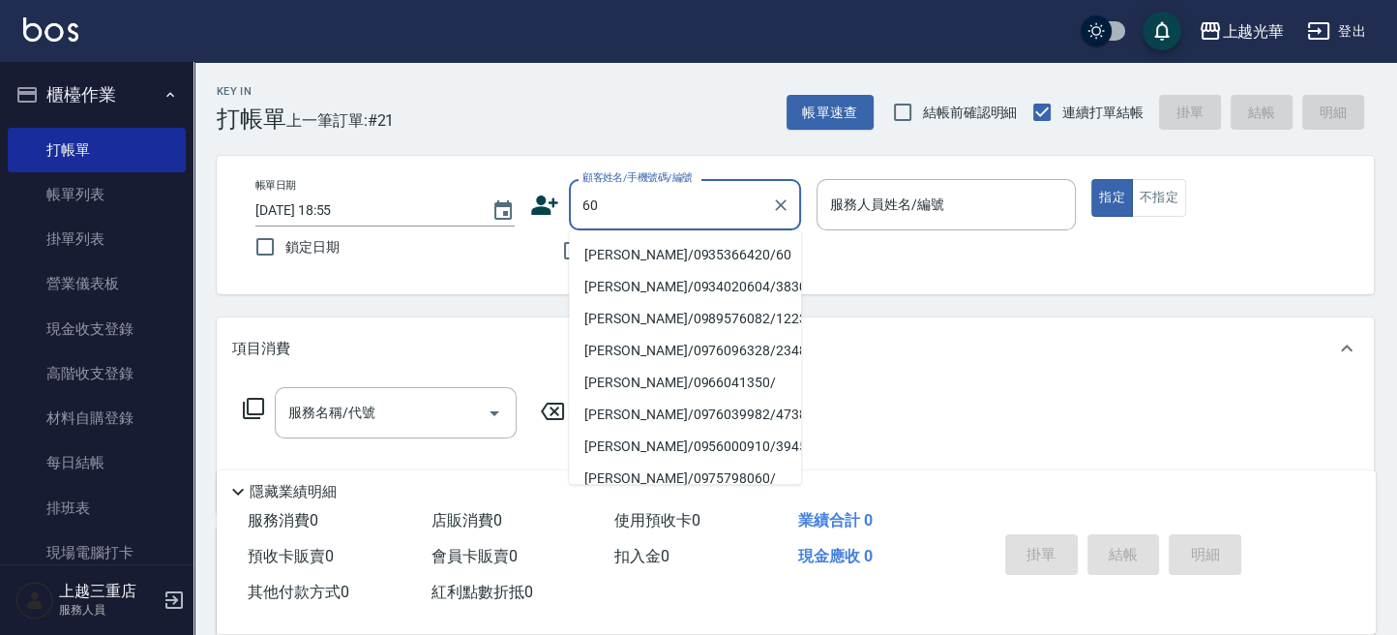
click at [663, 252] on li "[PERSON_NAME]/0935366420/60" at bounding box center [685, 254] width 232 height 32
type input "[PERSON_NAME]/0935366420/60"
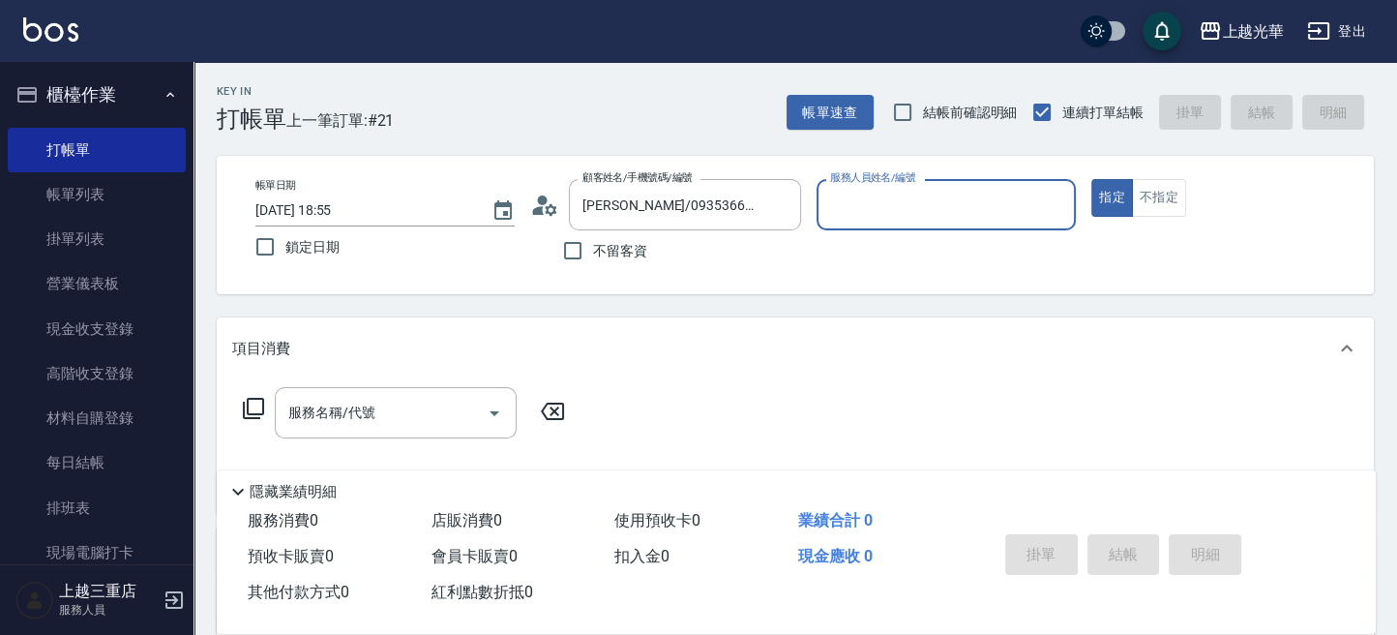
type input "喨喨-9"
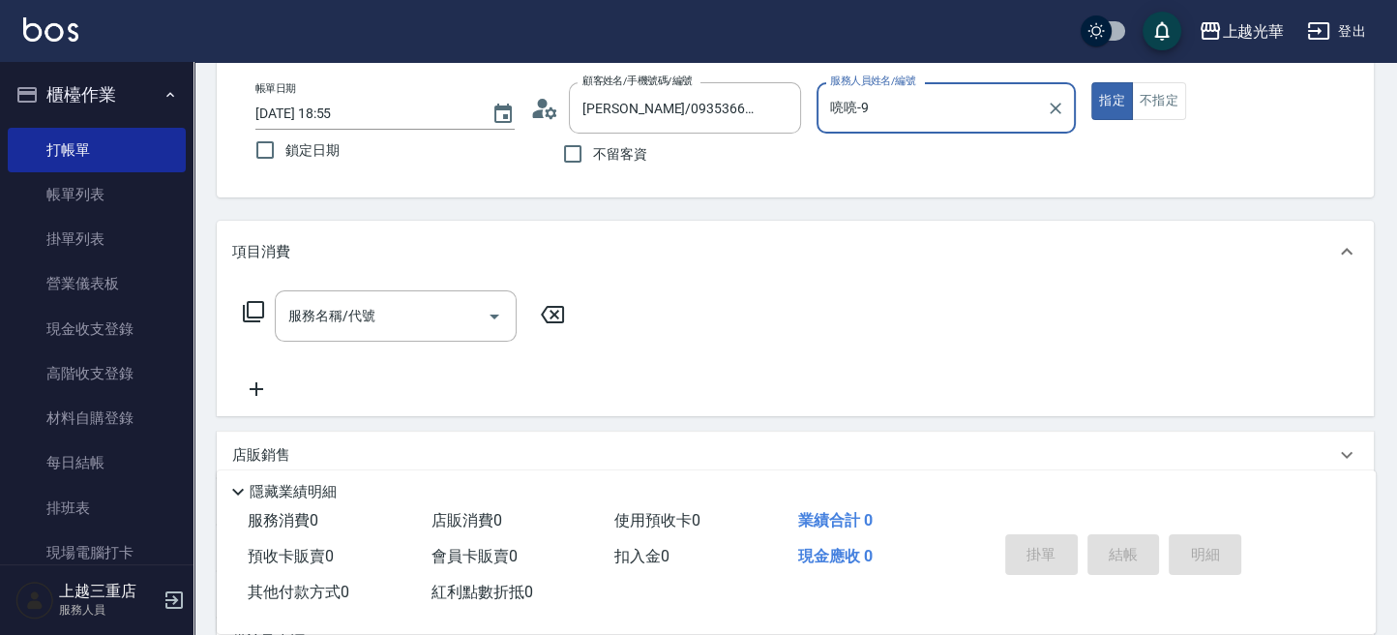
scroll to position [129, 0]
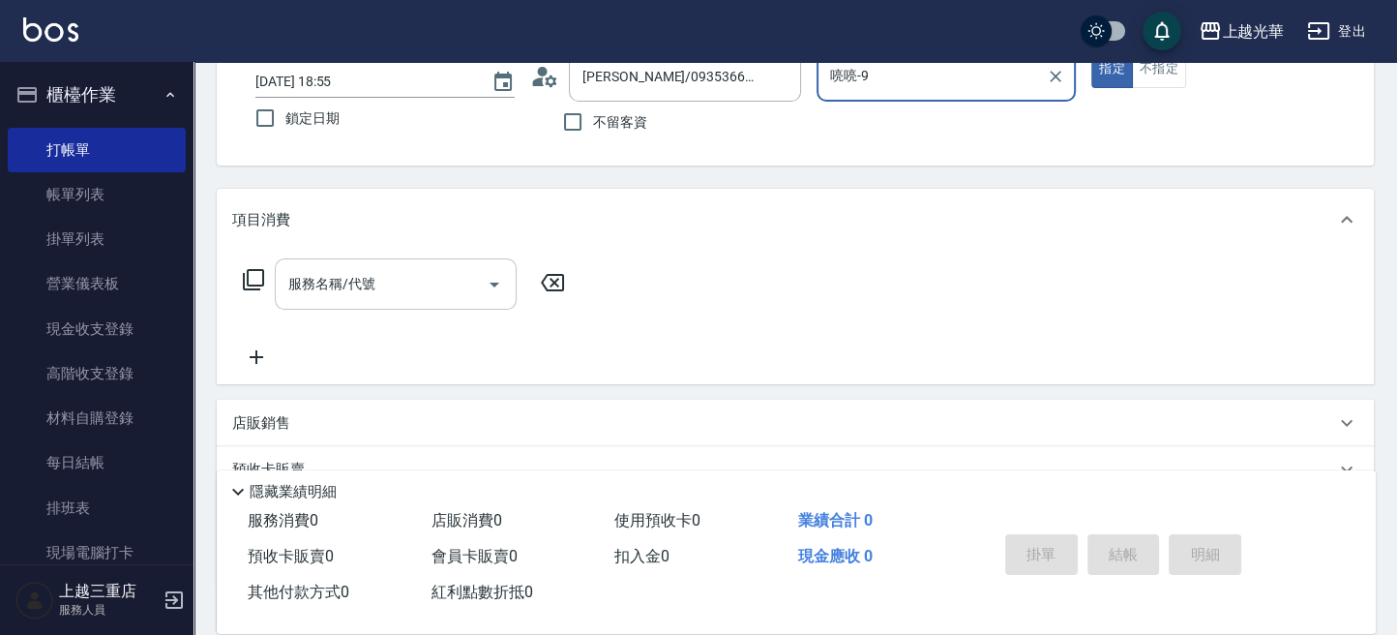
click at [424, 278] on input "服務名稱/代號" at bounding box center [380, 284] width 195 height 34
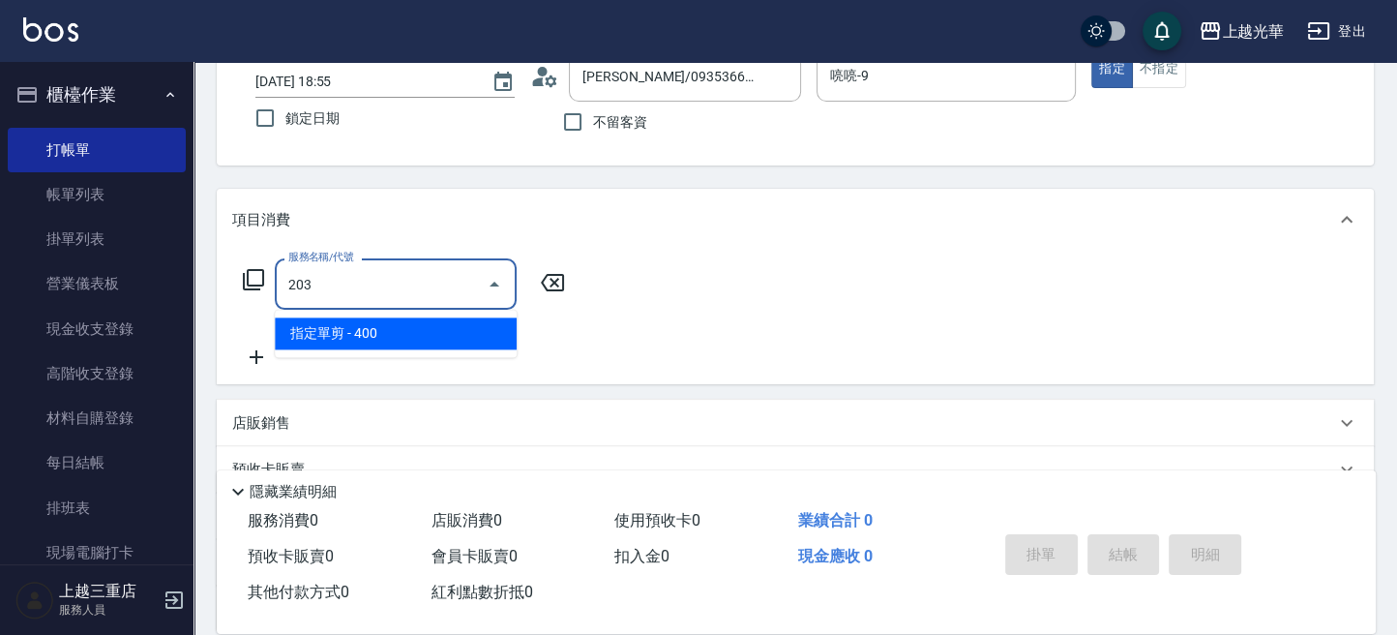
type input "指定單剪(203)"
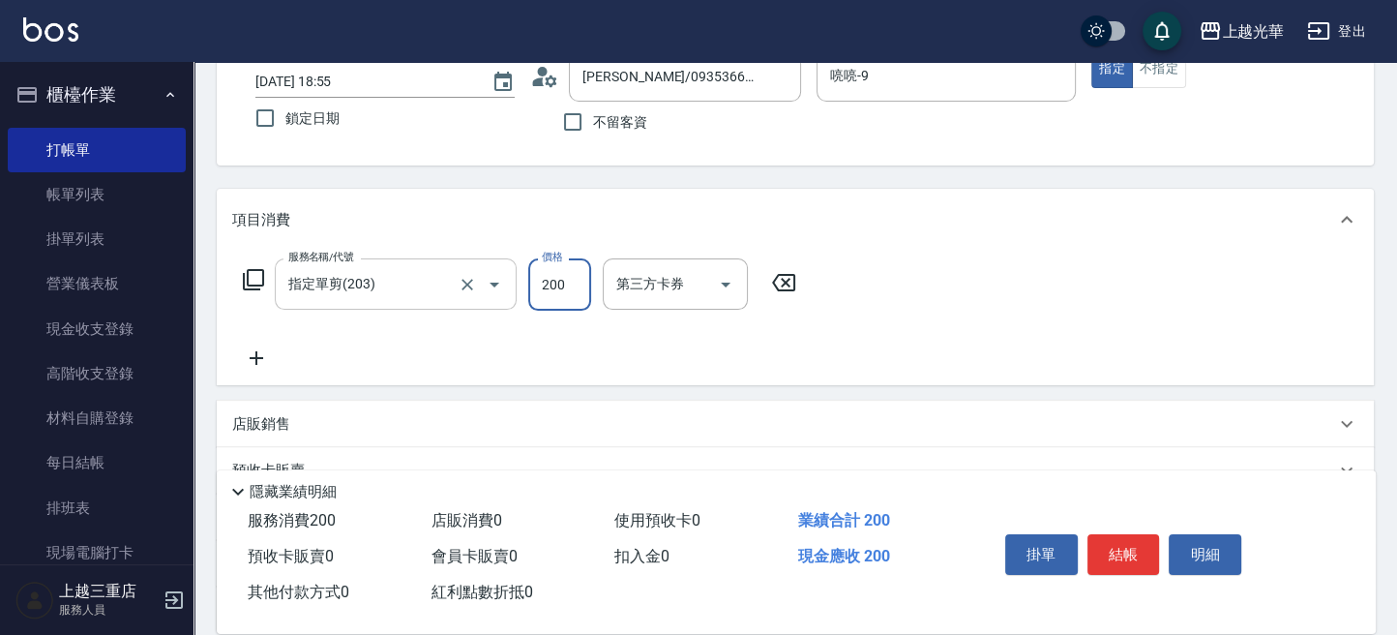
type input "200"
click at [1145, 547] on button "結帳" at bounding box center [1123, 554] width 73 height 41
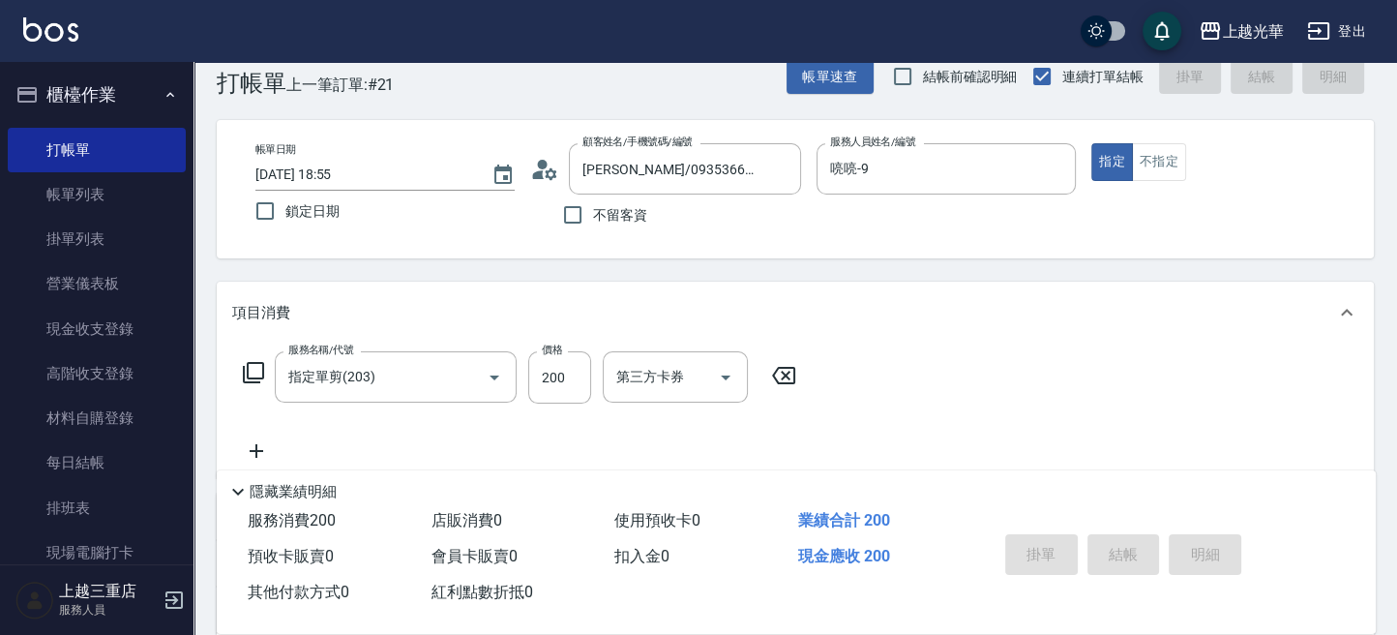
scroll to position [0, 0]
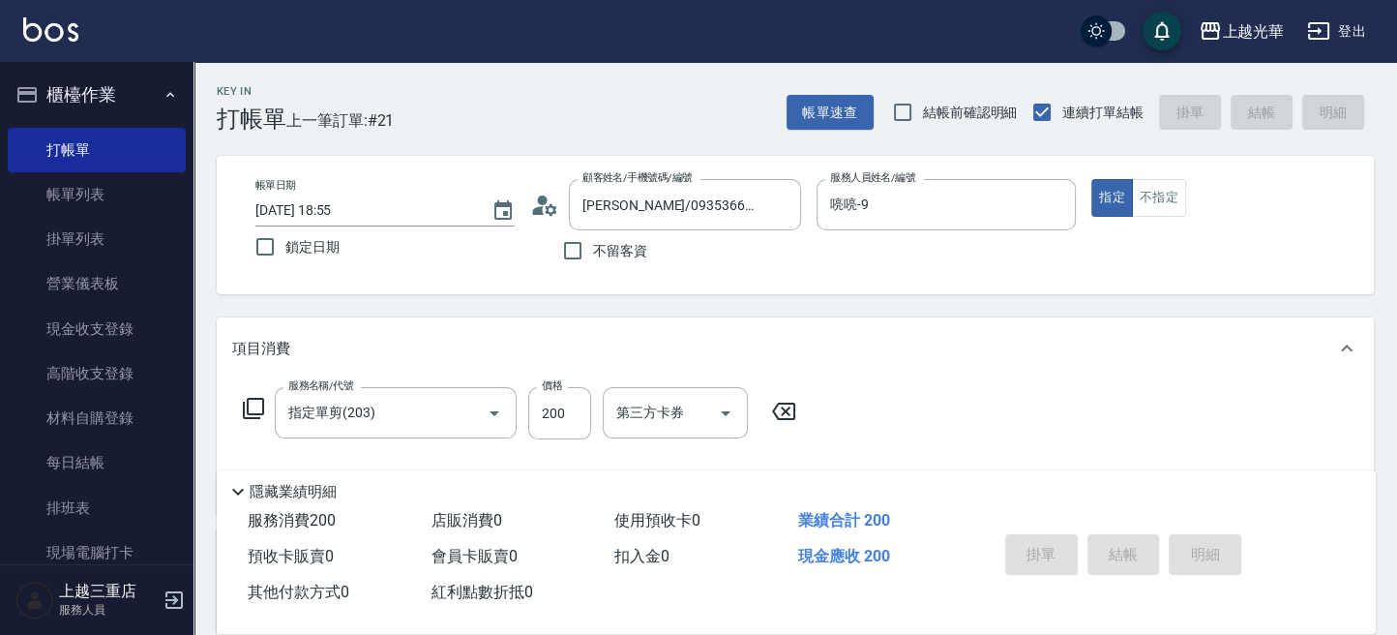
type input "[DATE] 19:10"
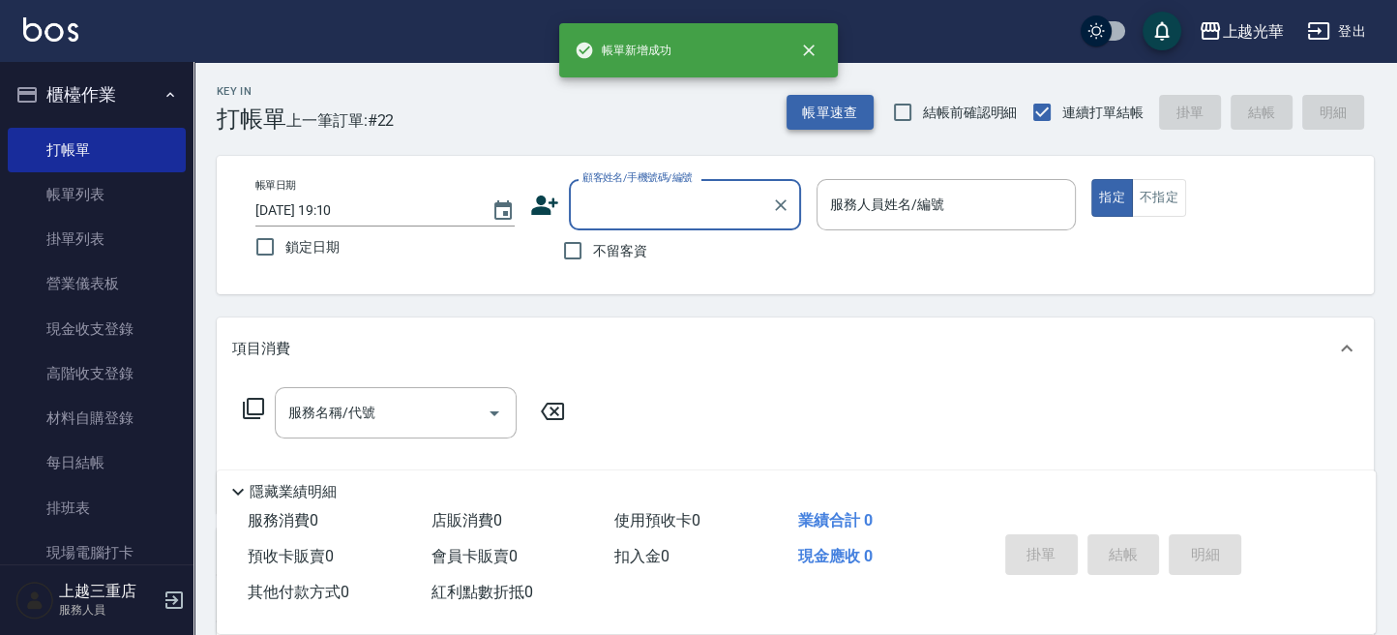
click at [859, 109] on button "帳單速查" at bounding box center [829, 113] width 87 height 36
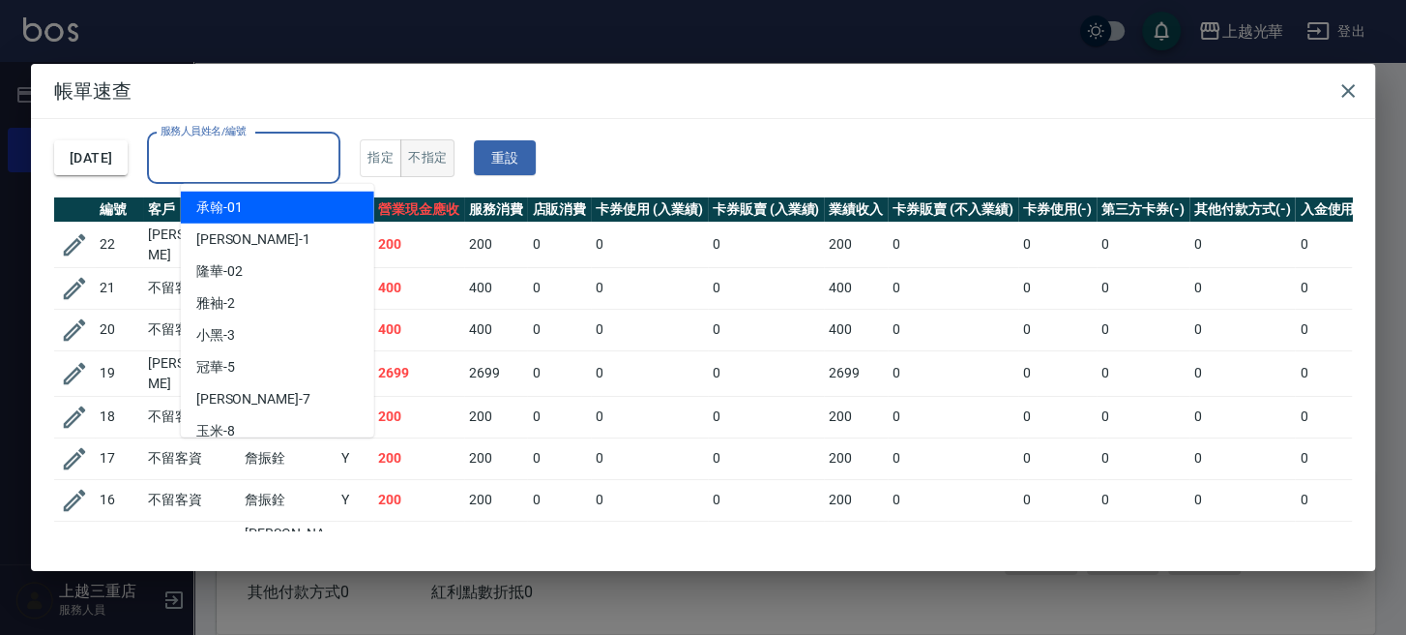
drag, startPoint x: 277, startPoint y: 153, endPoint x: 459, endPoint y: 154, distance: 182.8
click at [281, 158] on input "服務人員姓名/編號" at bounding box center [244, 158] width 176 height 34
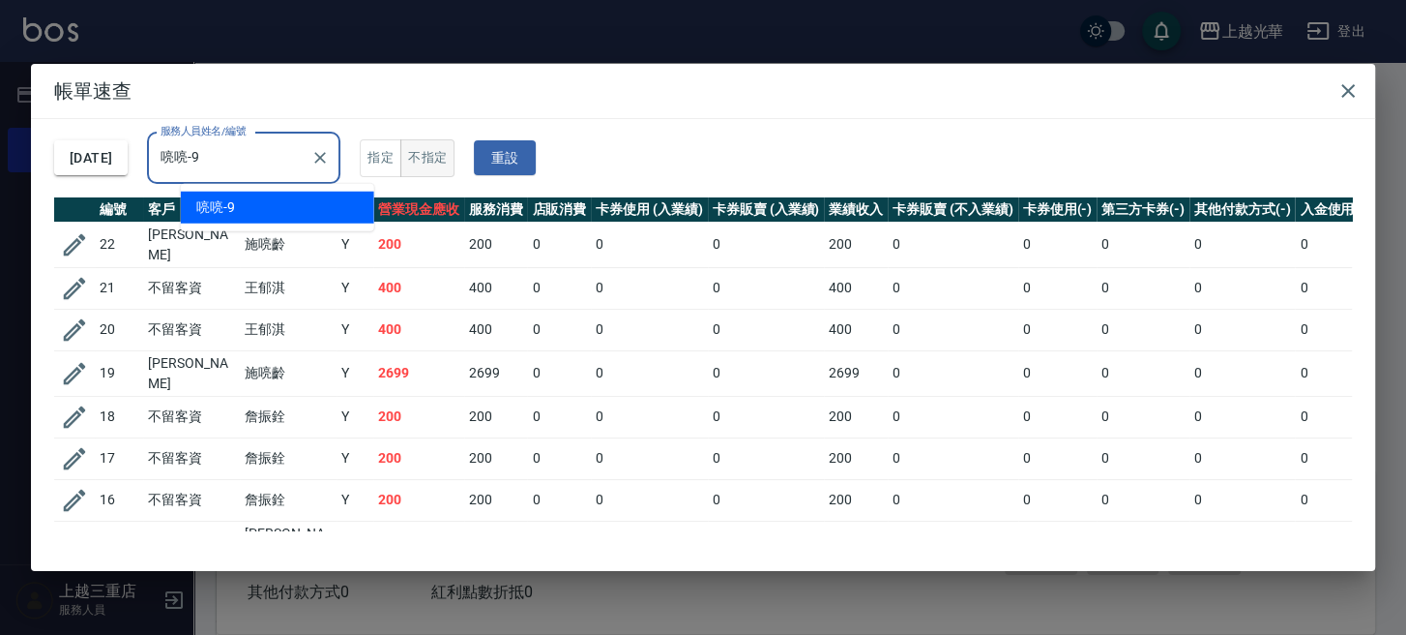
type input "喨喨-9"
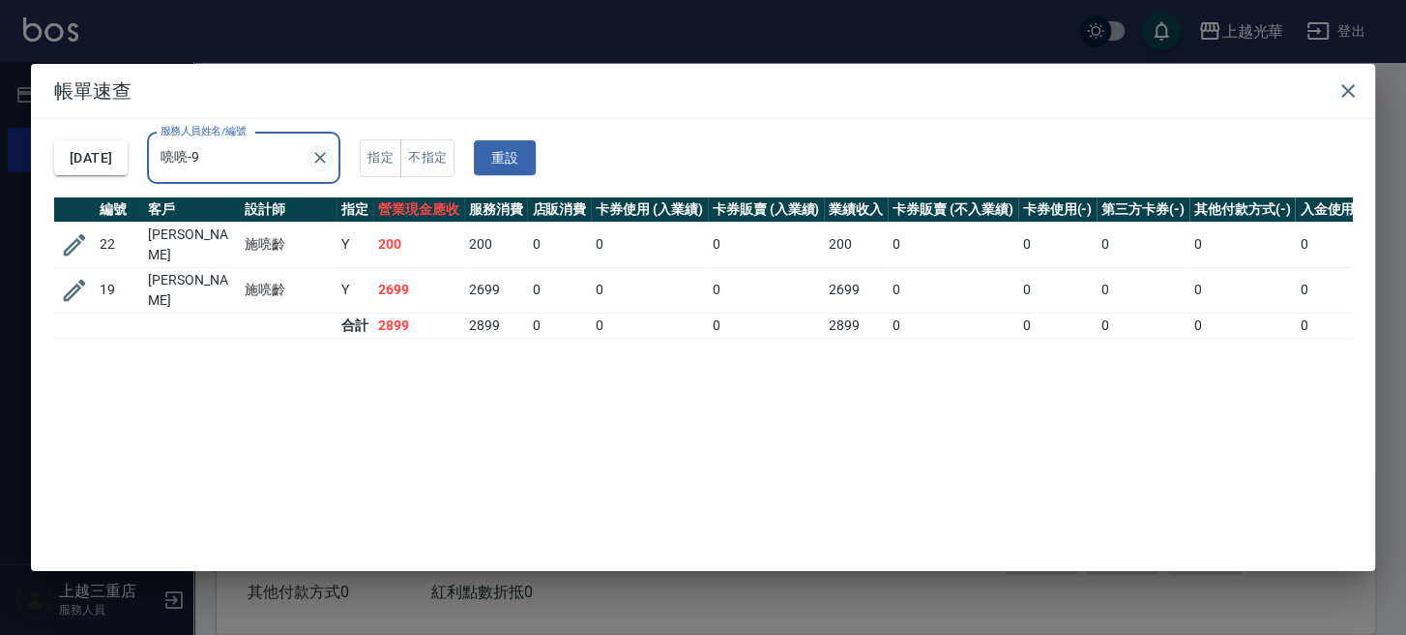
click at [330, 163] on icon "Clear" at bounding box center [320, 157] width 19 height 19
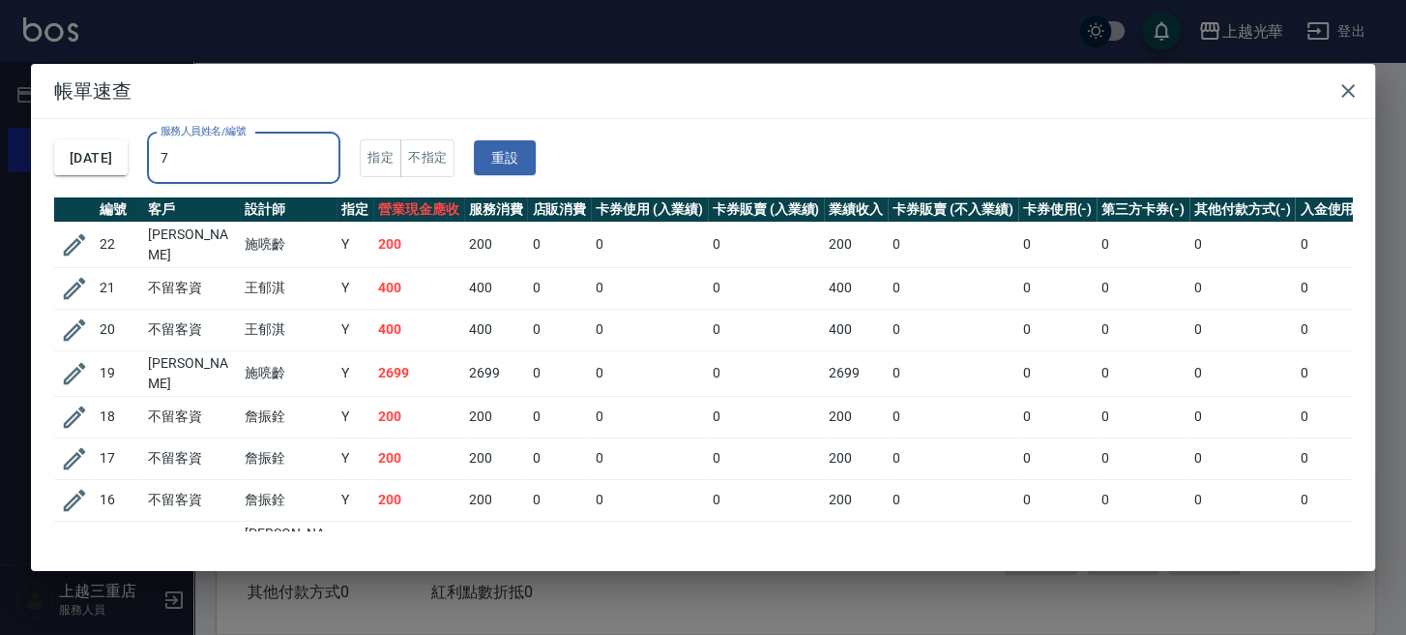
type input "小紫-7"
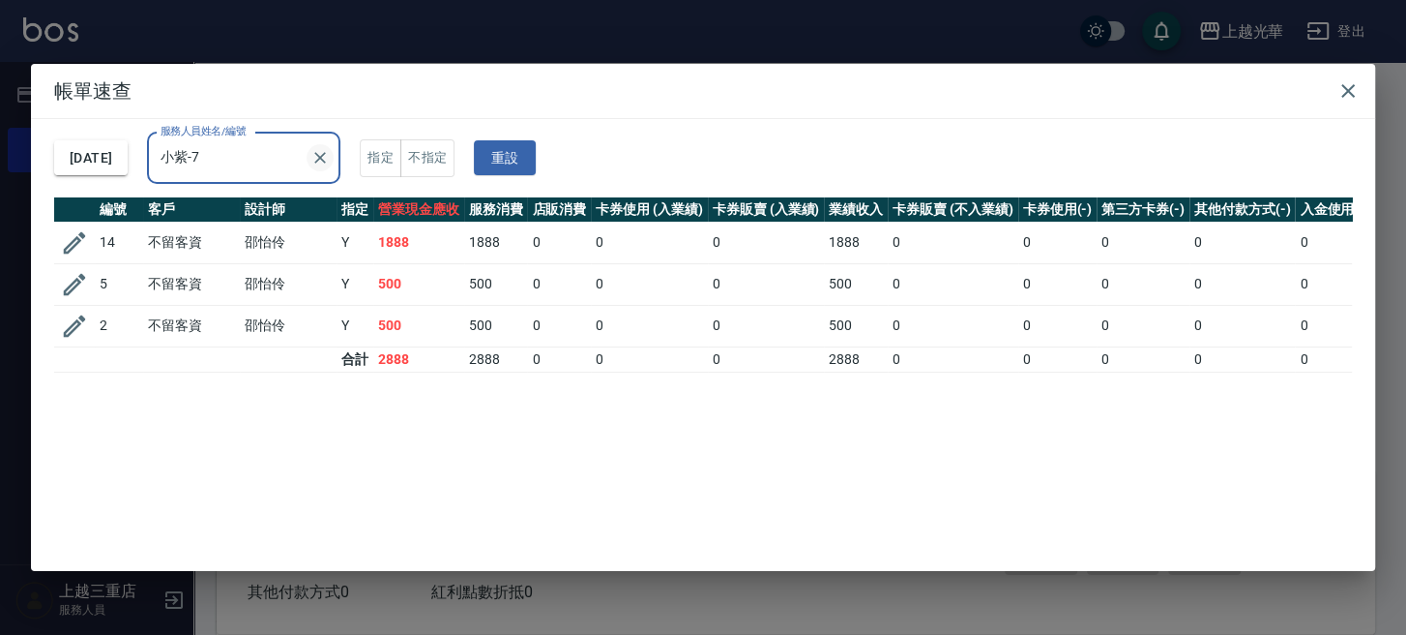
click at [327, 157] on icon "Clear" at bounding box center [321, 158] width 12 height 12
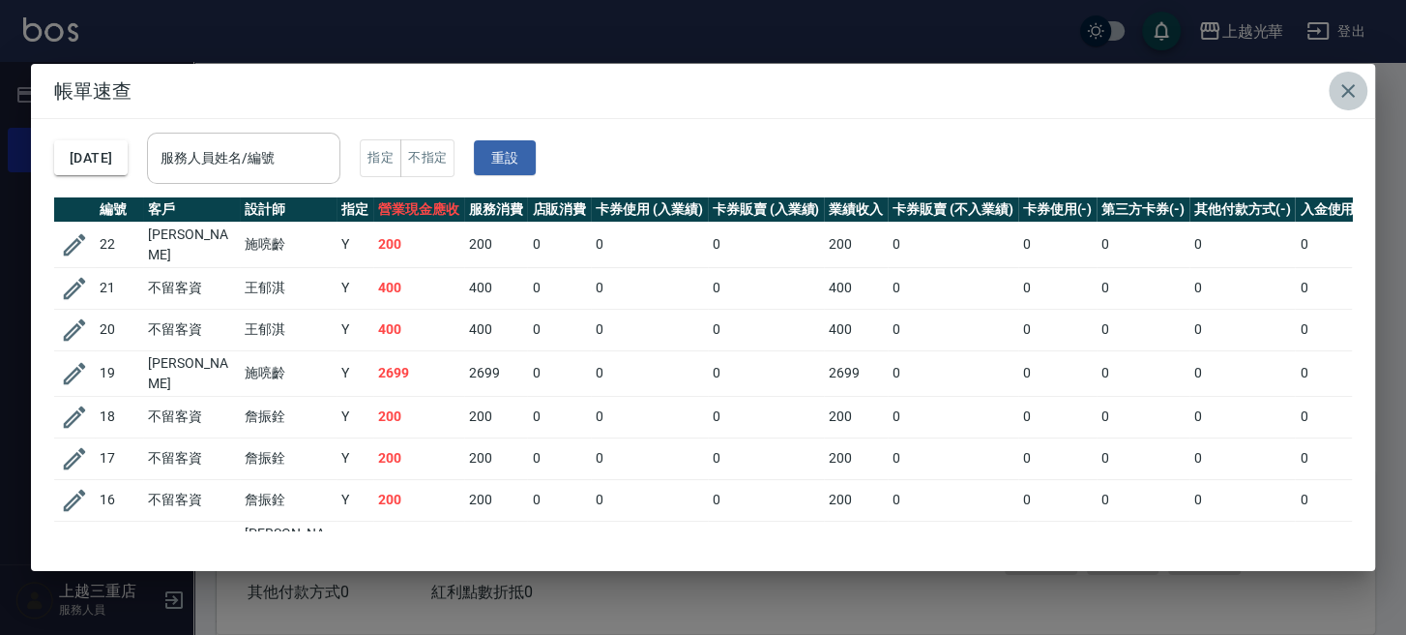
click at [1334, 94] on button "button" at bounding box center [1348, 91] width 39 height 39
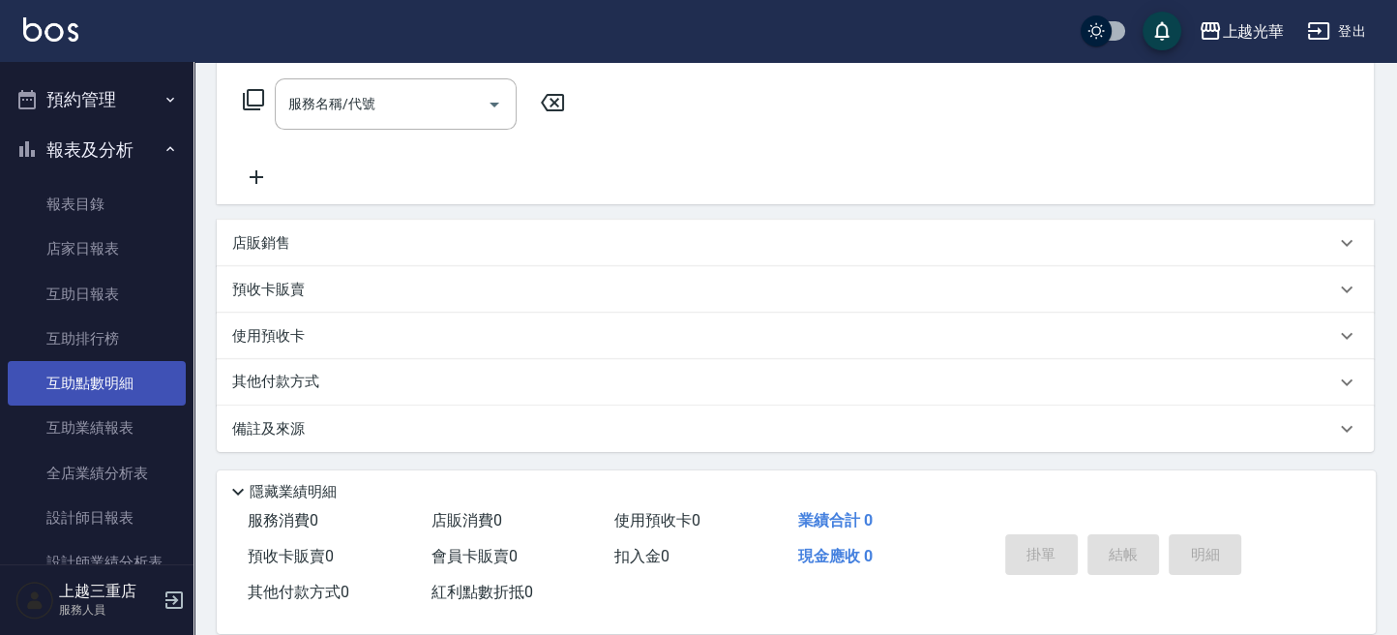
scroll to position [516, 0]
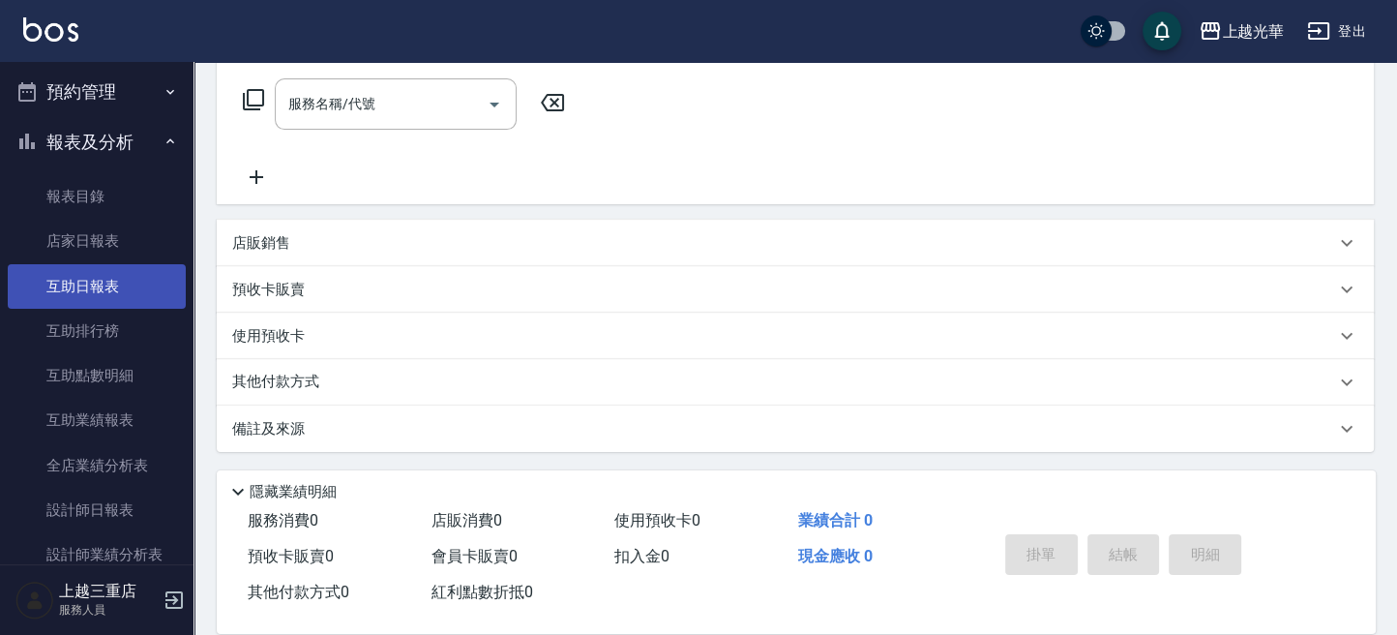
click at [83, 282] on link "互助日報表" at bounding box center [97, 286] width 178 height 44
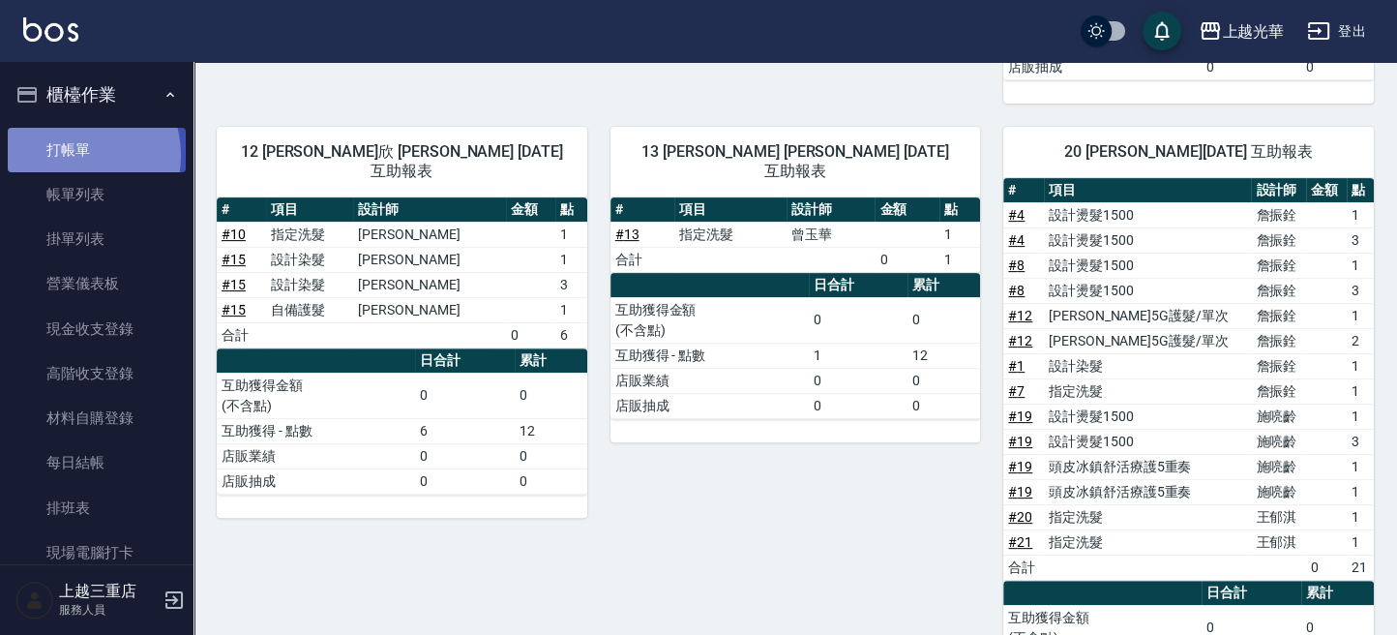
click at [72, 155] on link "打帳單" at bounding box center [97, 150] width 178 height 44
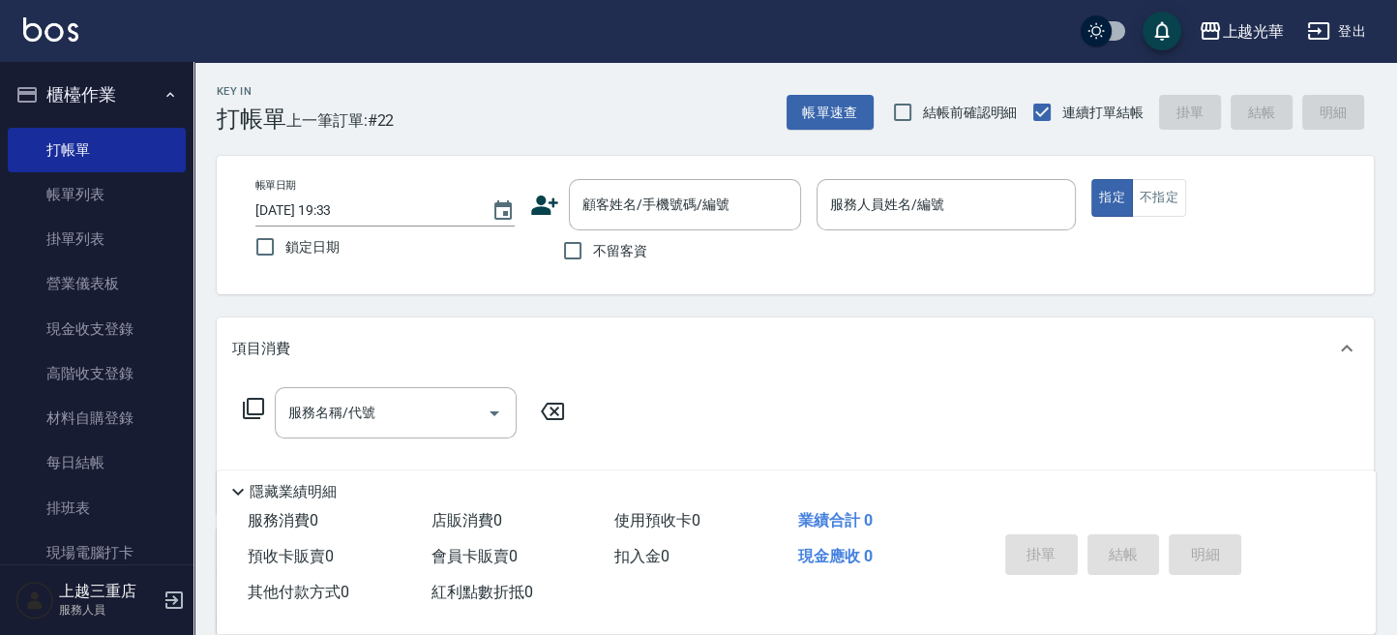
click at [631, 248] on span "不留客資" at bounding box center [620, 251] width 54 height 20
click at [593, 248] on input "不留客資" at bounding box center [572, 250] width 41 height 41
checkbox input "true"
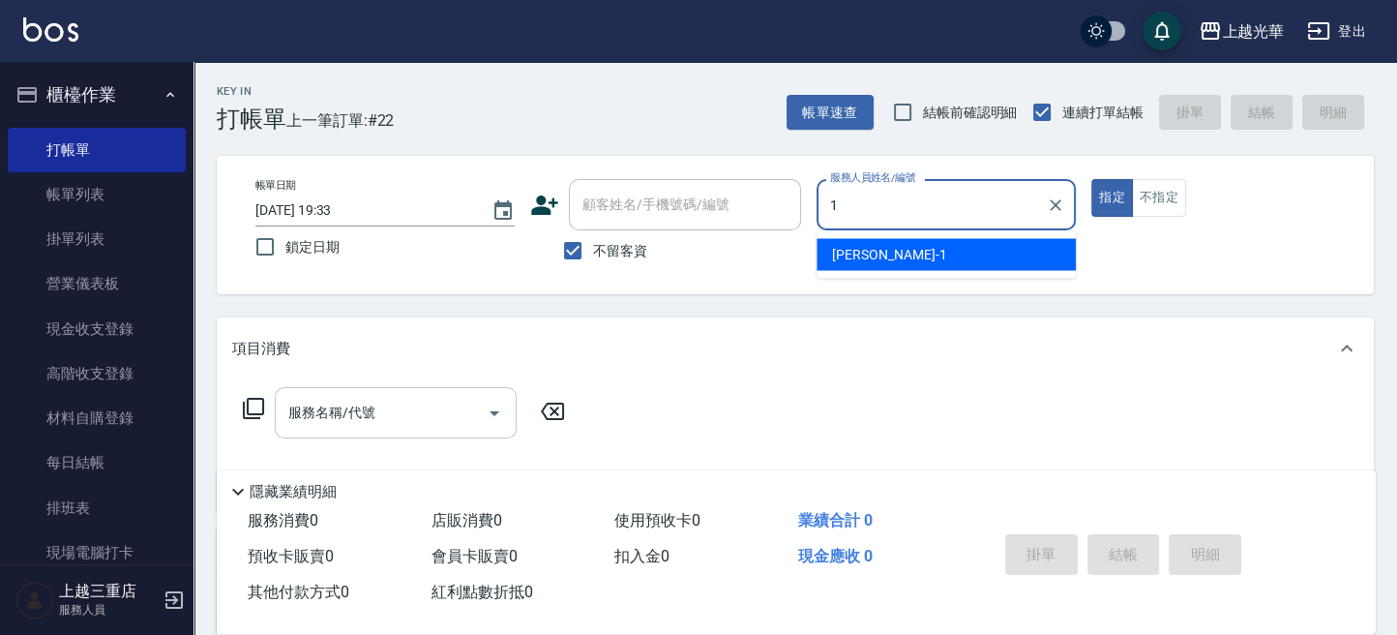
type input "小[PERSON_NAME]-1"
type button "true"
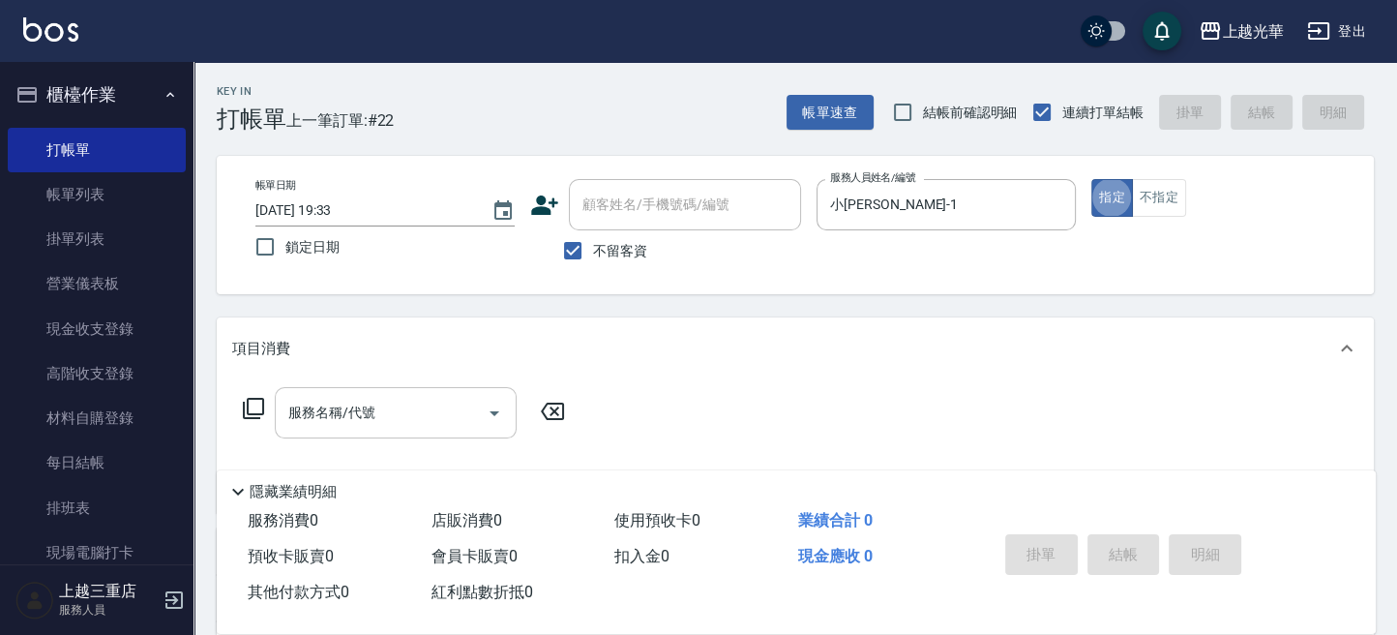
click at [411, 419] on input "服務名稱/代號" at bounding box center [380, 413] width 195 height 34
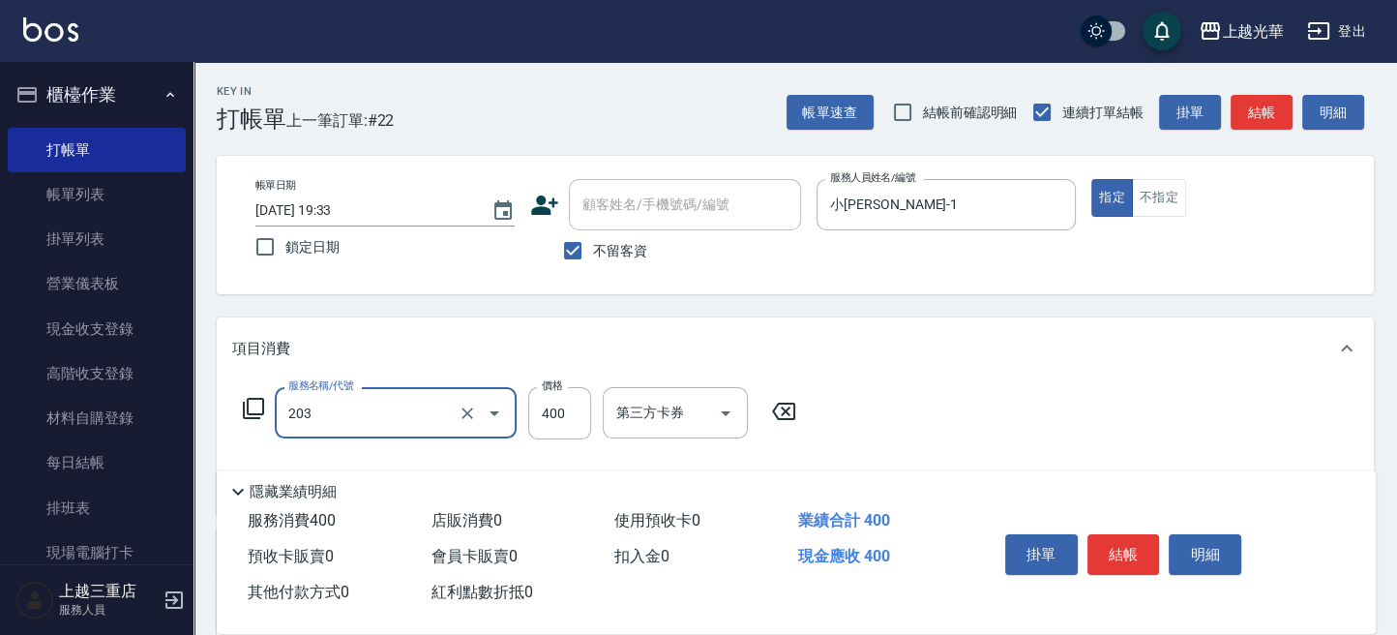
type input "指定單剪(203)"
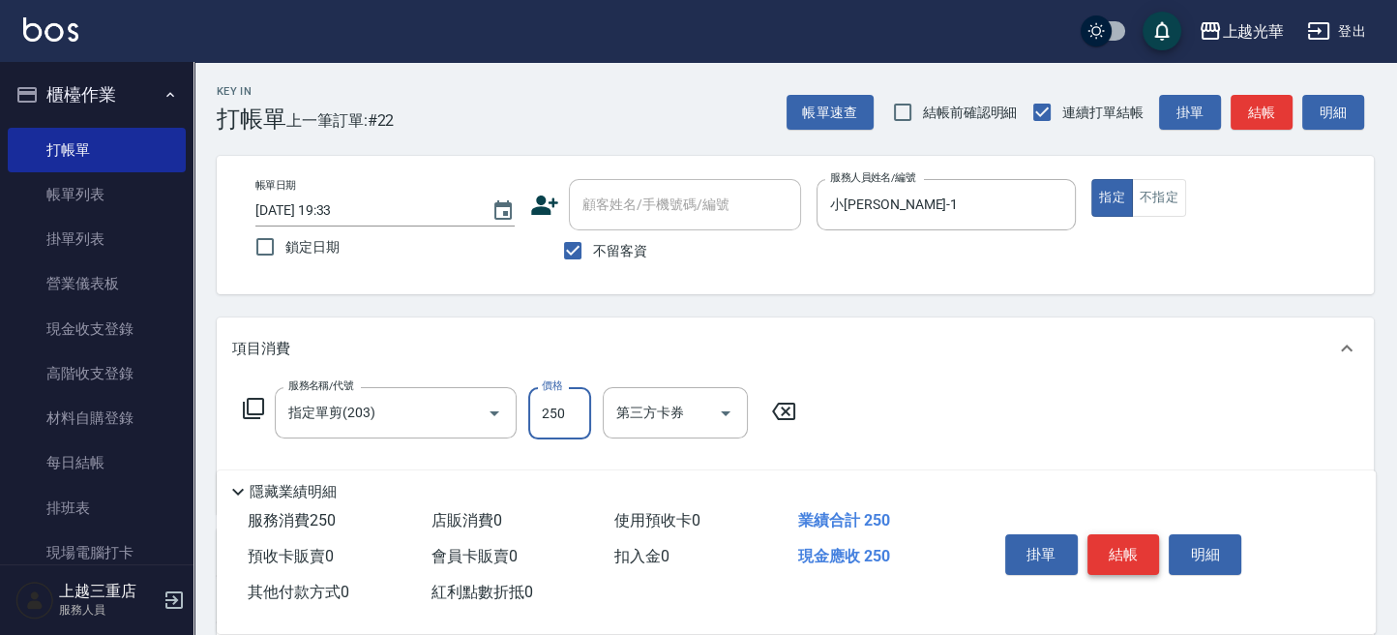
type input "250"
click at [1110, 546] on button "結帳" at bounding box center [1123, 554] width 73 height 41
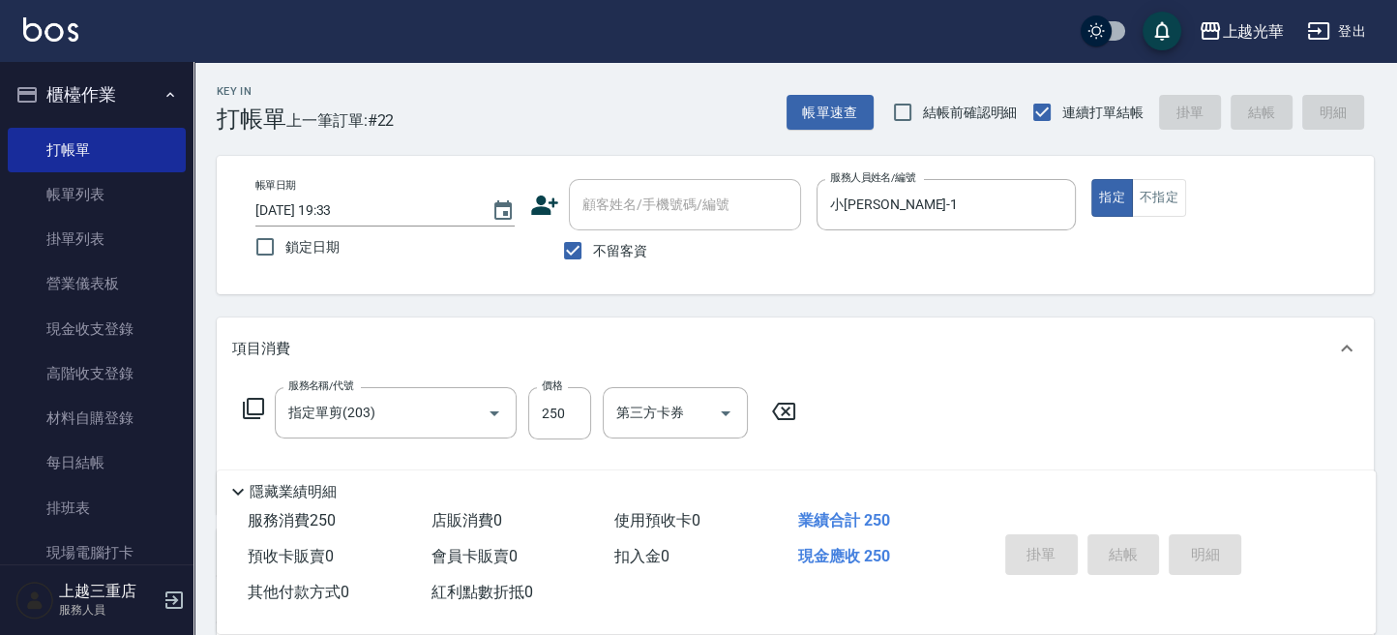
type input "[DATE] 19:48"
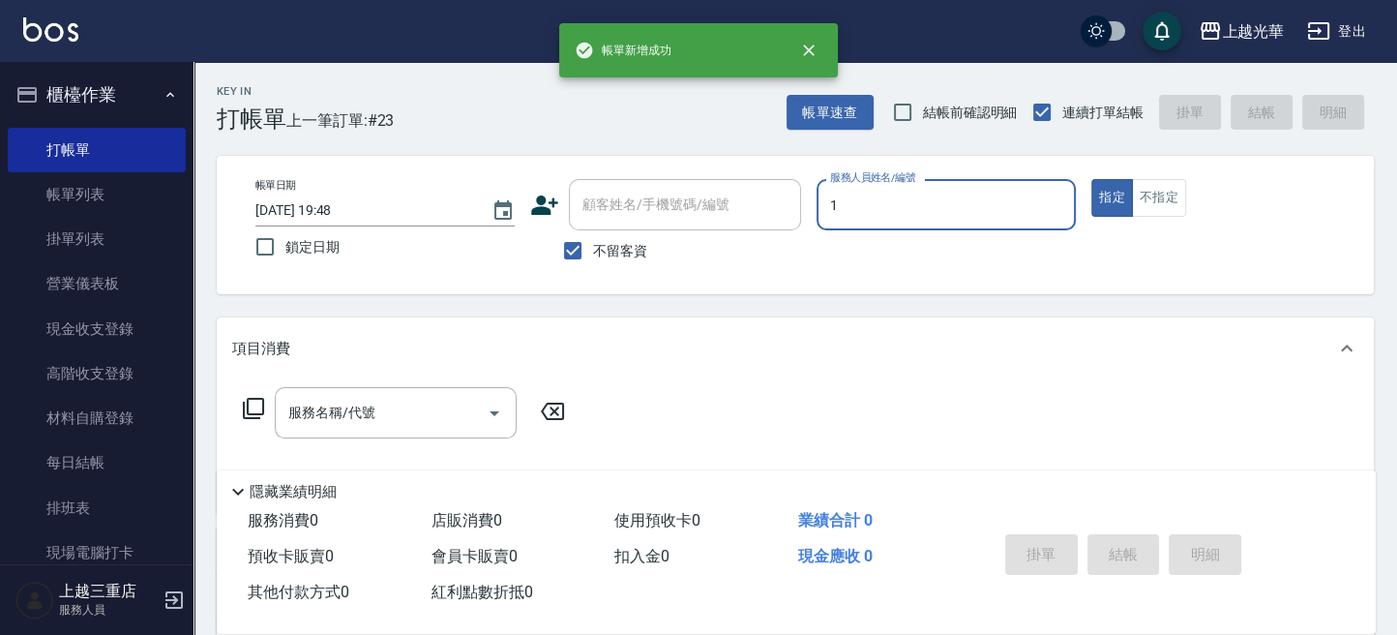
type input "小[PERSON_NAME]-1"
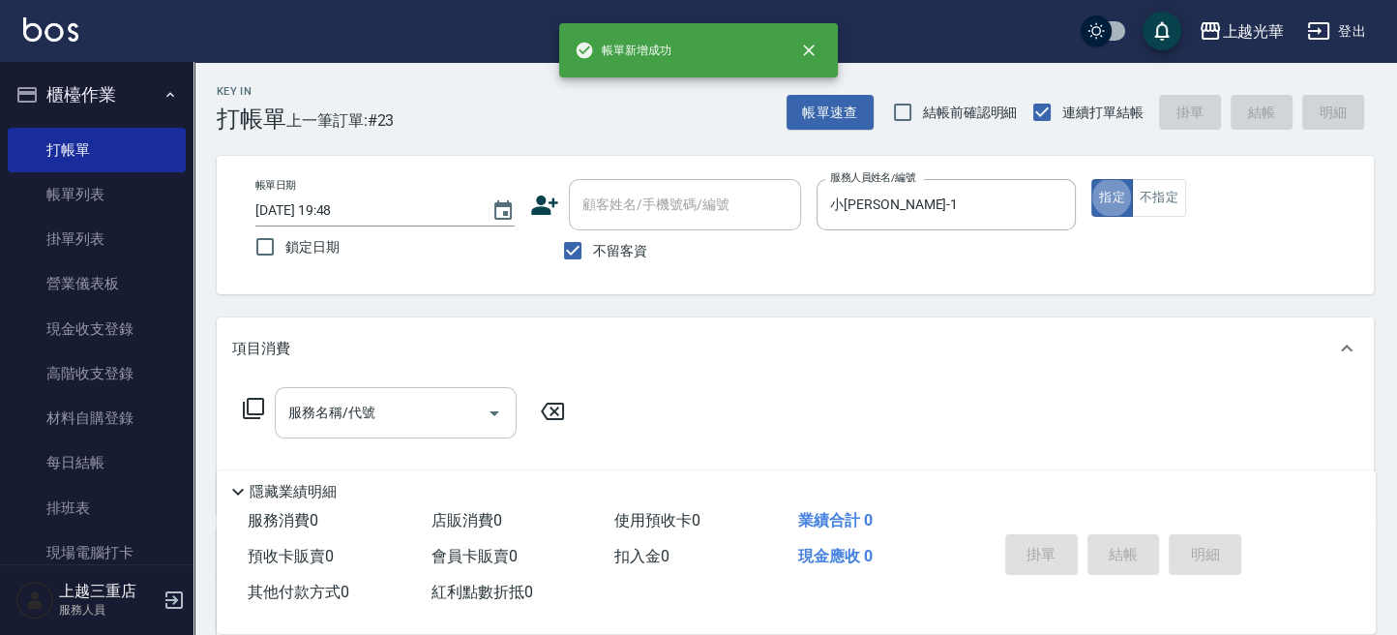
click at [390, 410] on input "服務名稱/代號" at bounding box center [380, 413] width 195 height 34
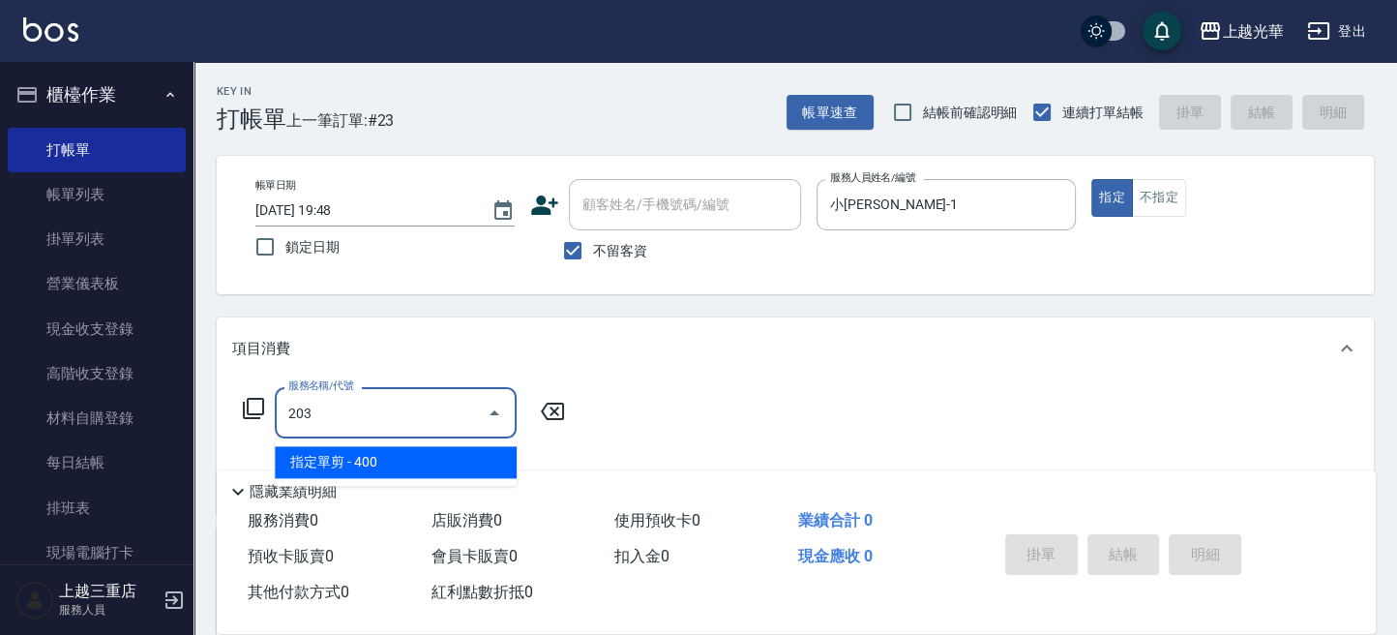
type input "指定單剪(203)"
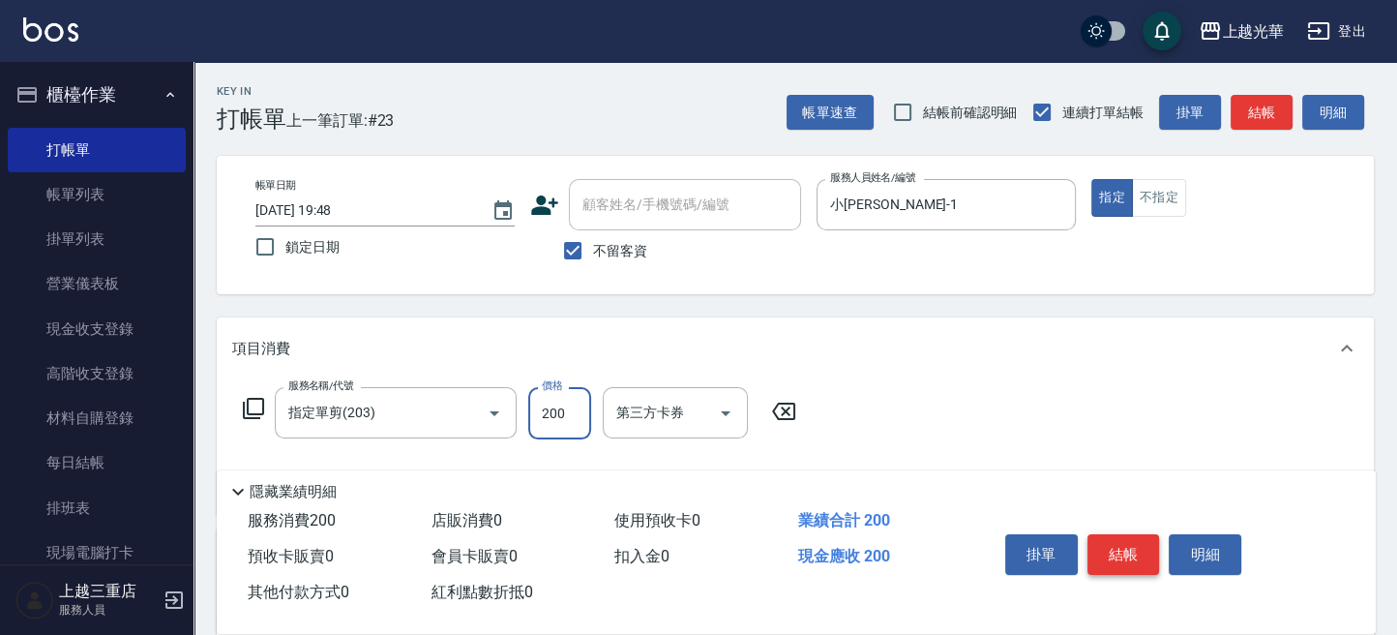
type input "200"
click at [1123, 543] on button "結帳" at bounding box center [1123, 554] width 73 height 41
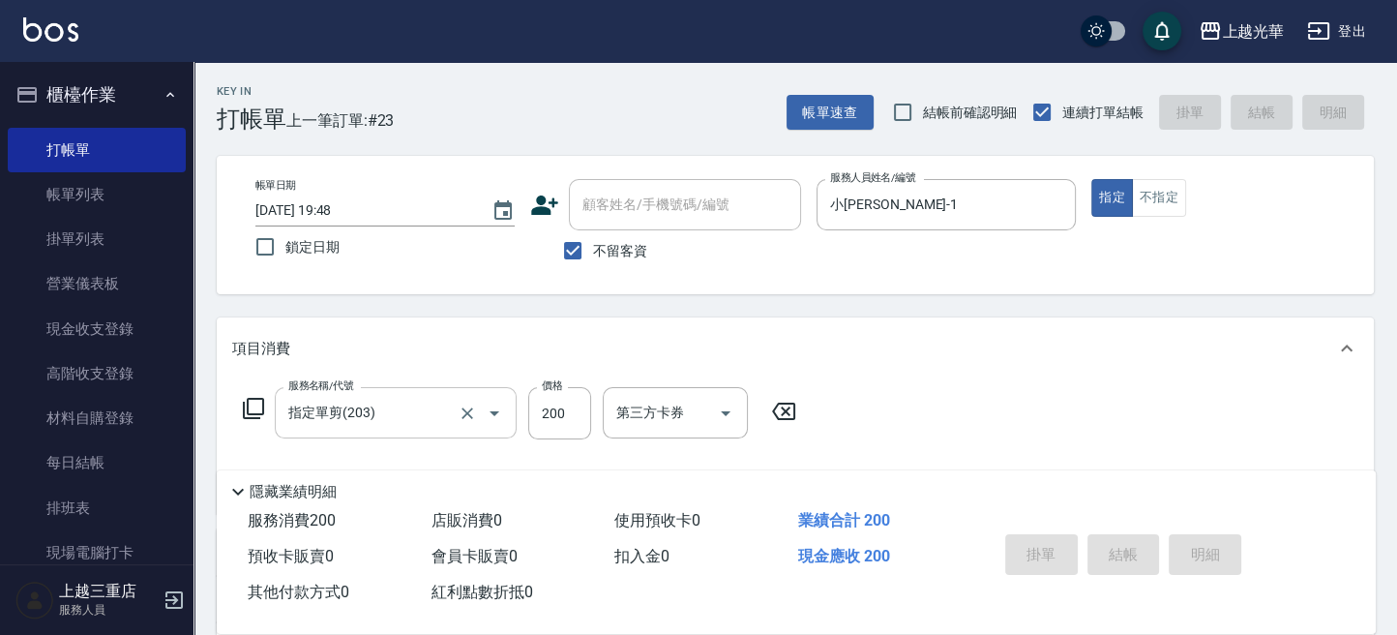
type input "[DATE] 19:49"
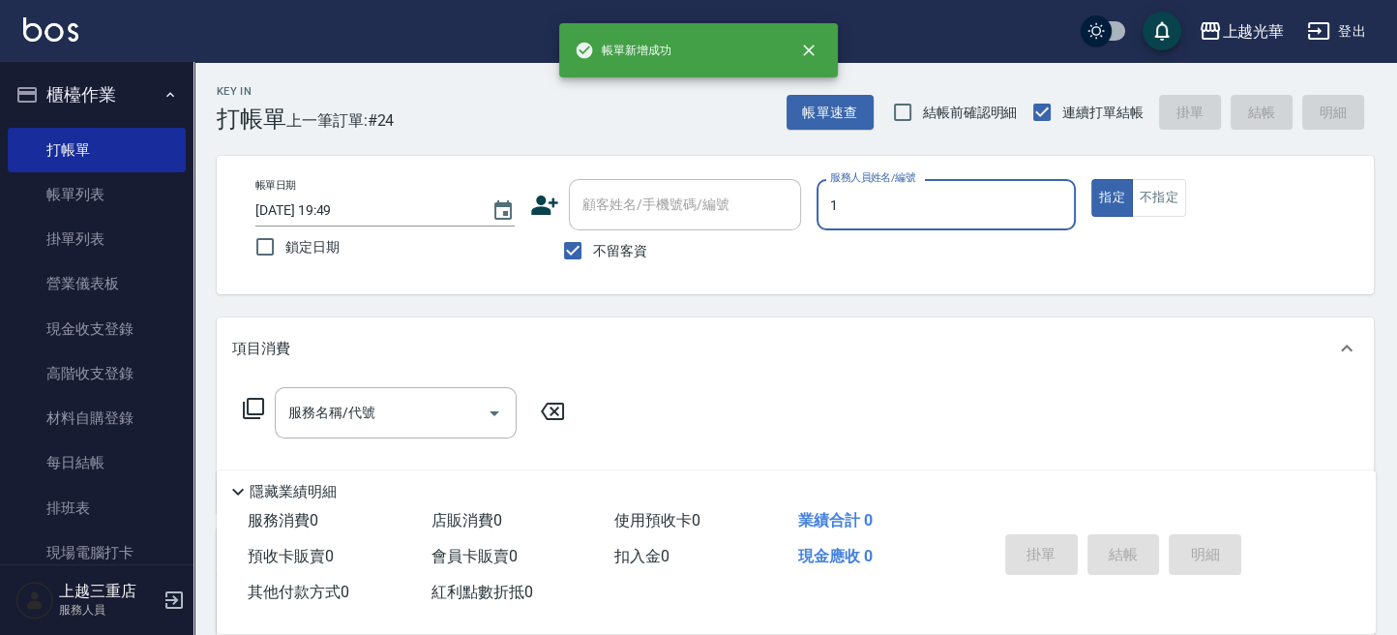
type input "小[PERSON_NAME]-1"
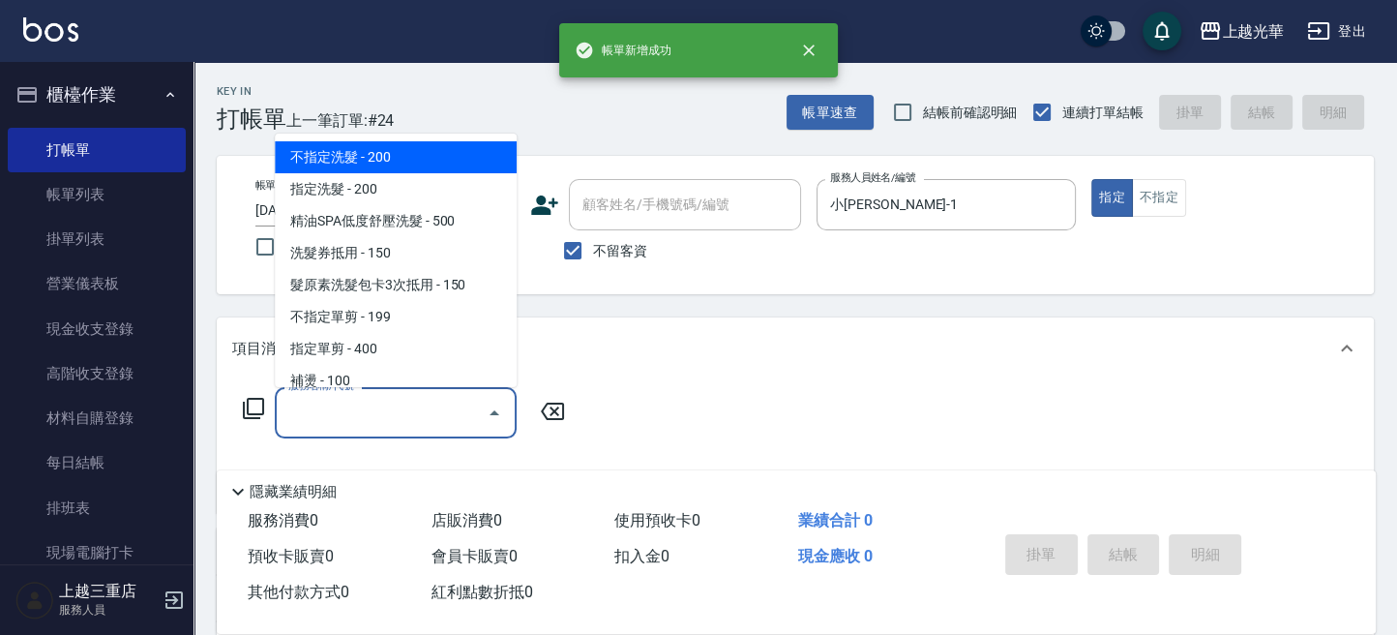
drag, startPoint x: 380, startPoint y: 415, endPoint x: 495, endPoint y: 448, distance: 119.7
click at [381, 413] on input "服務名稱/代號" at bounding box center [380, 413] width 195 height 34
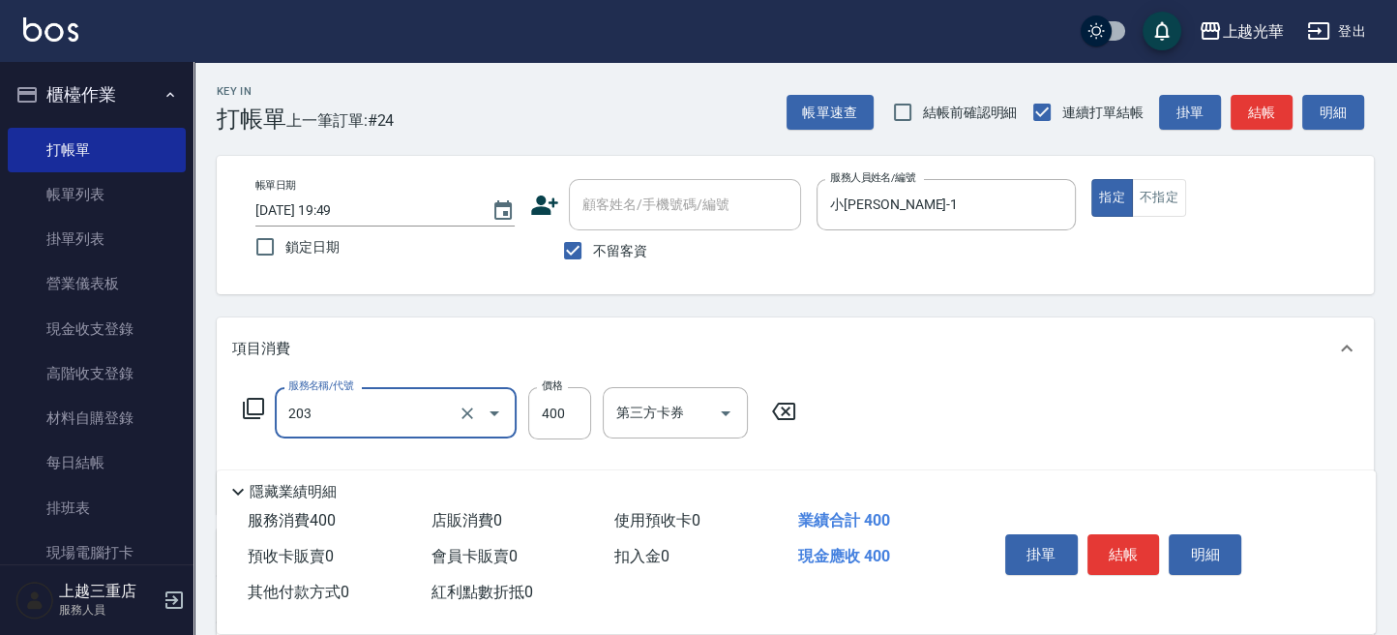
type input "指定單剪(203)"
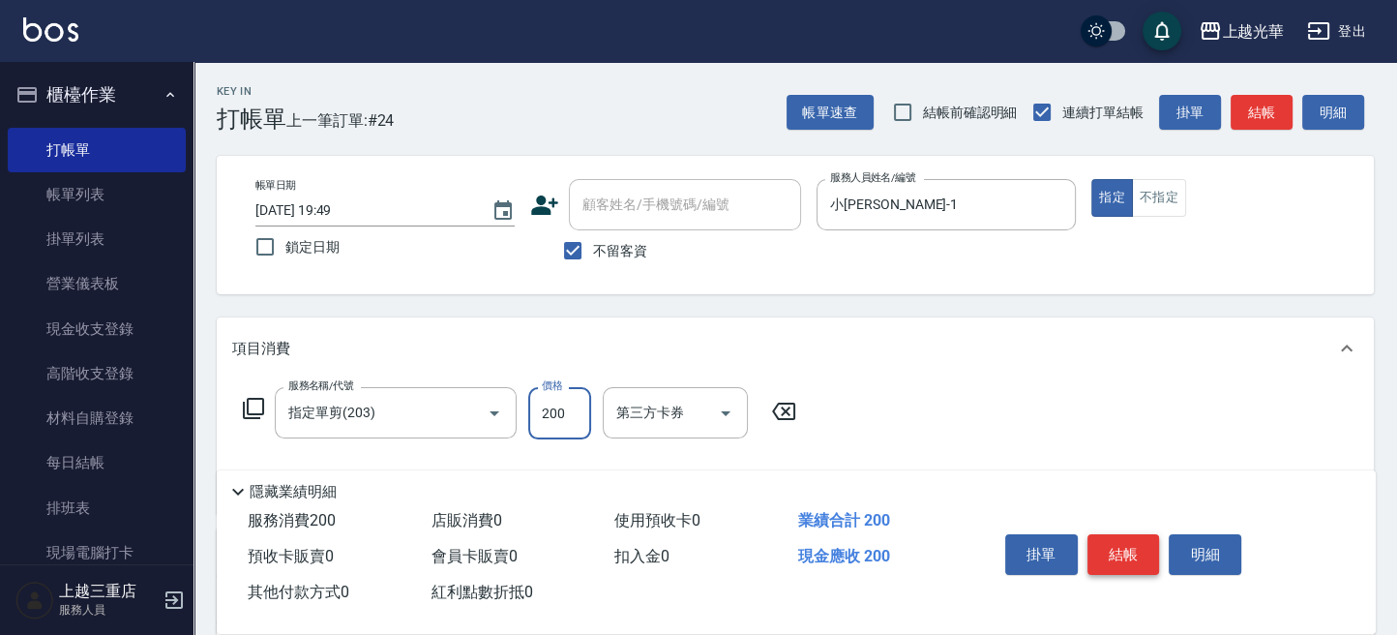
type input "200"
click at [1110, 549] on button "結帳" at bounding box center [1123, 554] width 73 height 41
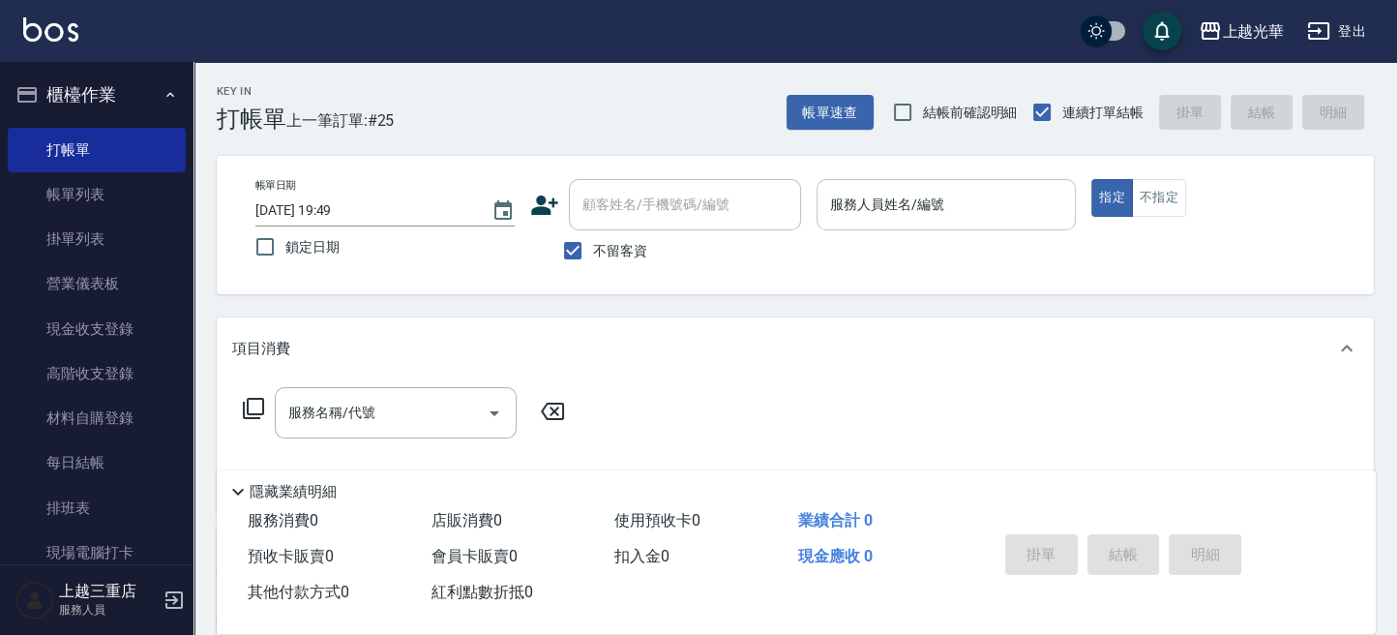
click at [957, 211] on input "服務人員姓名/編號" at bounding box center [946, 205] width 242 height 34
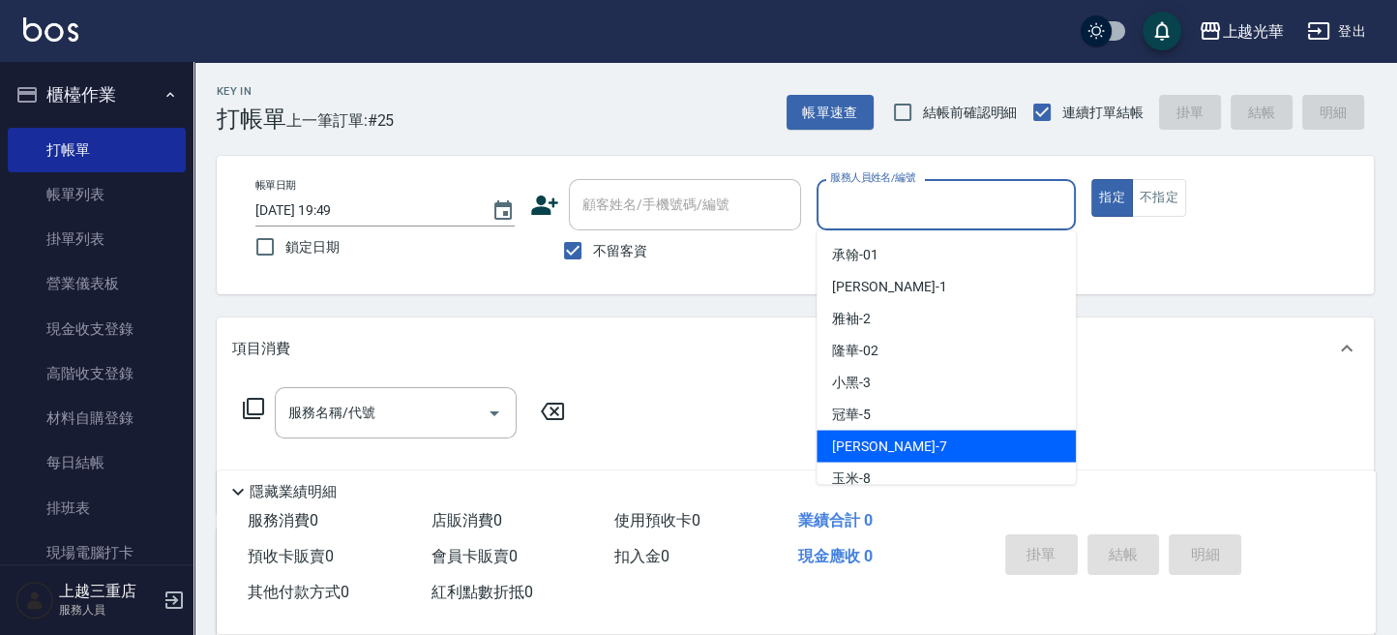
drag, startPoint x: 922, startPoint y: 441, endPoint x: 936, endPoint y: 428, distance: 19.8
click at [923, 441] on div "小紫 -7" at bounding box center [945, 445] width 259 height 32
type input "小紫-7"
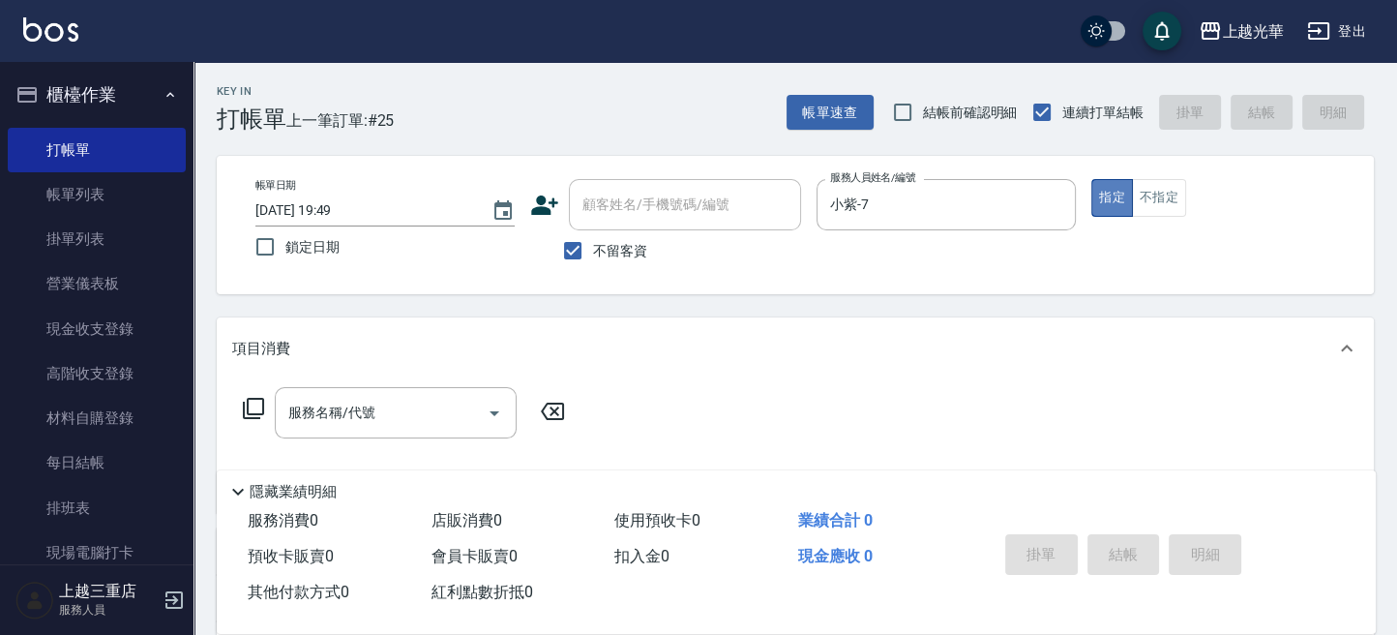
click at [1118, 195] on button "指定" at bounding box center [1112, 198] width 42 height 38
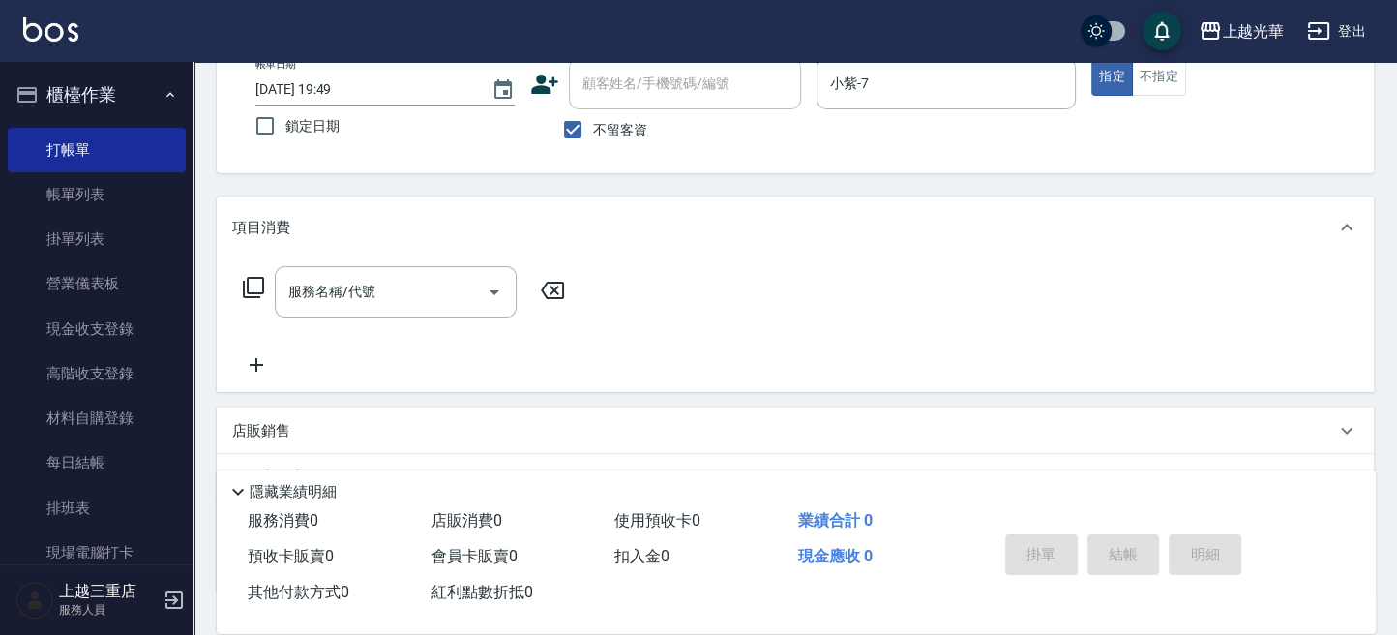
scroll to position [257, 0]
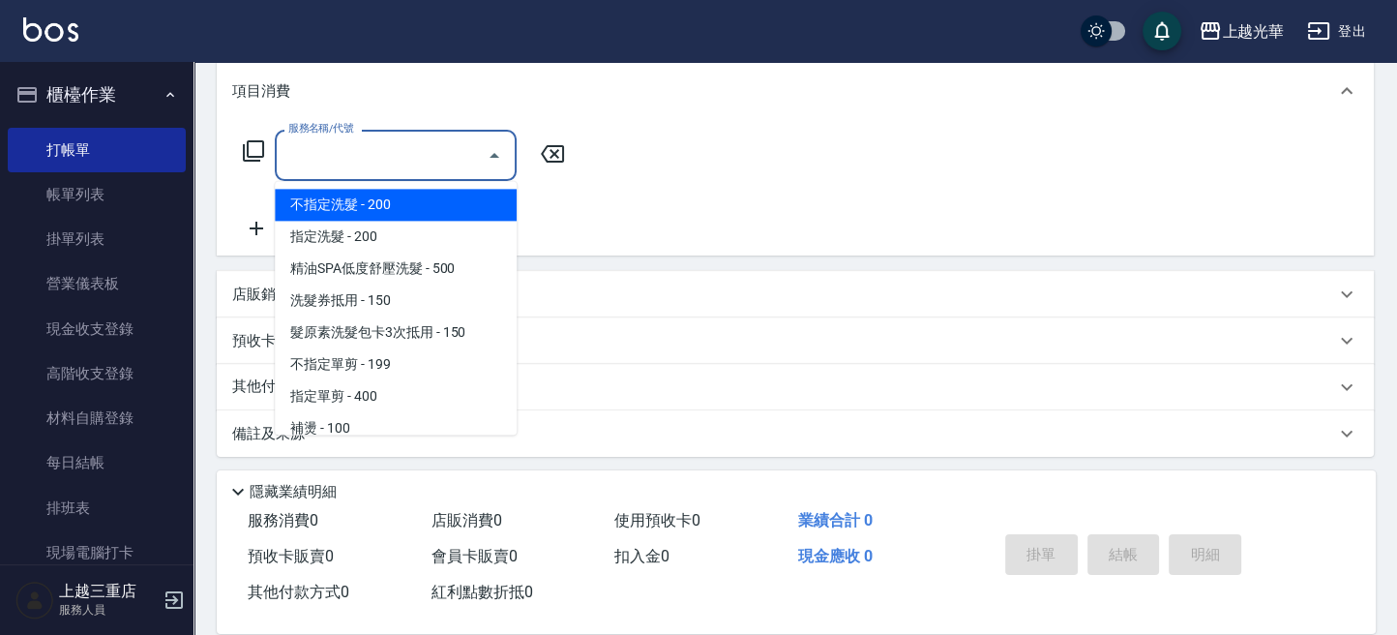
click at [394, 154] on input "服務名稱/代號" at bounding box center [380, 155] width 195 height 34
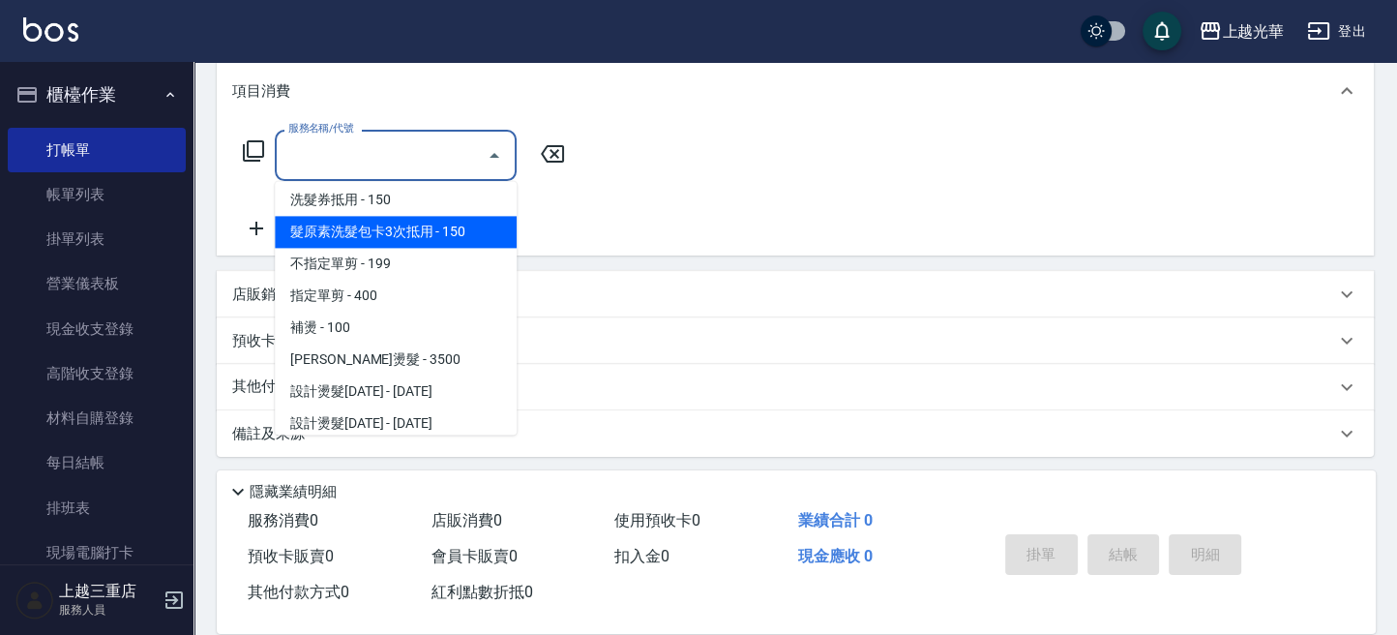
scroll to position [129, 0]
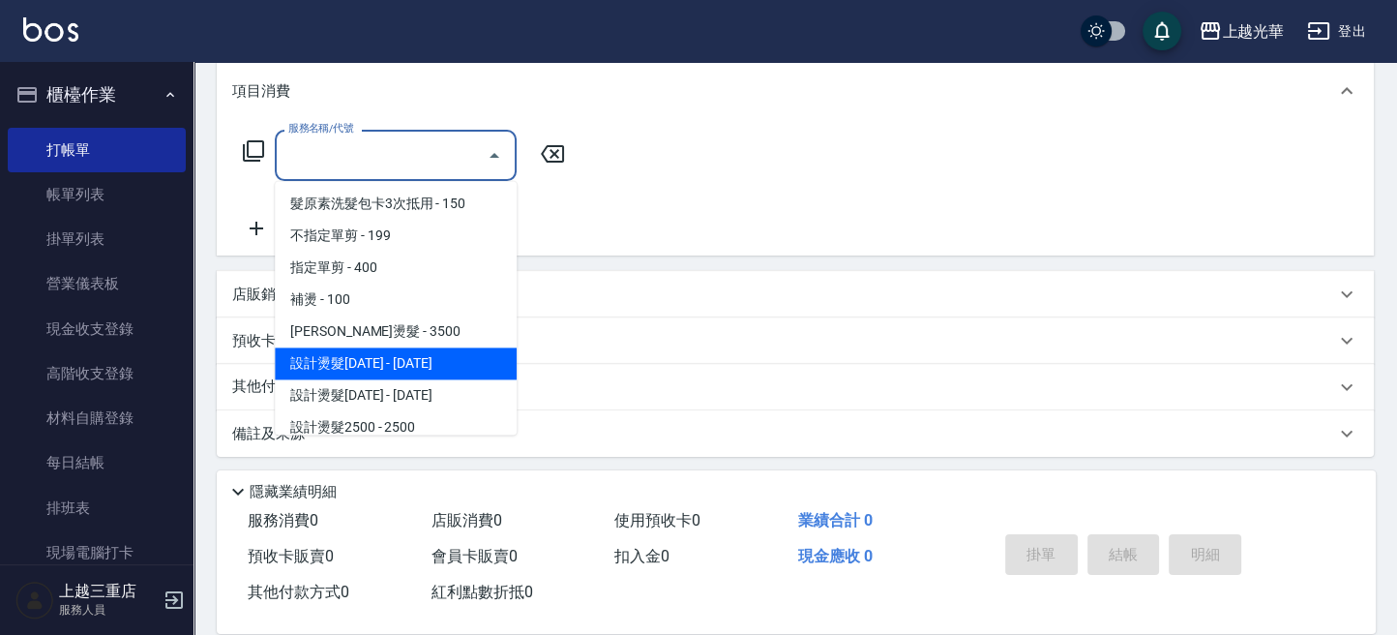
click at [405, 351] on span "設計燙髮[DATE] - [DATE]" at bounding box center [396, 363] width 242 height 32
type input "設計燙髮1500(305)"
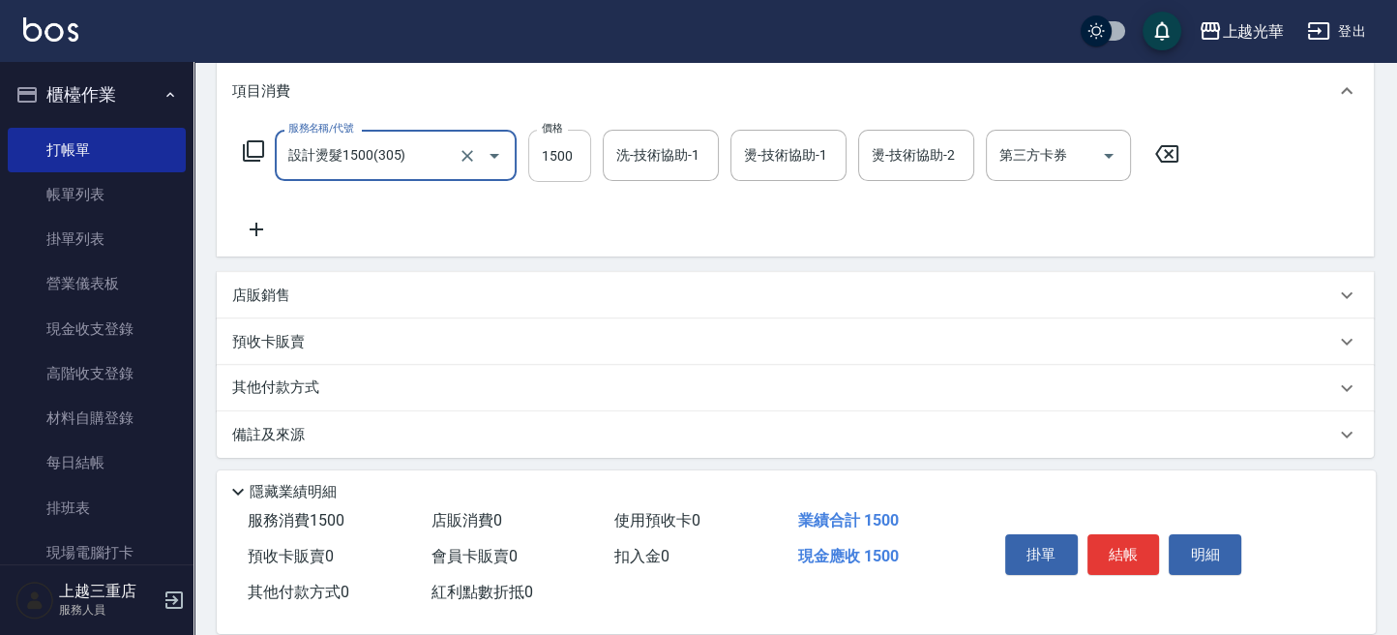
click at [576, 163] on input "1500" at bounding box center [559, 156] width 63 height 52
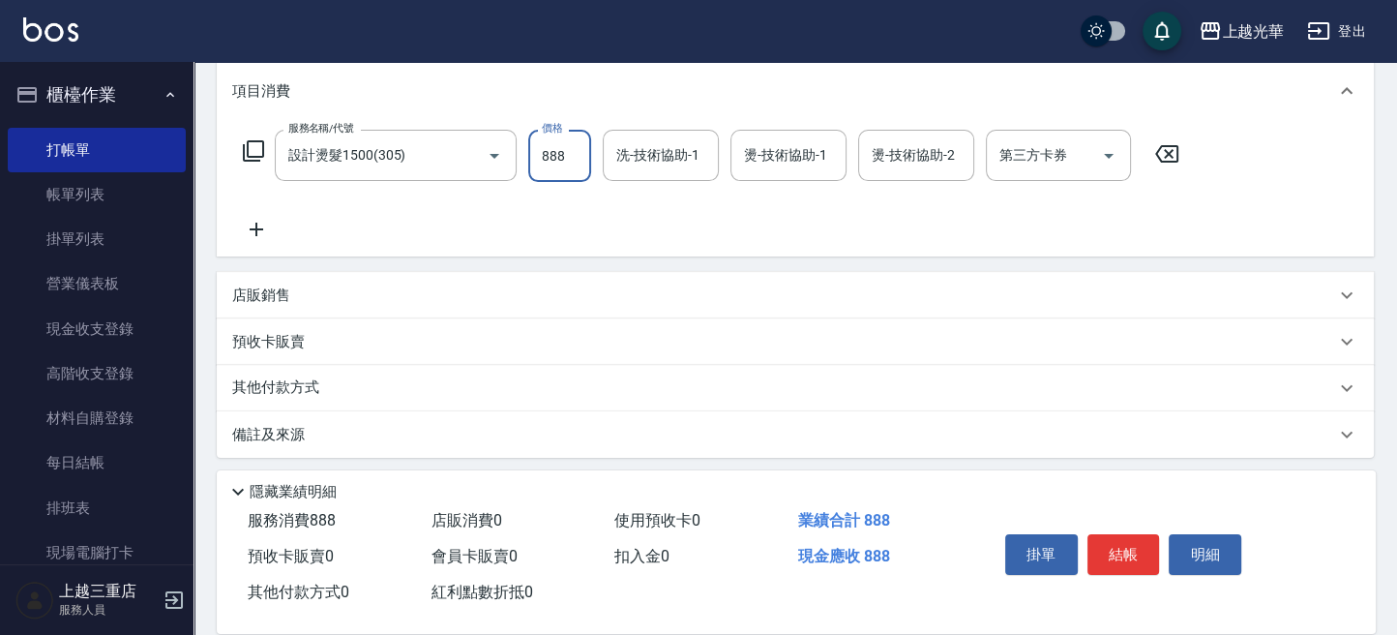
type input "888"
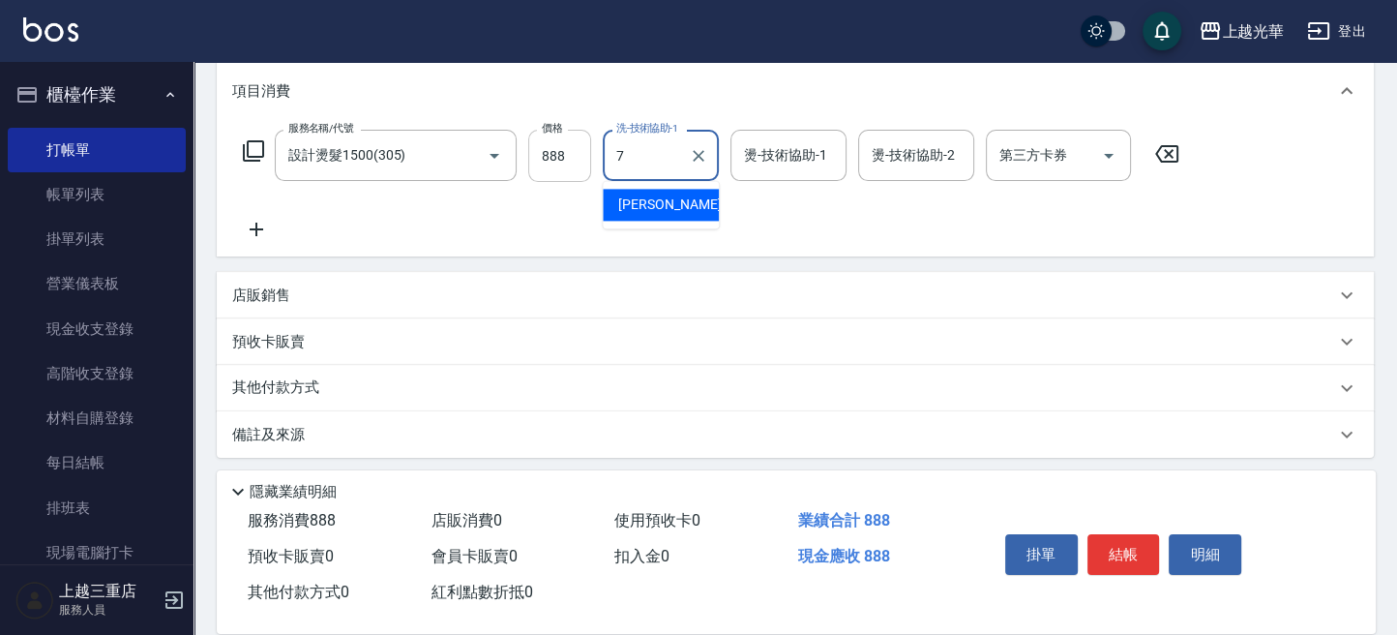
type input "小紫-7"
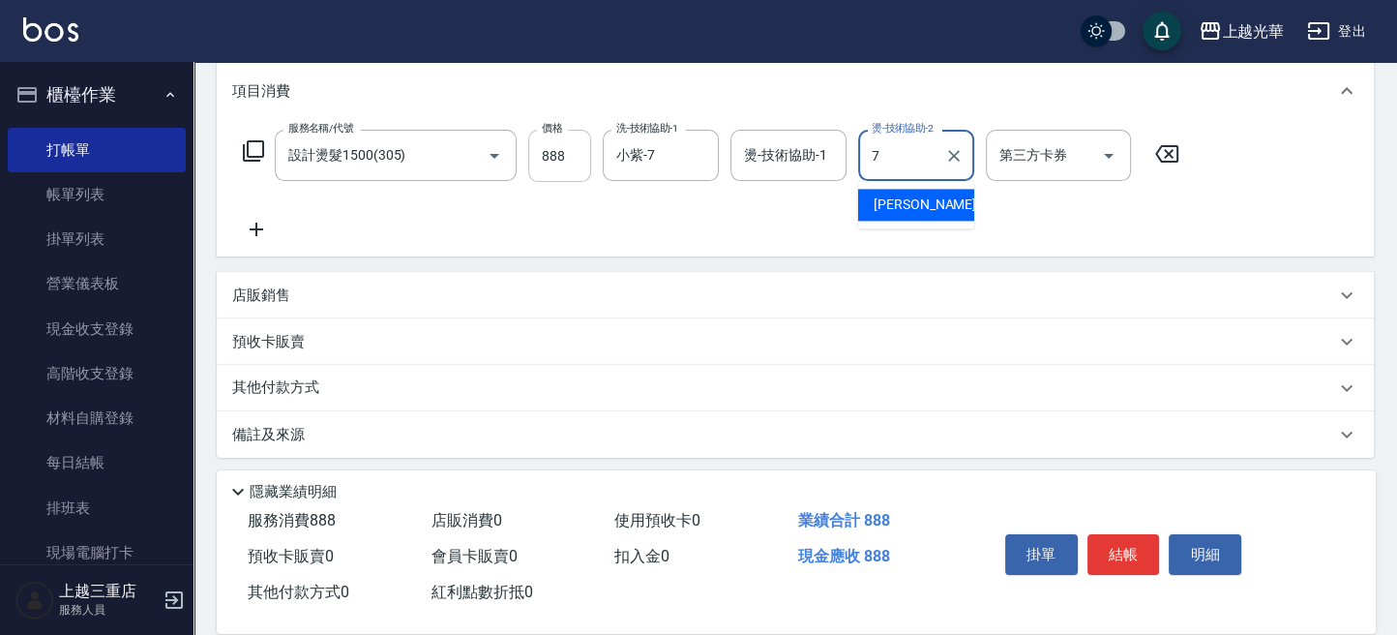
type input "小紫-7"
click at [251, 228] on icon at bounding box center [257, 229] width 14 height 14
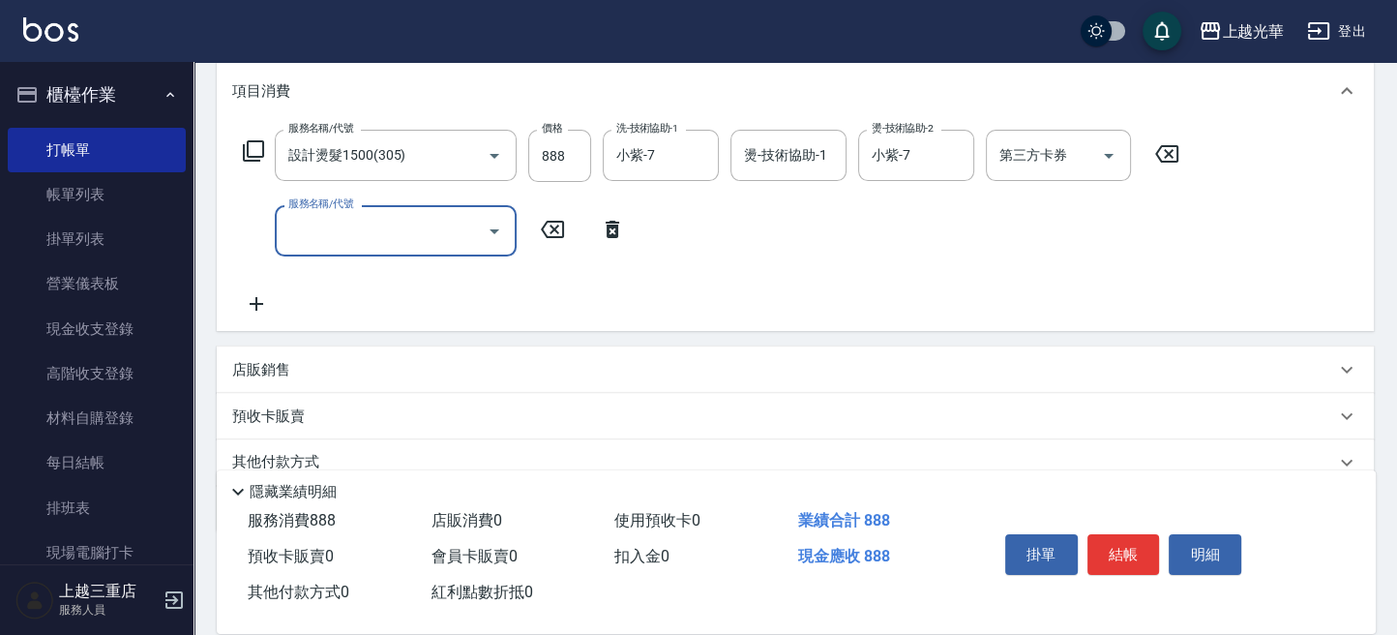
click at [376, 232] on input "服務名稱/代號" at bounding box center [380, 231] width 195 height 34
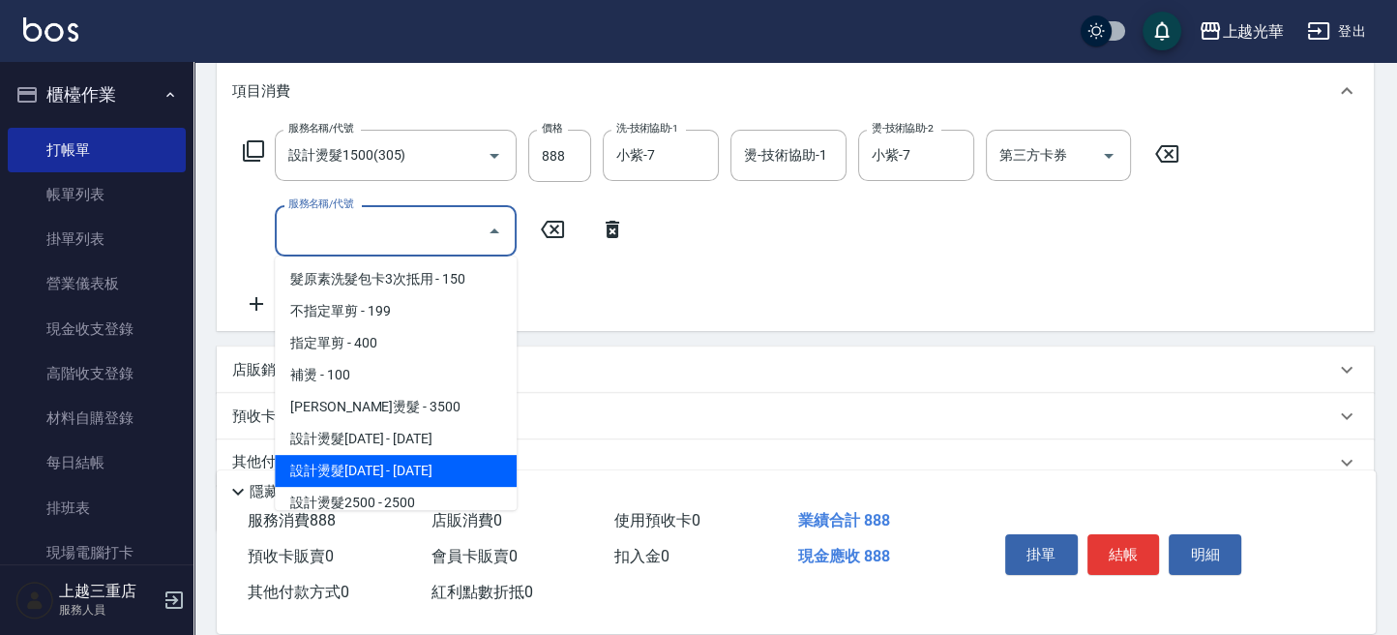
scroll to position [516, 0]
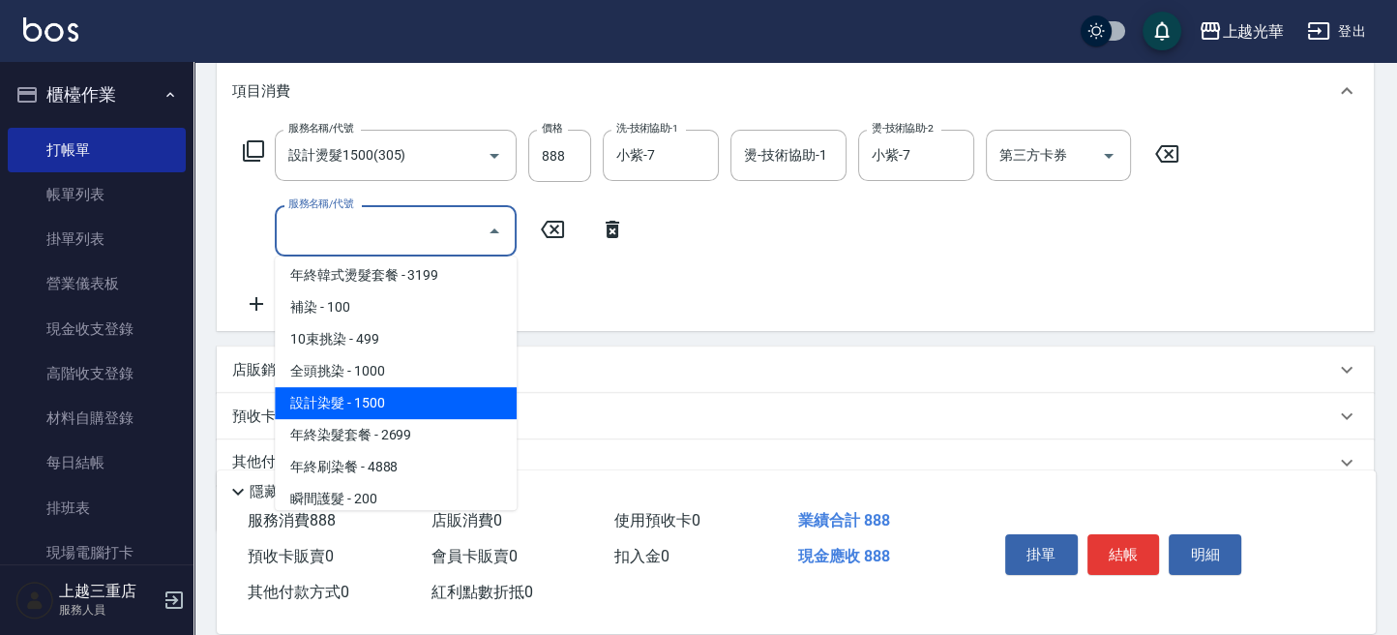
click at [410, 398] on span "設計染髮 - 1500" at bounding box center [396, 403] width 242 height 32
type input "設計染髮(404)"
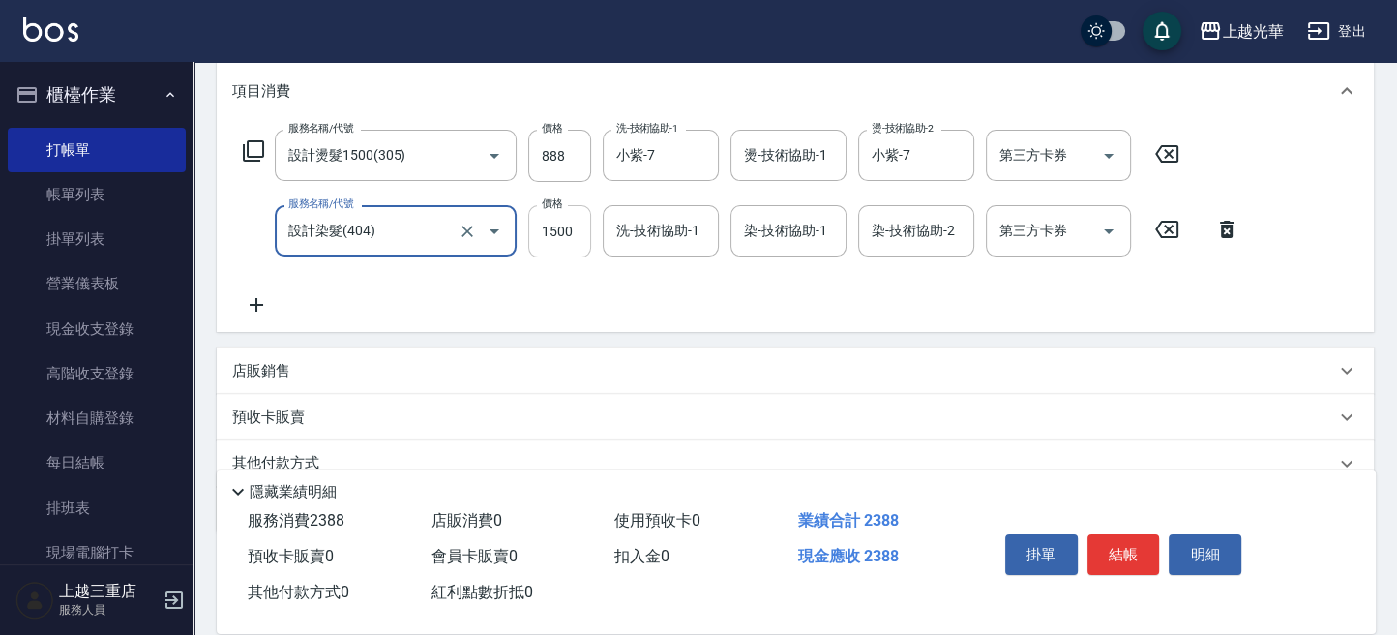
click at [546, 238] on input "1500" at bounding box center [559, 231] width 63 height 52
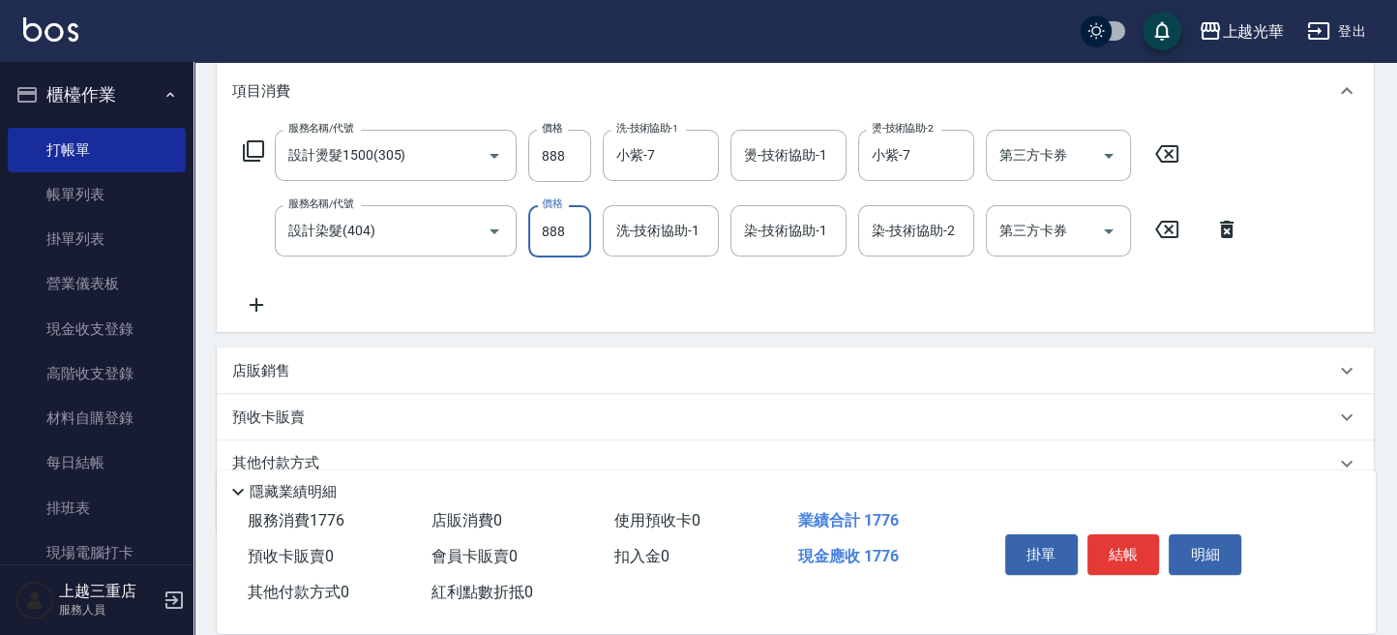
type input "888"
click at [665, 249] on div "洗-技術協助-1" at bounding box center [661, 230] width 116 height 51
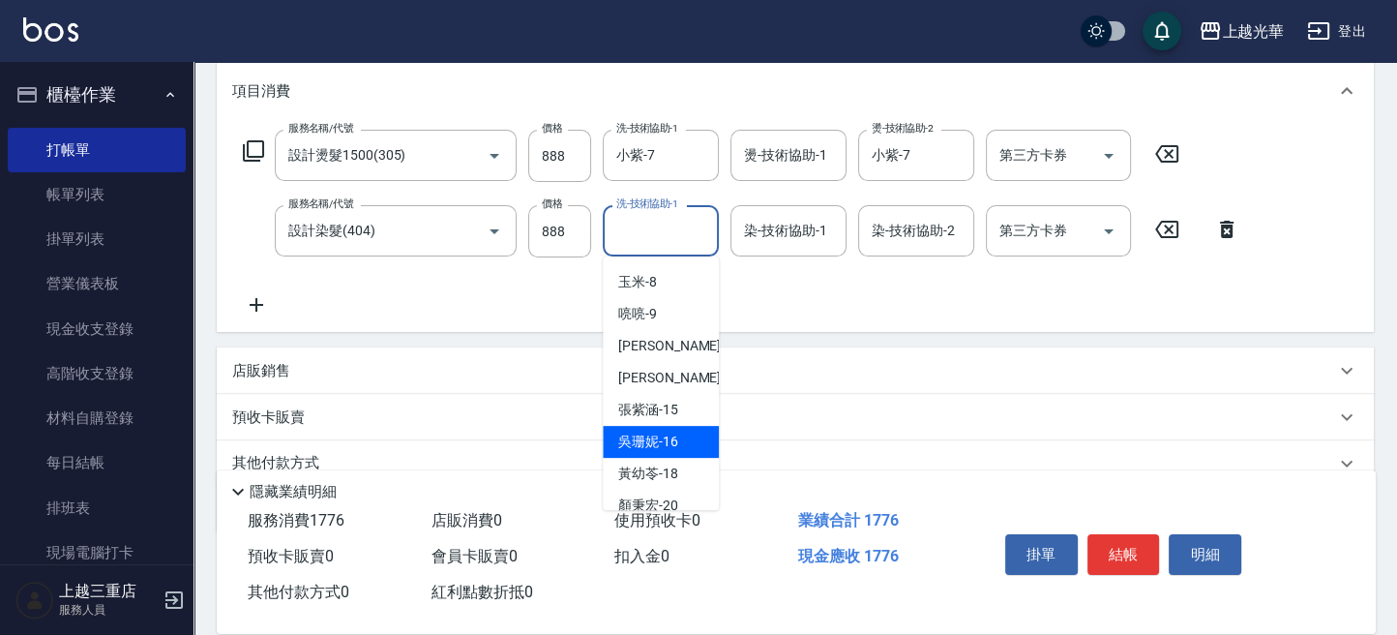
scroll to position [257, 0]
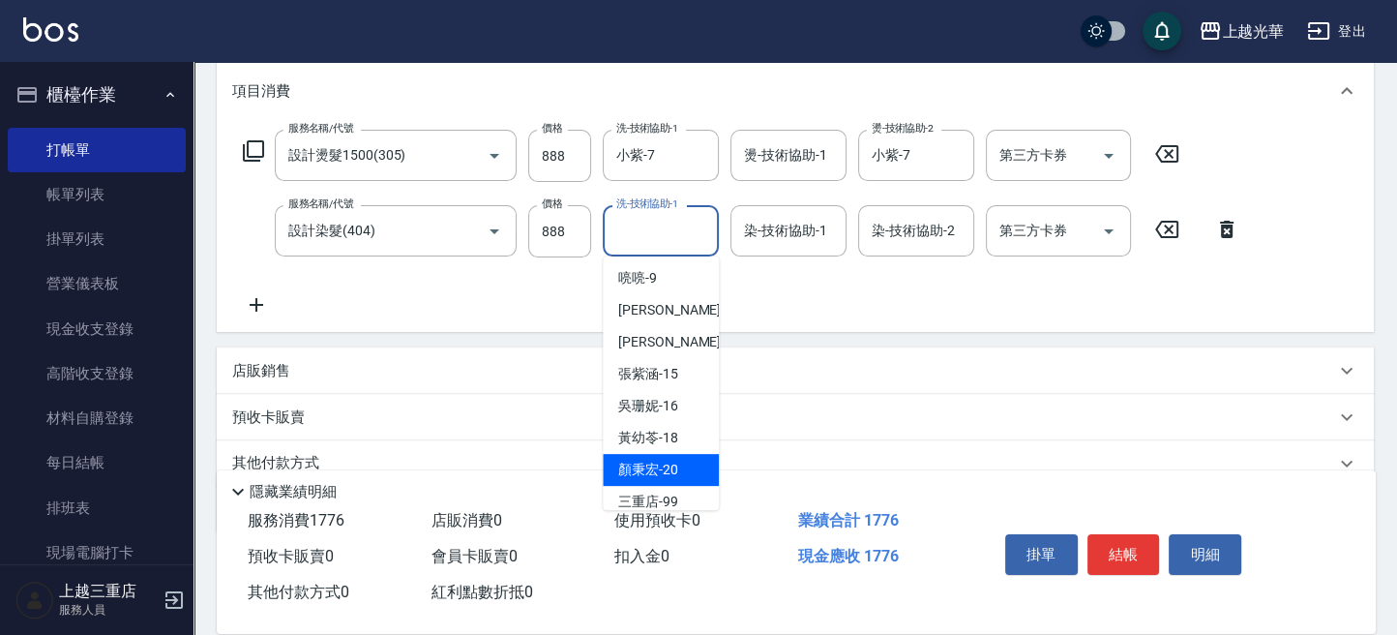
click at [678, 458] on div "[PERSON_NAME]-20" at bounding box center [661, 470] width 116 height 32
type input "[PERSON_NAME]-20"
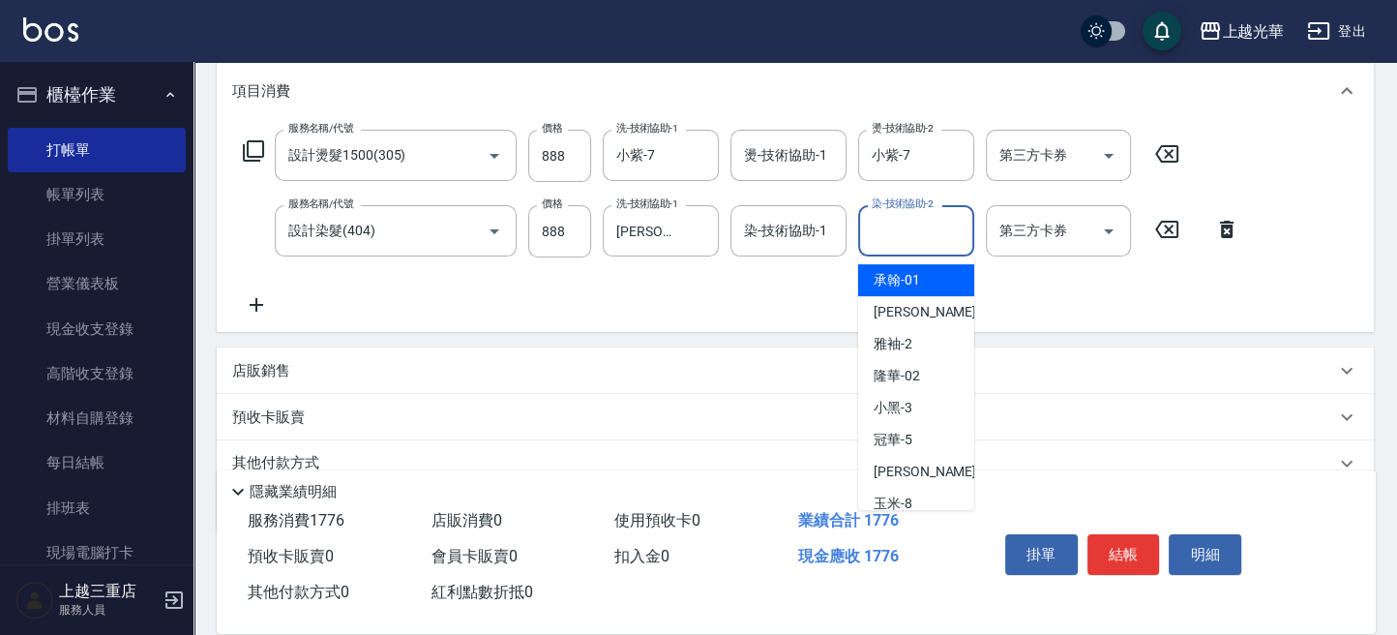
click at [881, 236] on input "染-技術協助-2" at bounding box center [916, 231] width 99 height 34
type input "小紫-7"
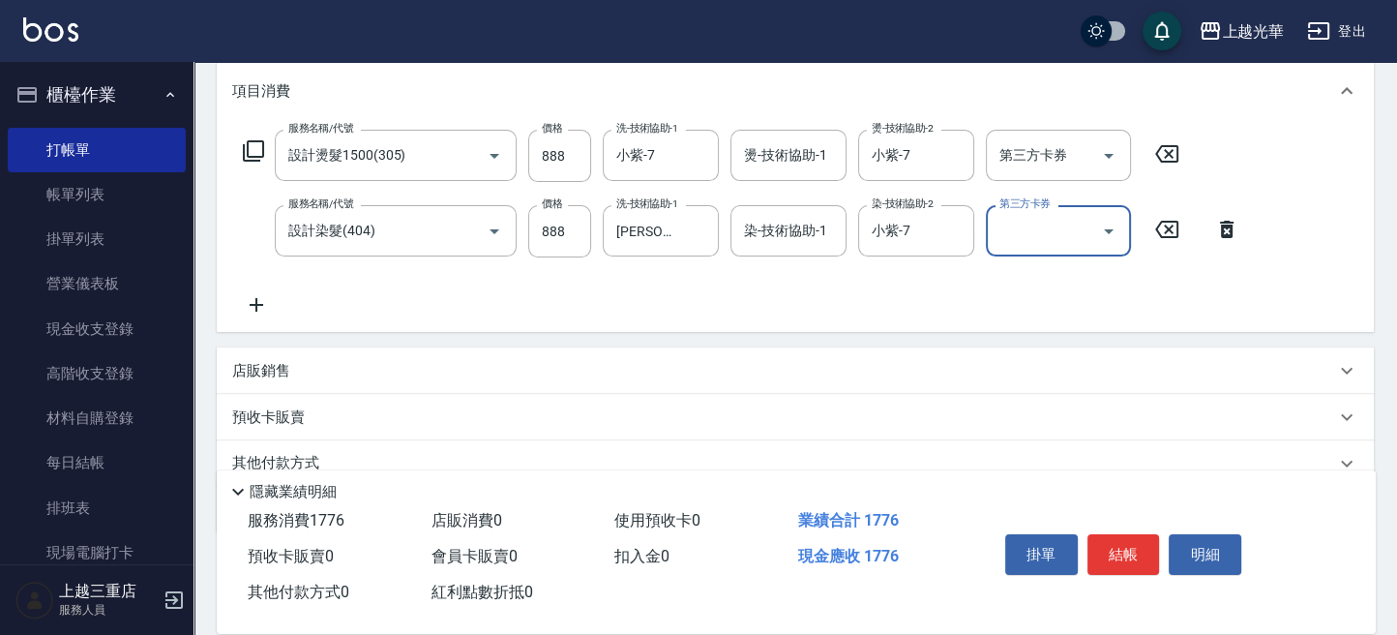
click at [251, 300] on icon at bounding box center [256, 304] width 48 height 23
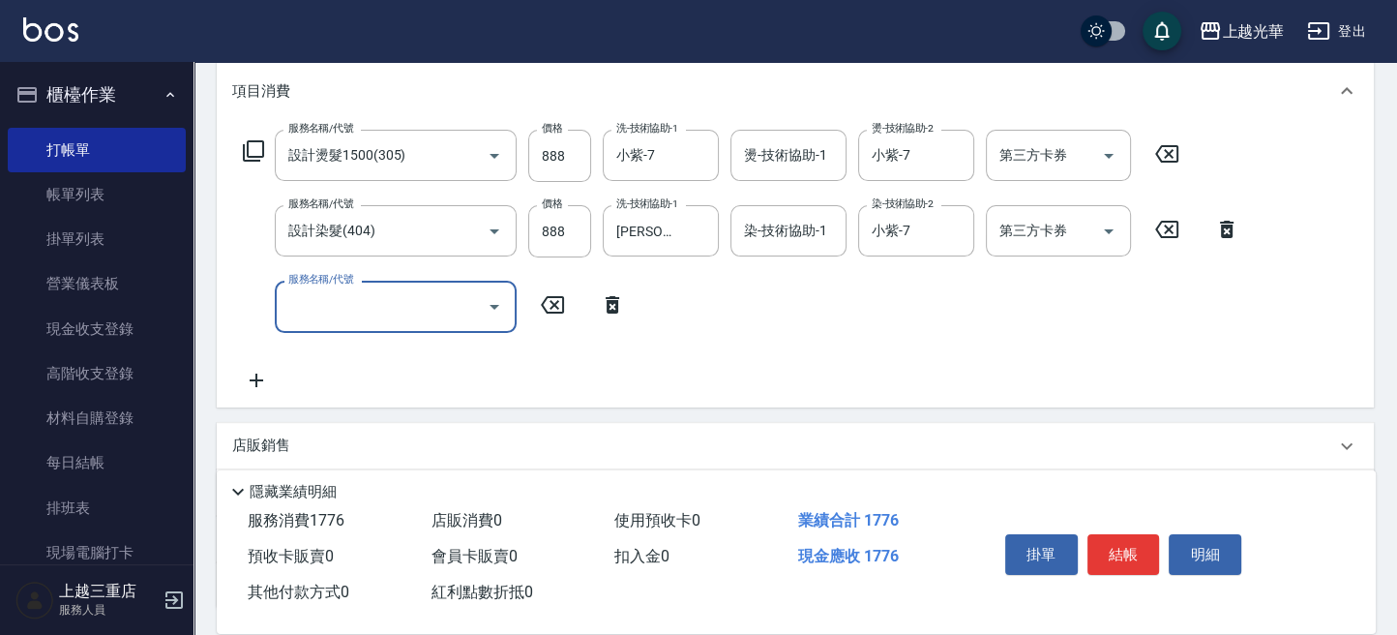
click at [439, 308] on input "服務名稱/代號" at bounding box center [380, 306] width 195 height 34
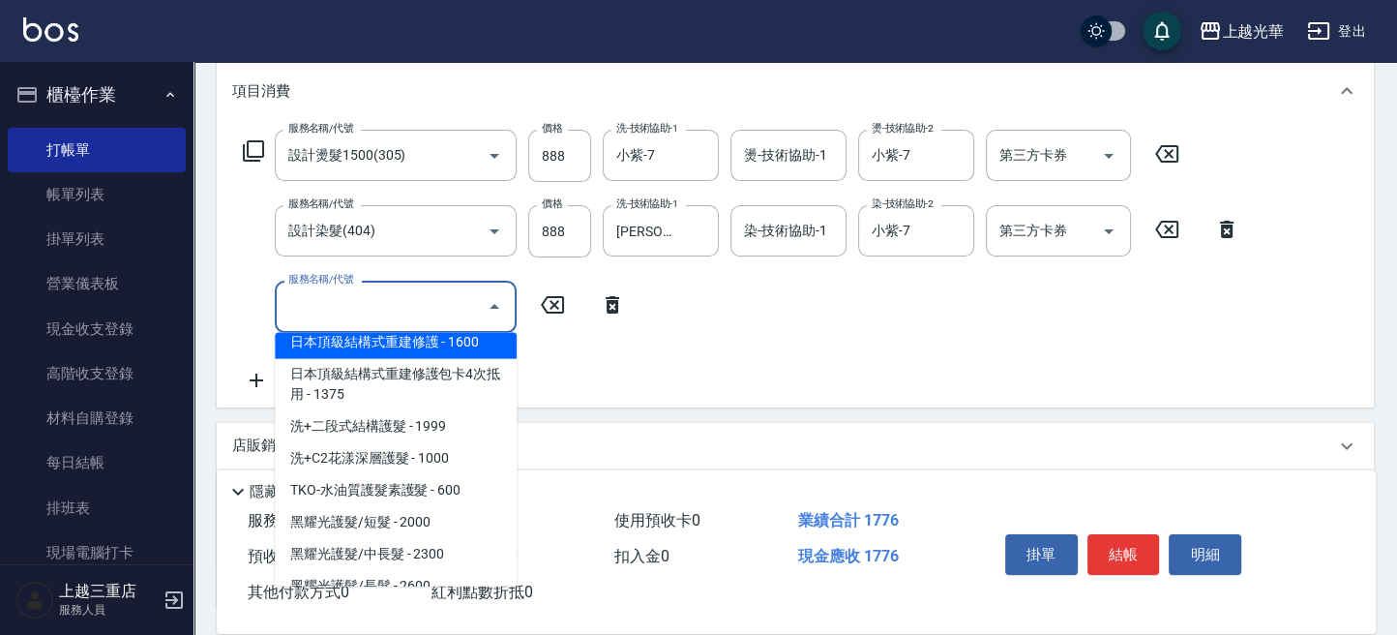
scroll to position [1161, 0]
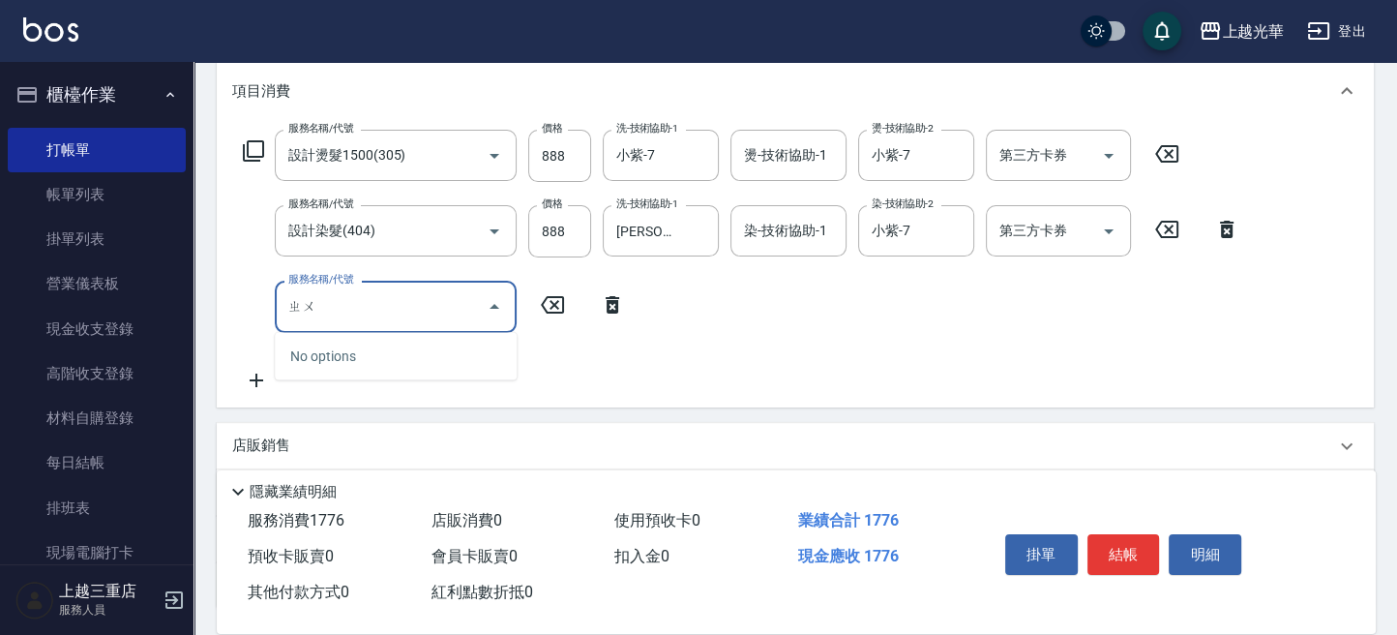
type input "ㄓ"
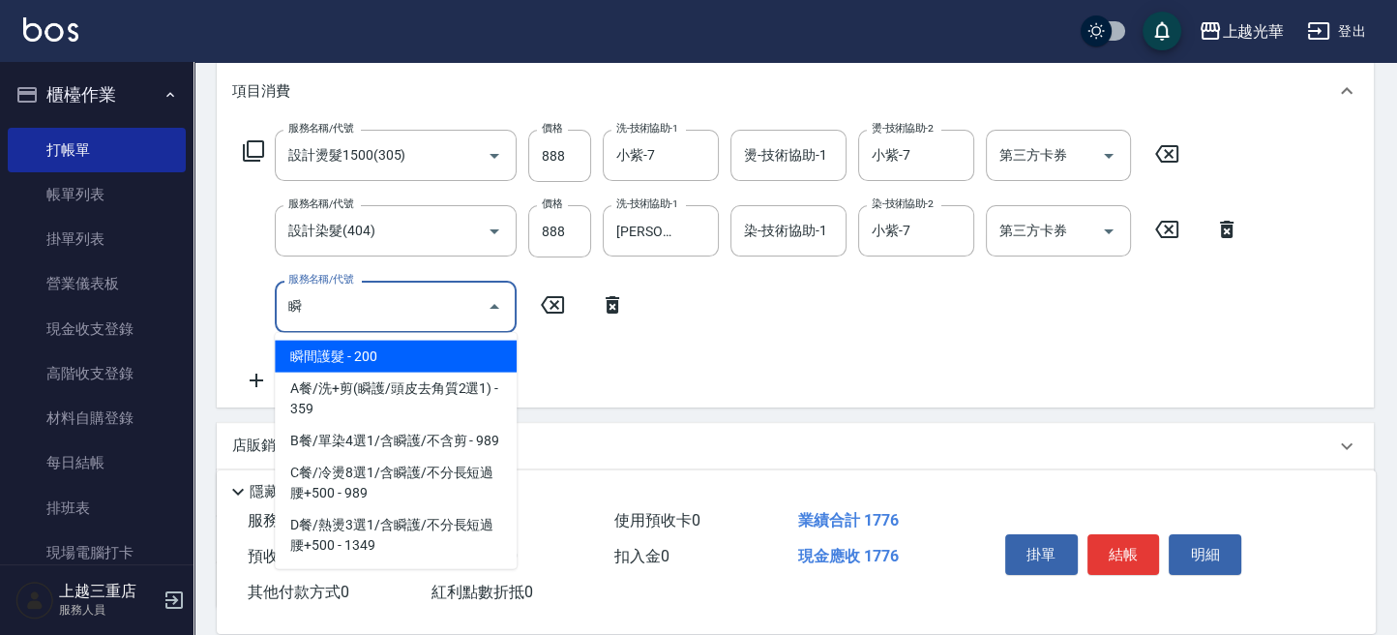
click at [358, 355] on span "瞬間護髮 - 200" at bounding box center [396, 356] width 242 height 32
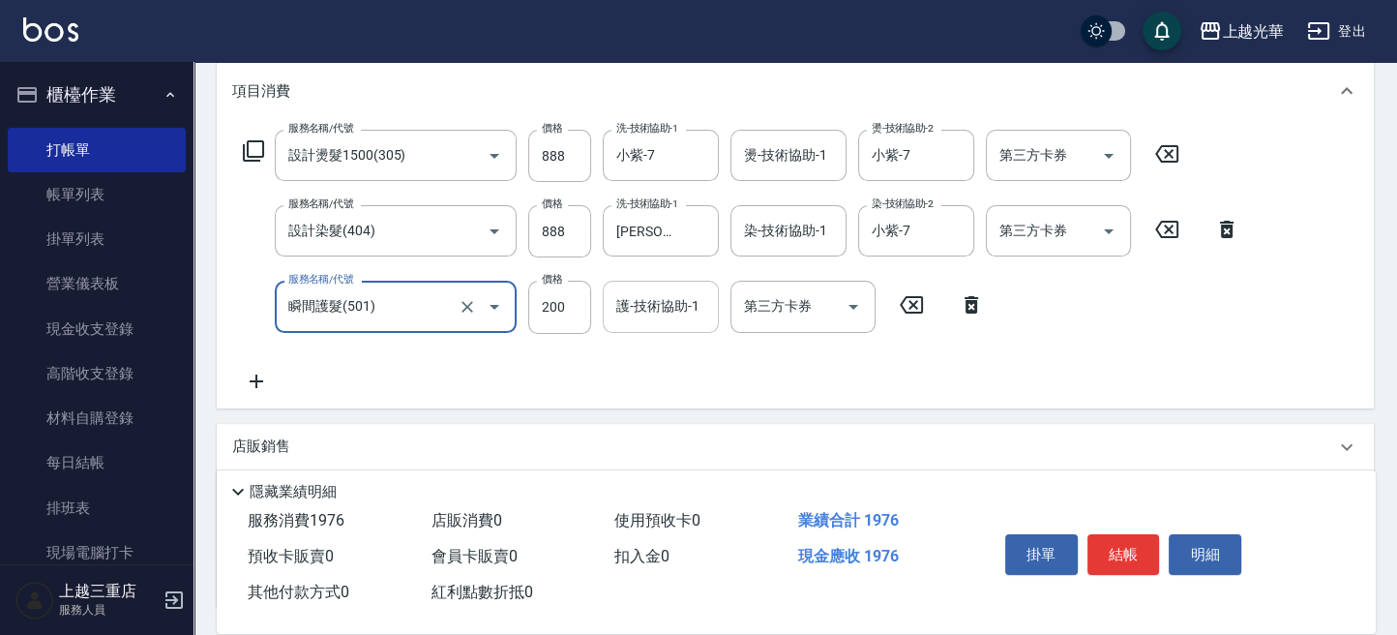
type input "瞬間護髮(501)"
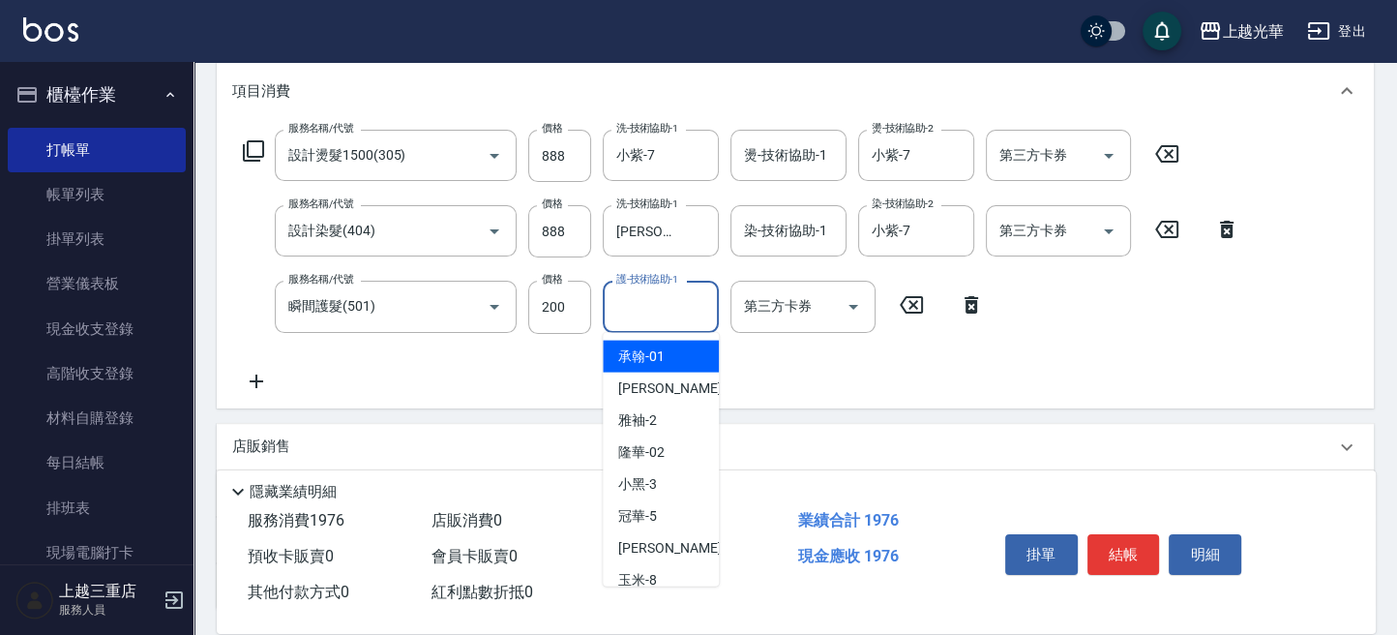
click at [681, 300] on div "護-技術協助-1 護-技術協助-1" at bounding box center [661, 306] width 116 height 51
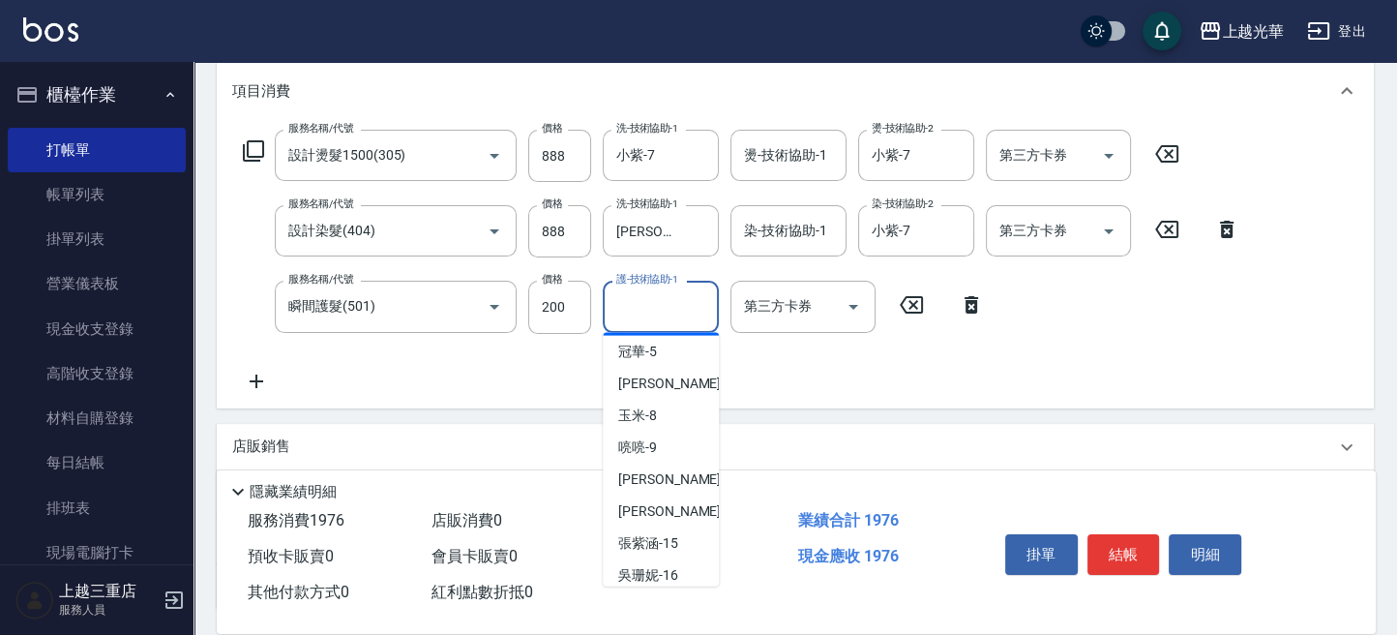
scroll to position [272, 0]
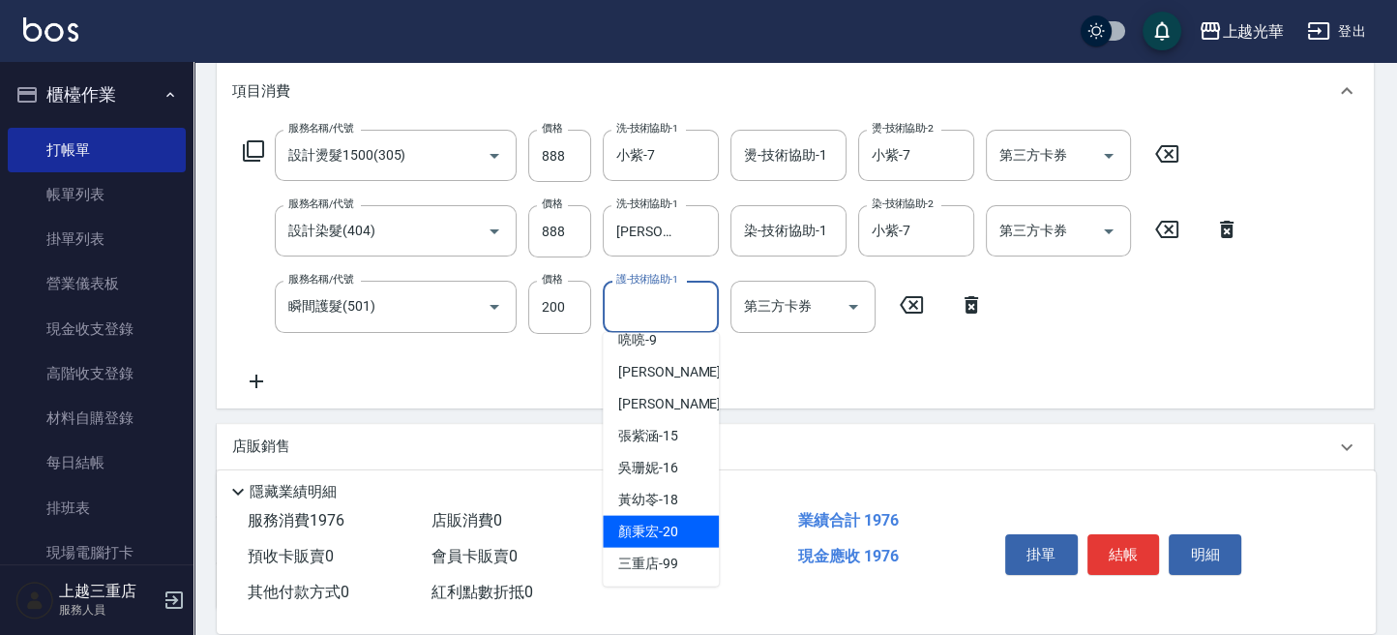
click at [680, 518] on div "[PERSON_NAME]-20" at bounding box center [661, 532] width 116 height 32
type input "[PERSON_NAME]-20"
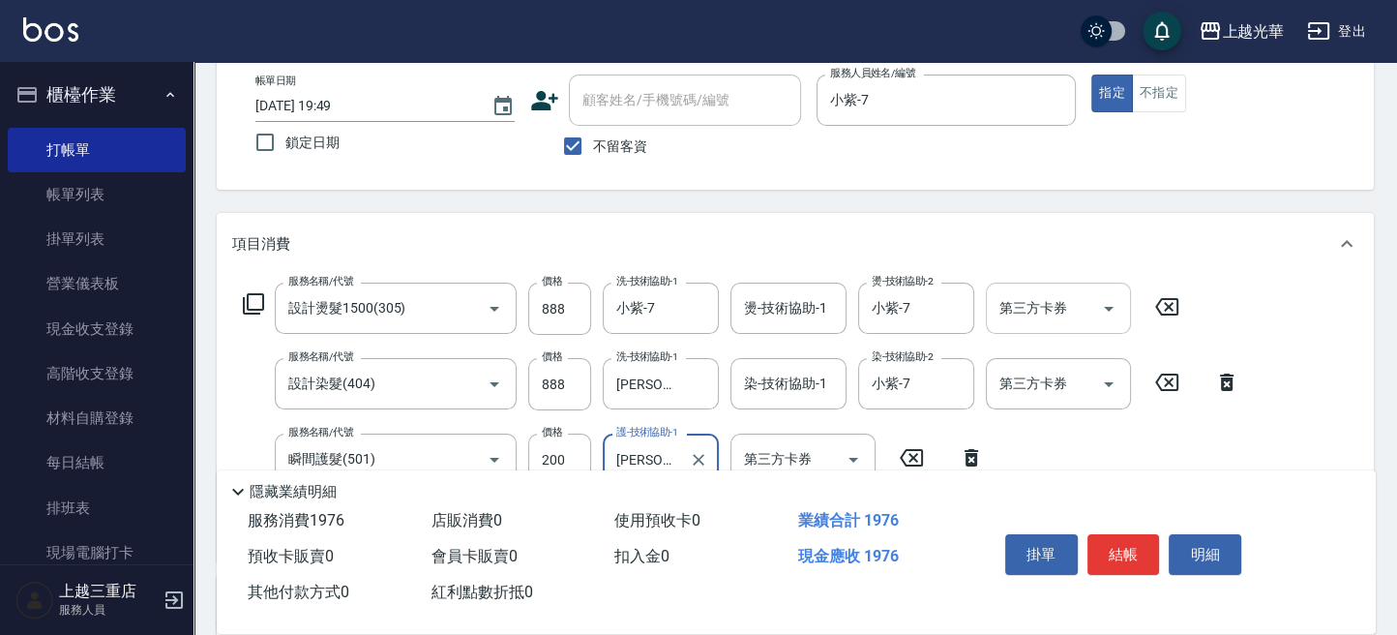
scroll to position [257, 0]
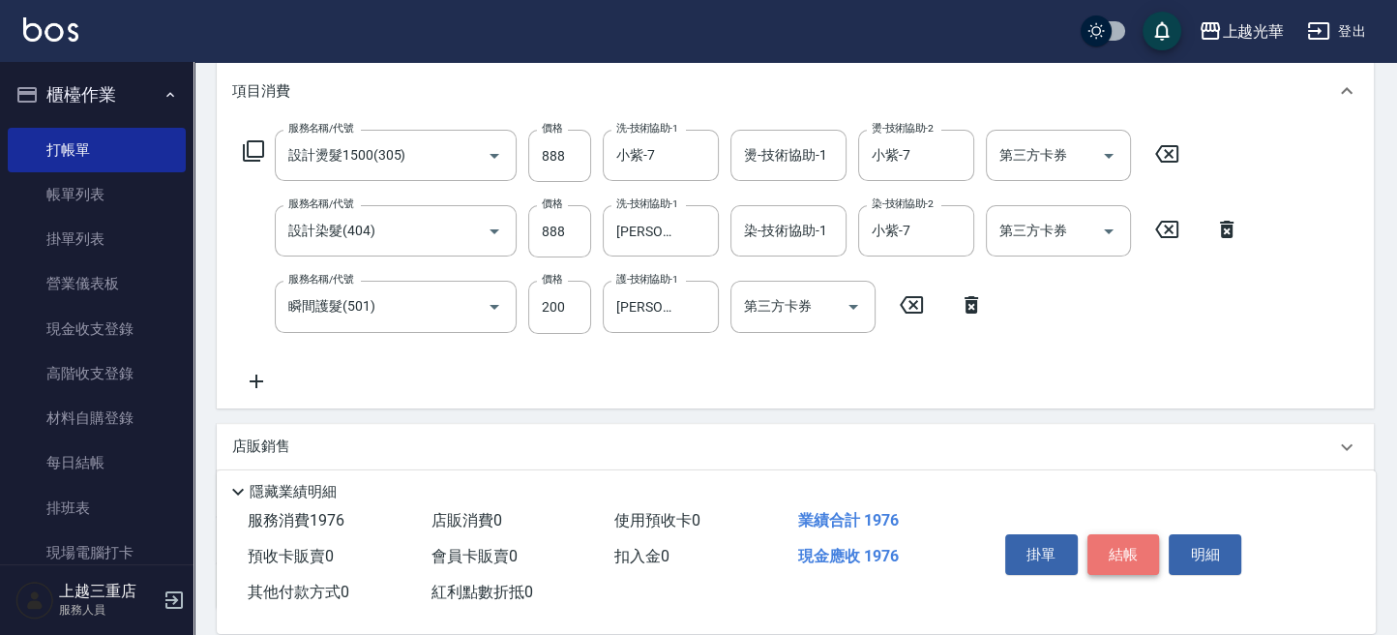
click at [1146, 536] on button "結帳" at bounding box center [1123, 554] width 73 height 41
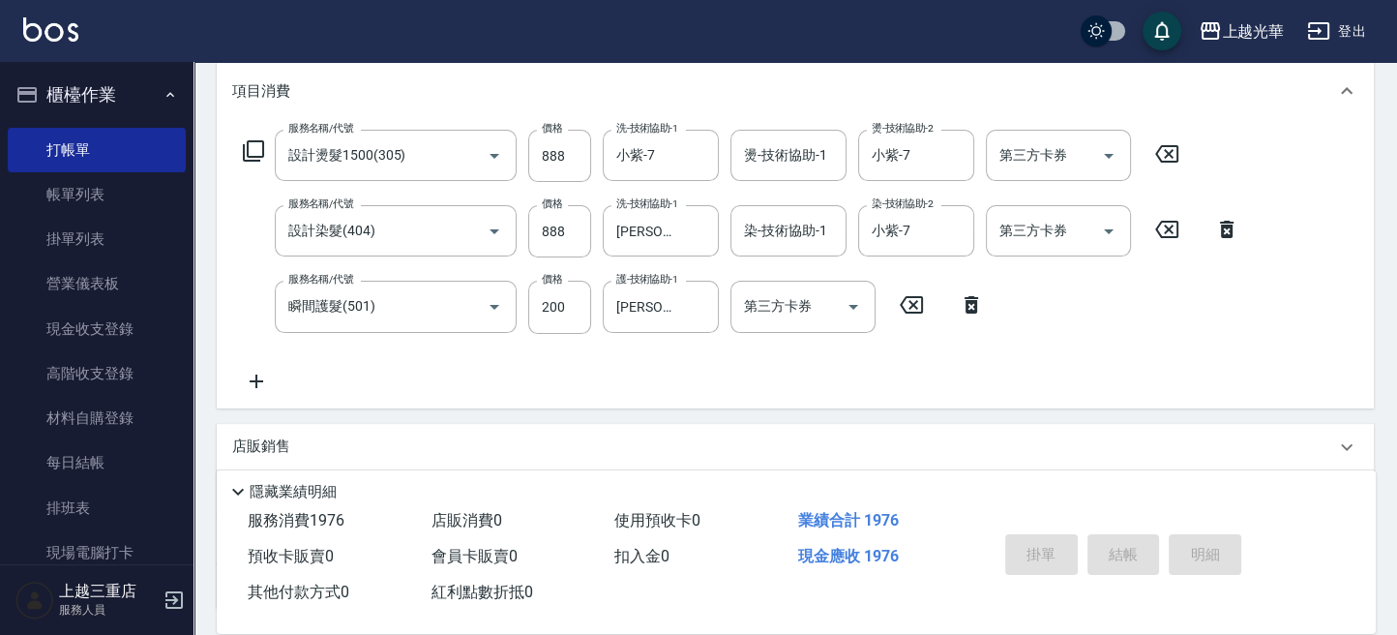
type input "[DATE] 19:54"
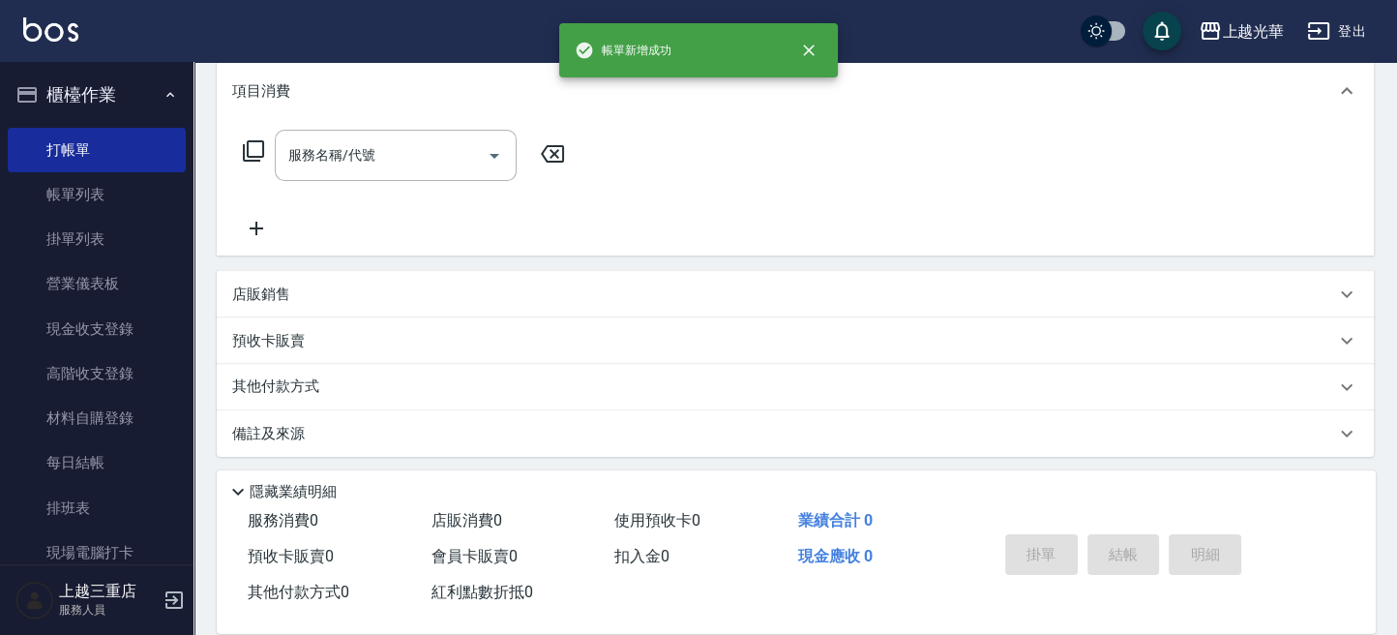
scroll to position [0, 0]
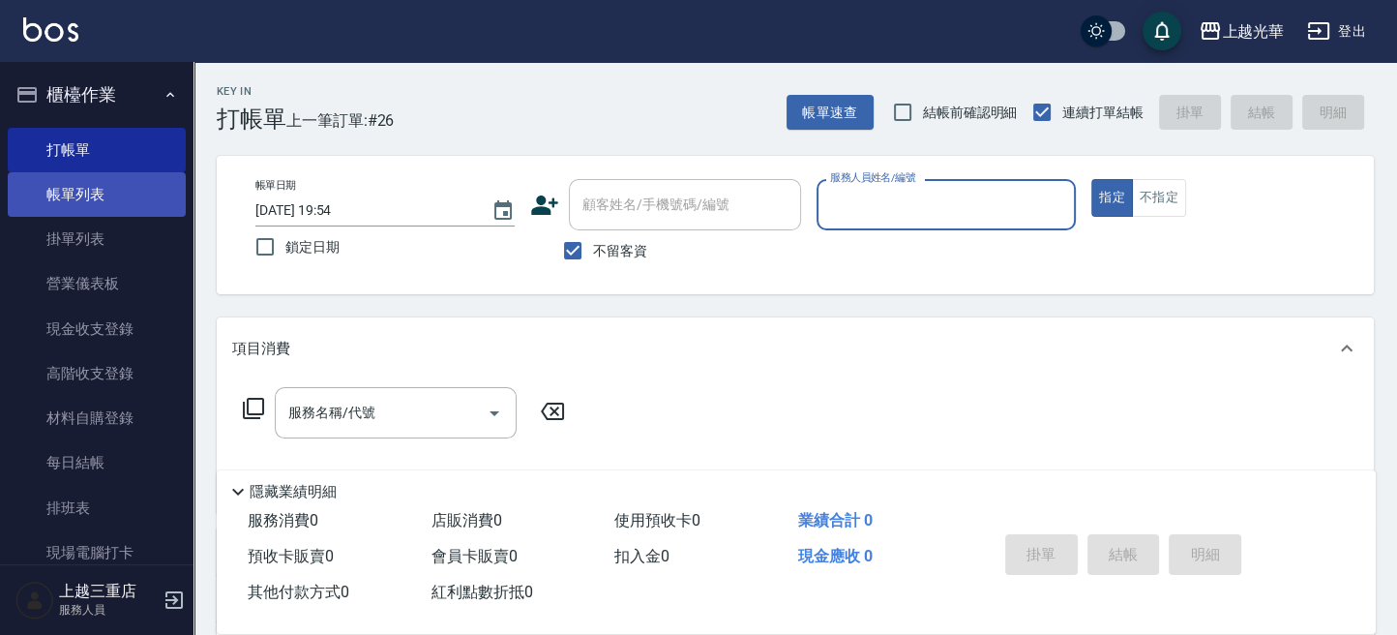
click at [94, 180] on link "帳單列表" at bounding box center [97, 194] width 178 height 44
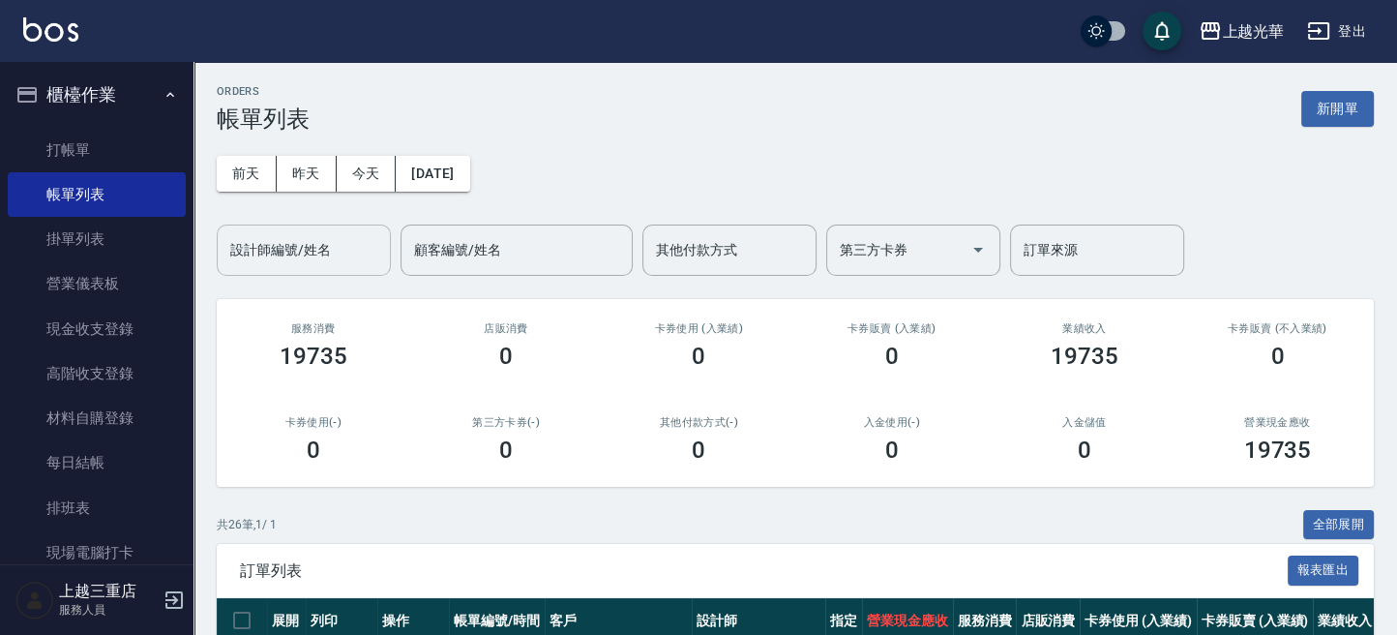
click at [312, 229] on div "設計師編號/姓名" at bounding box center [304, 249] width 174 height 51
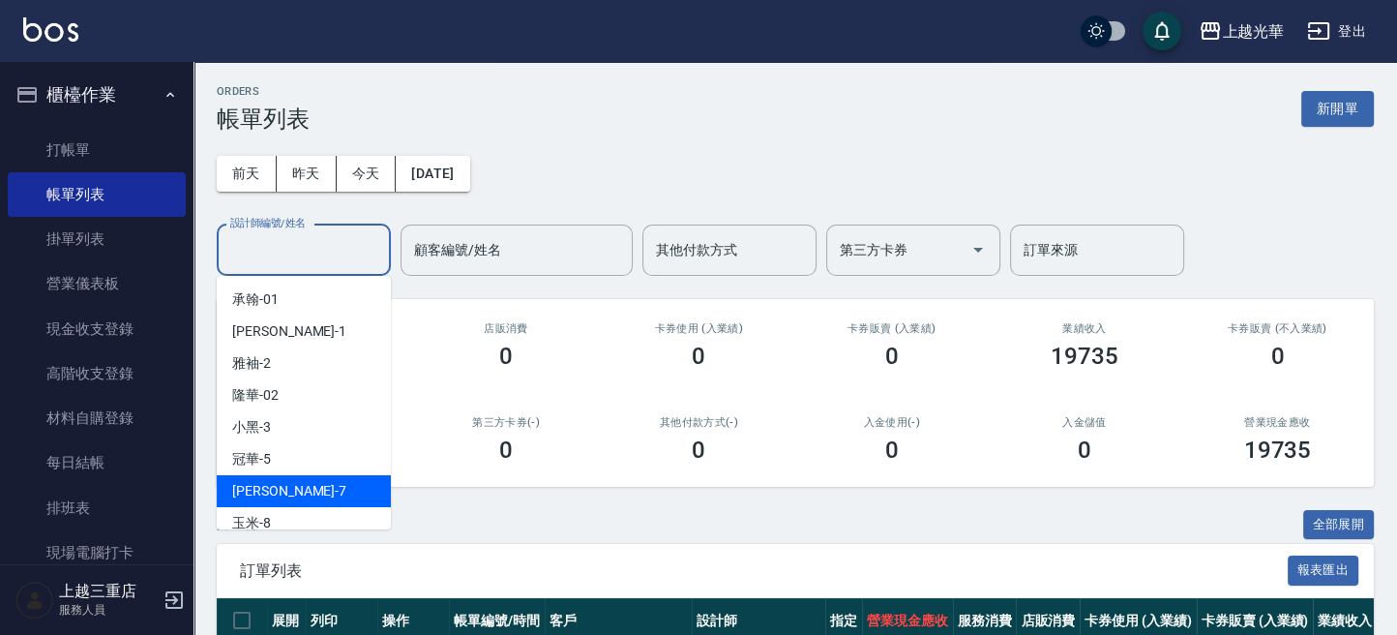
click at [305, 499] on div "小紫 -7" at bounding box center [304, 491] width 174 height 32
type input "小紫-7"
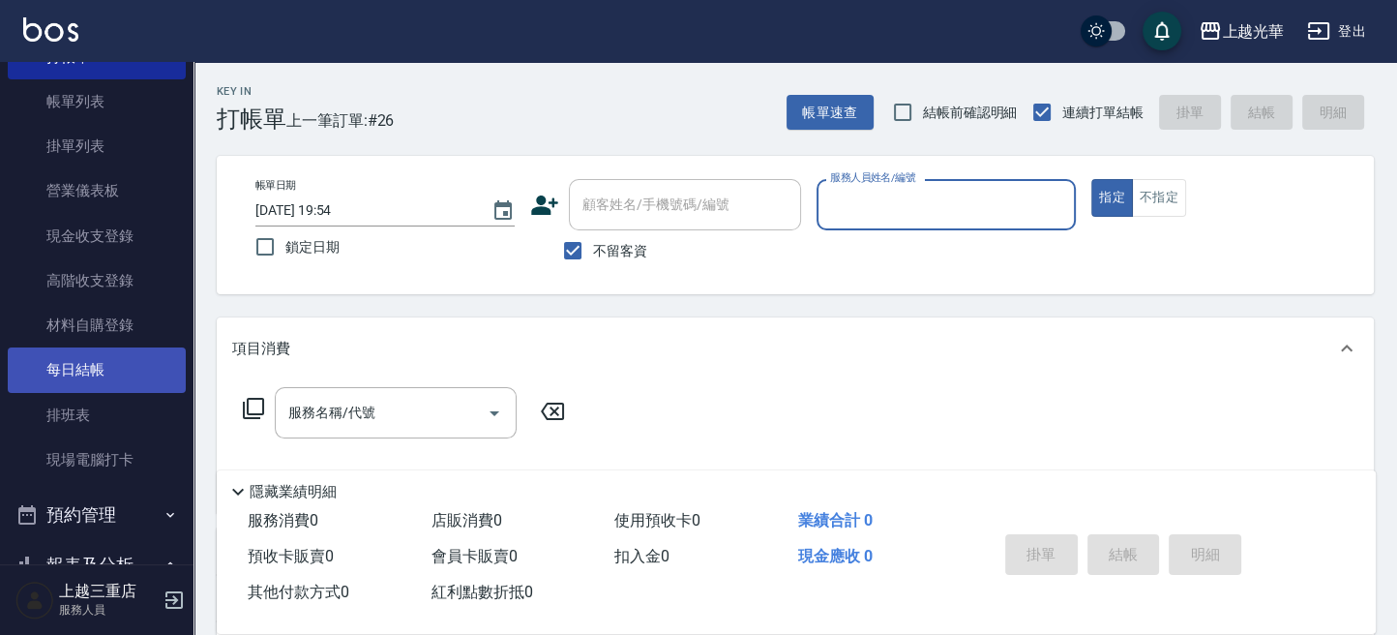
scroll to position [129, 0]
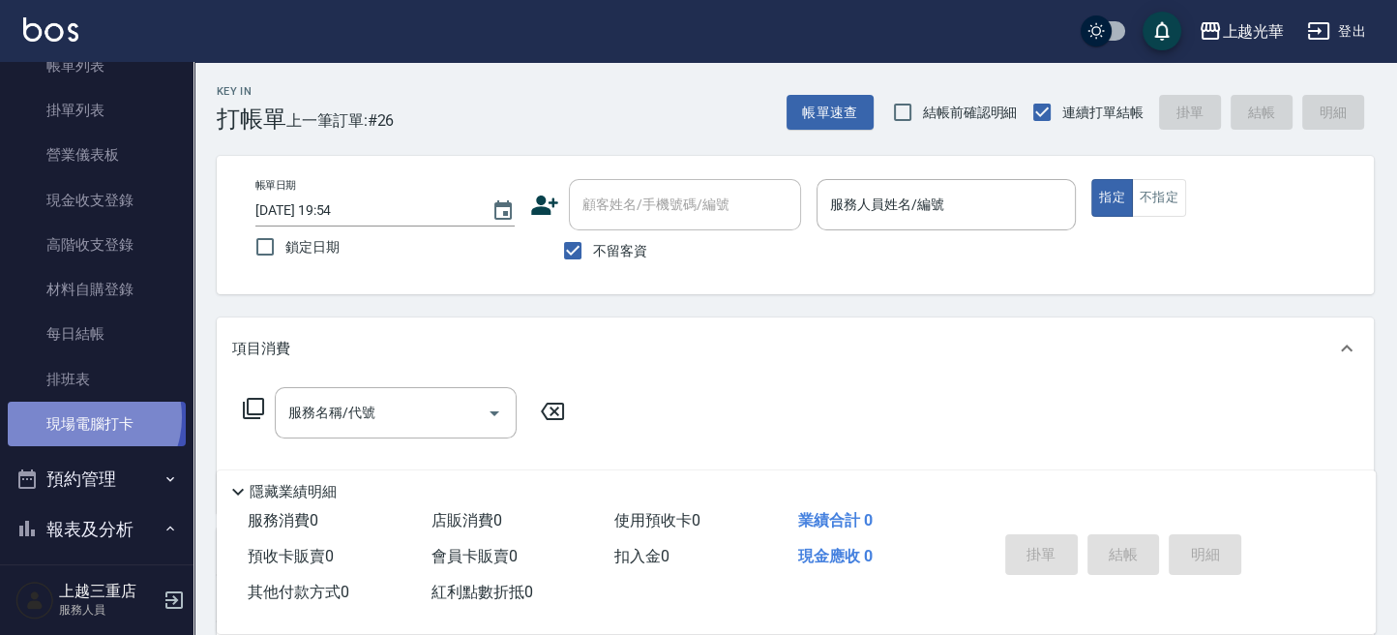
click at [83, 416] on link "現場電腦打卡" at bounding box center [97, 423] width 178 height 44
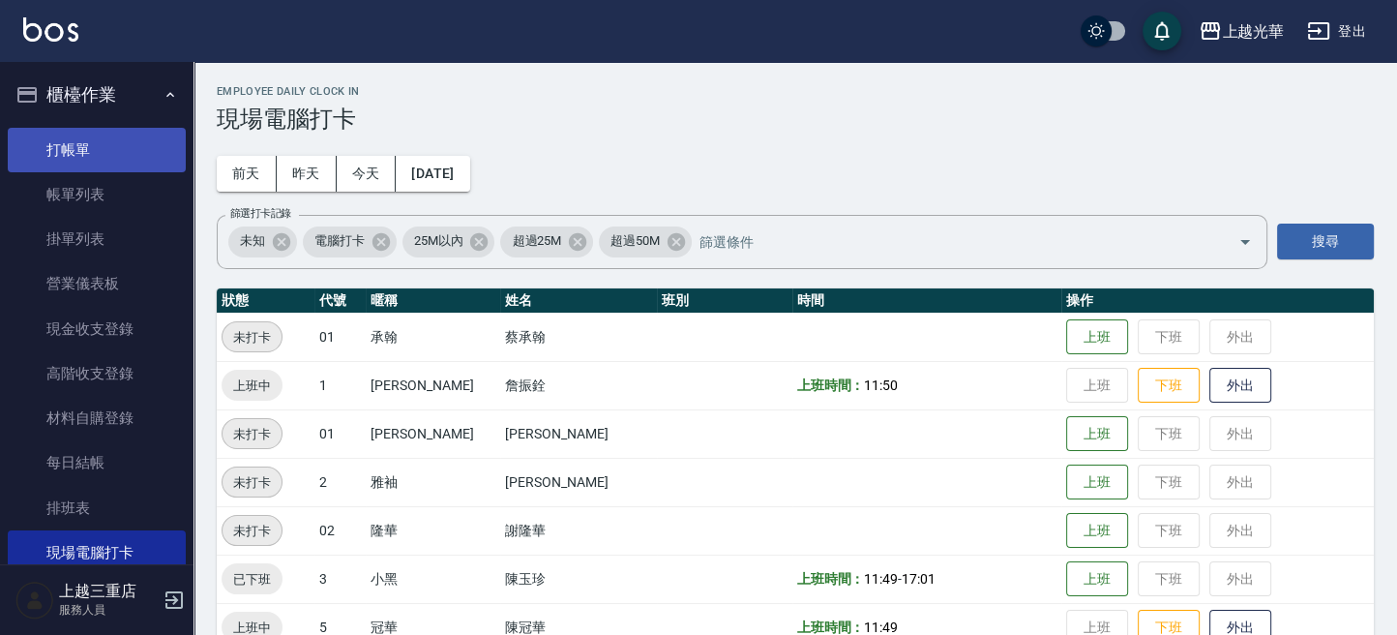
click at [64, 164] on link "打帳單" at bounding box center [97, 150] width 178 height 44
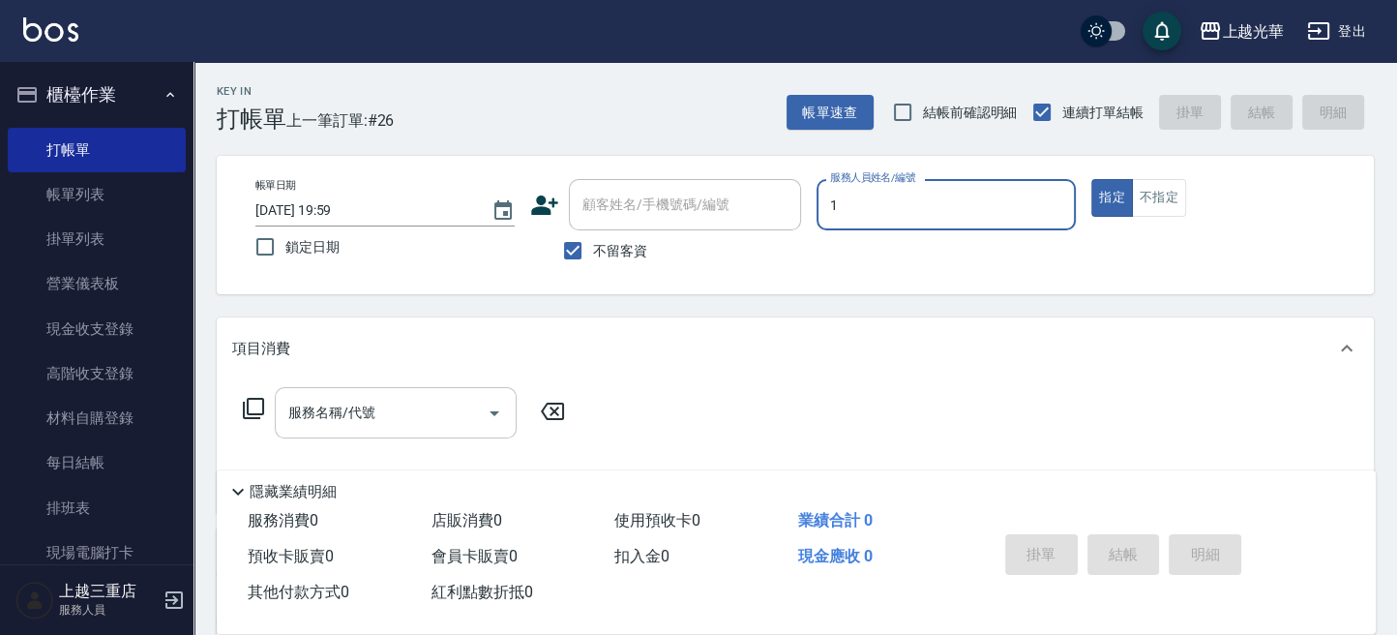
type input "小[PERSON_NAME]-1"
type button "true"
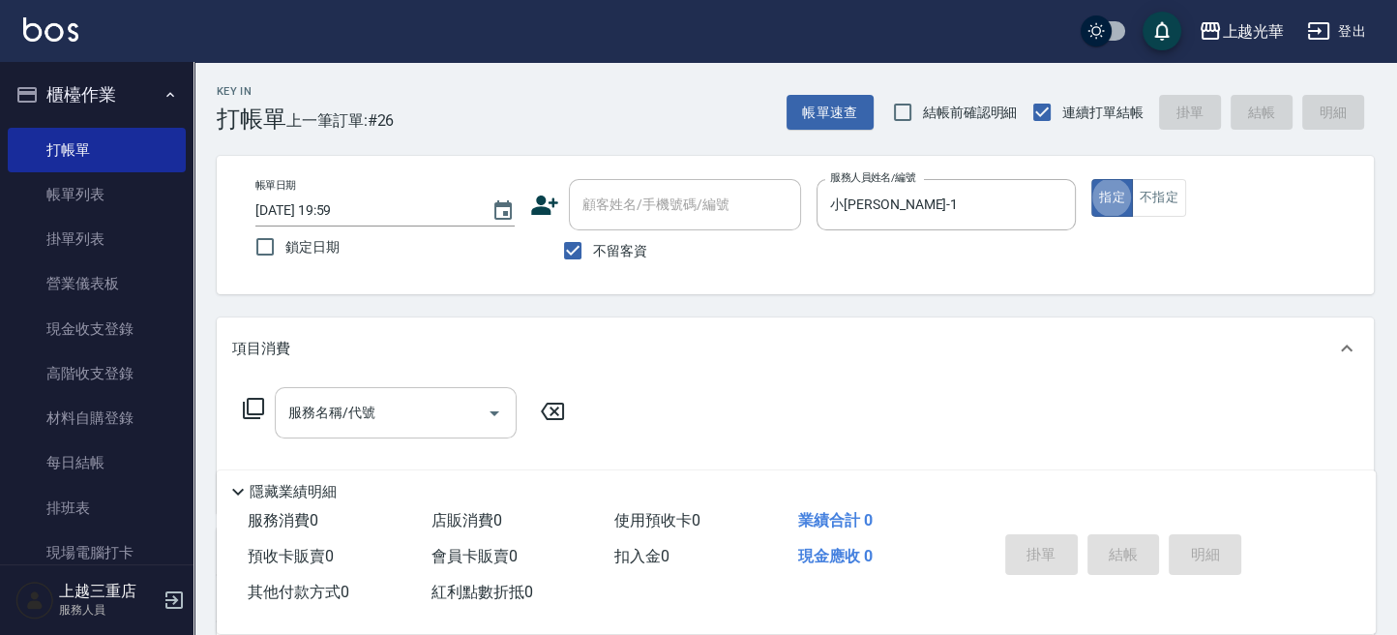
drag, startPoint x: 382, startPoint y: 420, endPoint x: 390, endPoint y: 413, distance: 10.3
click at [382, 419] on input "服務名稱/代號" at bounding box center [380, 413] width 195 height 34
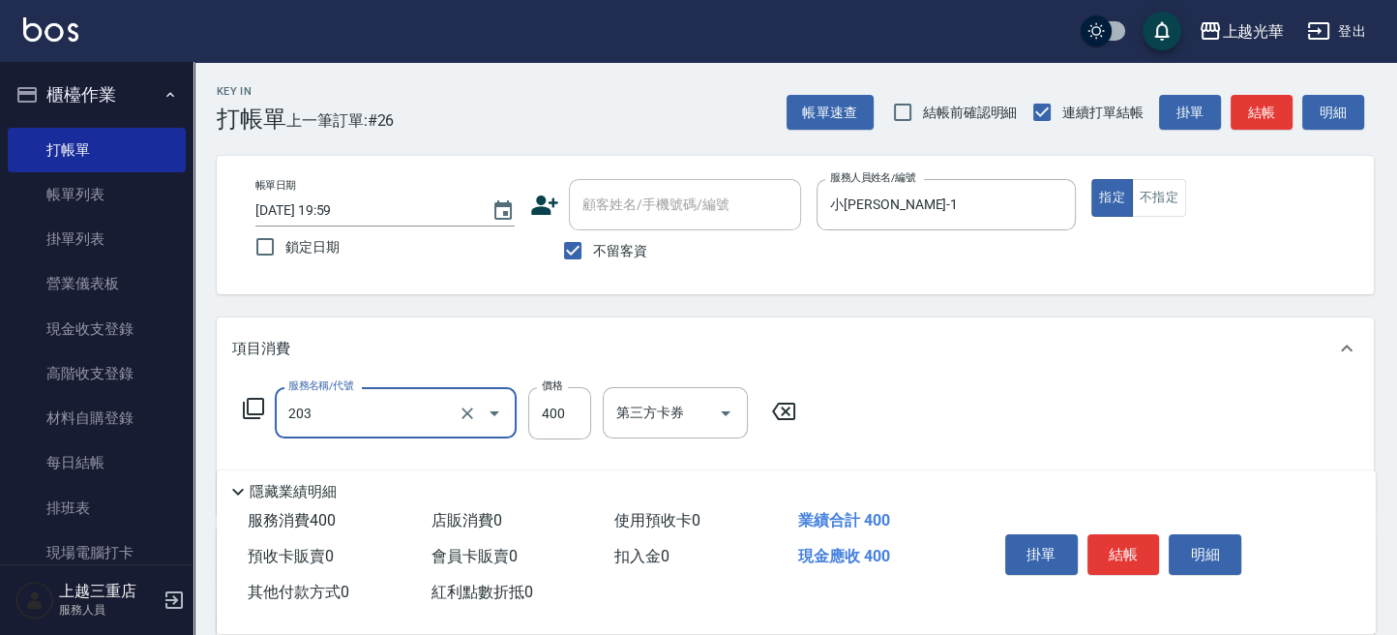
type input "指定單剪(203)"
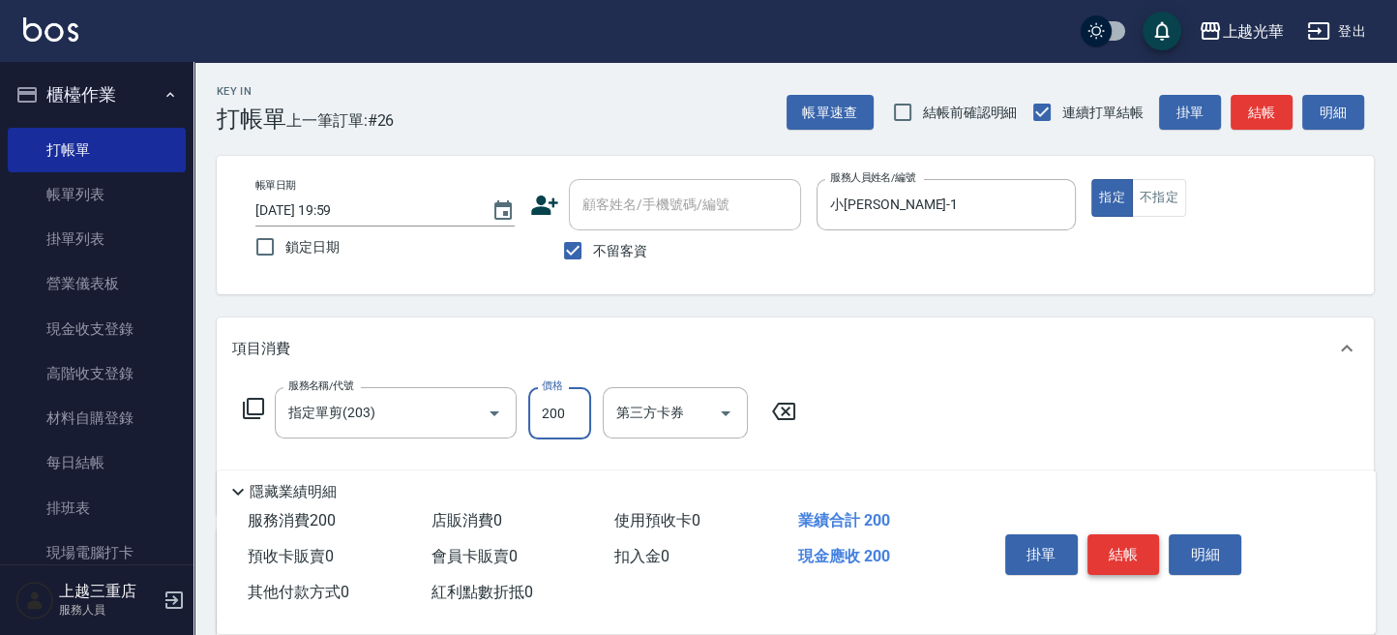
type input "200"
click at [1114, 548] on button "結帳" at bounding box center [1123, 554] width 73 height 41
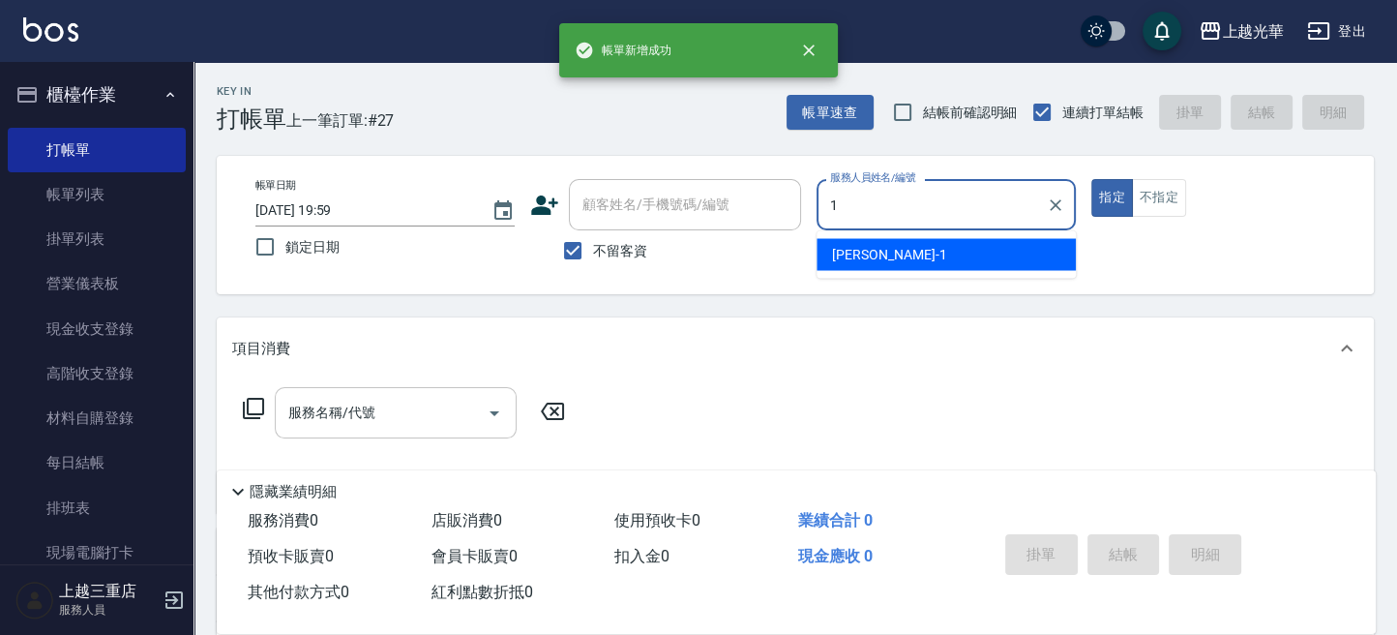
type input "小[PERSON_NAME]-1"
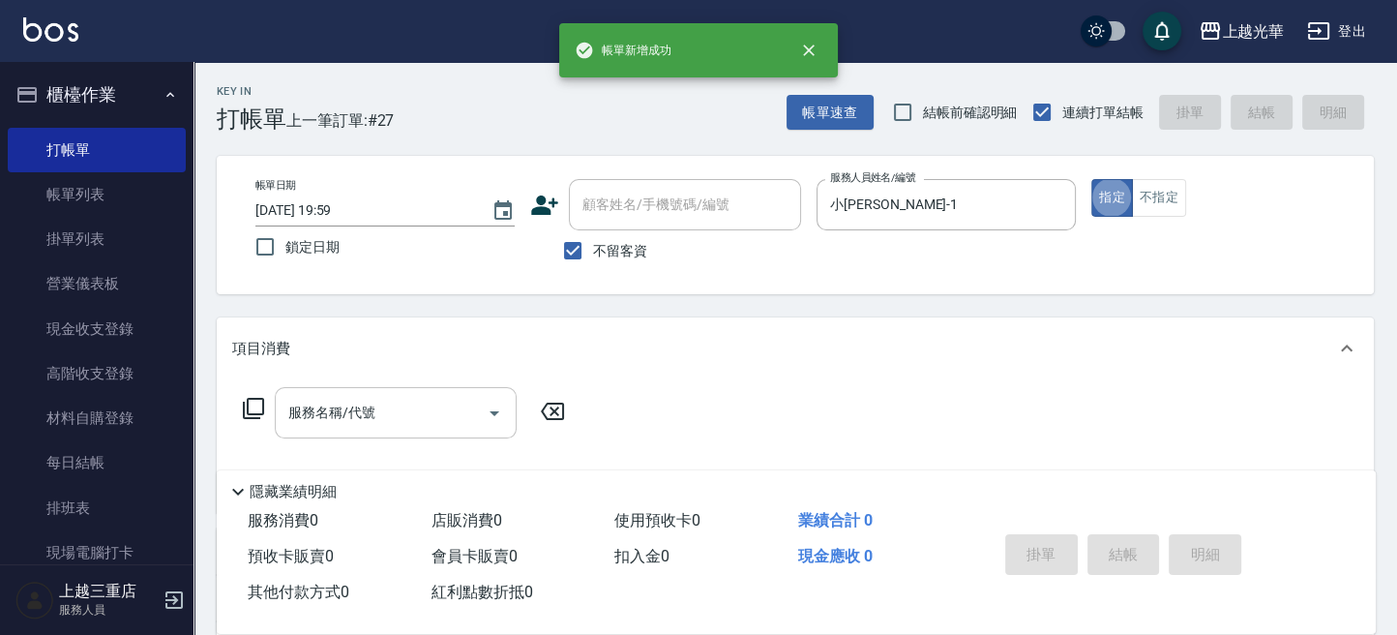
click at [415, 421] on input "服務名稱/代號" at bounding box center [380, 413] width 195 height 34
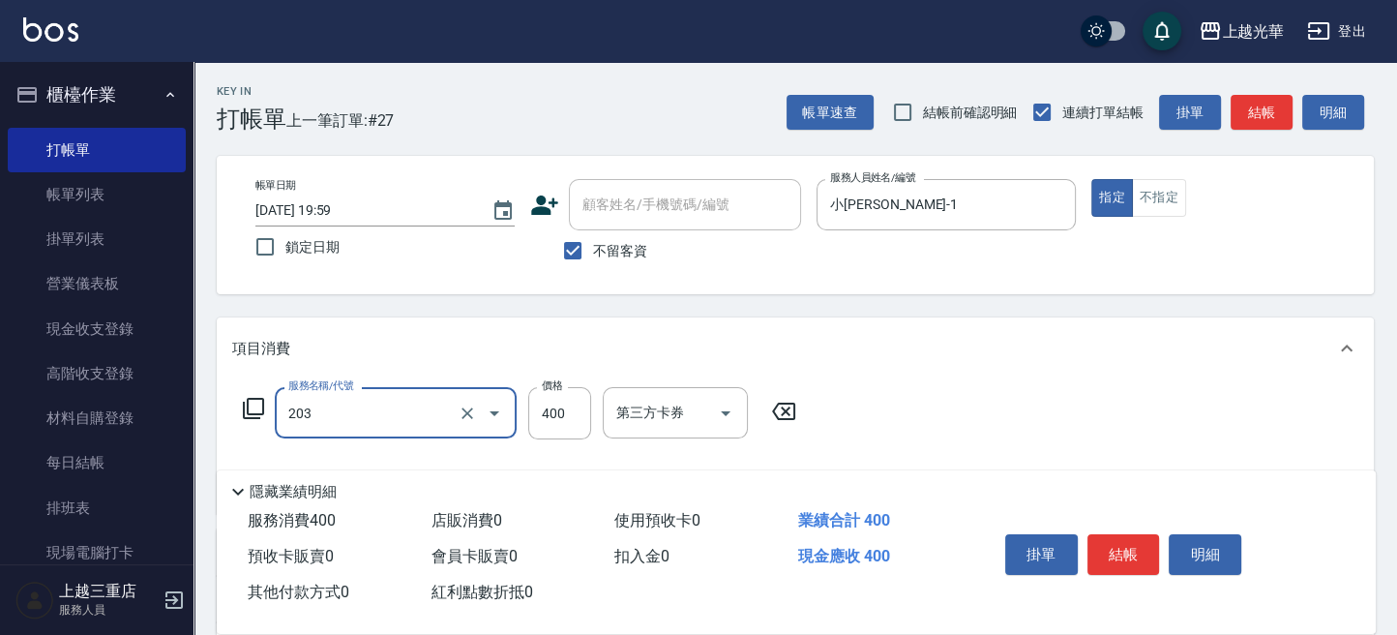
type input "指定單剪(203)"
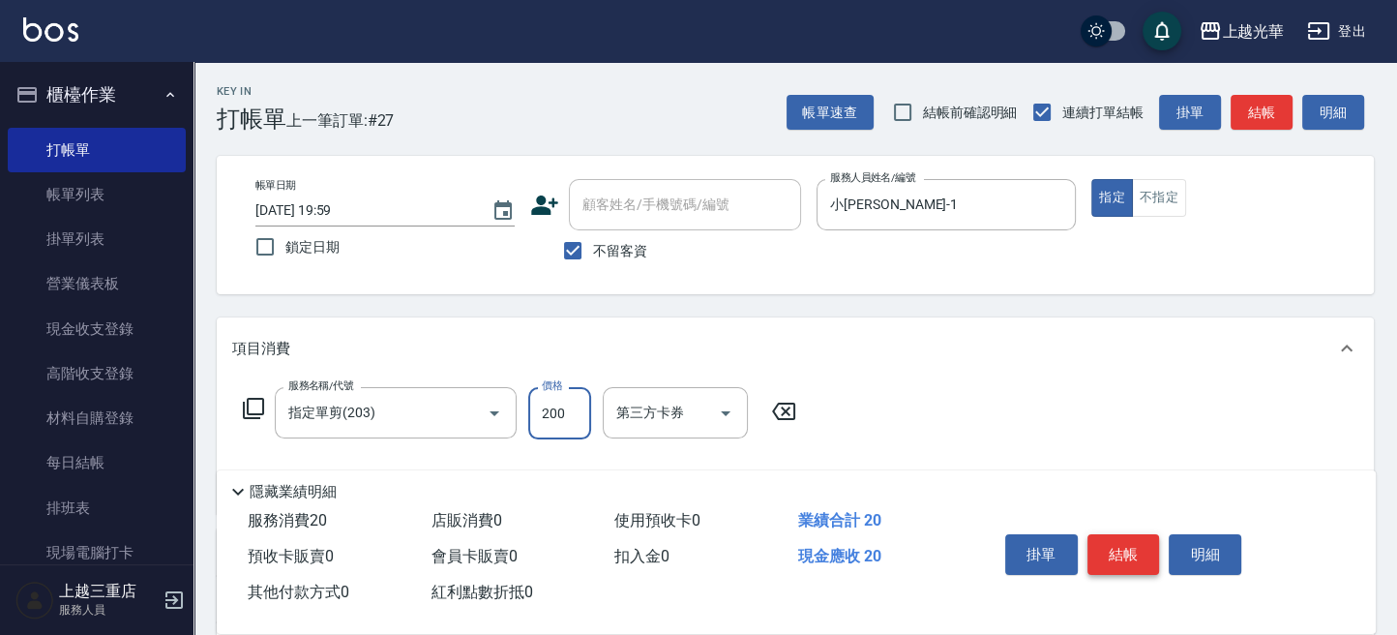
type input "200"
click at [1131, 552] on button "結帳" at bounding box center [1123, 554] width 73 height 41
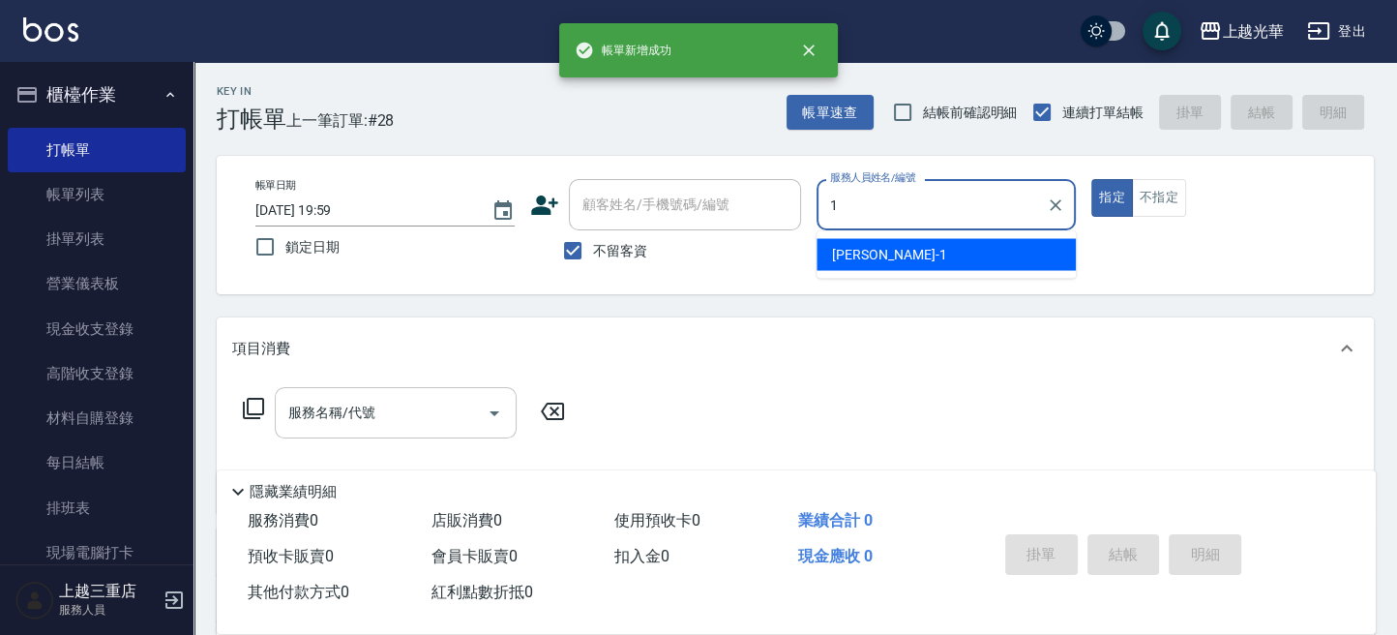
type input "小[PERSON_NAME]-1"
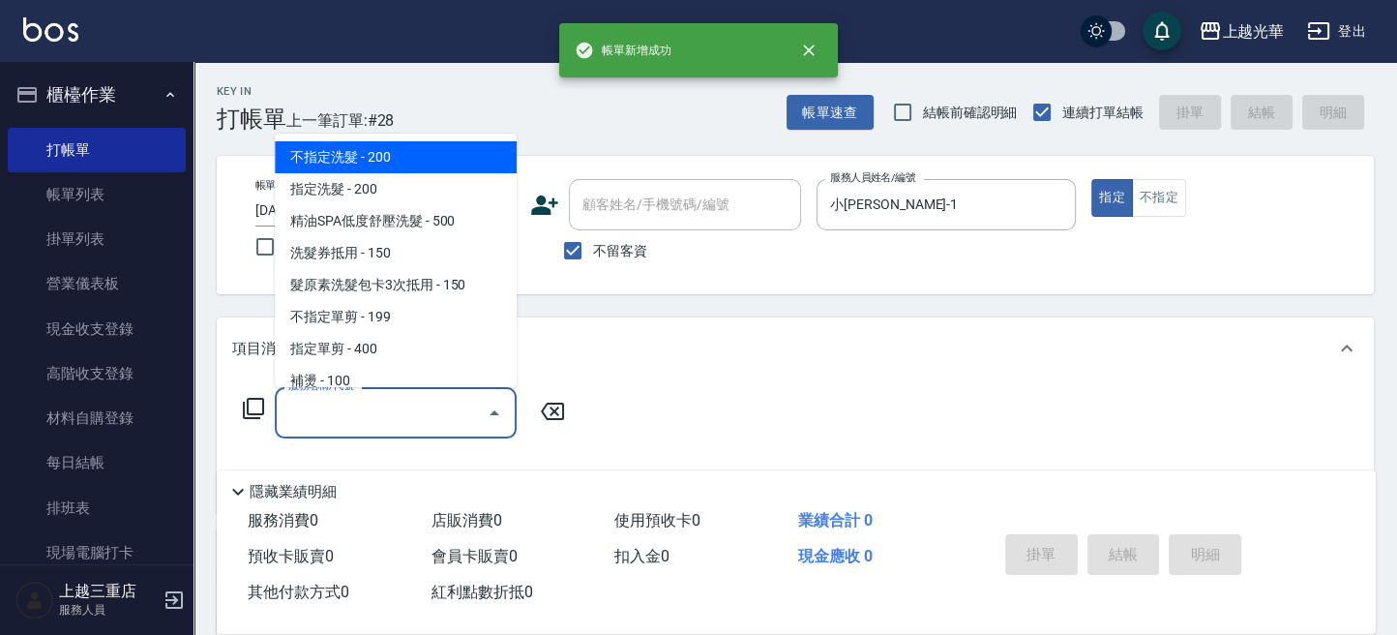
drag, startPoint x: 389, startPoint y: 416, endPoint x: 595, endPoint y: 441, distance: 207.6
click at [390, 416] on input "服務名稱/代號" at bounding box center [380, 413] width 195 height 34
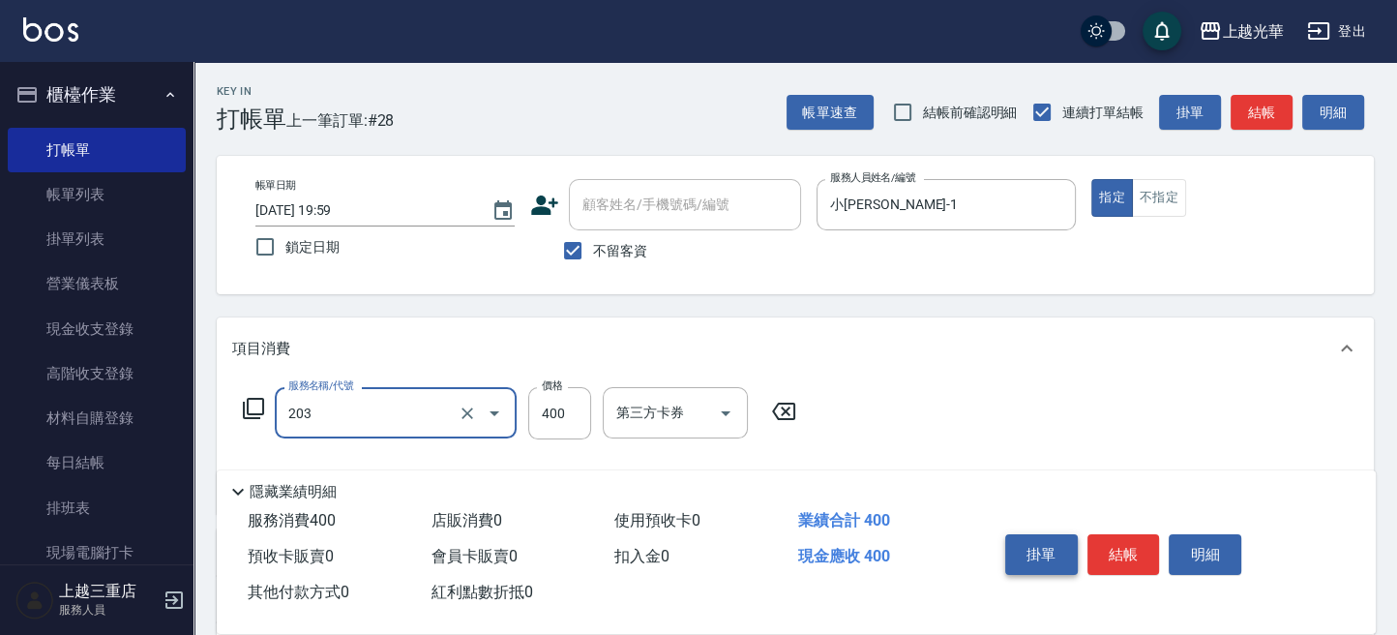
type input "指定單剪(203)"
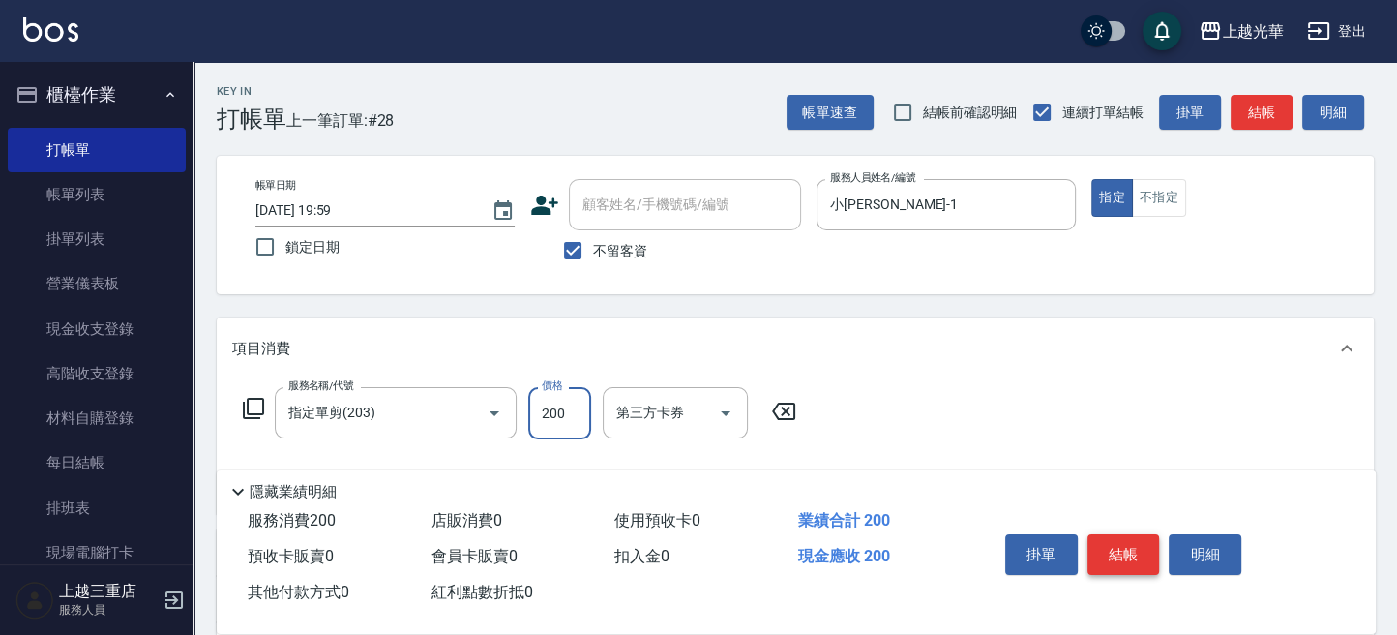
type input "200"
click at [1107, 542] on button "結帳" at bounding box center [1123, 554] width 73 height 41
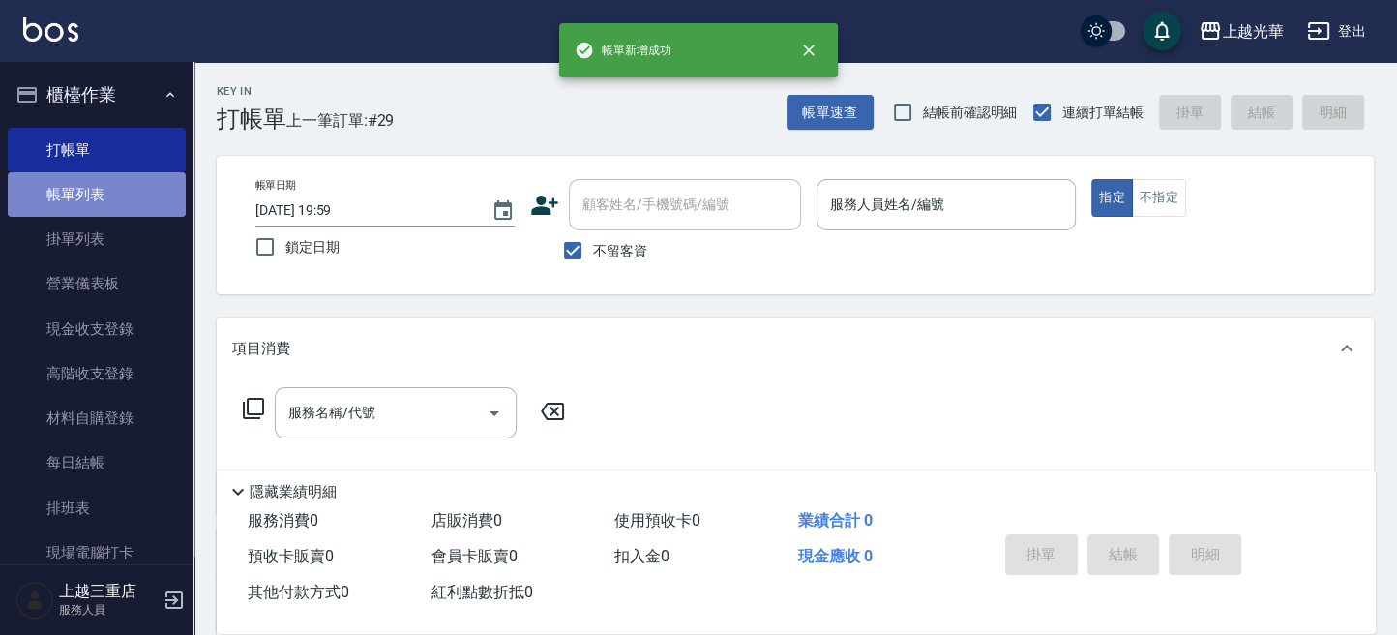
click at [154, 202] on link "帳單列表" at bounding box center [97, 194] width 178 height 44
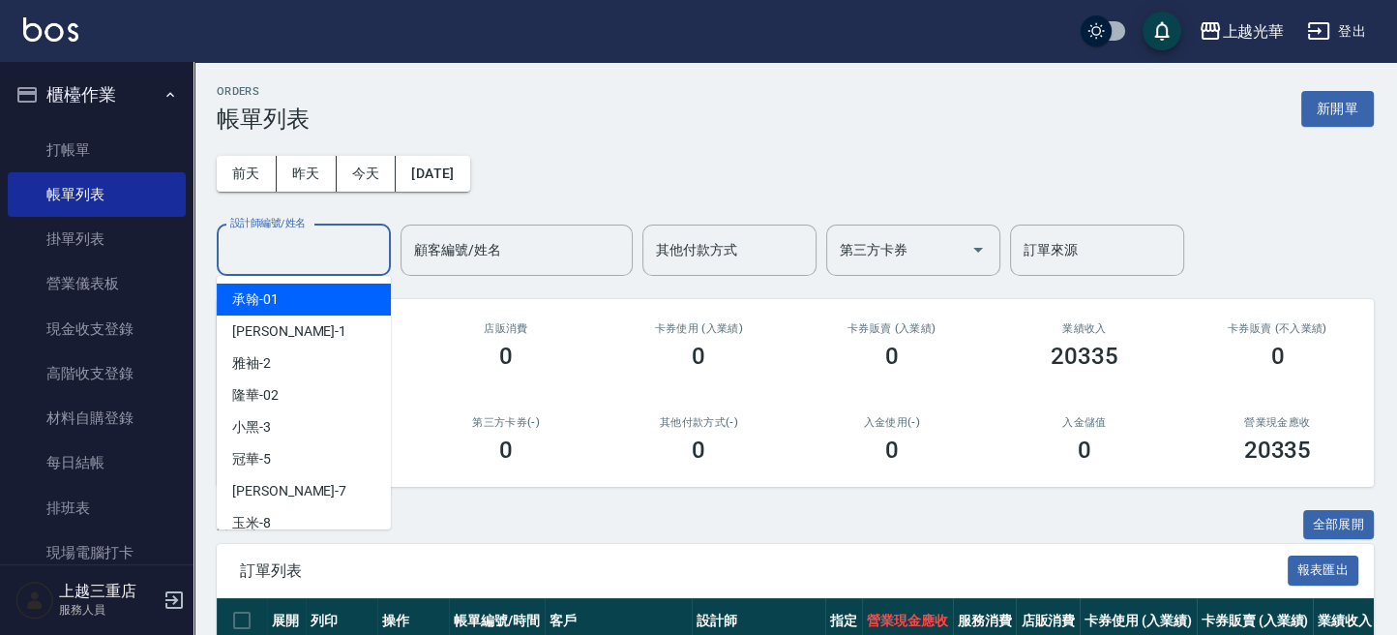
click at [290, 254] on input "設計師編號/姓名" at bounding box center [303, 250] width 157 height 34
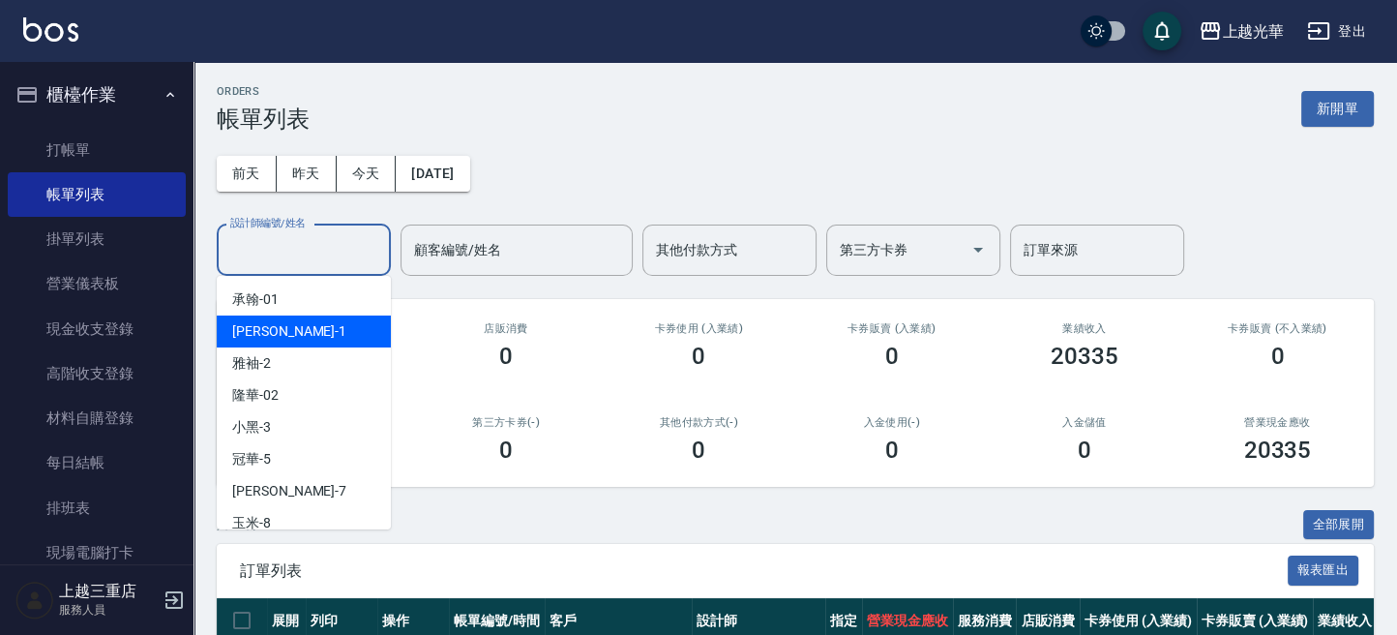
click at [300, 320] on div "小詹 -1" at bounding box center [304, 331] width 174 height 32
type input "小[PERSON_NAME]-1"
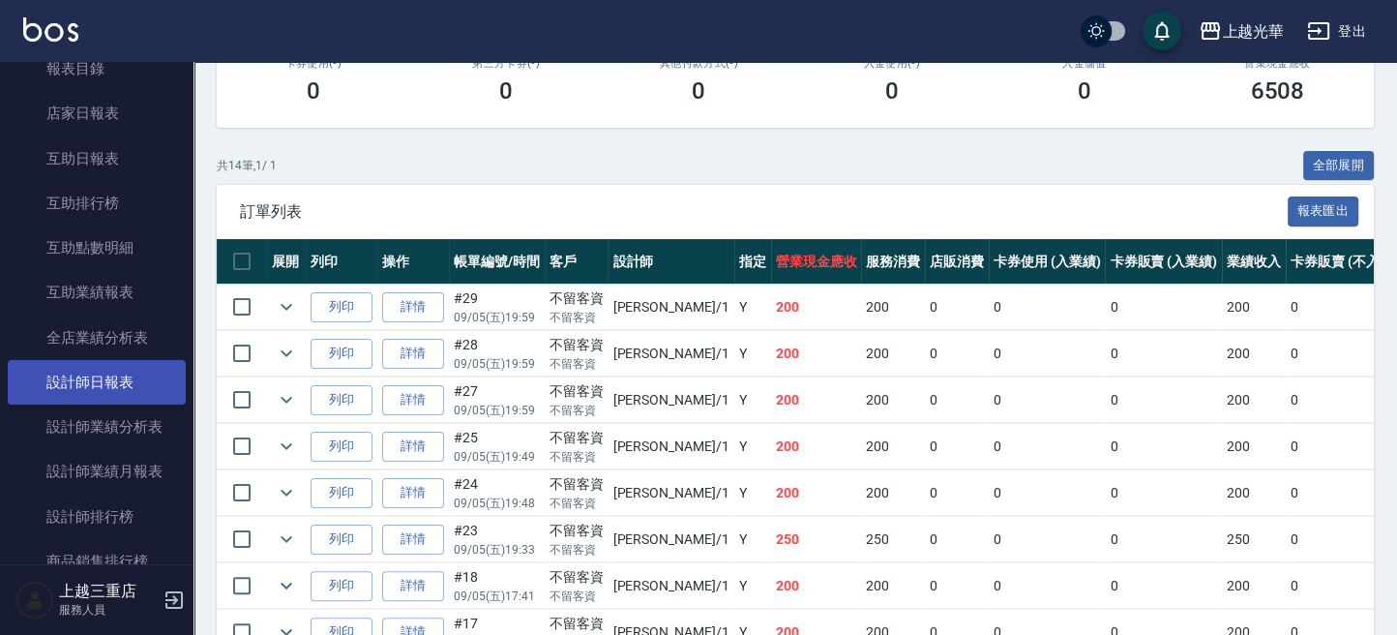
scroll to position [644, 0]
click at [132, 382] on link "設計師日報表" at bounding box center [97, 381] width 178 height 44
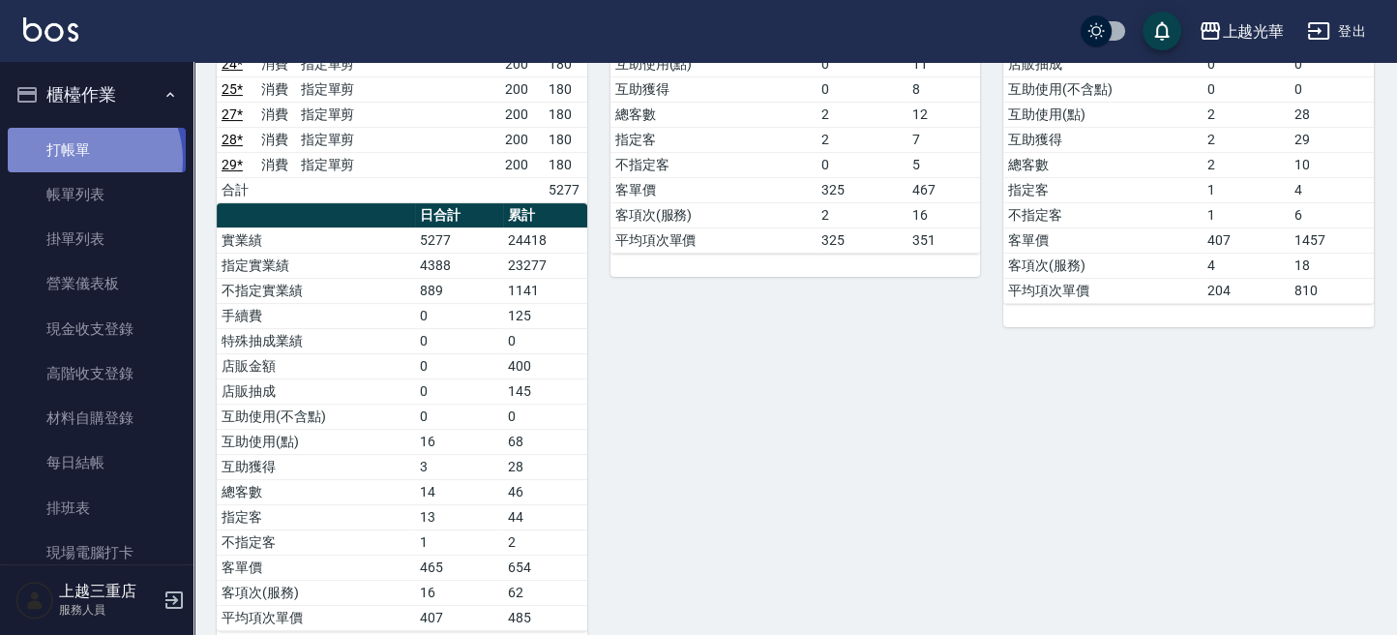
click at [83, 159] on link "打帳單" at bounding box center [97, 150] width 178 height 44
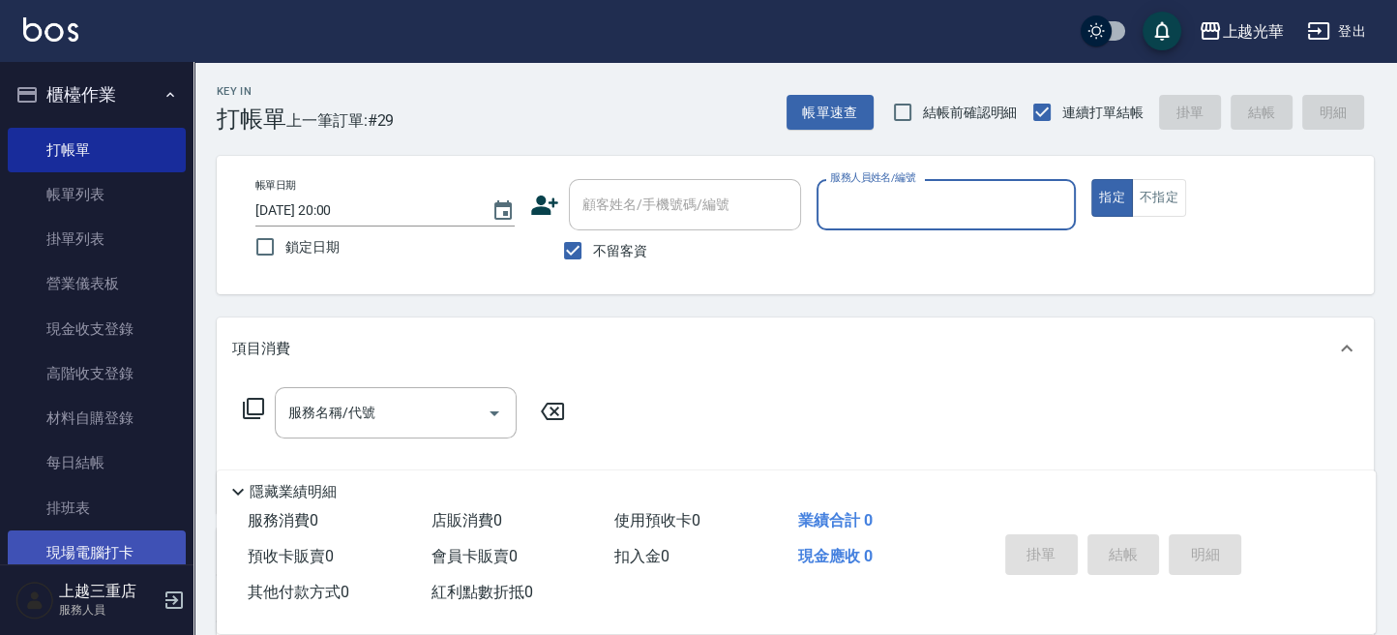
click at [111, 540] on link "現場電腦打卡" at bounding box center [97, 552] width 178 height 44
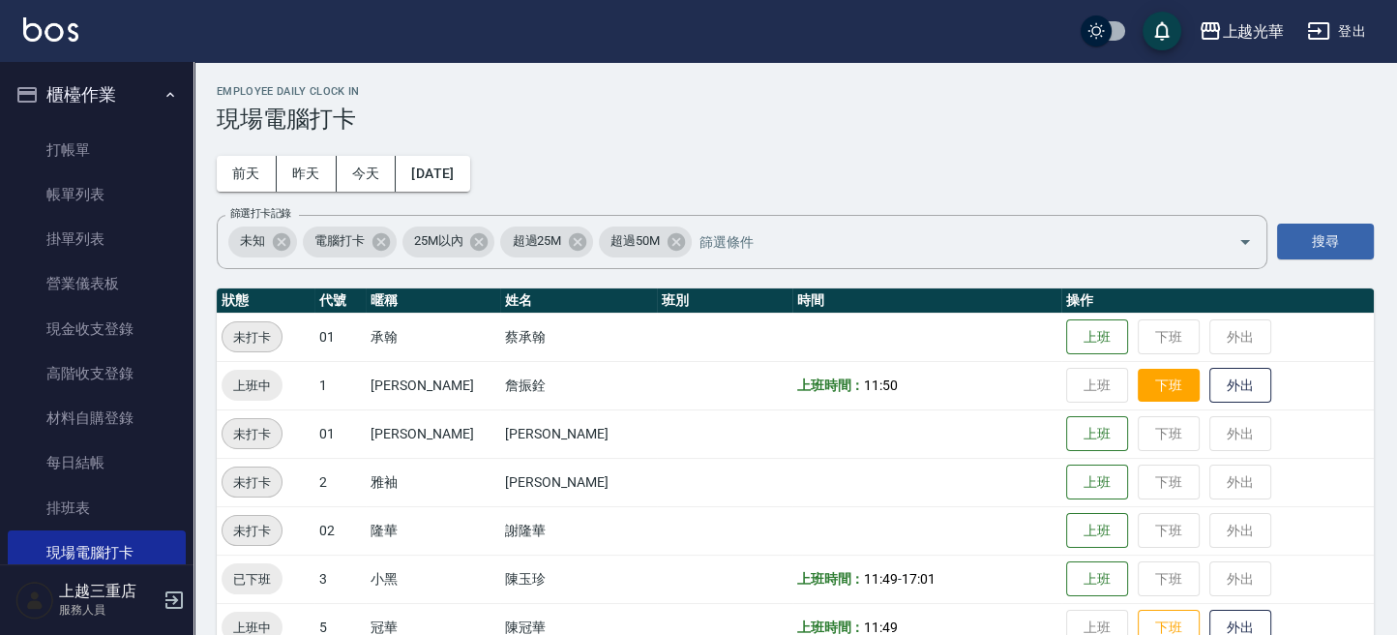
click at [1140, 393] on button "下班" at bounding box center [1169, 386] width 62 height 34
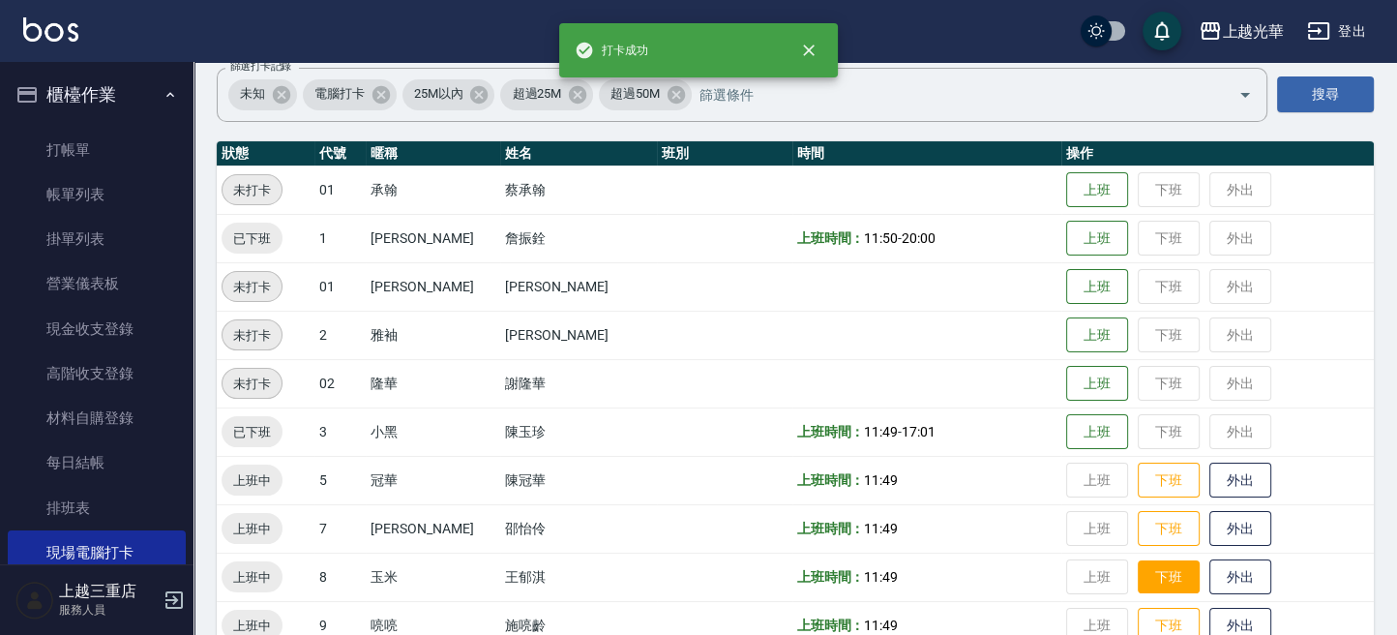
scroll to position [257, 0]
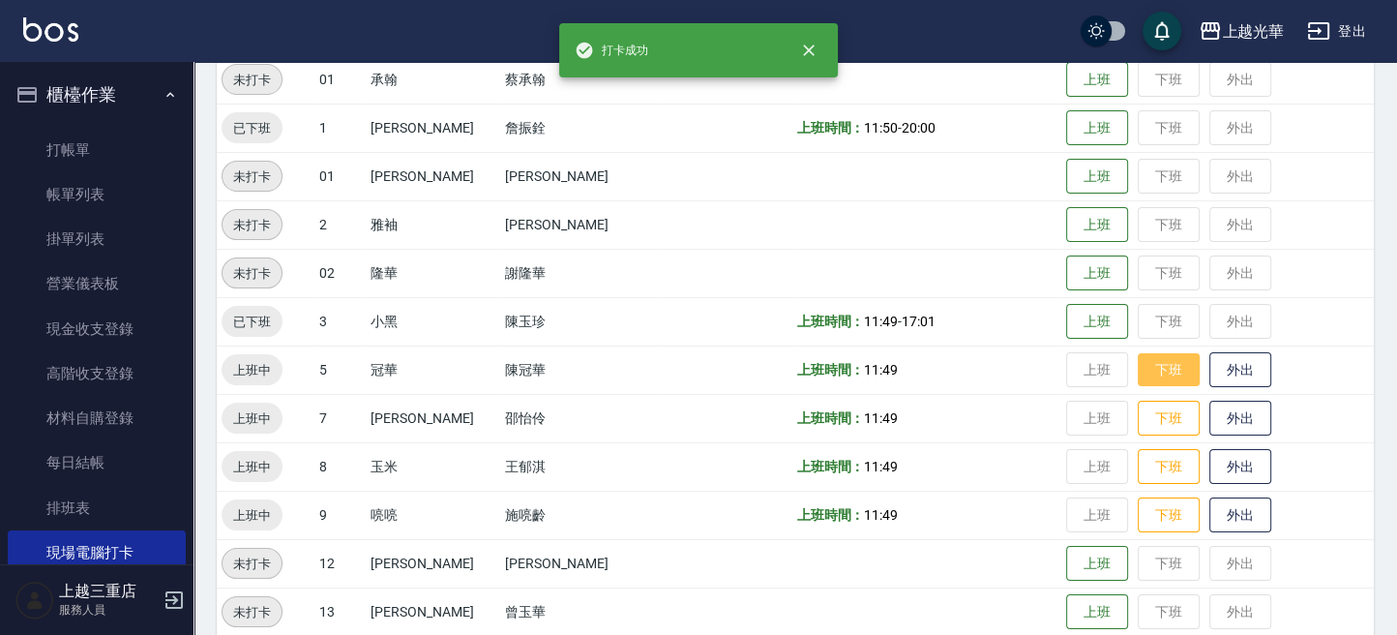
click at [1143, 370] on button "下班" at bounding box center [1169, 370] width 62 height 34
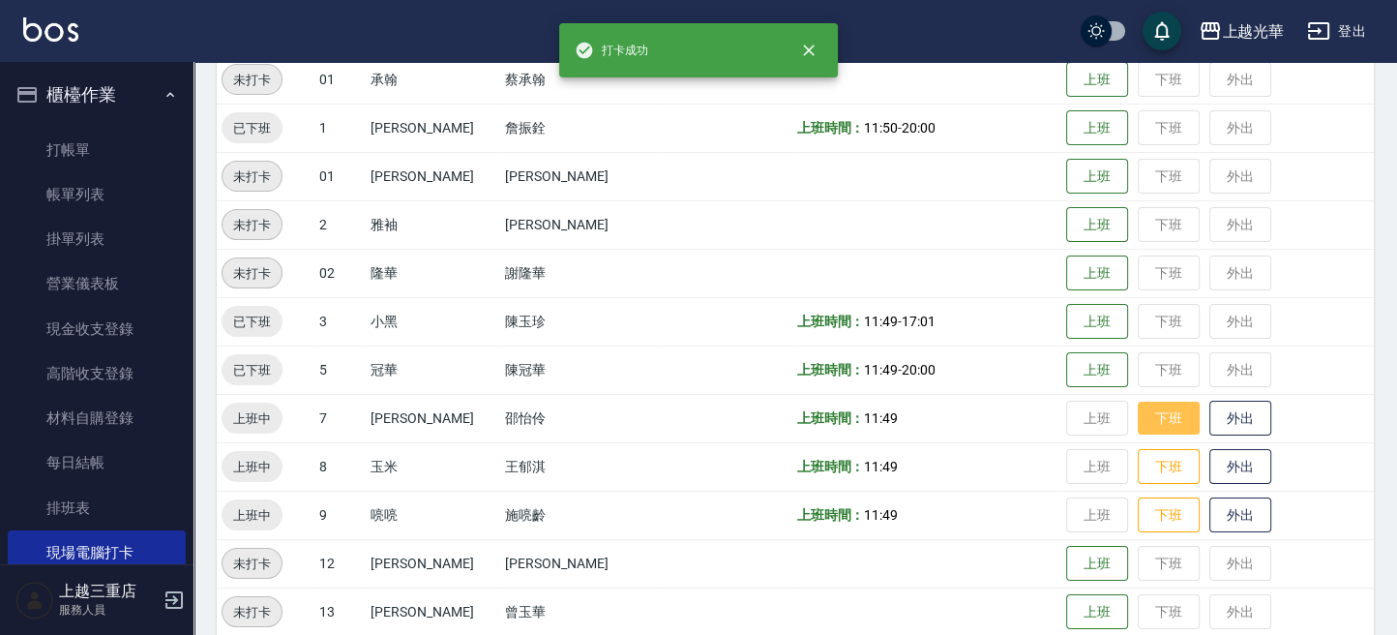
click at [1145, 406] on button "下班" at bounding box center [1169, 418] width 62 height 34
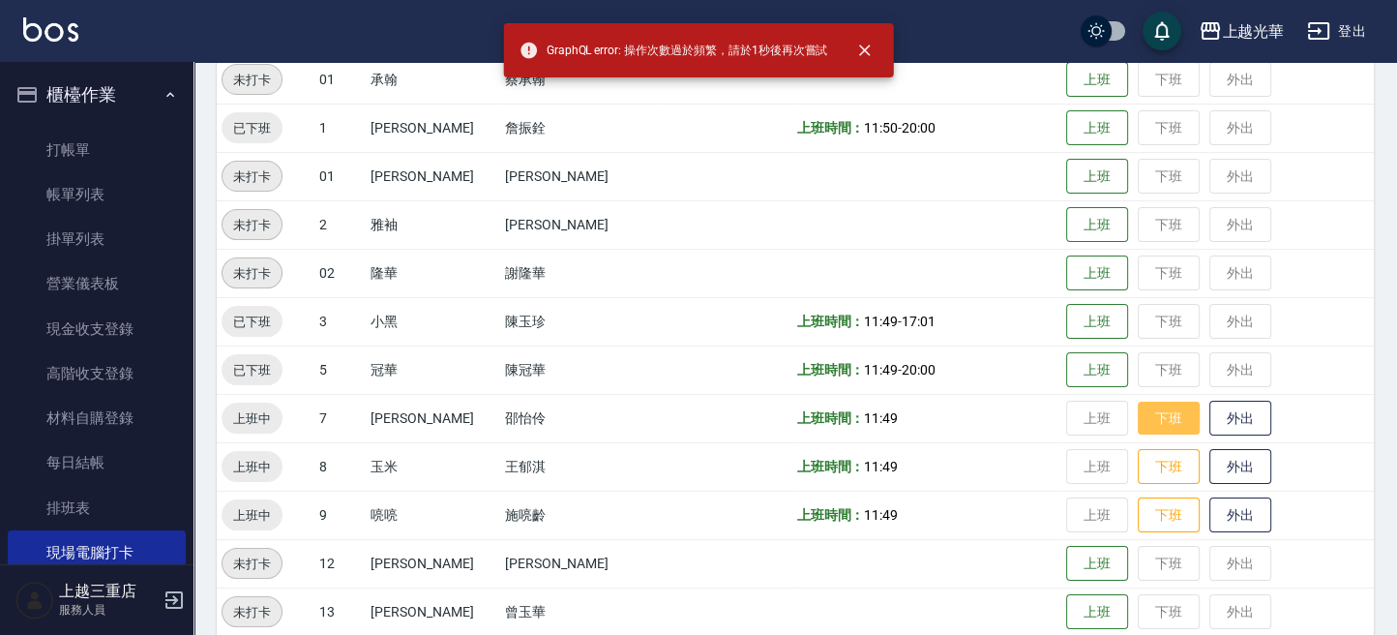
click at [1154, 403] on button "下班" at bounding box center [1169, 418] width 62 height 34
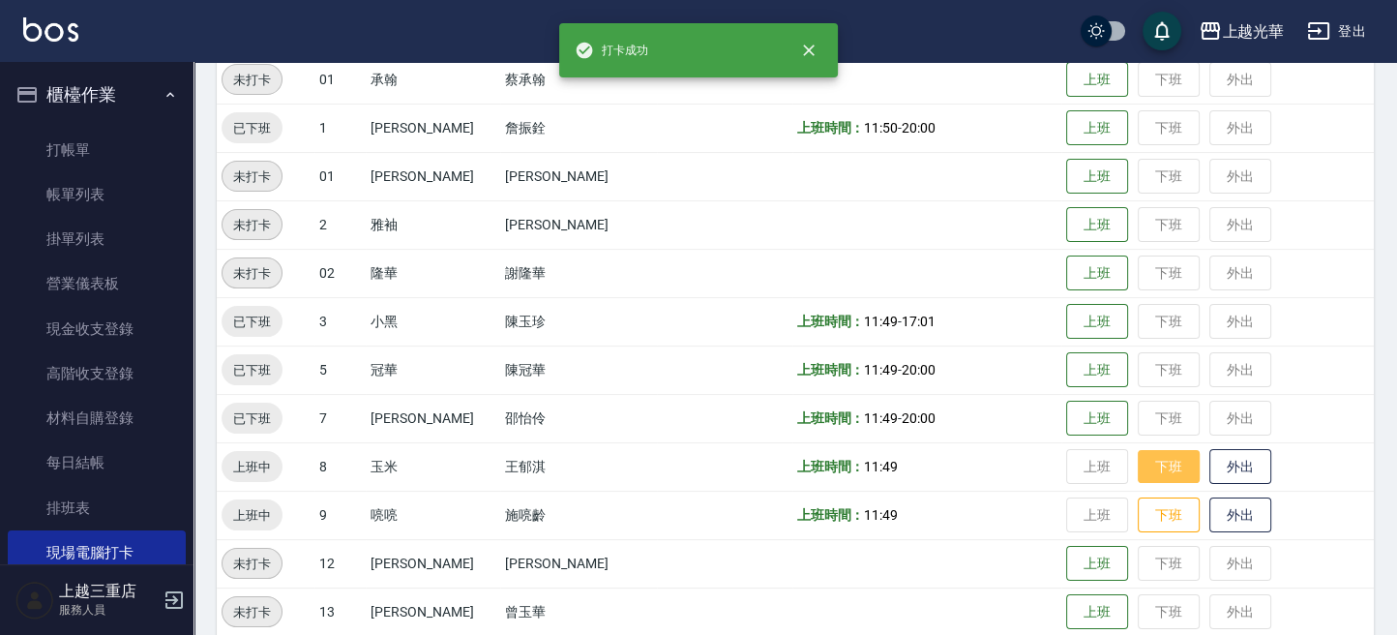
click at [1147, 455] on button "下班" at bounding box center [1169, 467] width 62 height 34
click at [1151, 509] on button "下班" at bounding box center [1169, 515] width 62 height 34
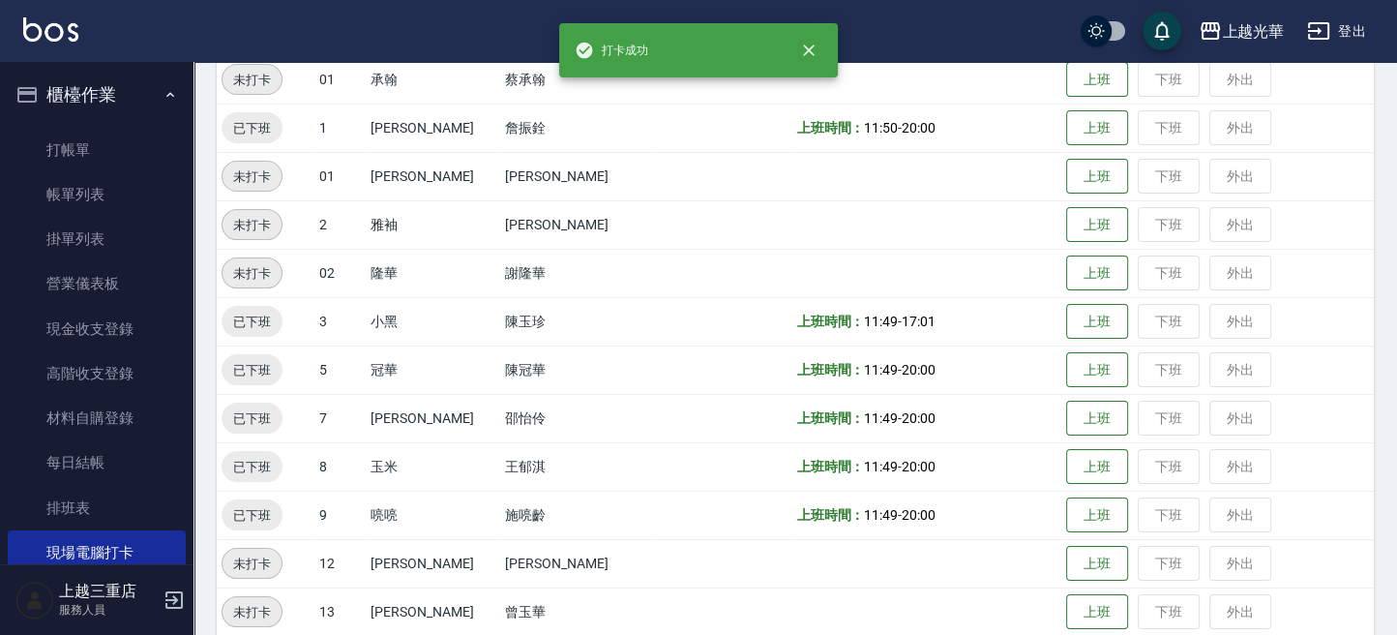
scroll to position [516, 0]
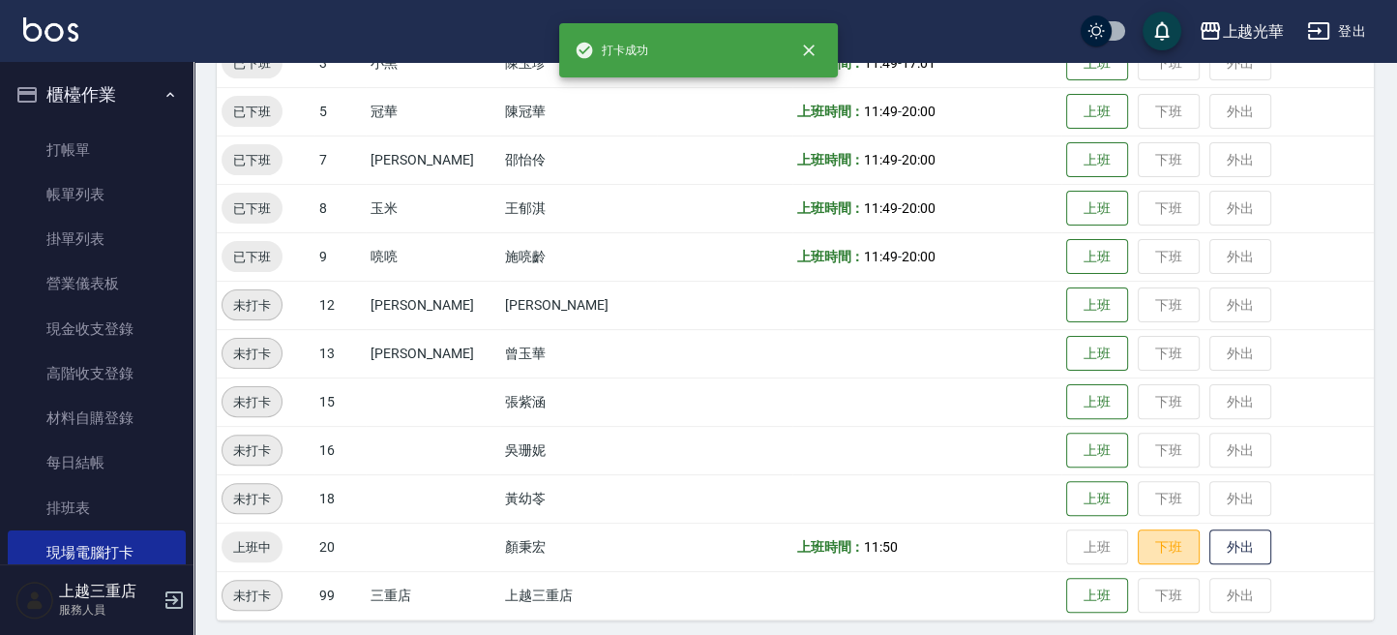
drag, startPoint x: 1143, startPoint y: 542, endPoint x: 1077, endPoint y: 553, distance: 67.7
click at [1140, 543] on button "下班" at bounding box center [1169, 547] width 62 height 36
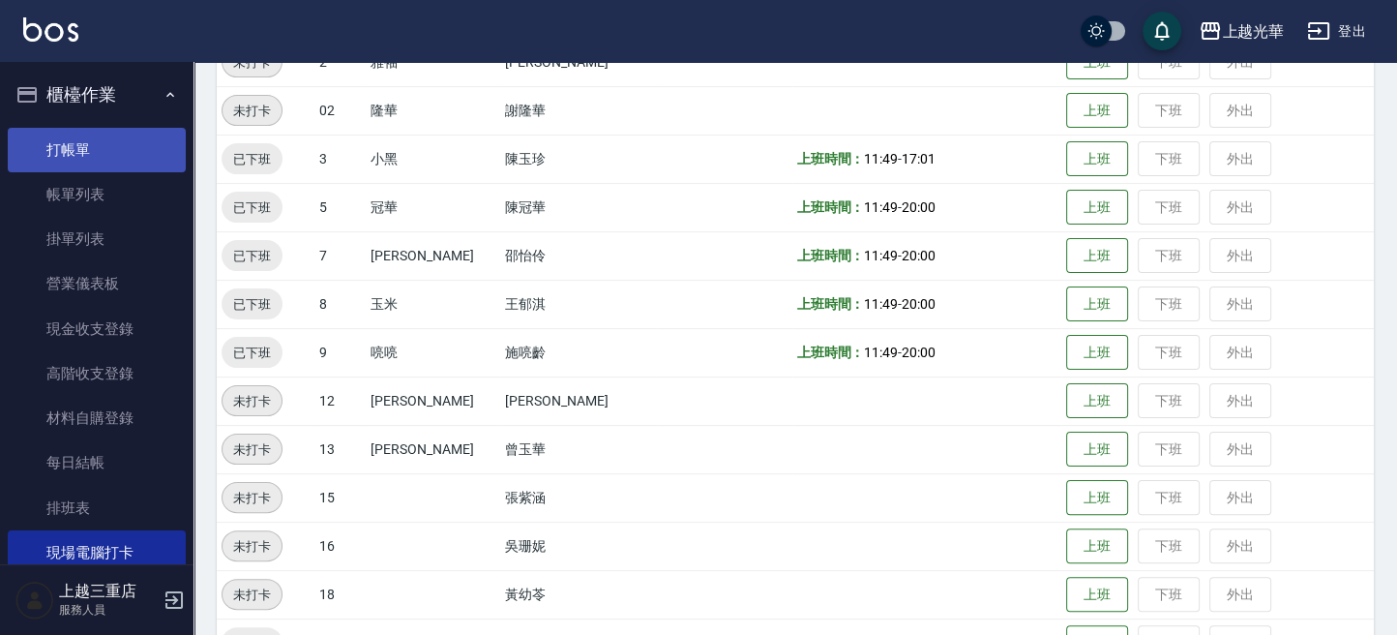
scroll to position [265, 0]
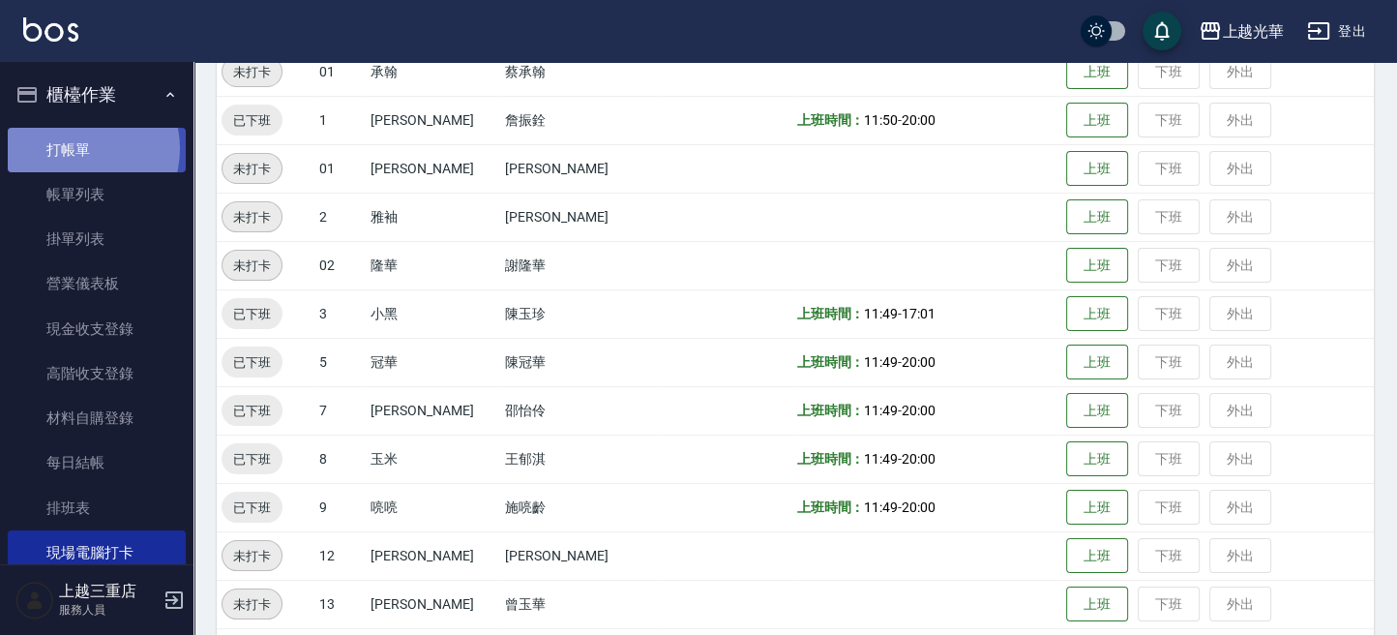
click at [74, 148] on link "打帳單" at bounding box center [97, 150] width 178 height 44
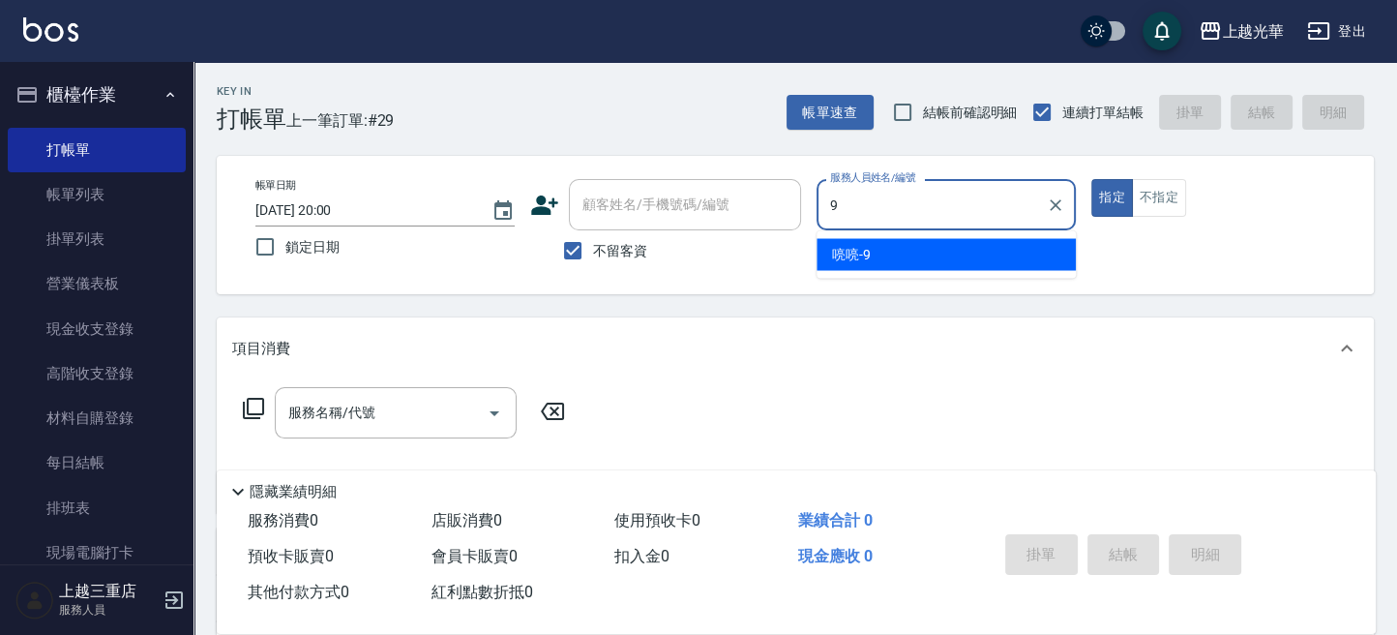
type input "喨喨-9"
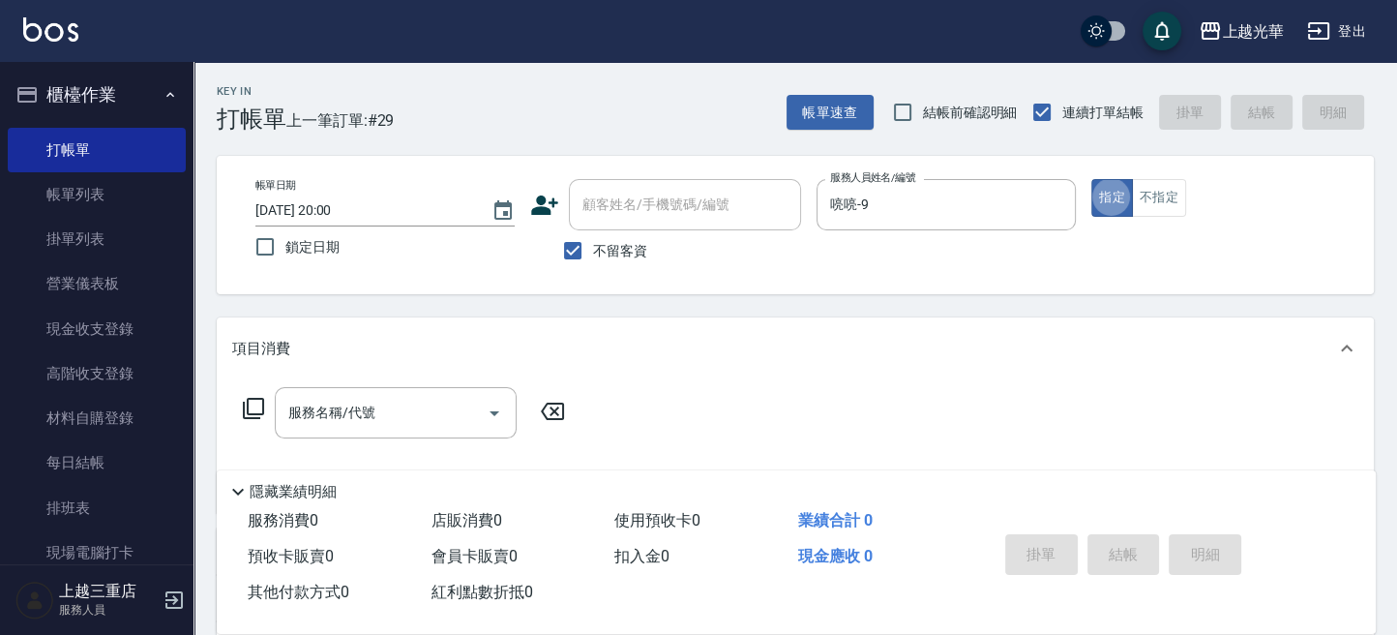
type button "true"
click at [1175, 208] on button "不指定" at bounding box center [1159, 198] width 54 height 38
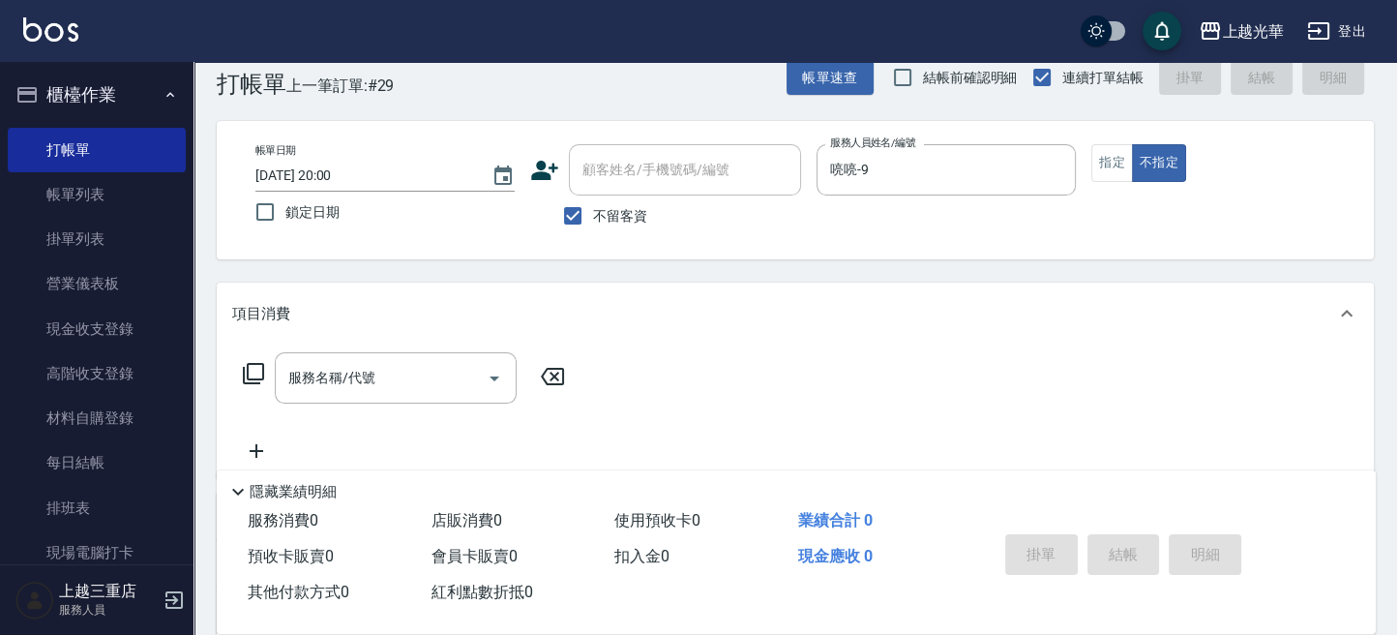
scroll to position [129, 0]
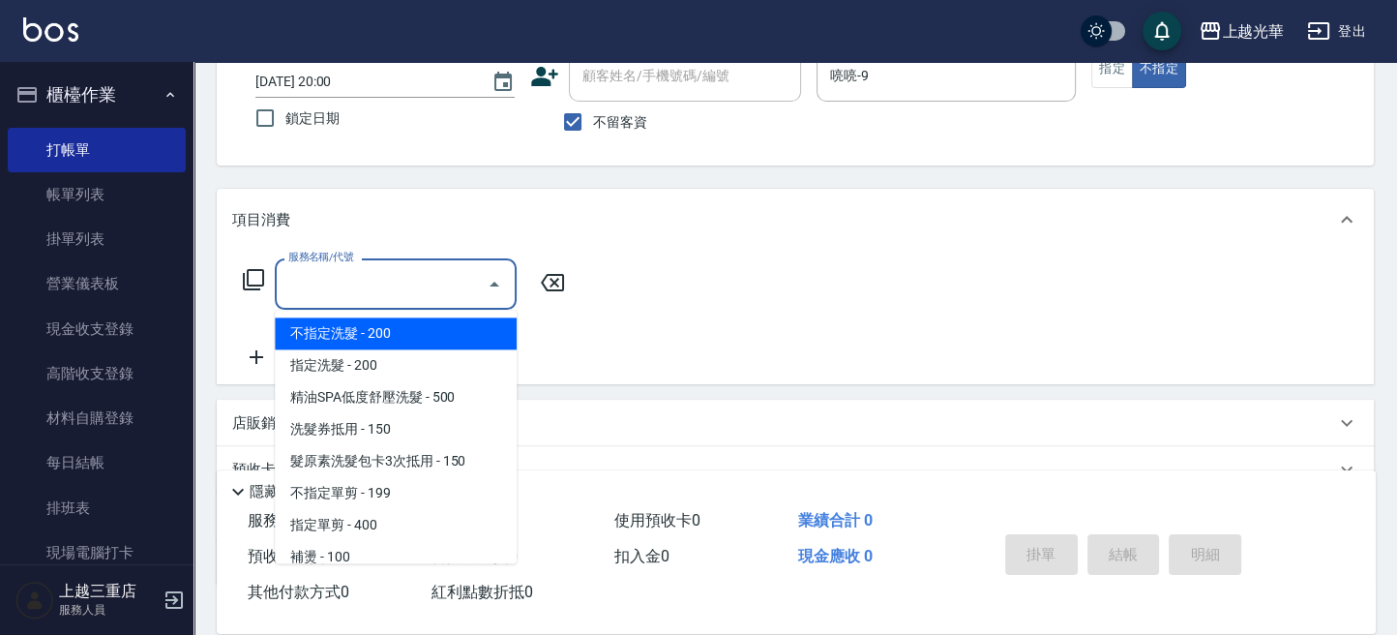
click at [415, 277] on input "服務名稱/代號" at bounding box center [380, 284] width 195 height 34
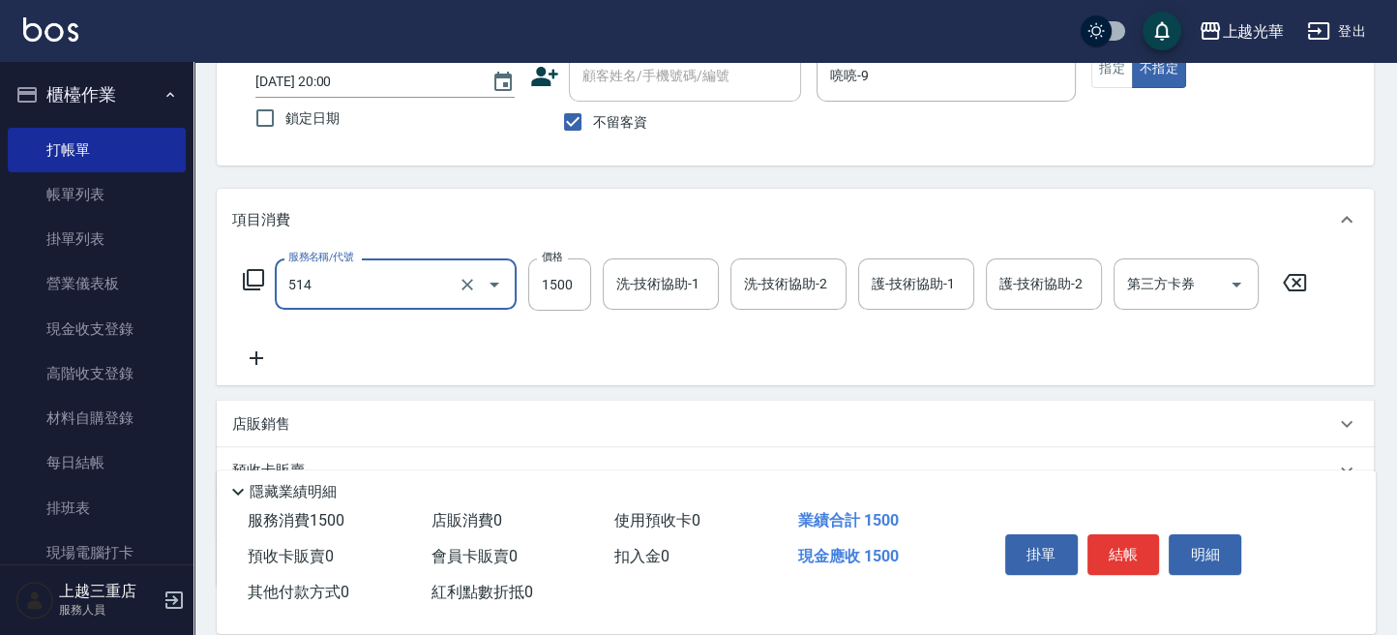
type input "[PERSON_NAME]5G護髮/單次(514)"
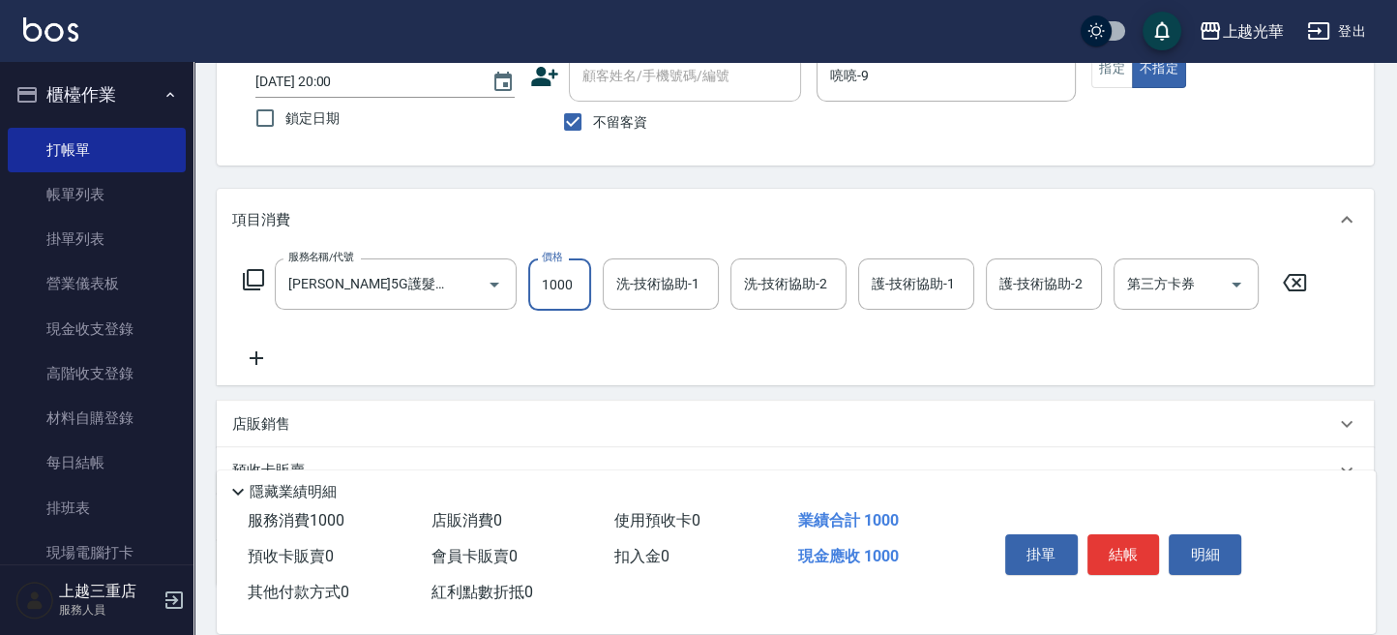
type input "1000"
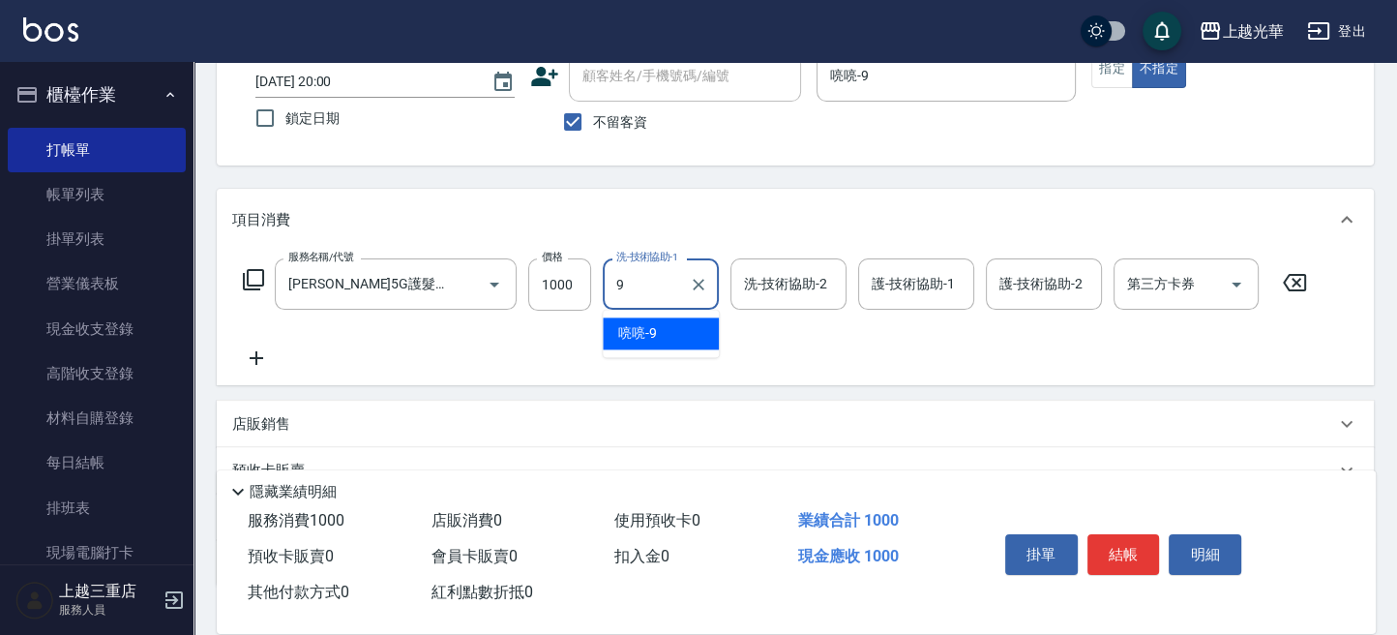
type input "喨喨-9"
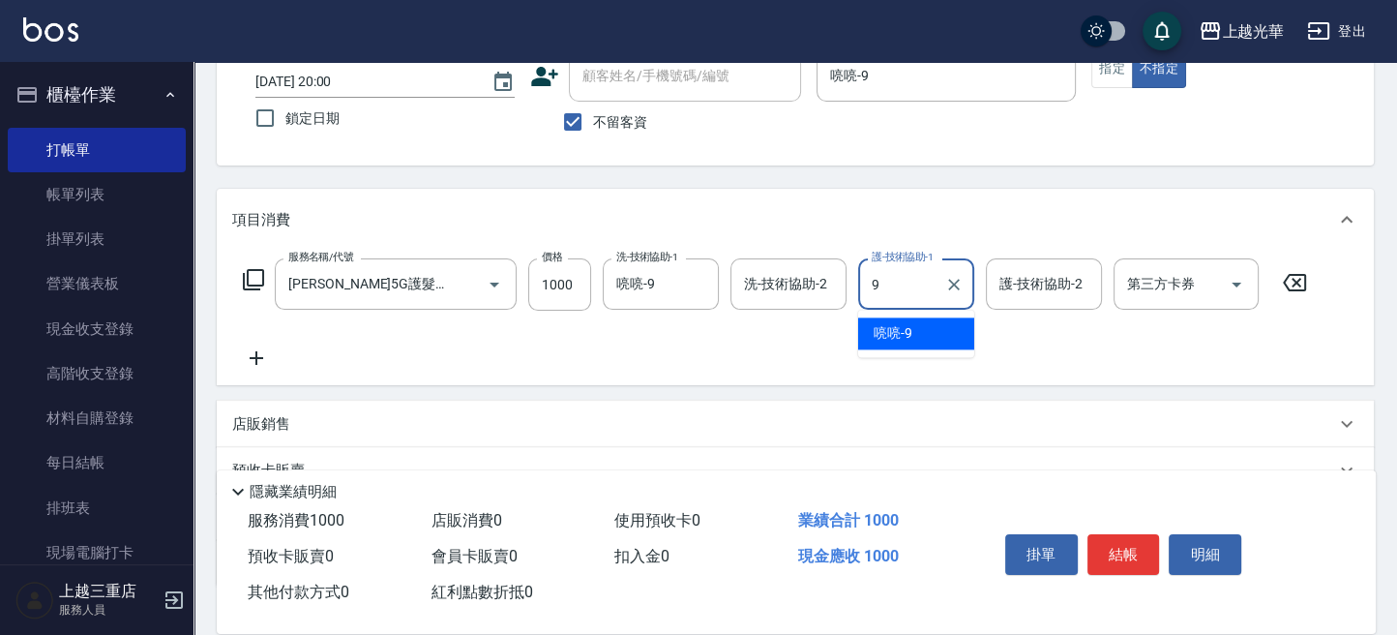
type input "喨喨-9"
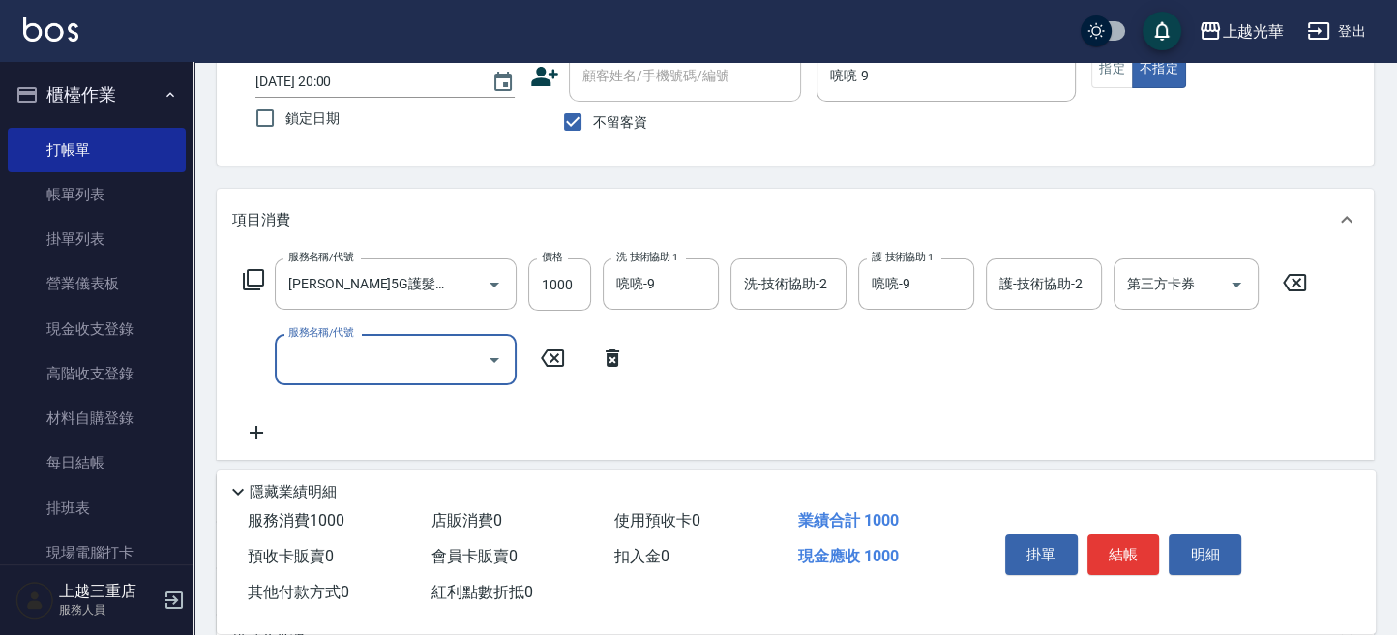
scroll to position [0, 0]
type input "設計染髮(404)"
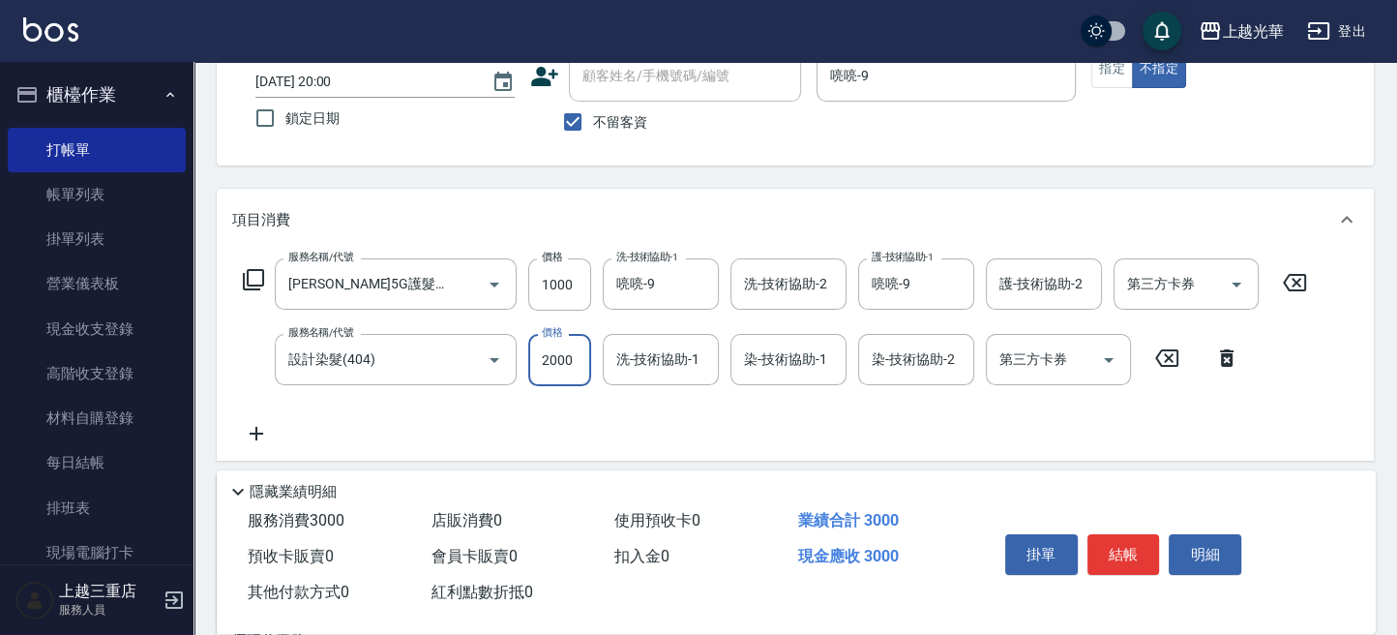
type input "2000"
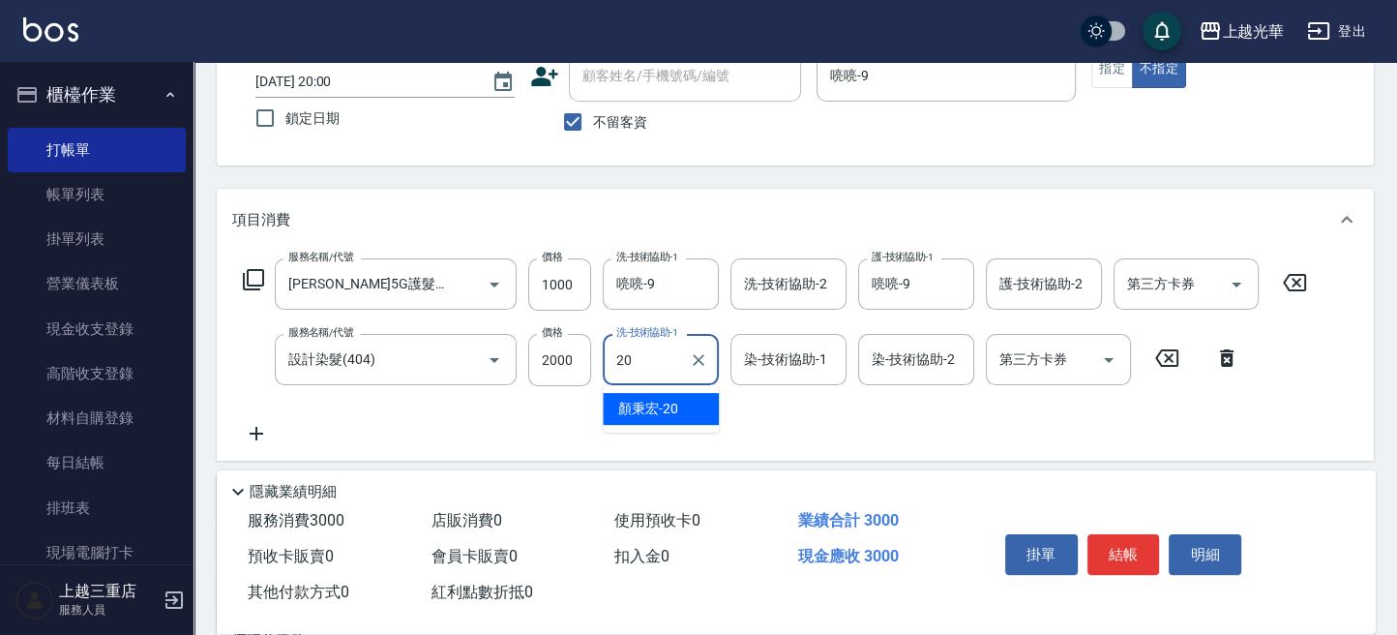
type input "[PERSON_NAME]-20"
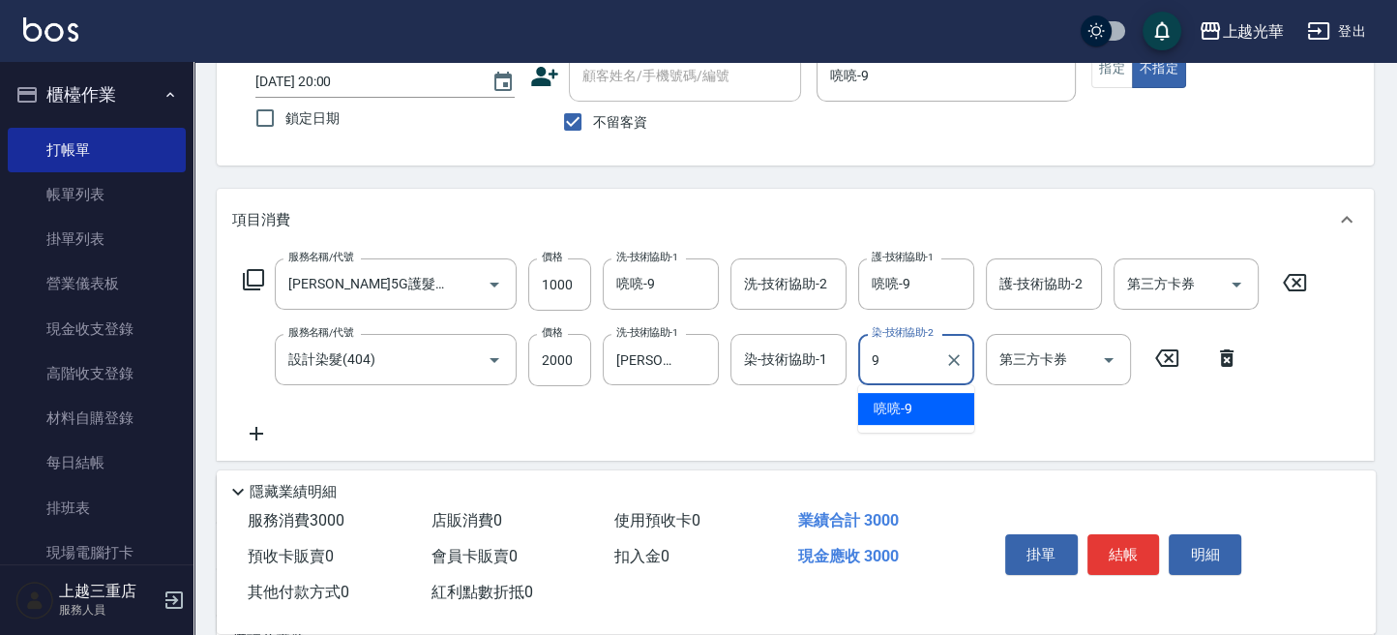
type input "喨喨-9"
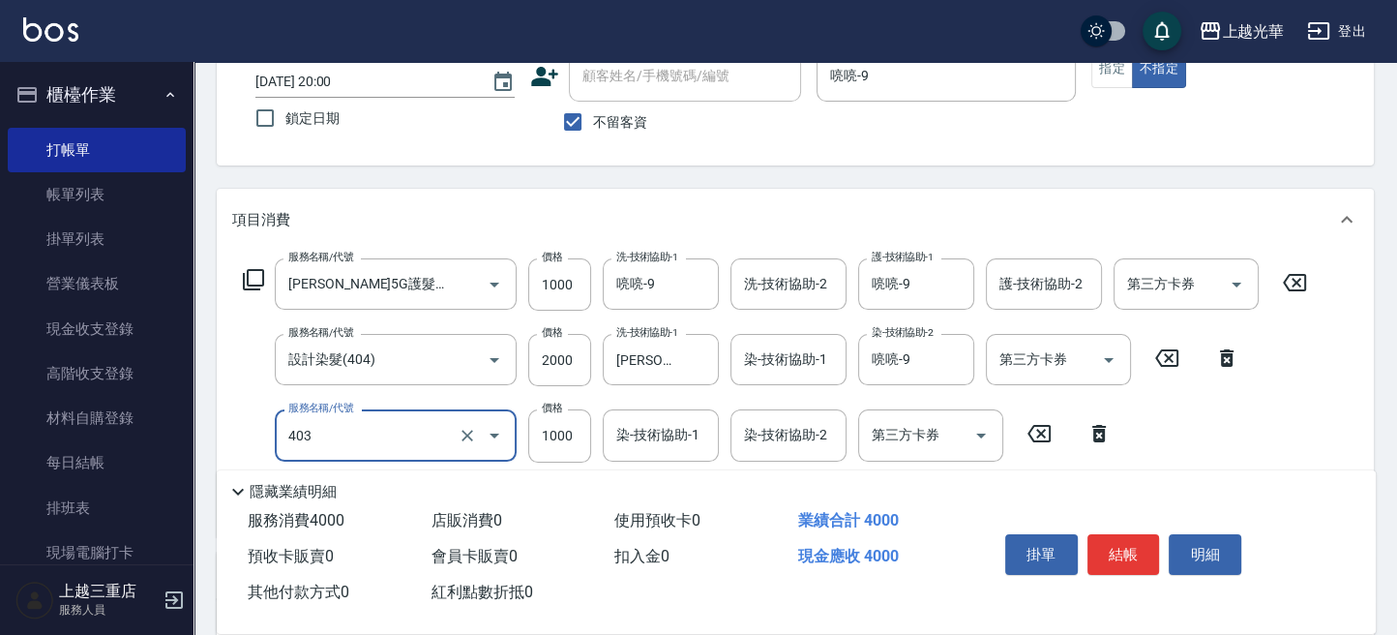
type input "全頭挑染(403)"
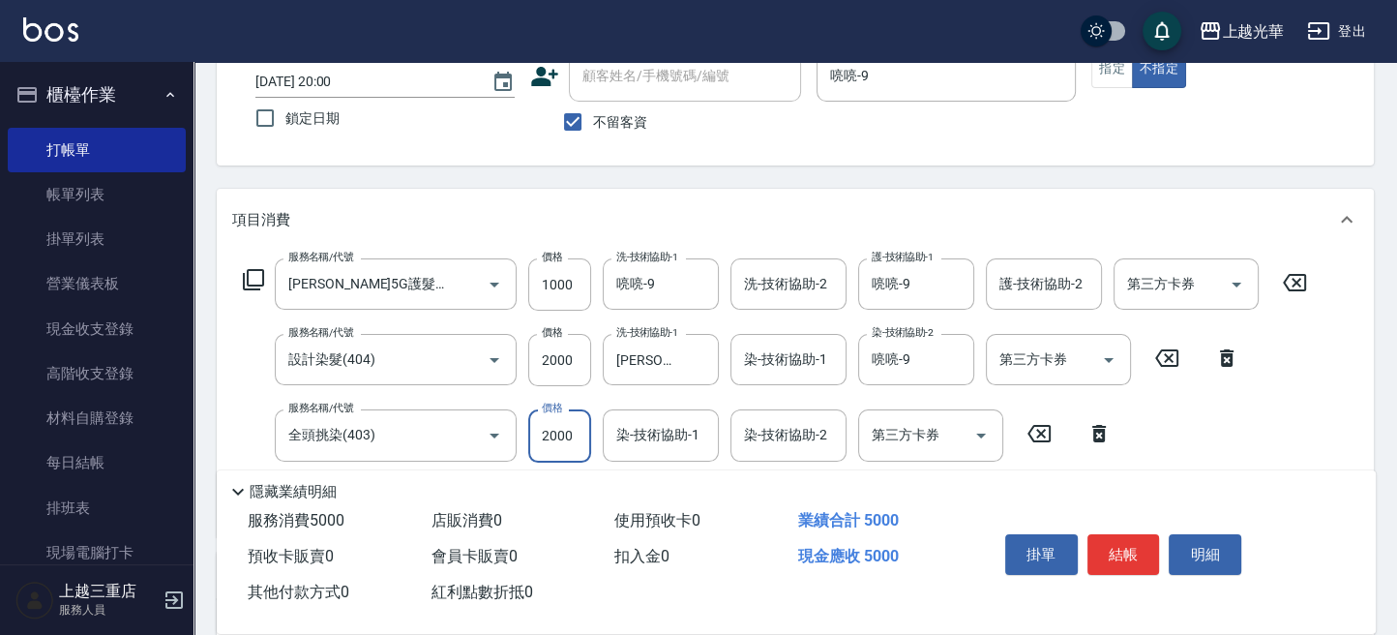
type input "2000"
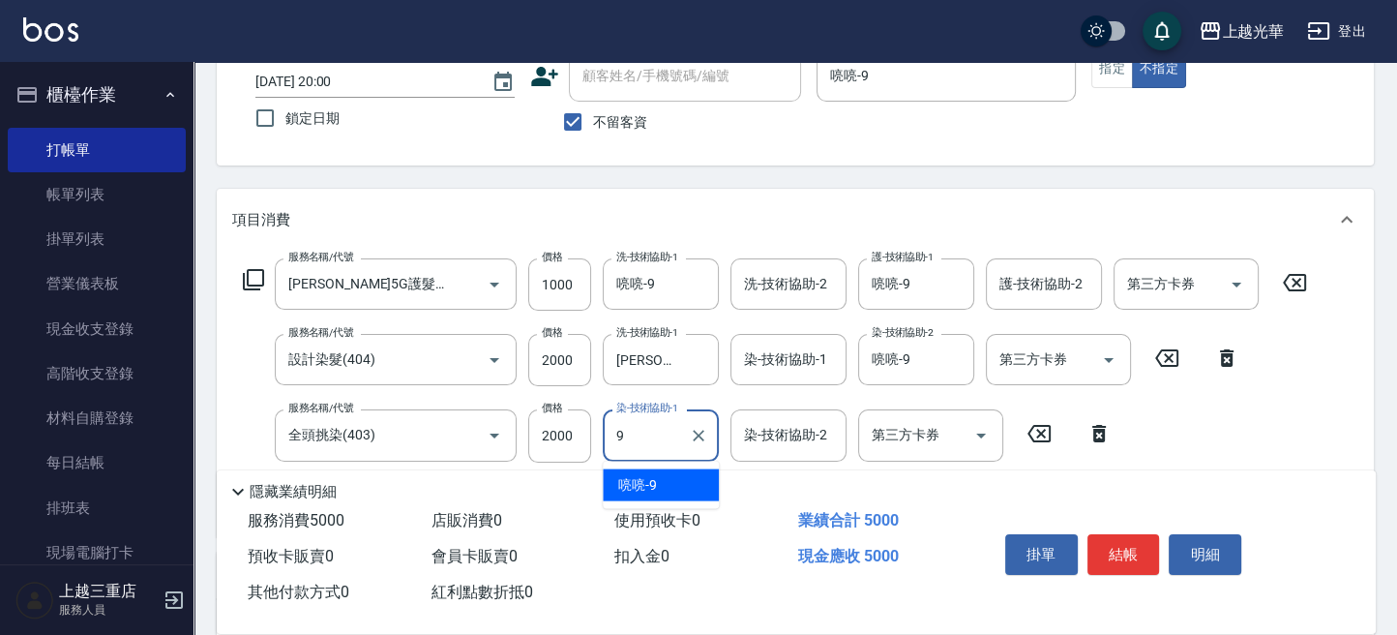
type input "喨喨-9"
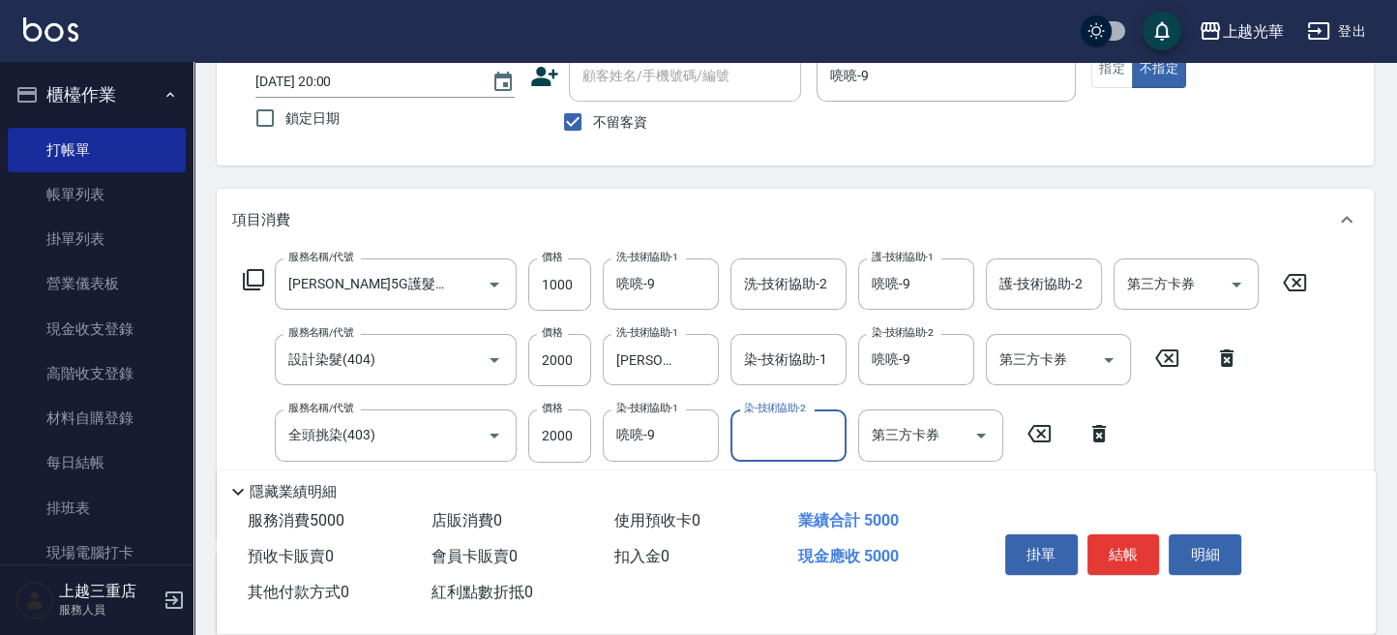
click at [1113, 544] on button "結帳" at bounding box center [1123, 554] width 73 height 41
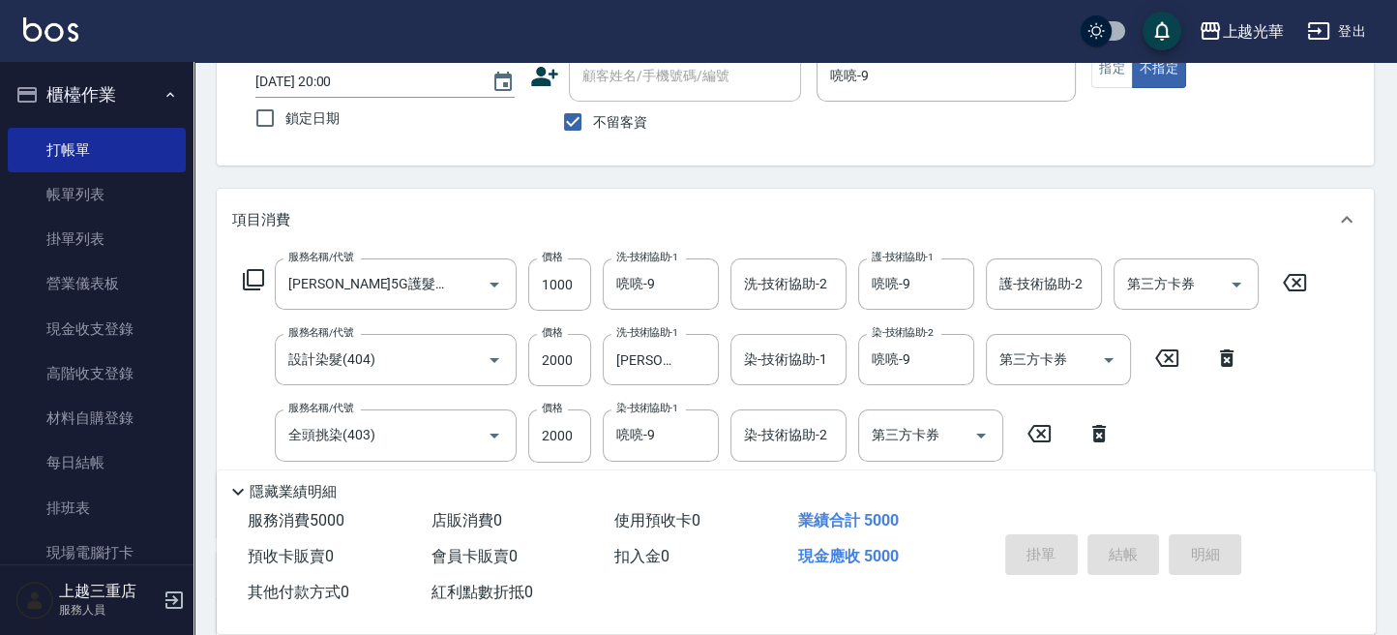
type input "[DATE] 20:01"
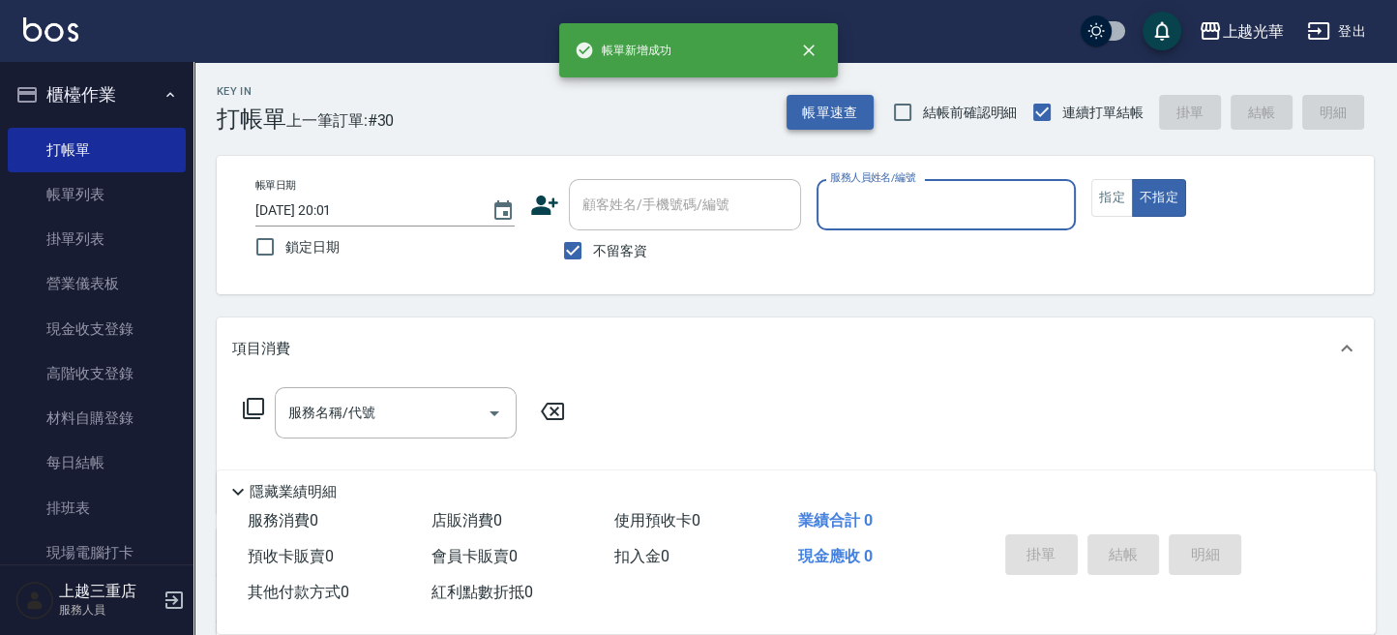
click at [843, 127] on button "帳單速查" at bounding box center [829, 113] width 87 height 36
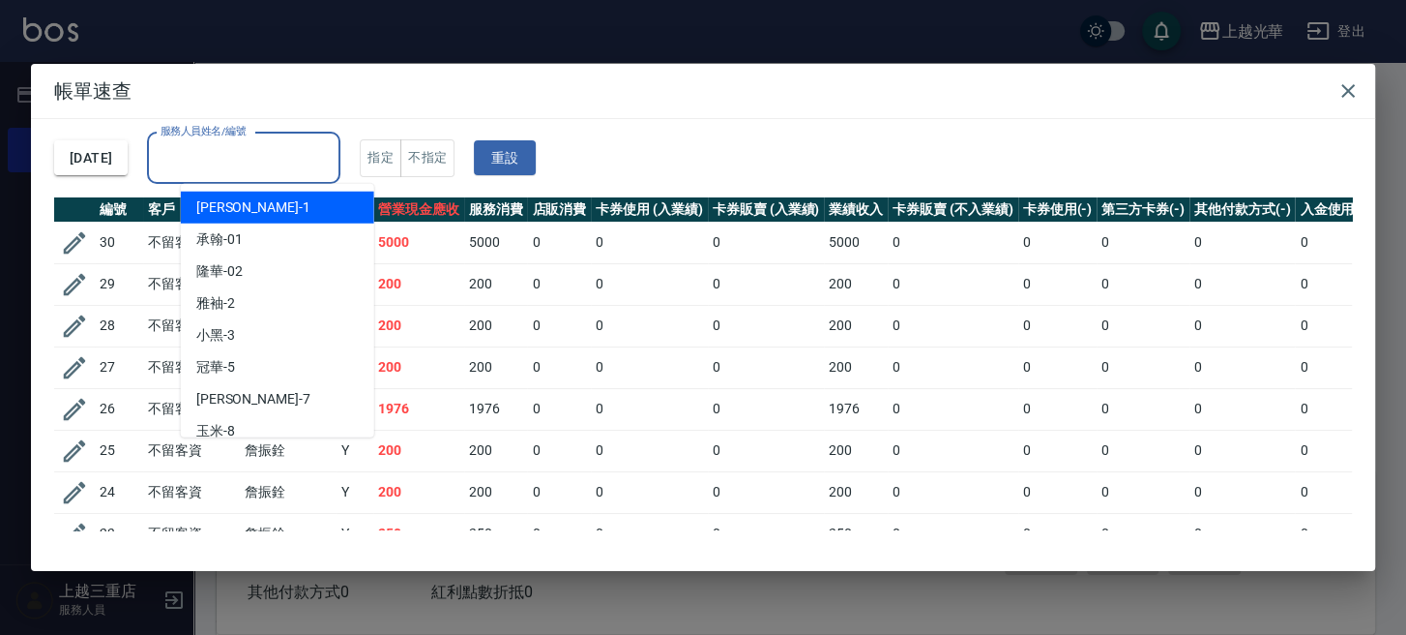
drag, startPoint x: 334, startPoint y: 150, endPoint x: 437, endPoint y: 73, distance: 129.2
click at [332, 146] on input "服務人員姓名/編號" at bounding box center [244, 158] width 176 height 34
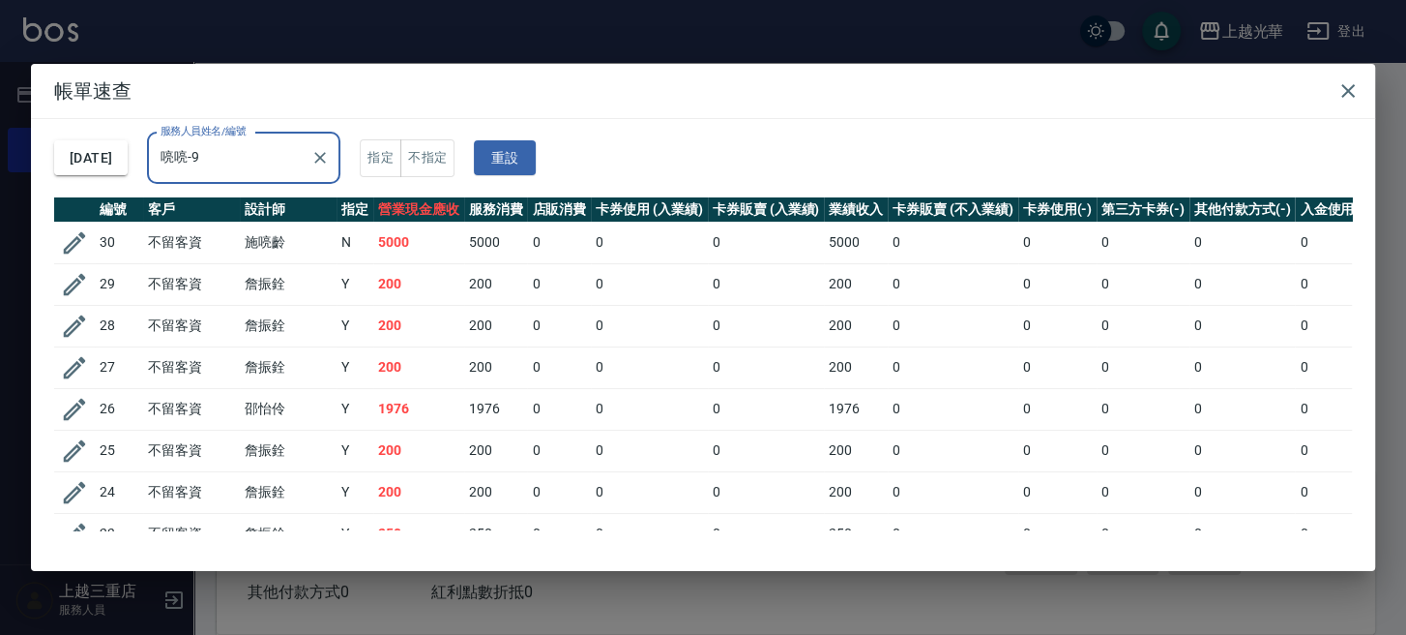
type input "喨喨-9"
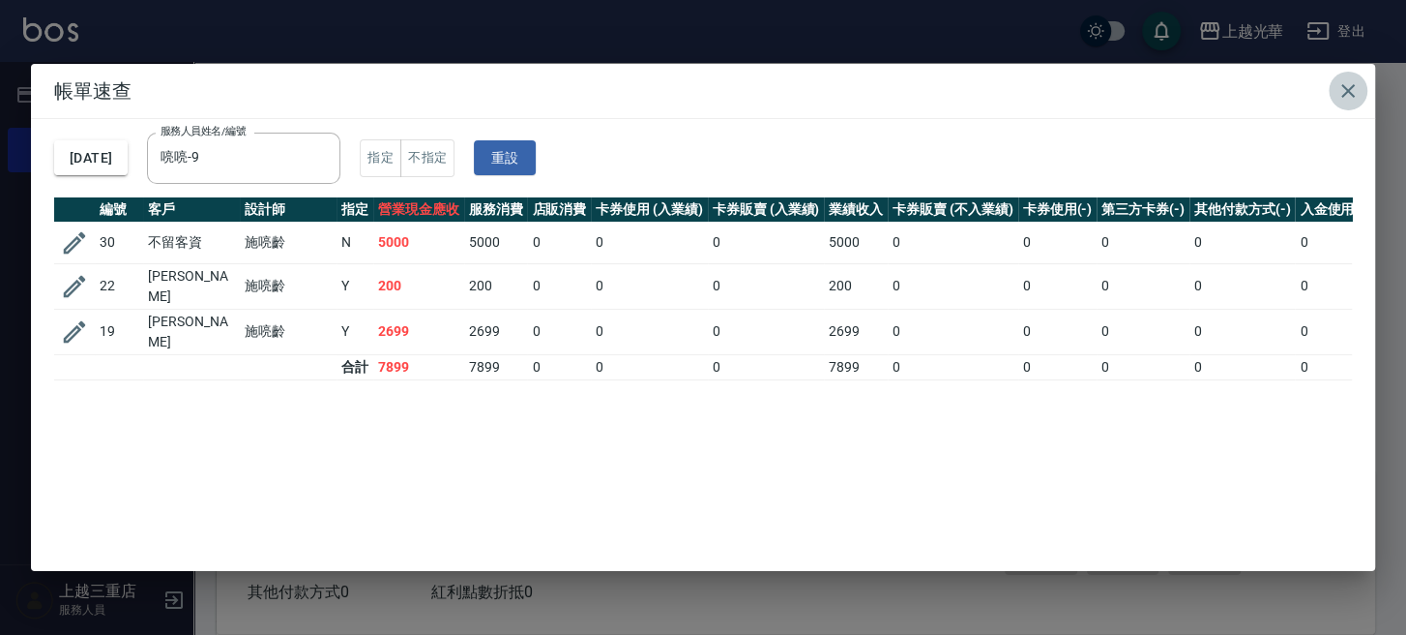
drag, startPoint x: 1345, startPoint y: 87, endPoint x: 1317, endPoint y: 105, distance: 32.7
click at [1331, 90] on button "button" at bounding box center [1348, 91] width 39 height 39
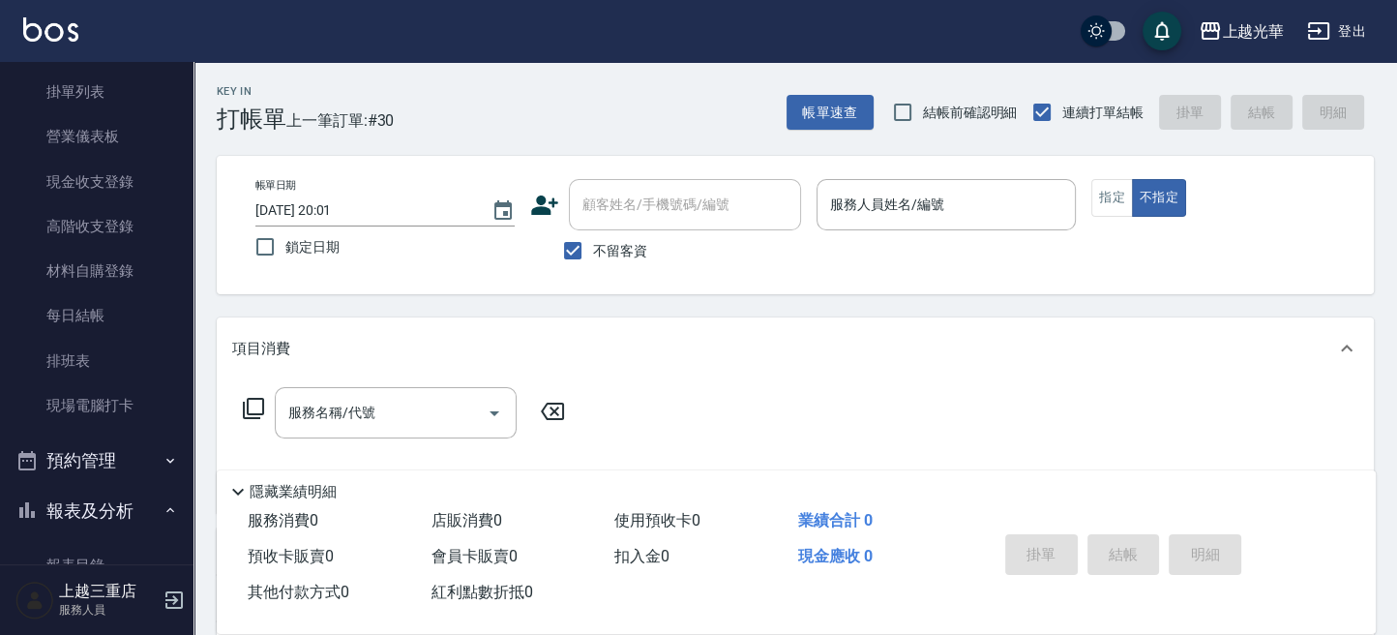
scroll to position [257, 0]
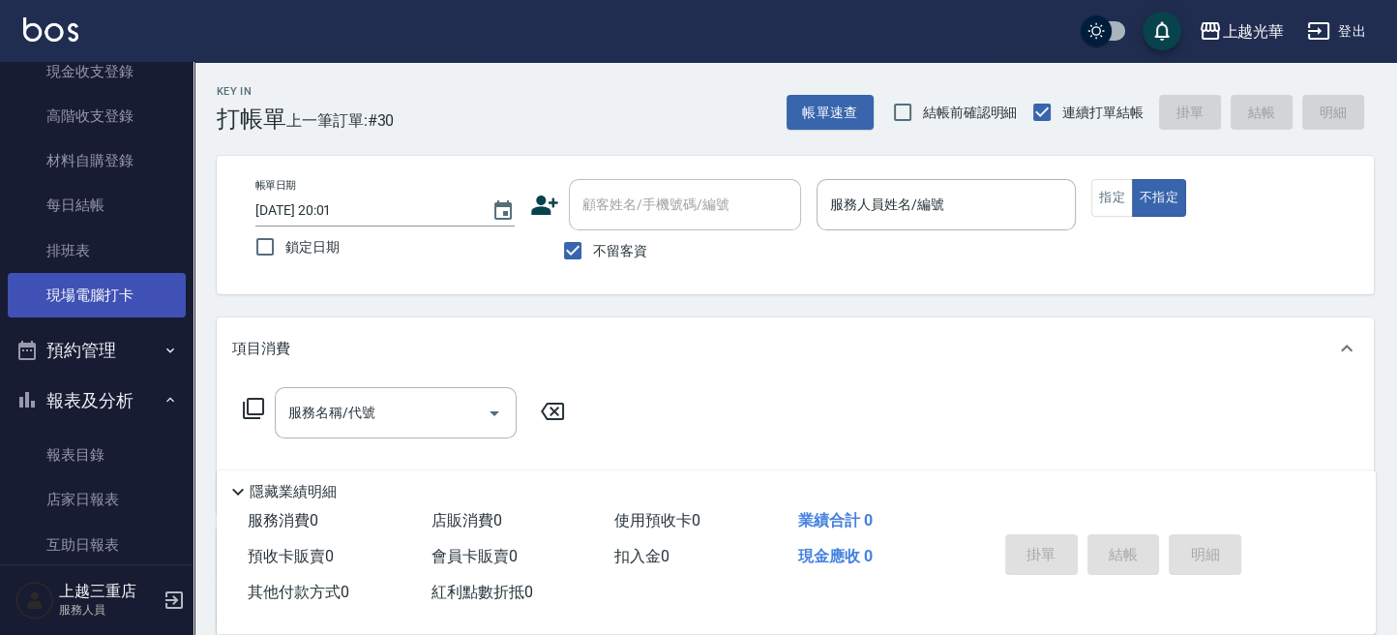
click at [135, 286] on link "現場電腦打卡" at bounding box center [97, 295] width 178 height 44
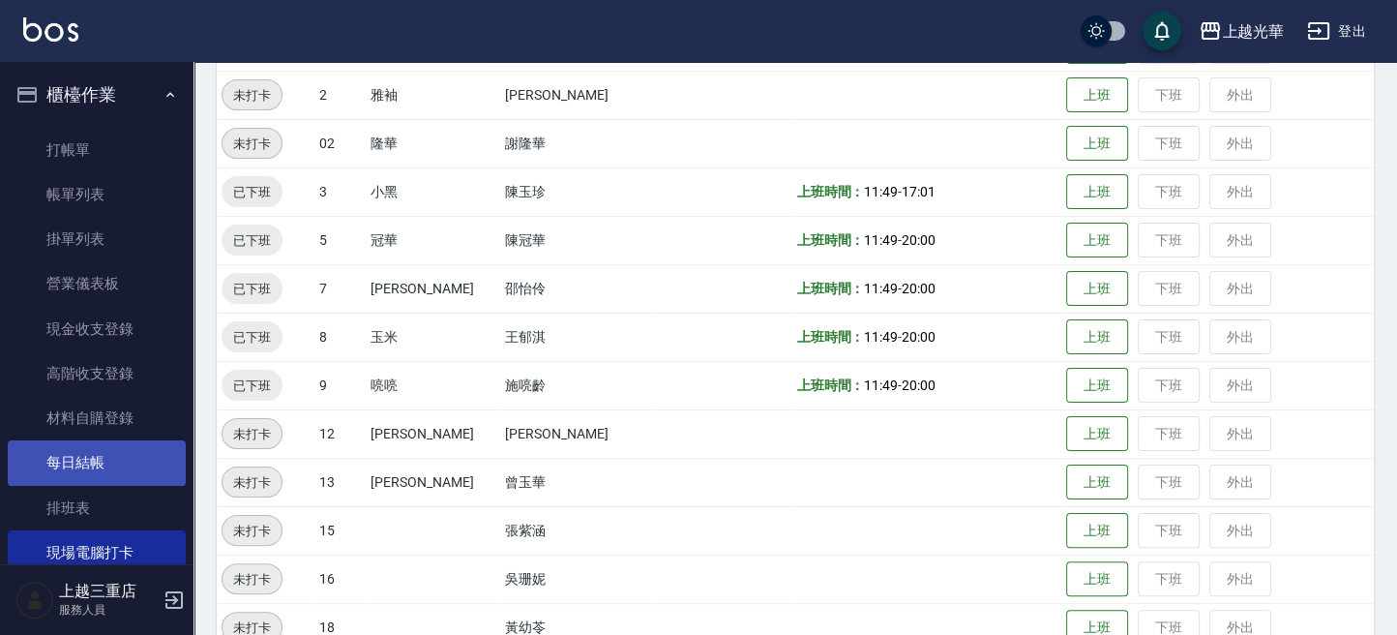
click at [49, 452] on link "每日結帳" at bounding box center [97, 462] width 178 height 44
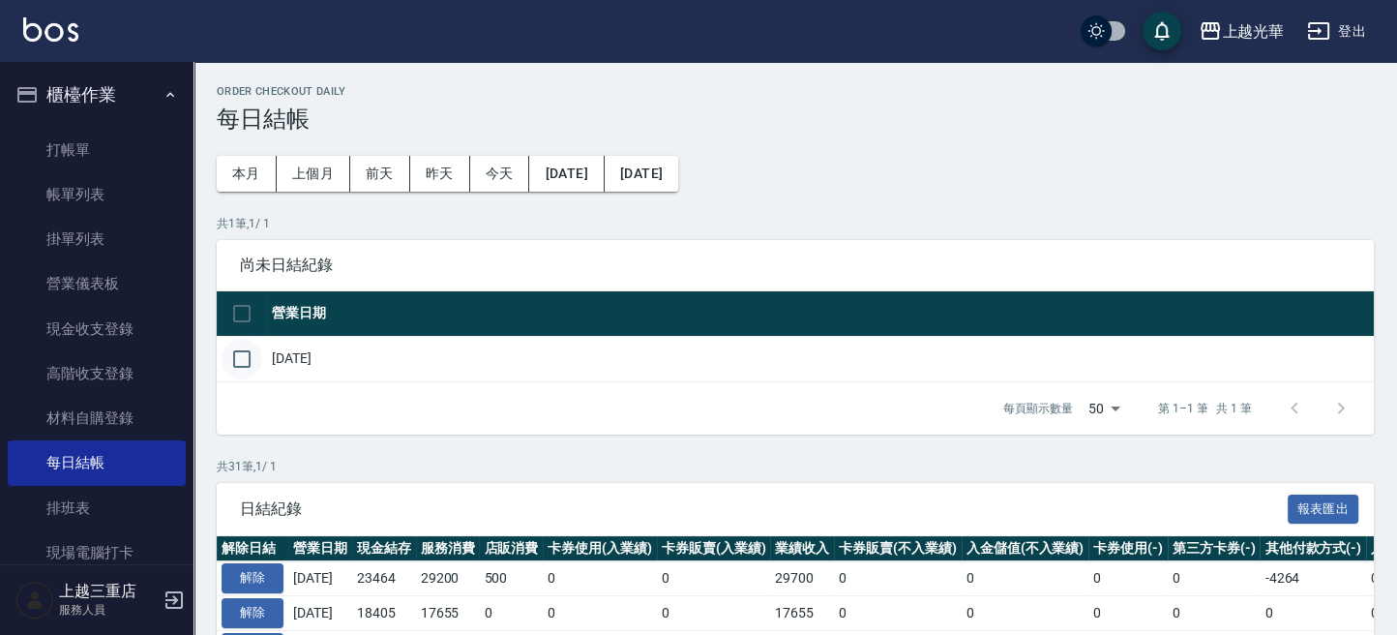
click at [247, 364] on input "checkbox" at bounding box center [242, 359] width 41 height 41
checkbox input "true"
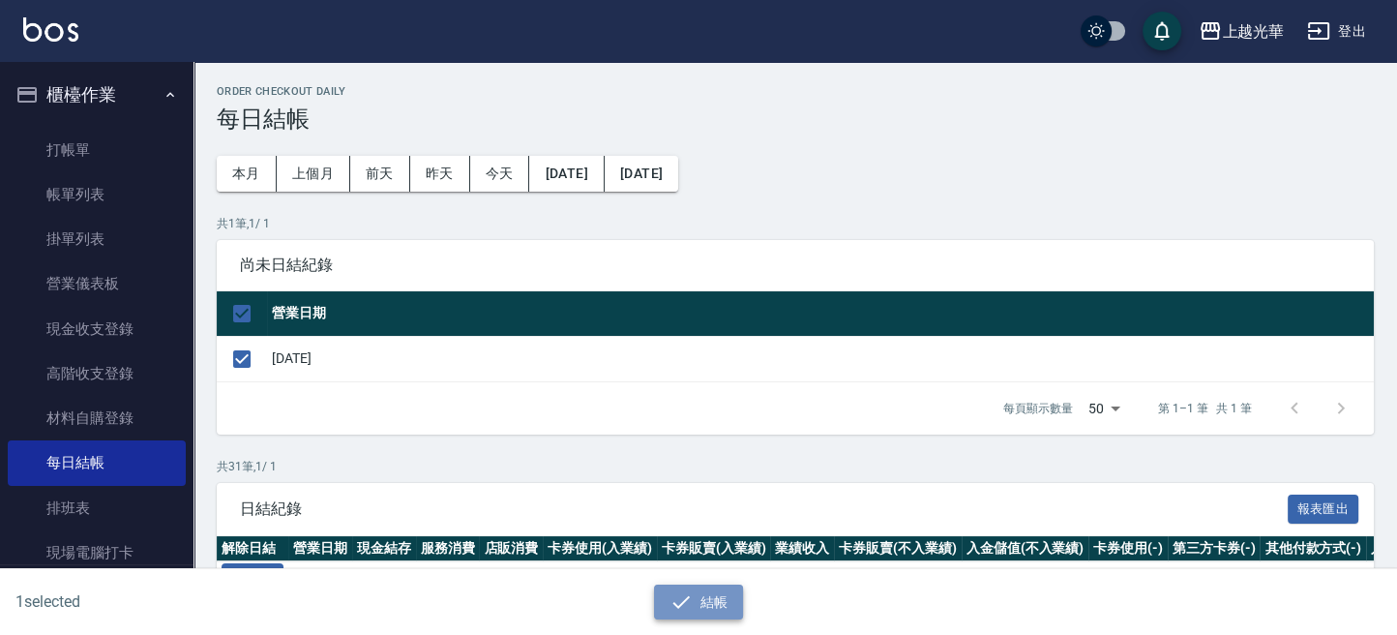
click at [695, 605] on button "結帳" at bounding box center [699, 602] width 90 height 36
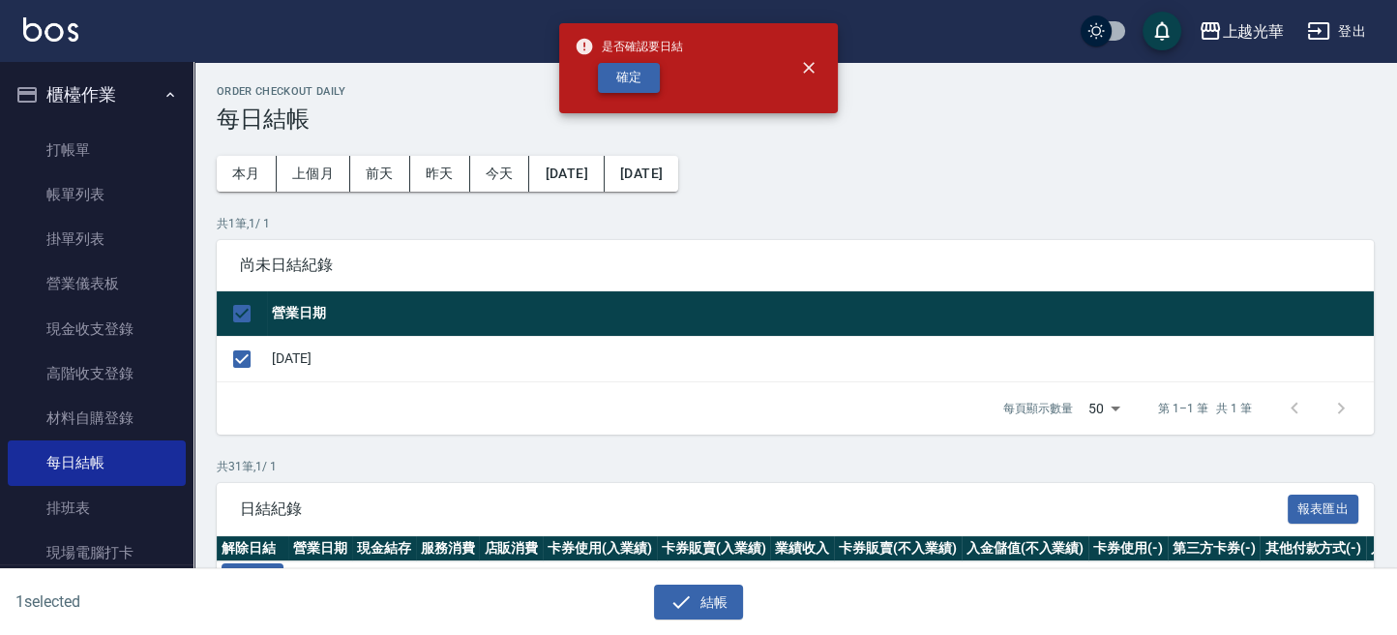
click at [628, 70] on button "確定" at bounding box center [629, 78] width 62 height 30
checkbox input "false"
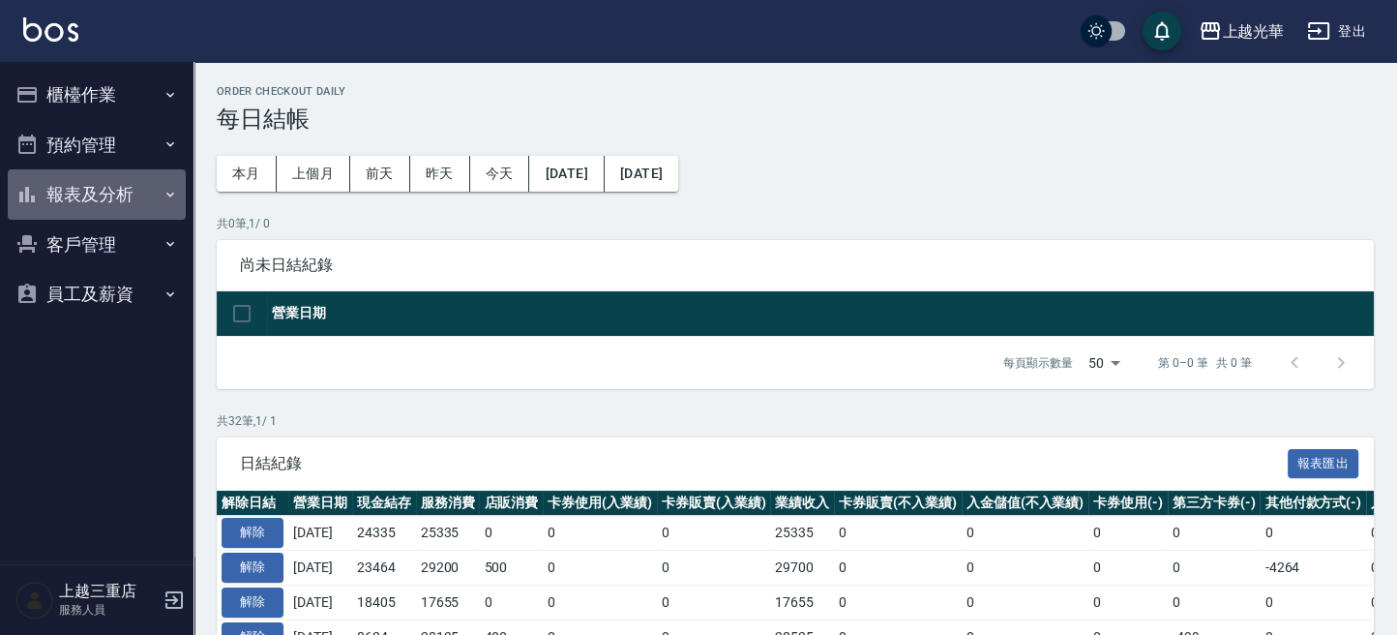
click at [122, 190] on button "報表及分析" at bounding box center [97, 194] width 178 height 50
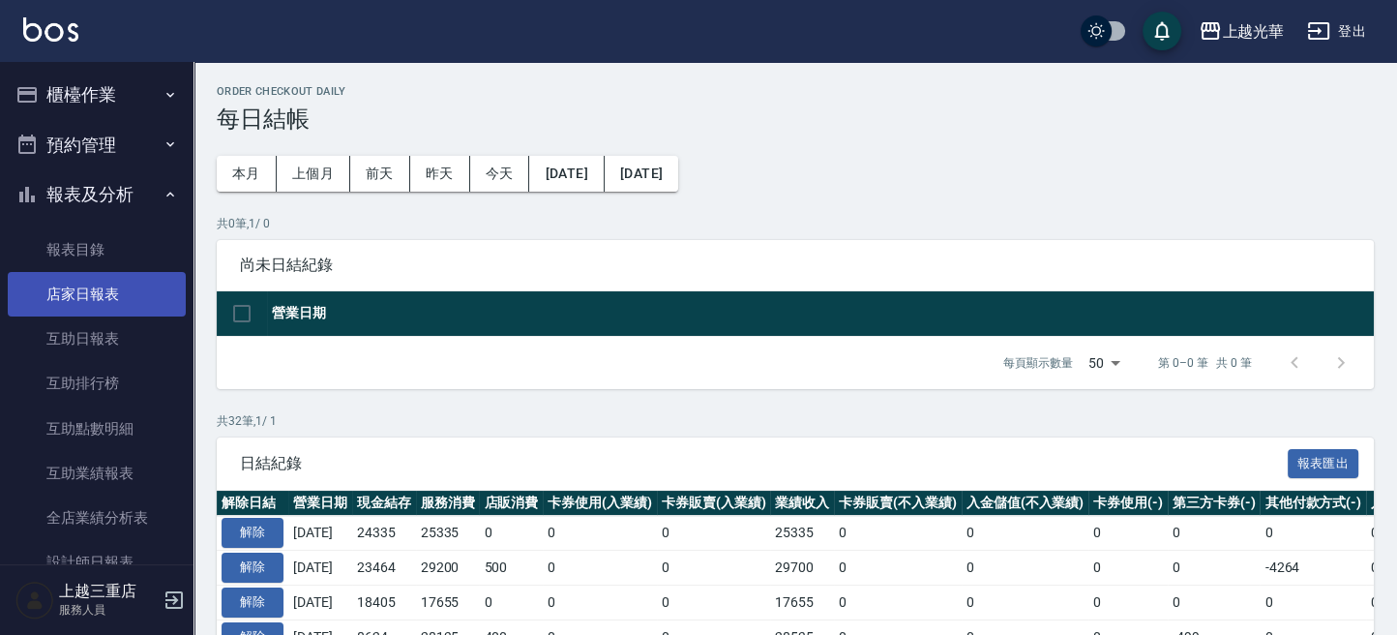
click at [150, 305] on link "店家日報表" at bounding box center [97, 294] width 178 height 44
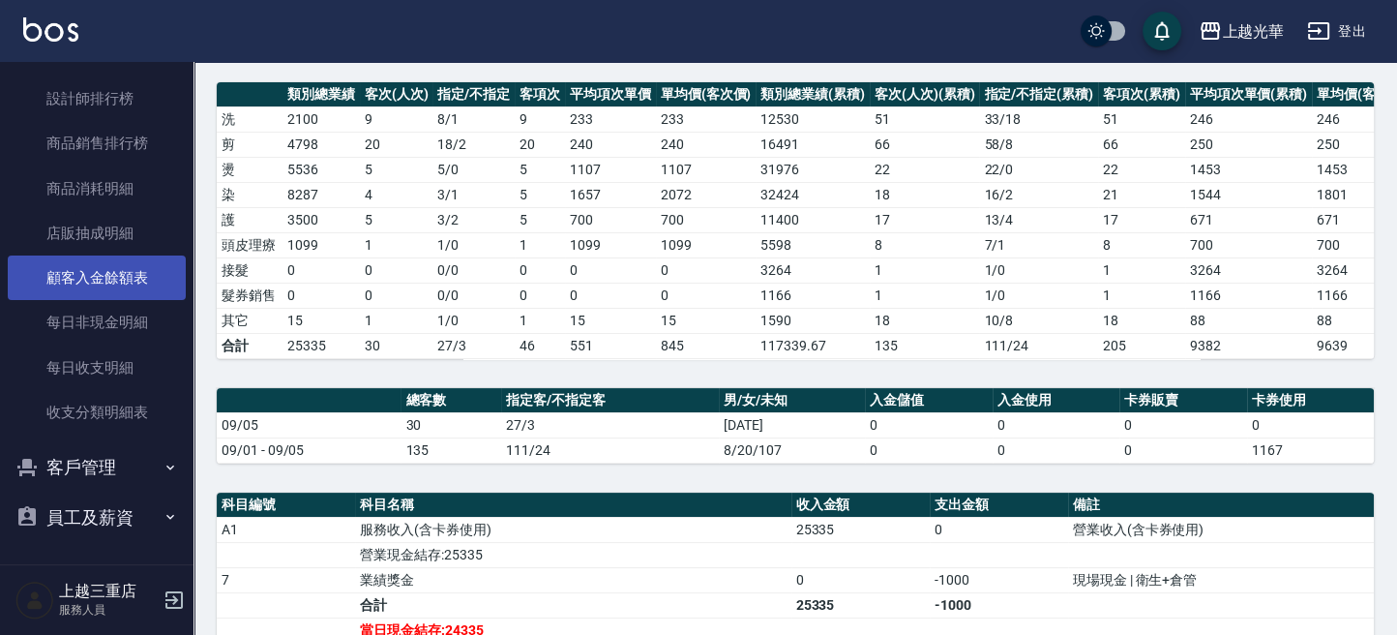
scroll to position [340, 0]
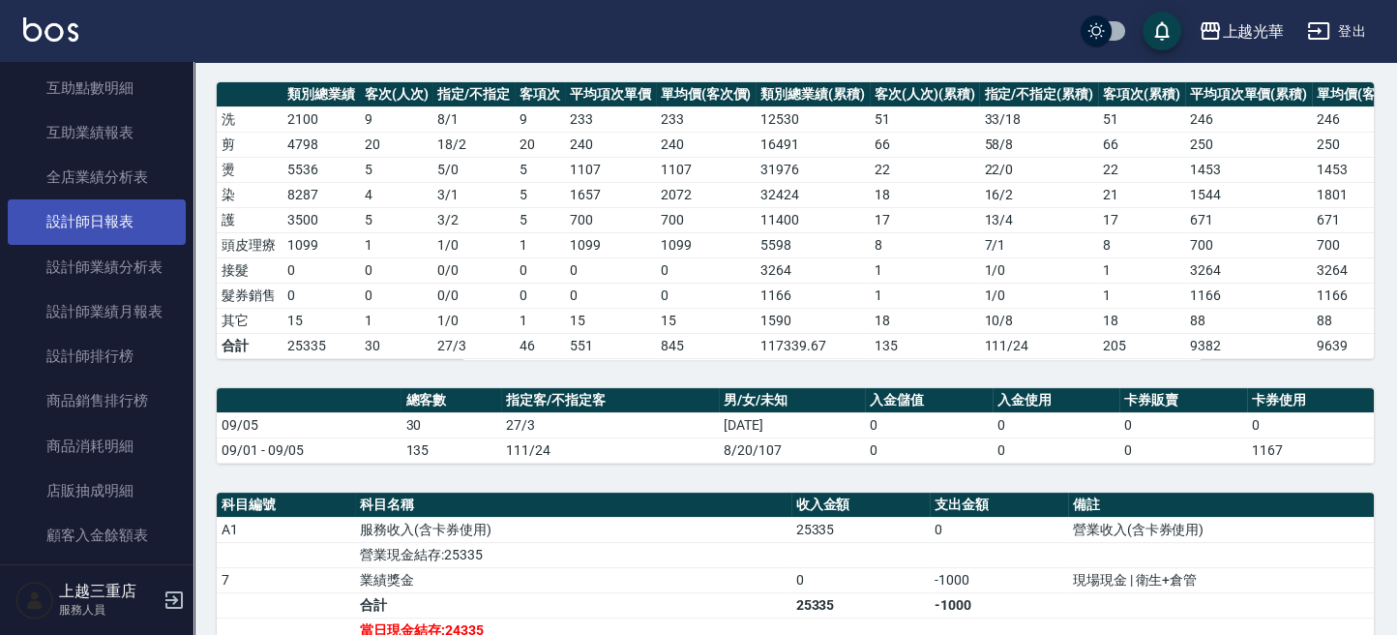
click at [145, 225] on link "設計師日報表" at bounding box center [97, 221] width 178 height 44
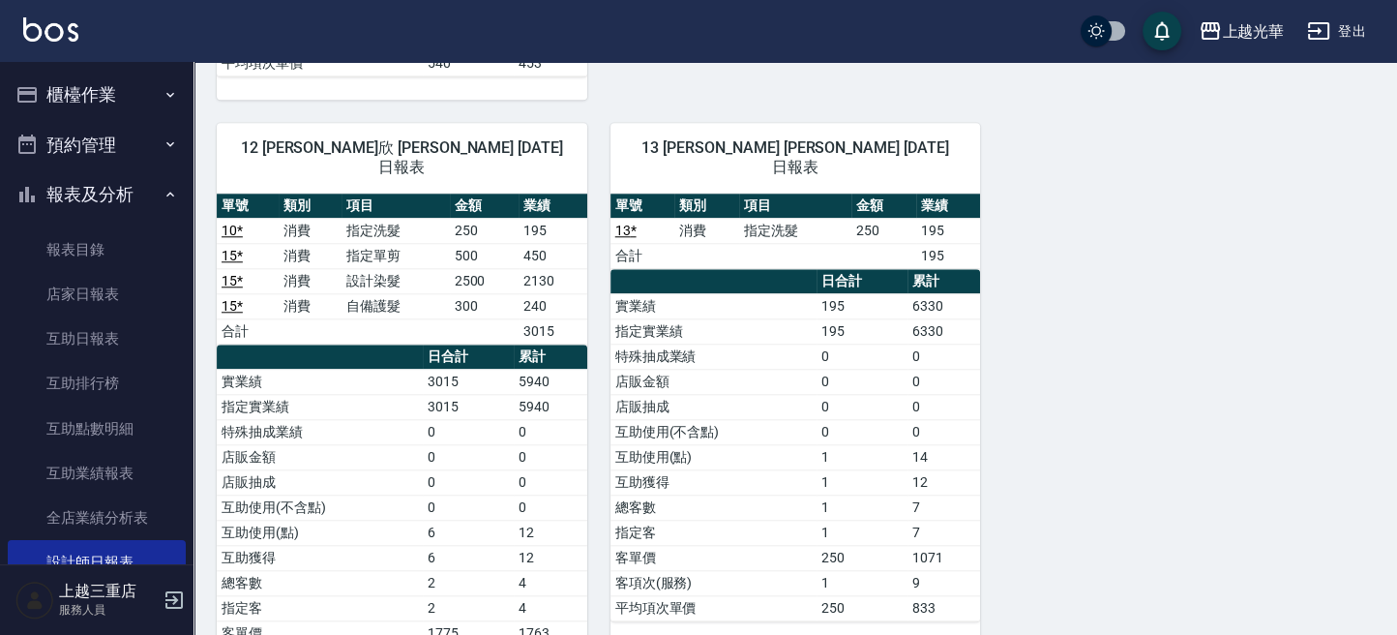
drag, startPoint x: 85, startPoint y: 97, endPoint x: 86, endPoint y: 108, distance: 11.6
click at [85, 97] on button "櫃檯作業" at bounding box center [97, 95] width 178 height 50
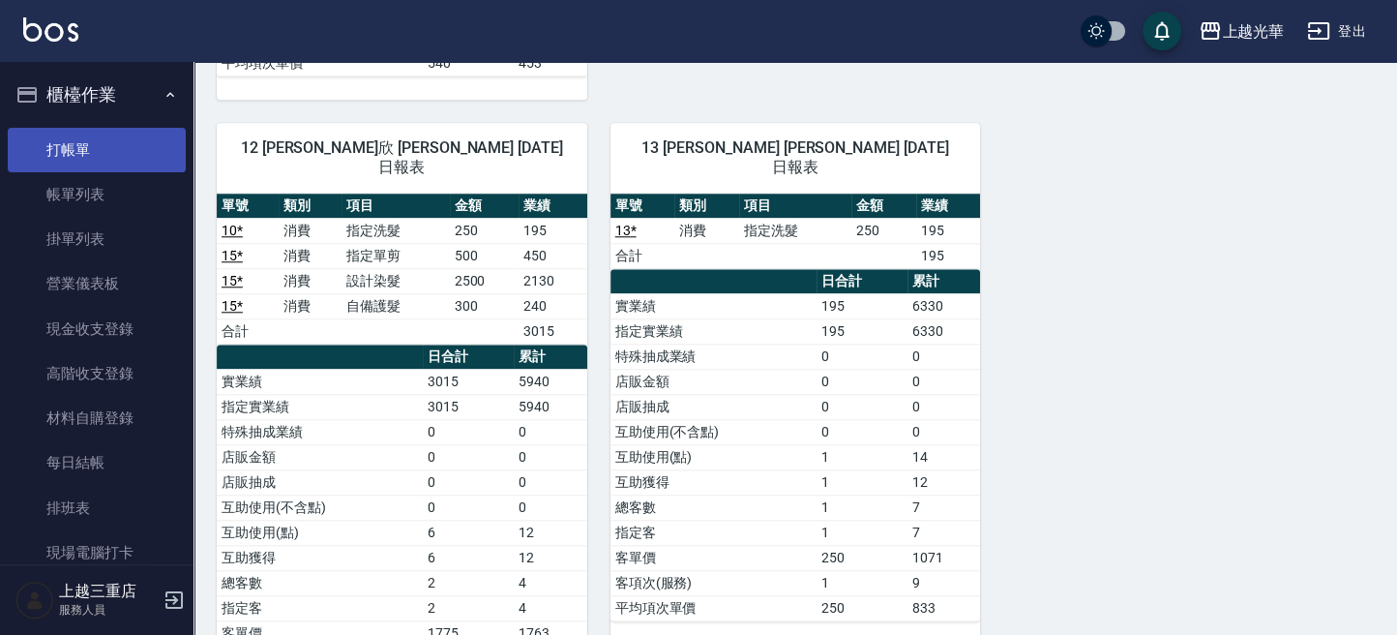
click at [102, 168] on link "打帳單" at bounding box center [97, 150] width 178 height 44
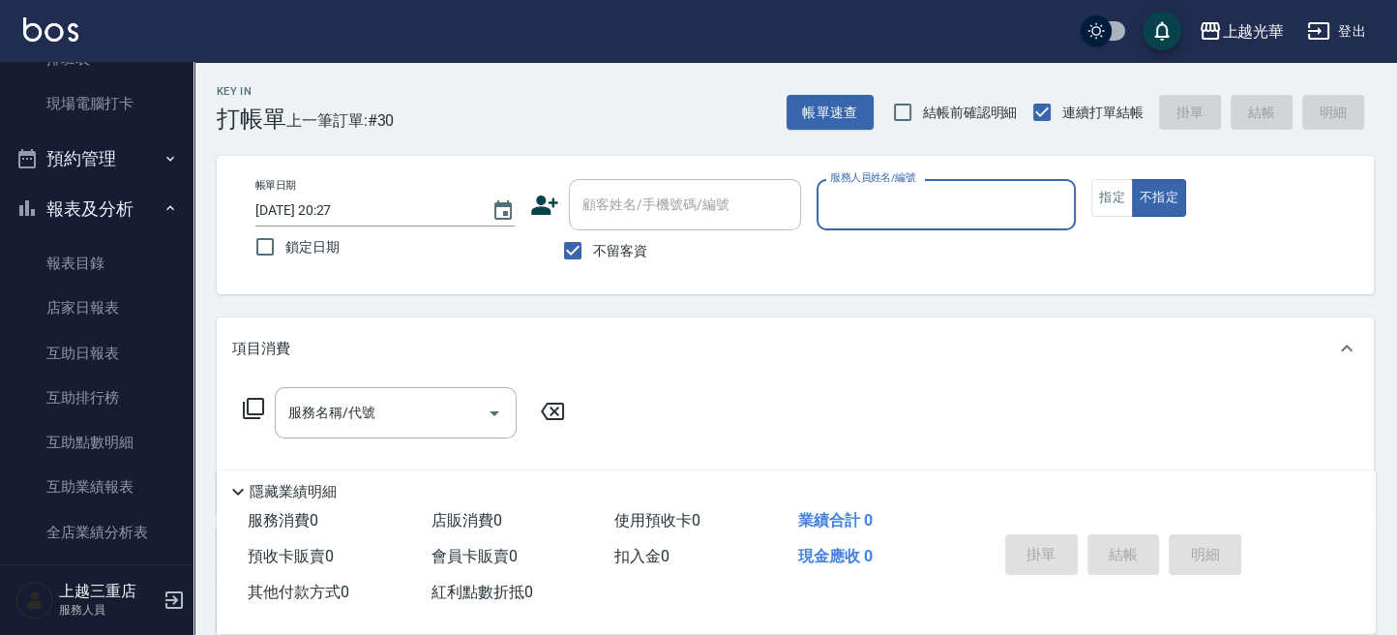
scroll to position [644, 0]
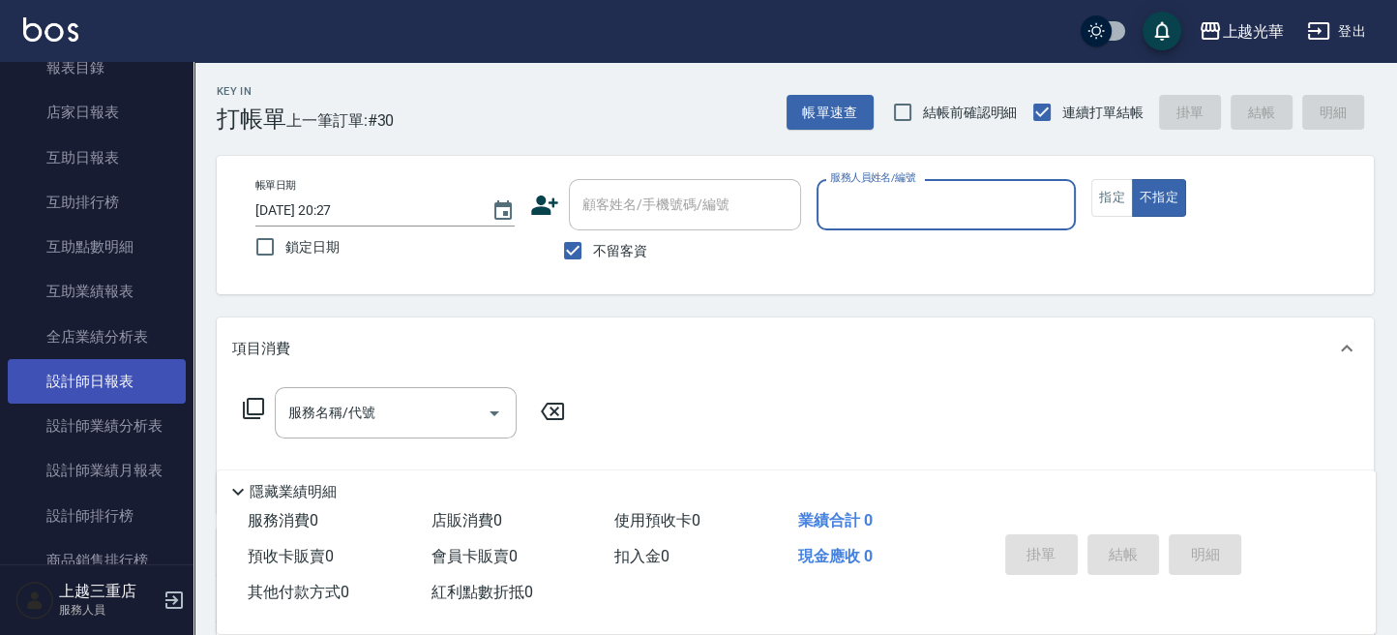
click at [86, 369] on link "設計師日報表" at bounding box center [97, 381] width 178 height 44
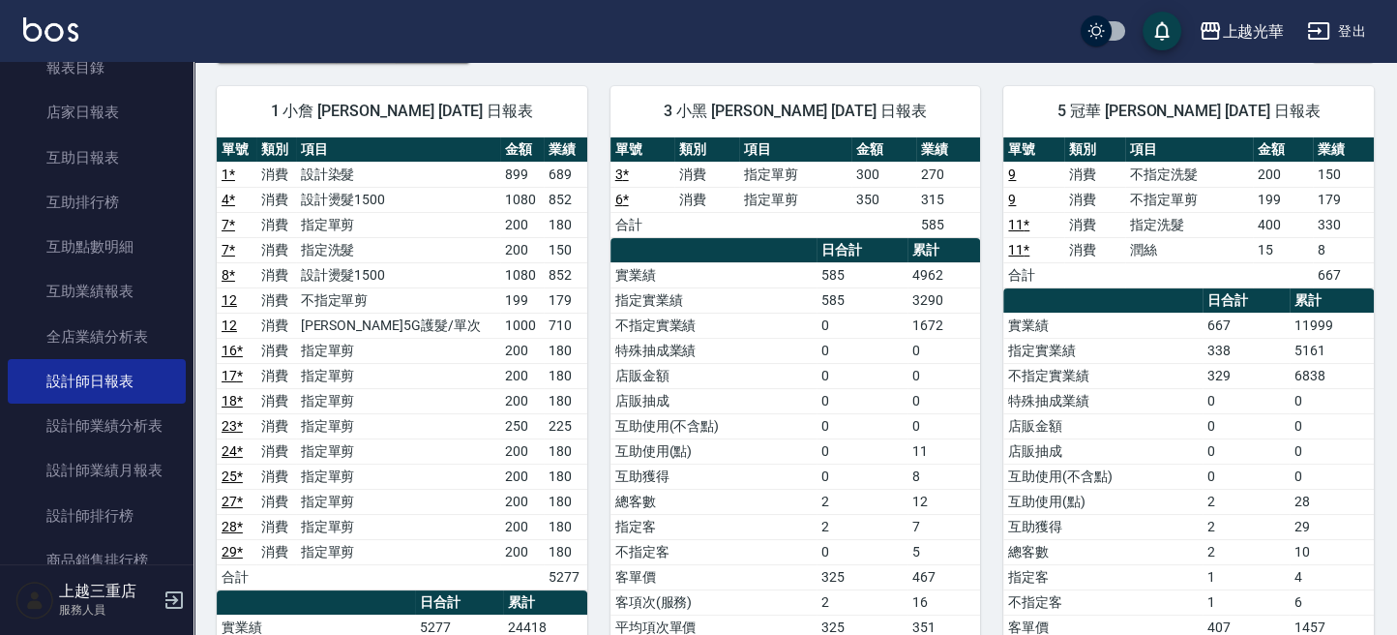
scroll to position [516, 0]
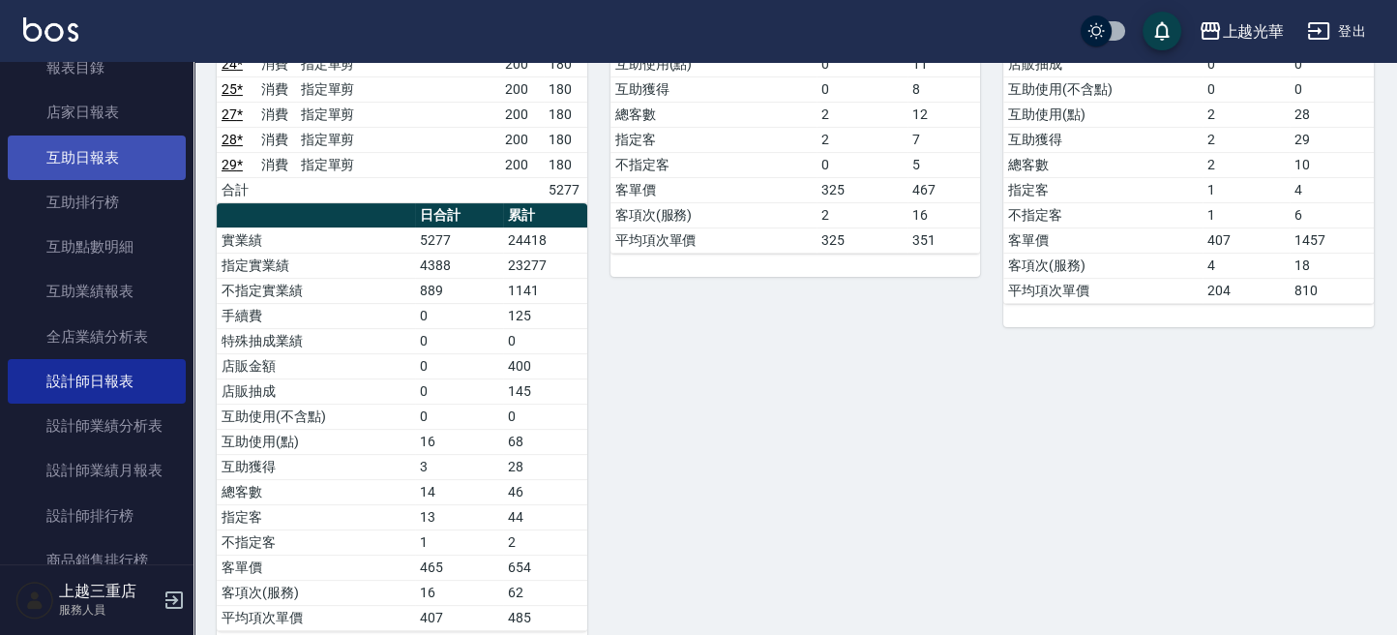
click at [112, 139] on link "互助日報表" at bounding box center [97, 157] width 178 height 44
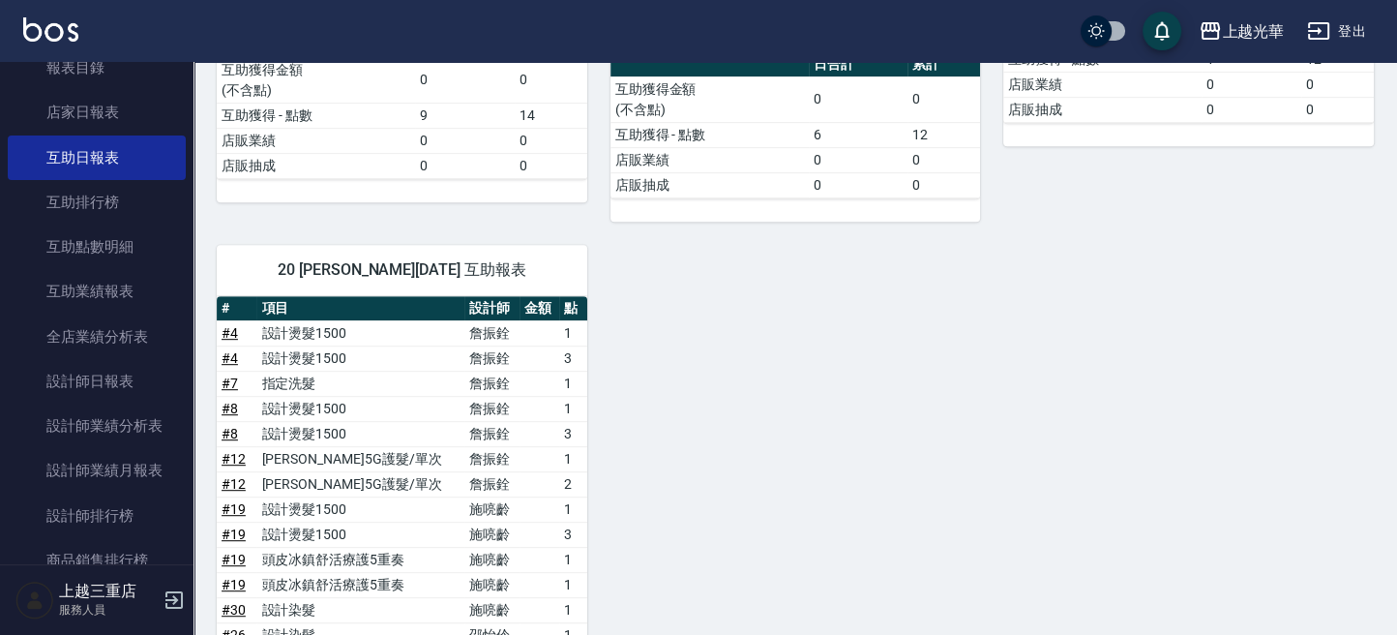
scroll to position [1275, 0]
